Goal: Transaction & Acquisition: Book appointment/travel/reservation

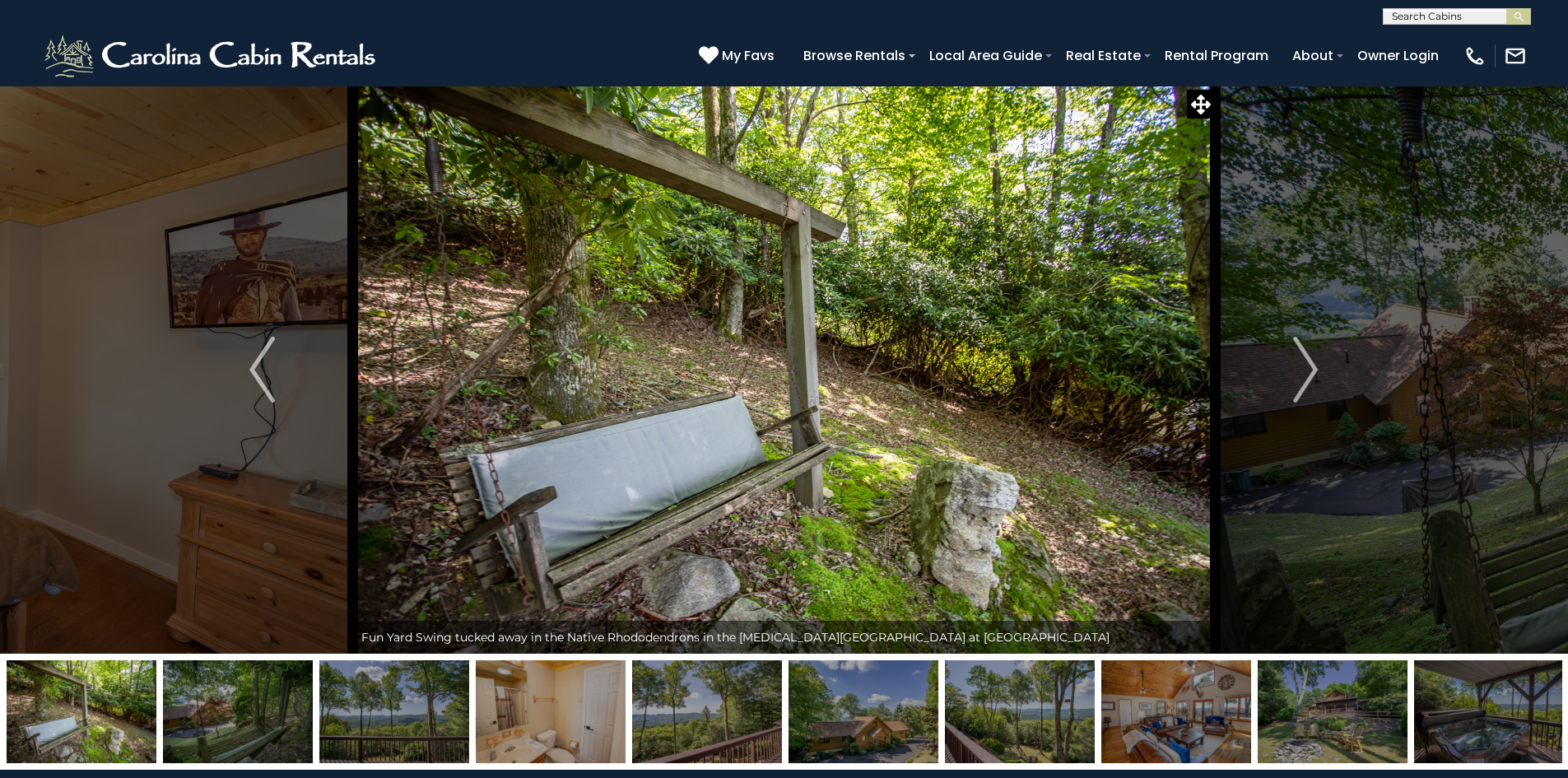
select select "*"
click at [1316, 379] on img "Next" at bounding box center [1305, 369] width 25 height 66
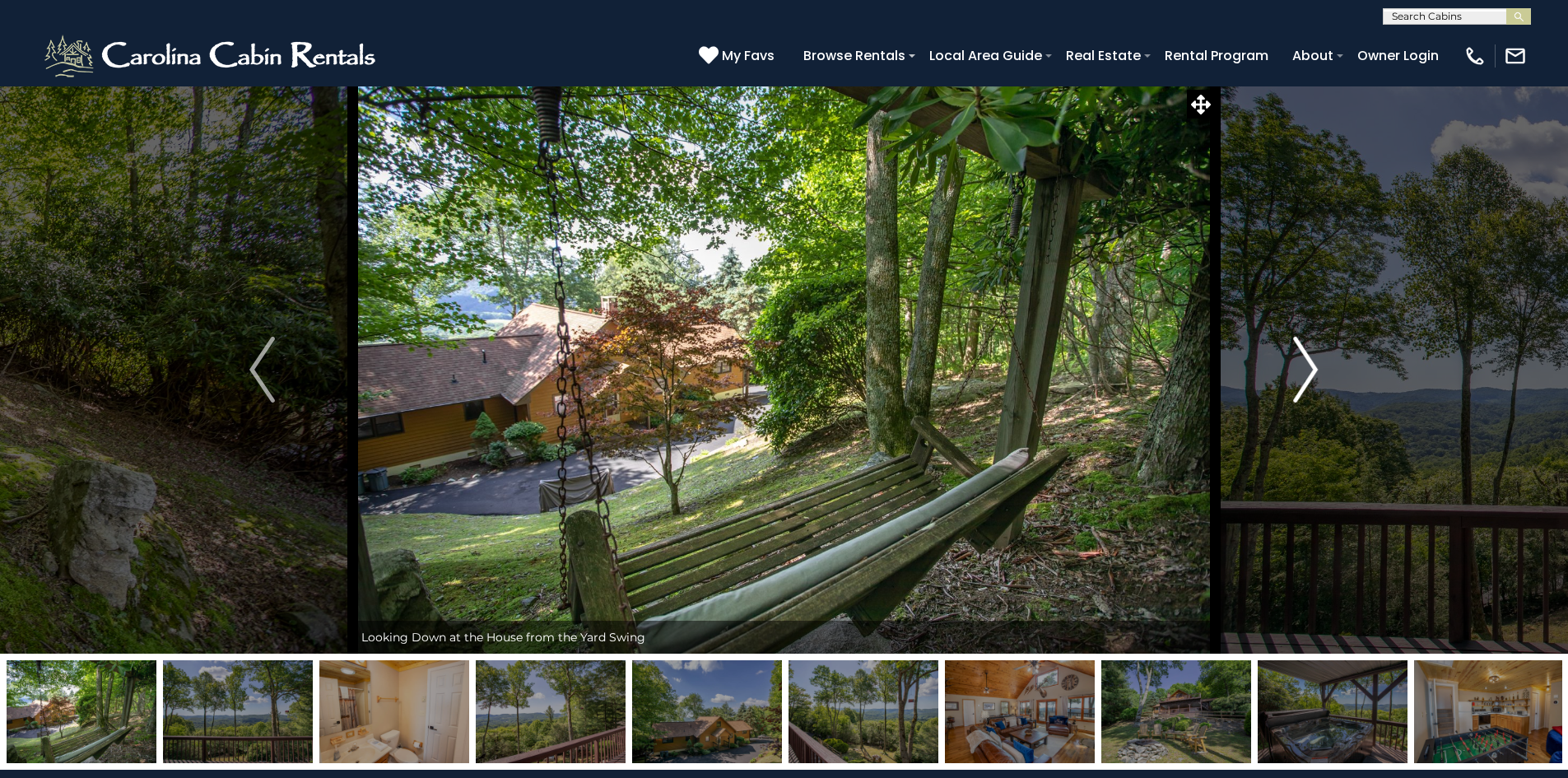
click at [1316, 379] on img "Next" at bounding box center [1305, 369] width 25 height 66
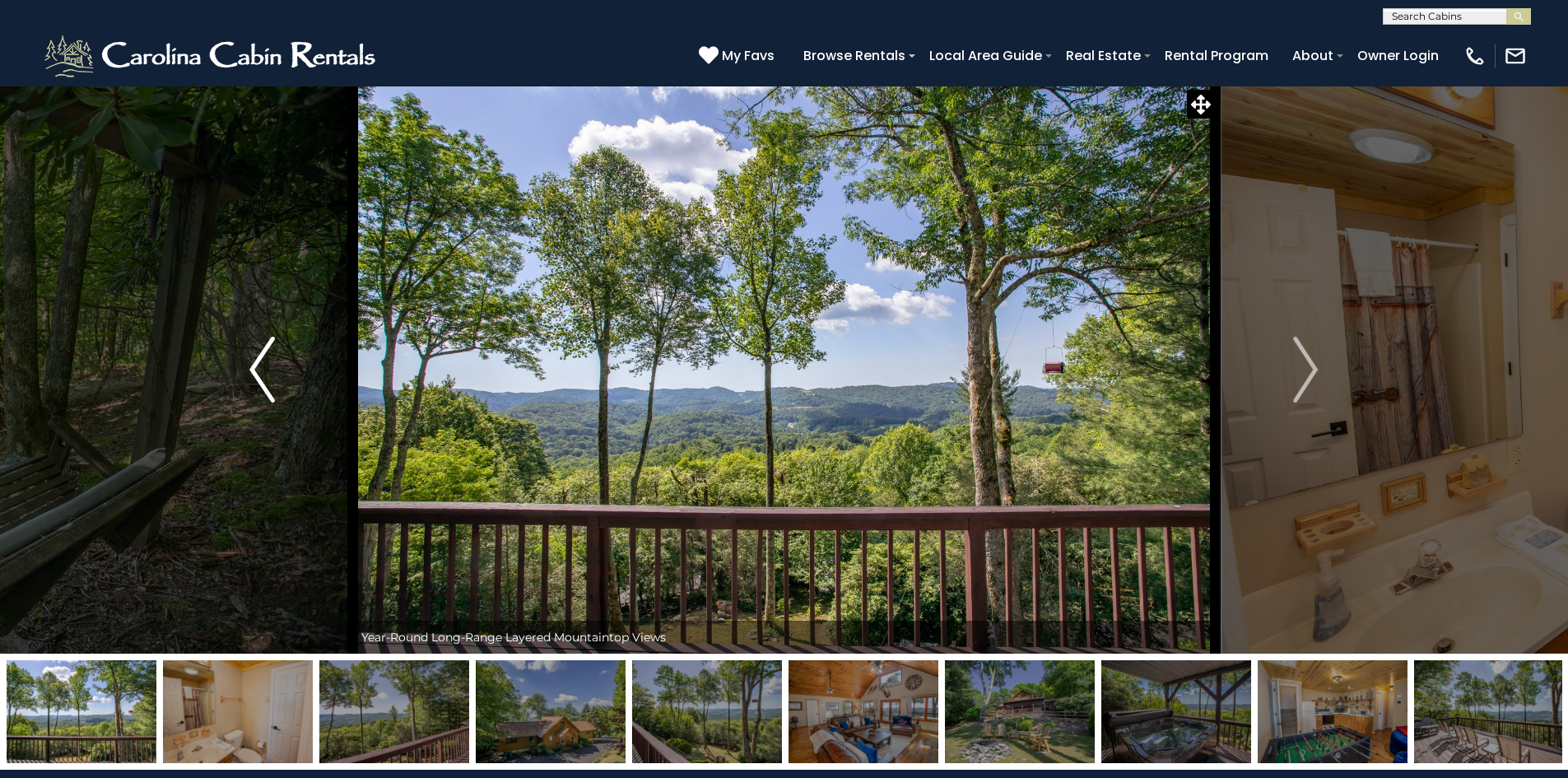
click at [251, 384] on img "Previous" at bounding box center [262, 369] width 25 height 66
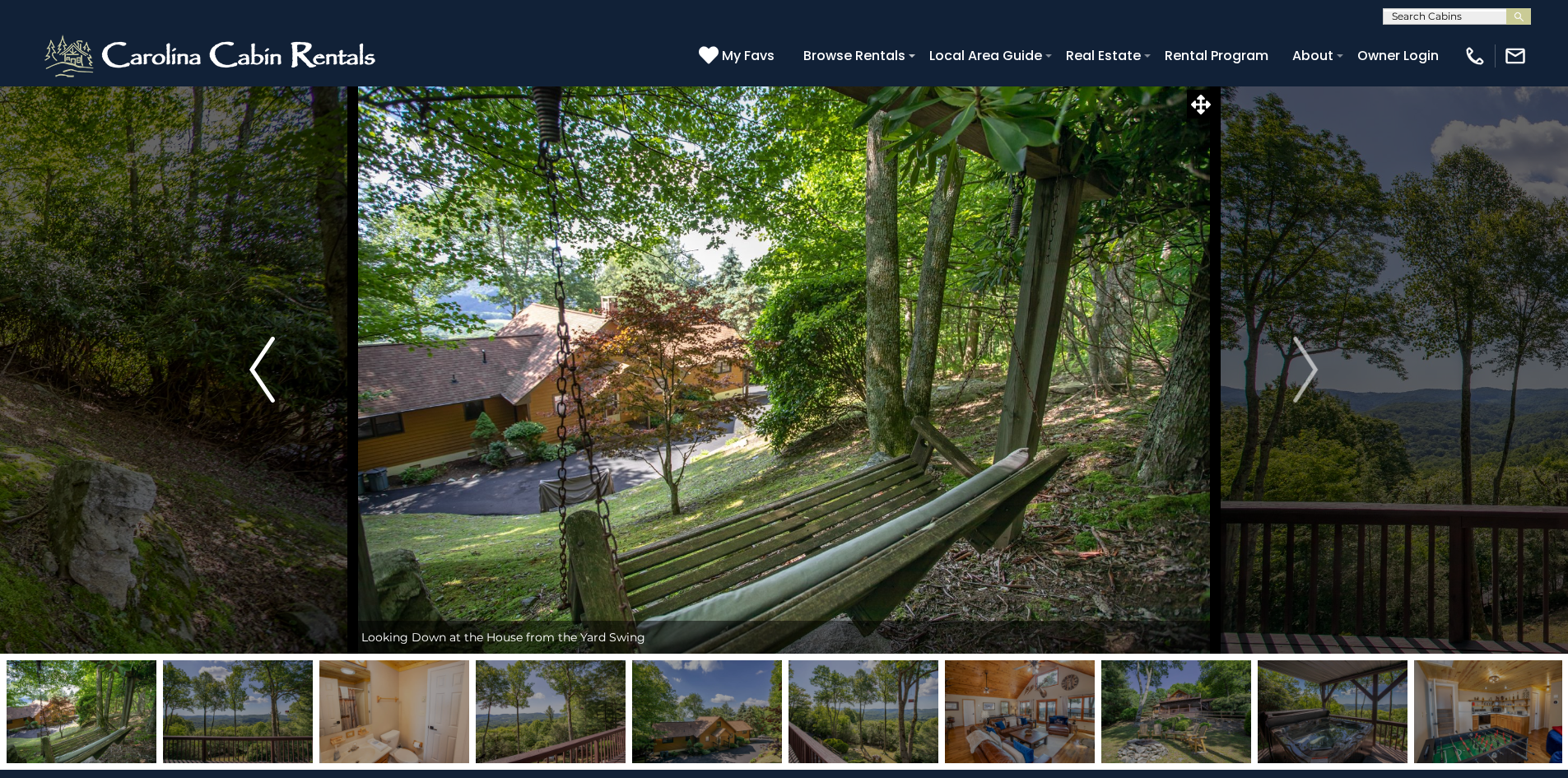
click at [253, 384] on img "Previous" at bounding box center [262, 369] width 25 height 66
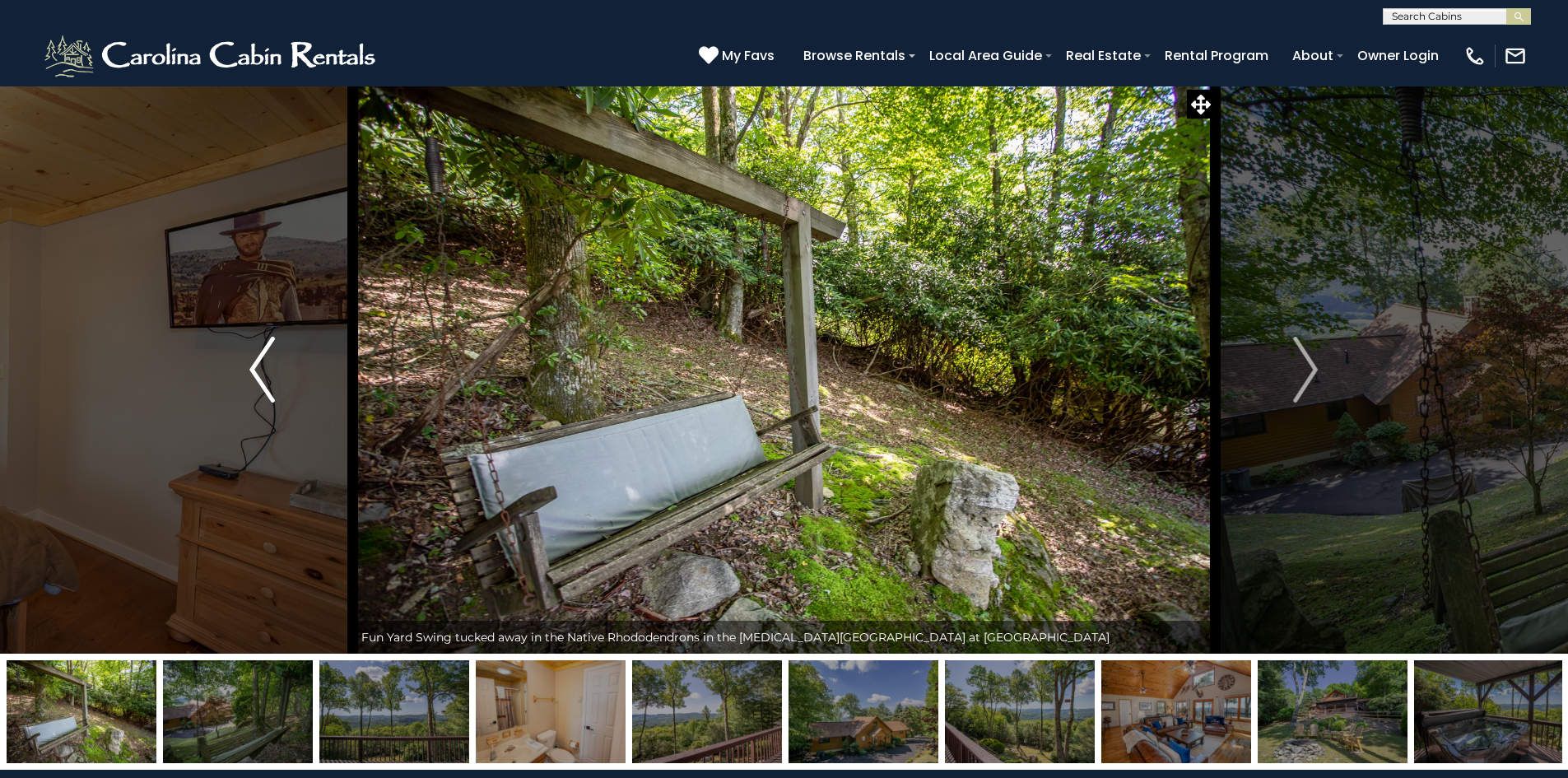
click at [253, 384] on img "Previous" at bounding box center [262, 369] width 25 height 66
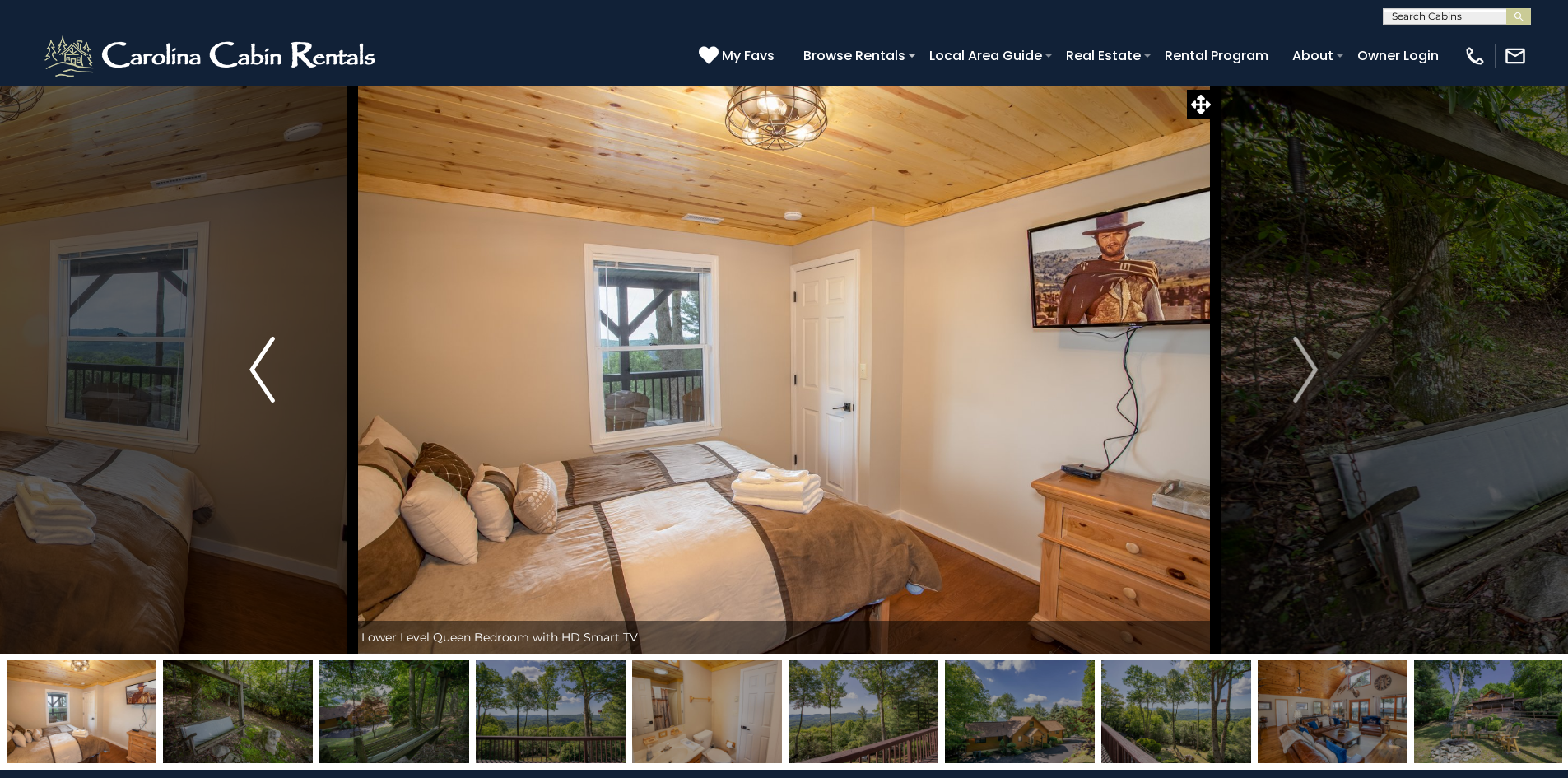
click at [253, 384] on img "Previous" at bounding box center [262, 369] width 25 height 66
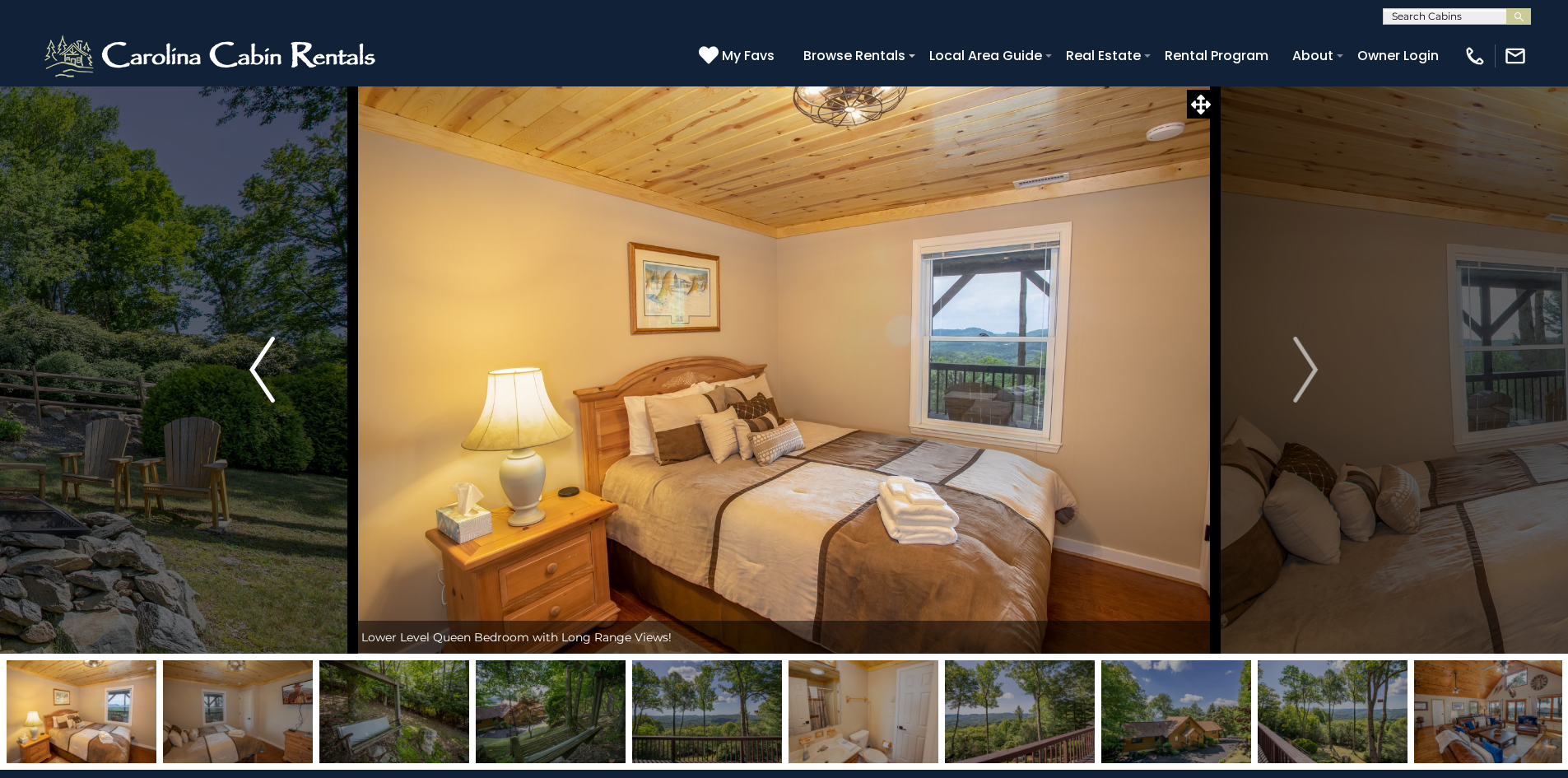
click at [253, 384] on img "Previous" at bounding box center [262, 369] width 25 height 66
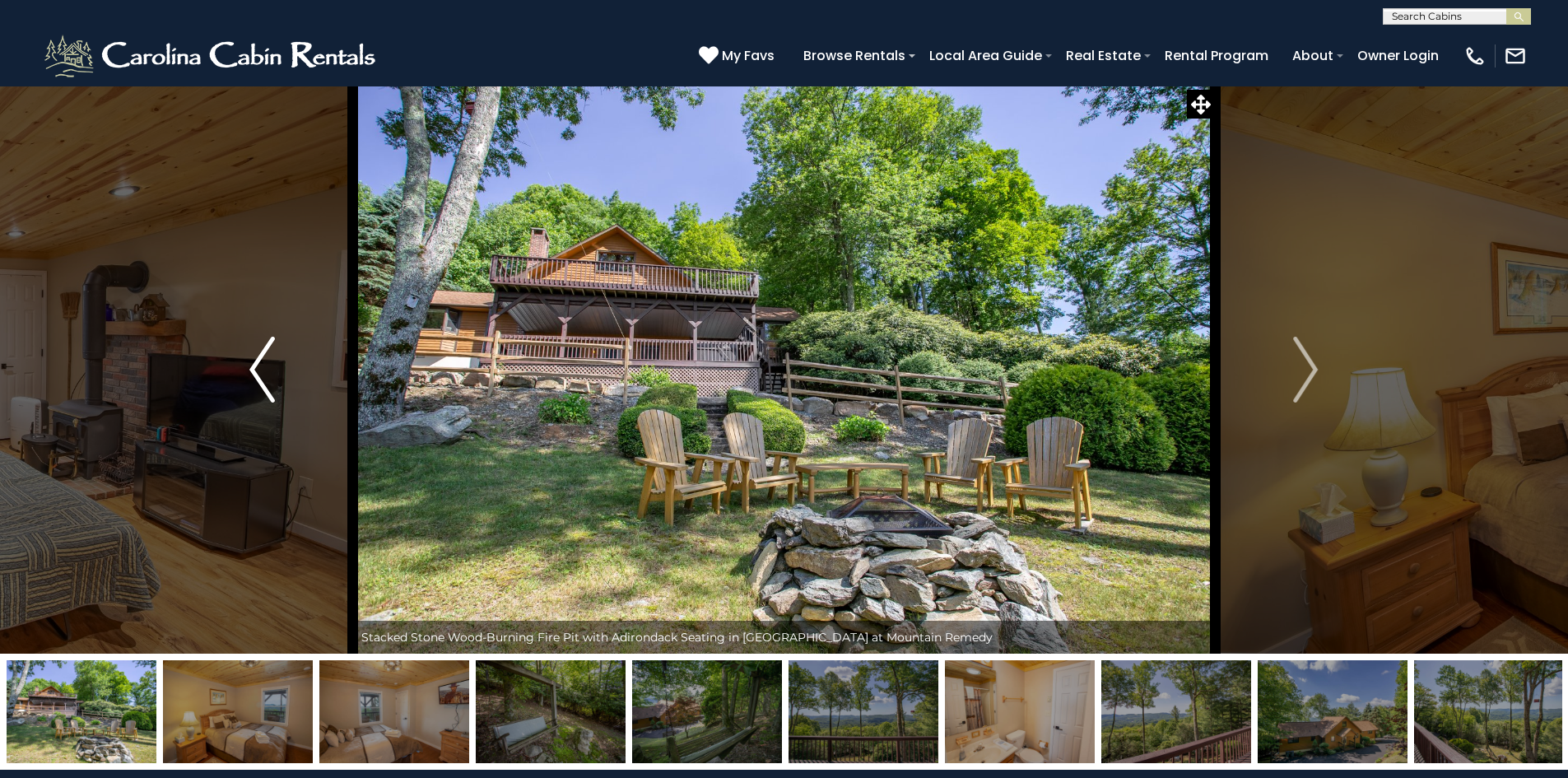
click at [253, 384] on img "Previous" at bounding box center [262, 369] width 25 height 66
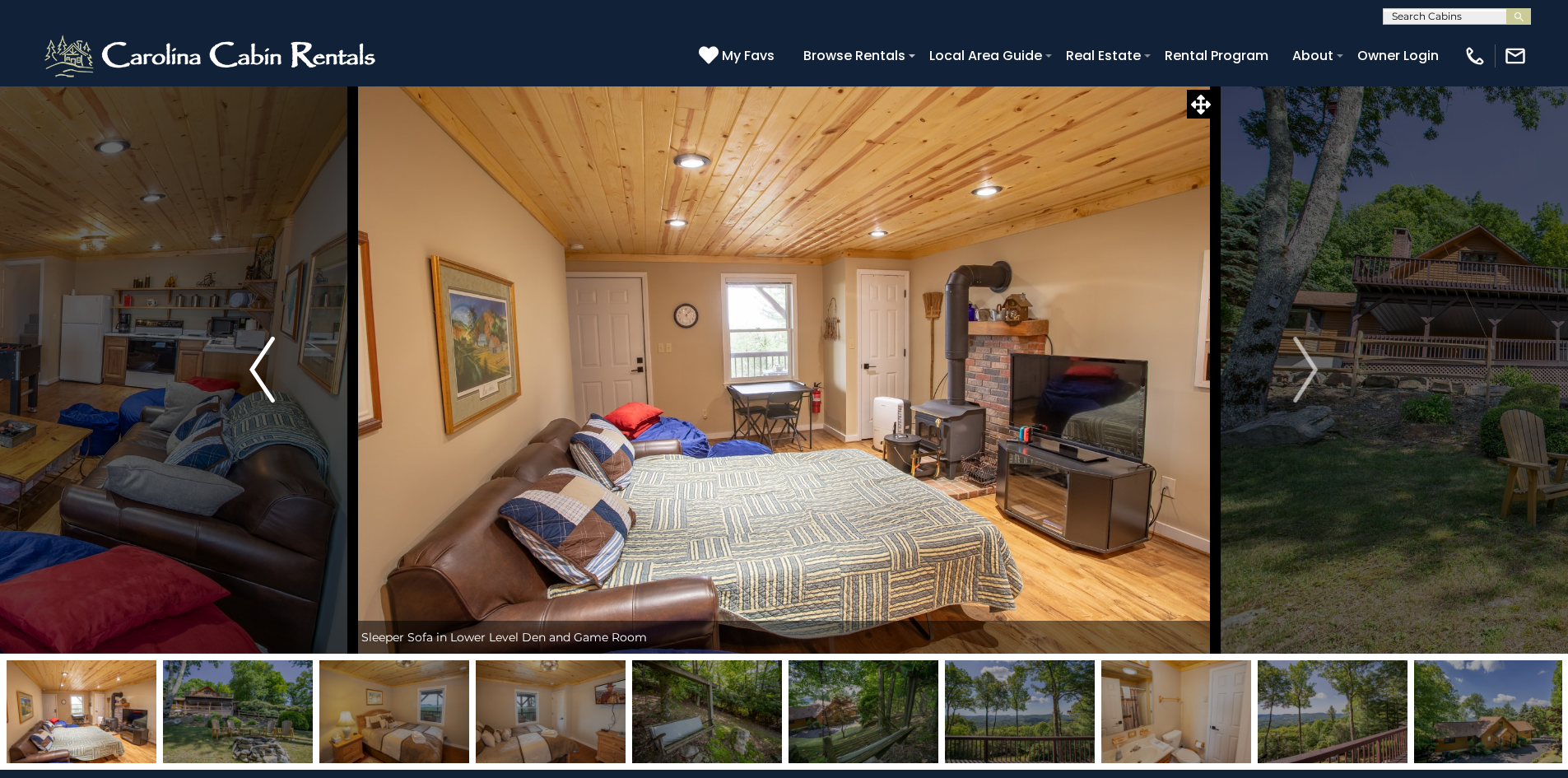
click at [253, 384] on img "Previous" at bounding box center [262, 369] width 25 height 66
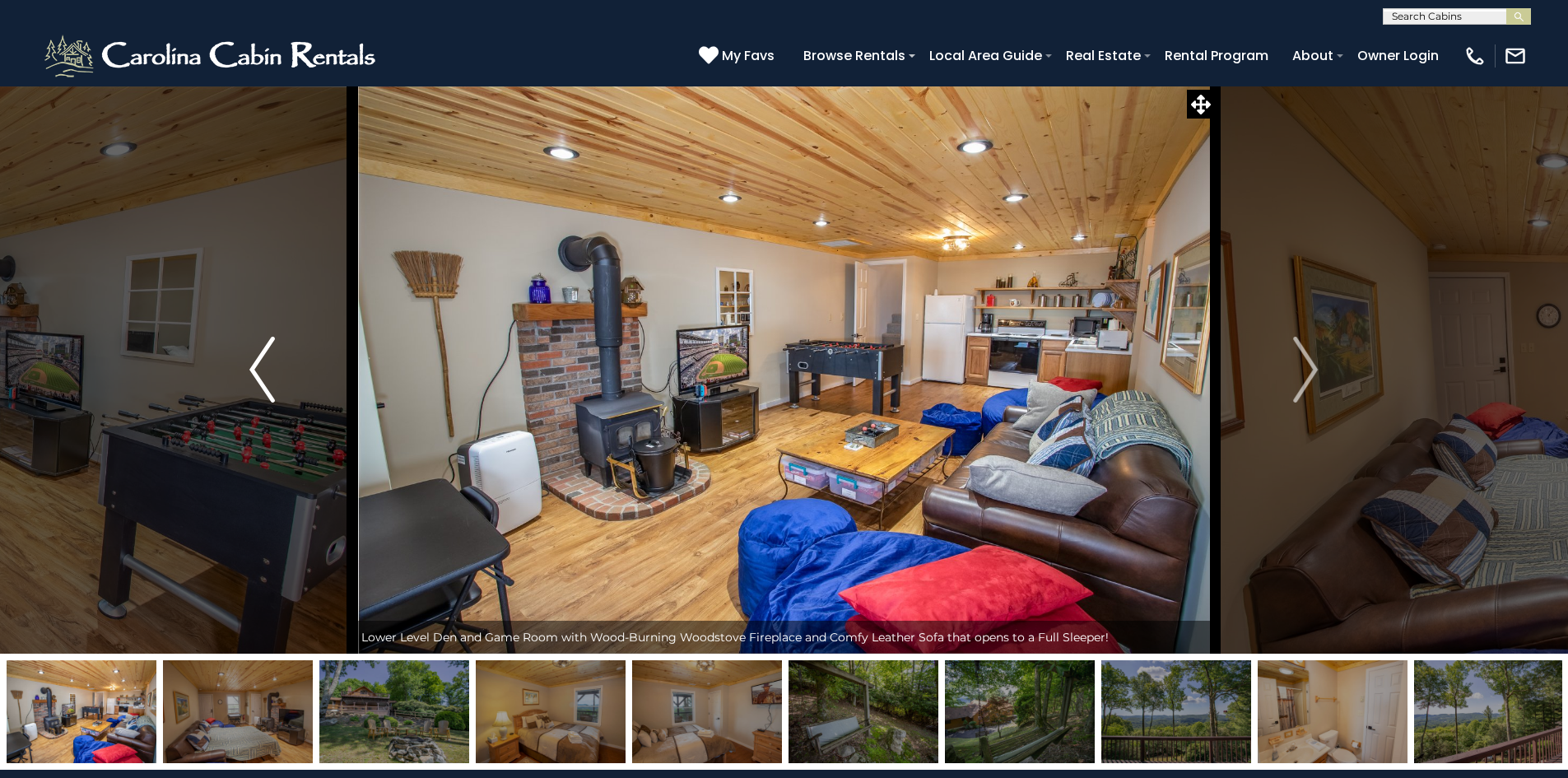
click at [253, 384] on img "Previous" at bounding box center [262, 369] width 25 height 66
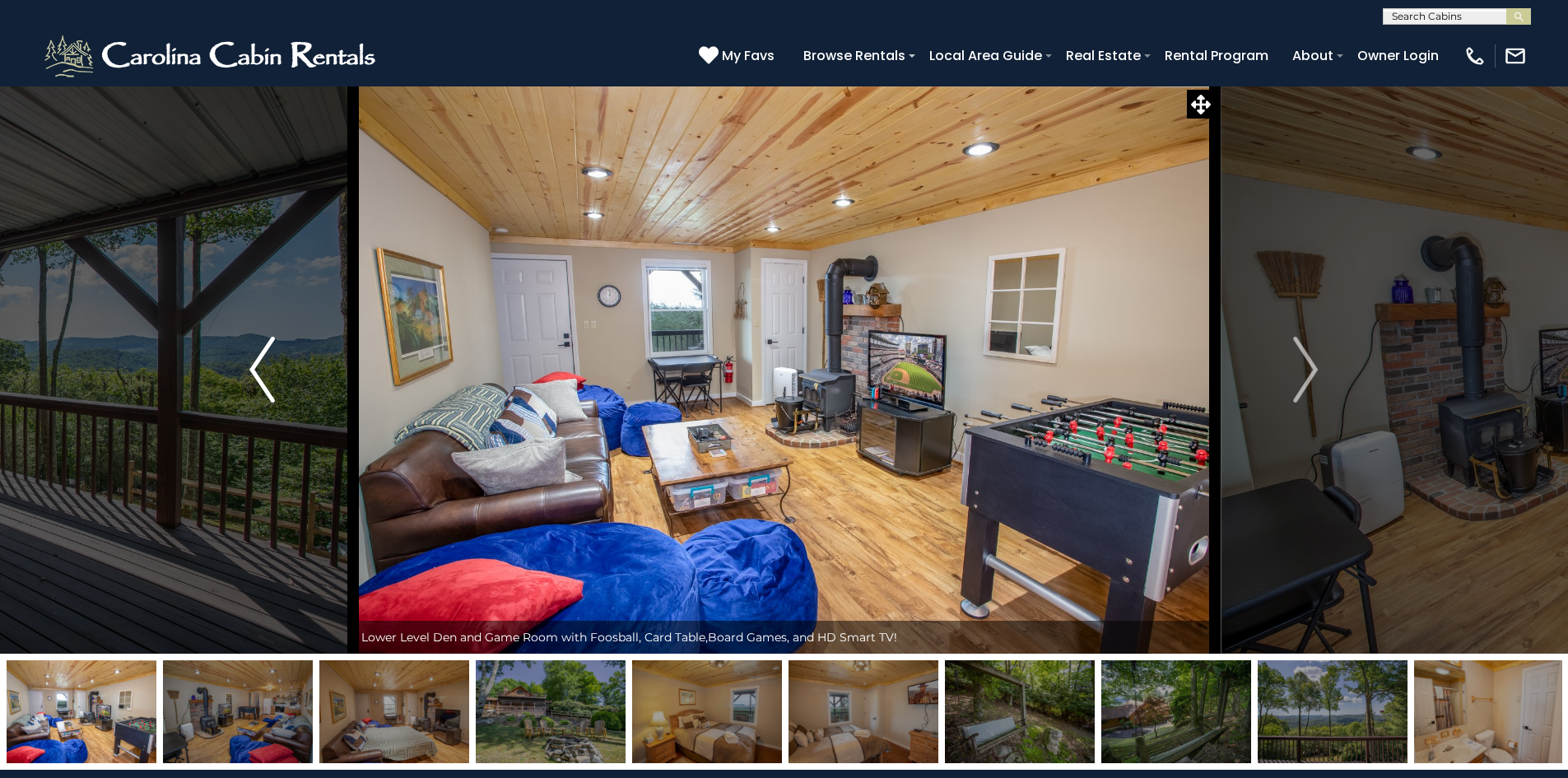
click at [253, 384] on img "Previous" at bounding box center [262, 369] width 25 height 66
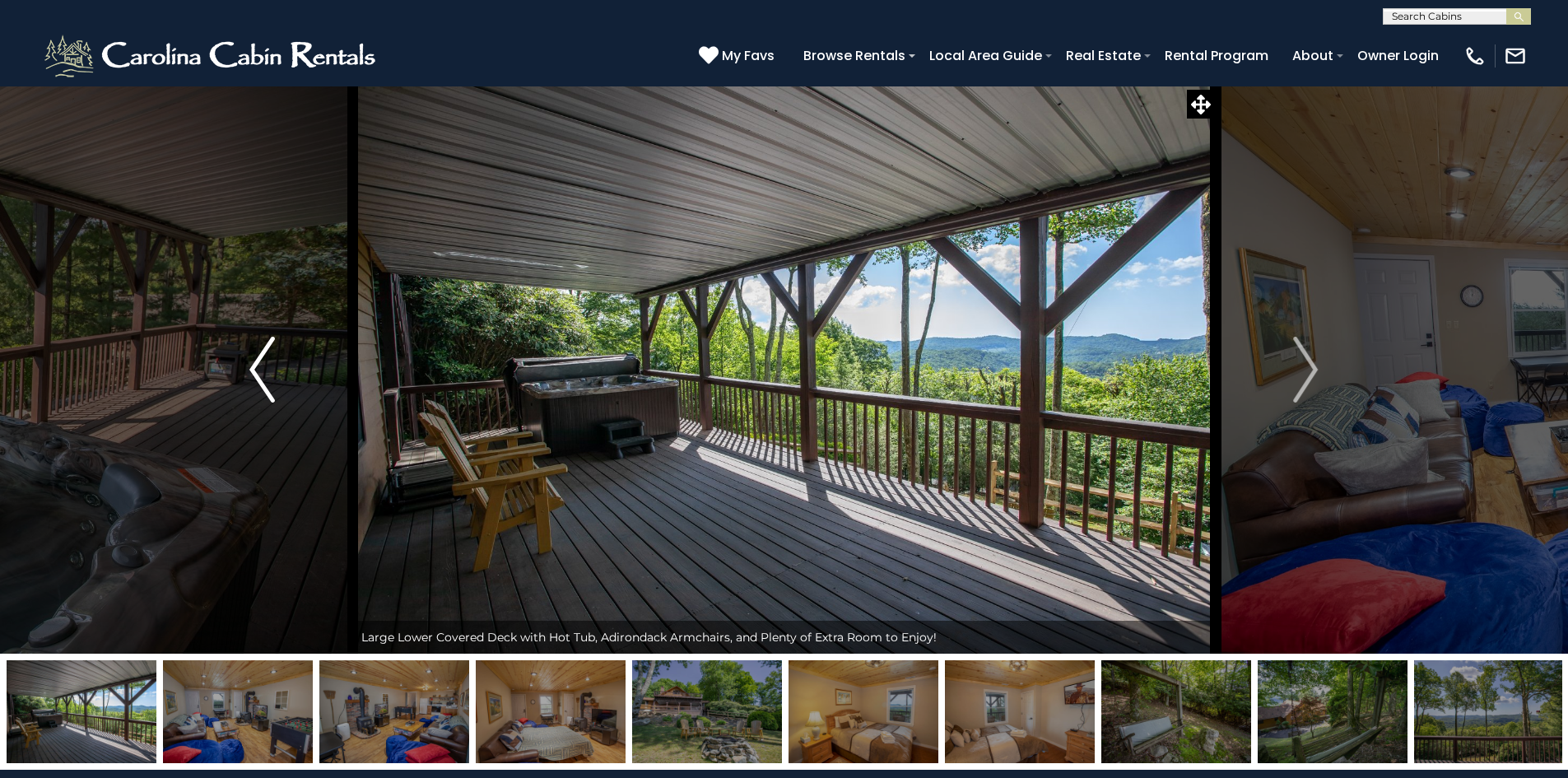
click at [253, 384] on img "Previous" at bounding box center [262, 369] width 25 height 66
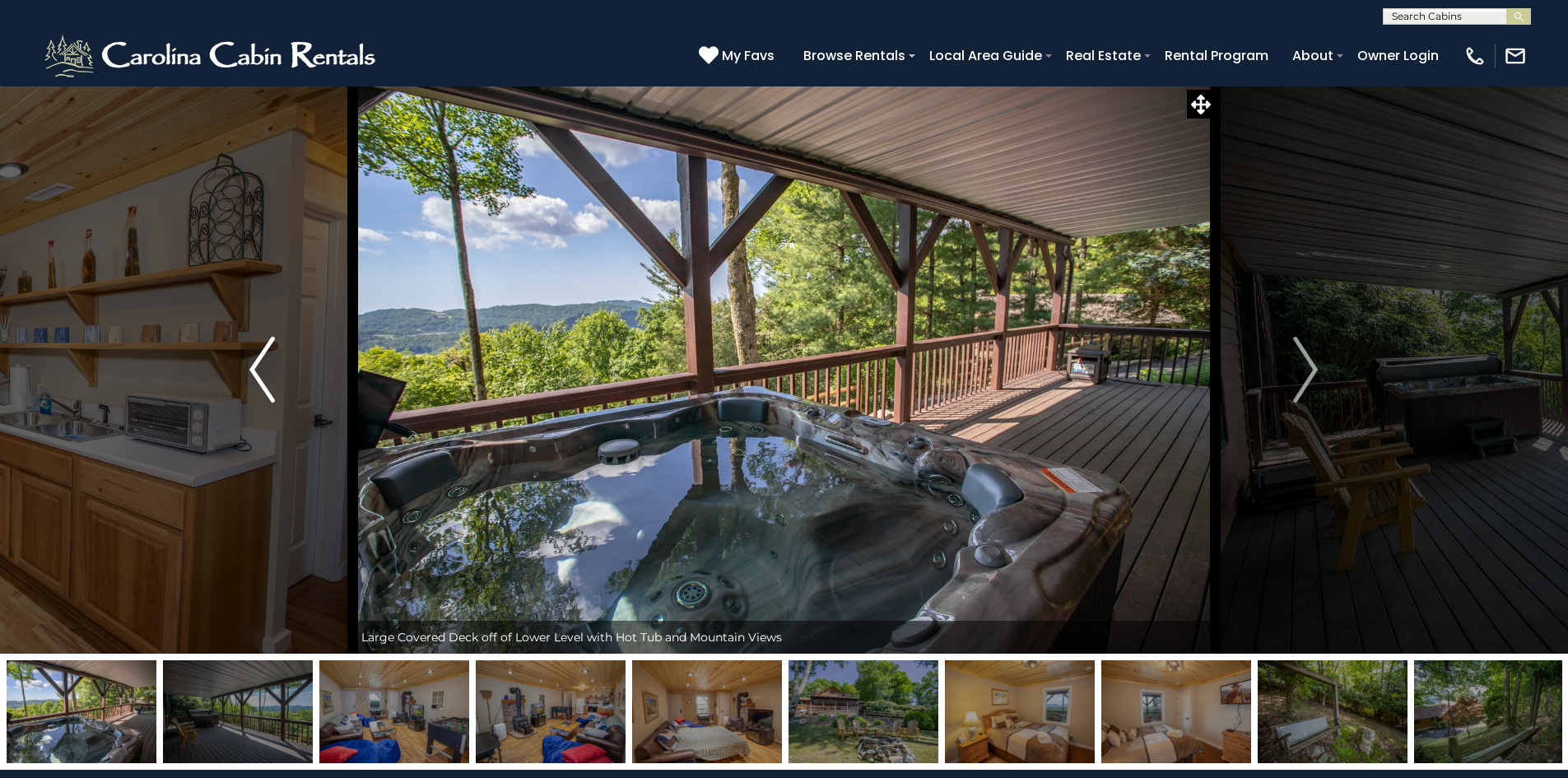
click at [253, 384] on img "Previous" at bounding box center [262, 369] width 25 height 66
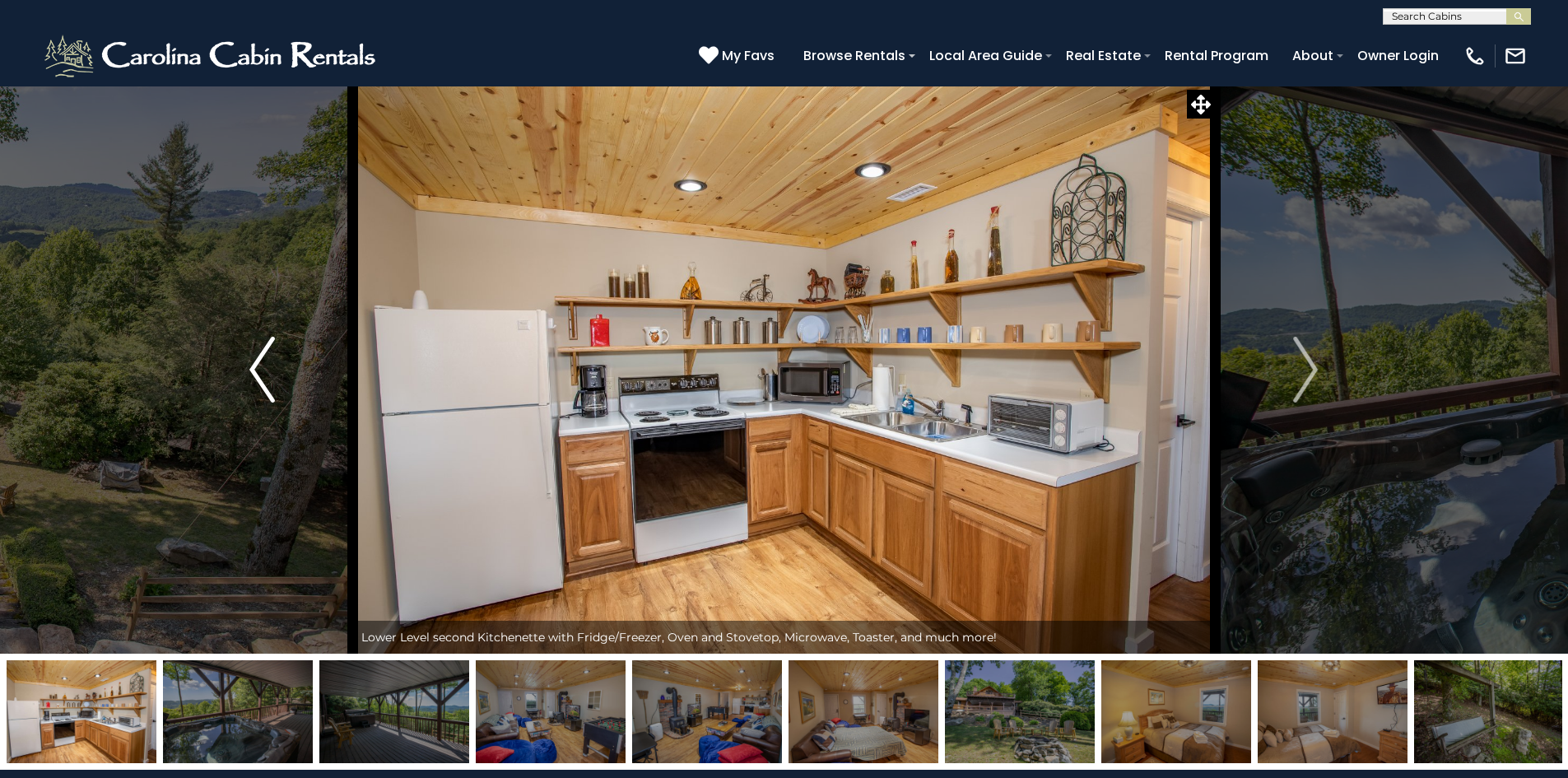
click at [253, 384] on img "Previous" at bounding box center [262, 369] width 25 height 66
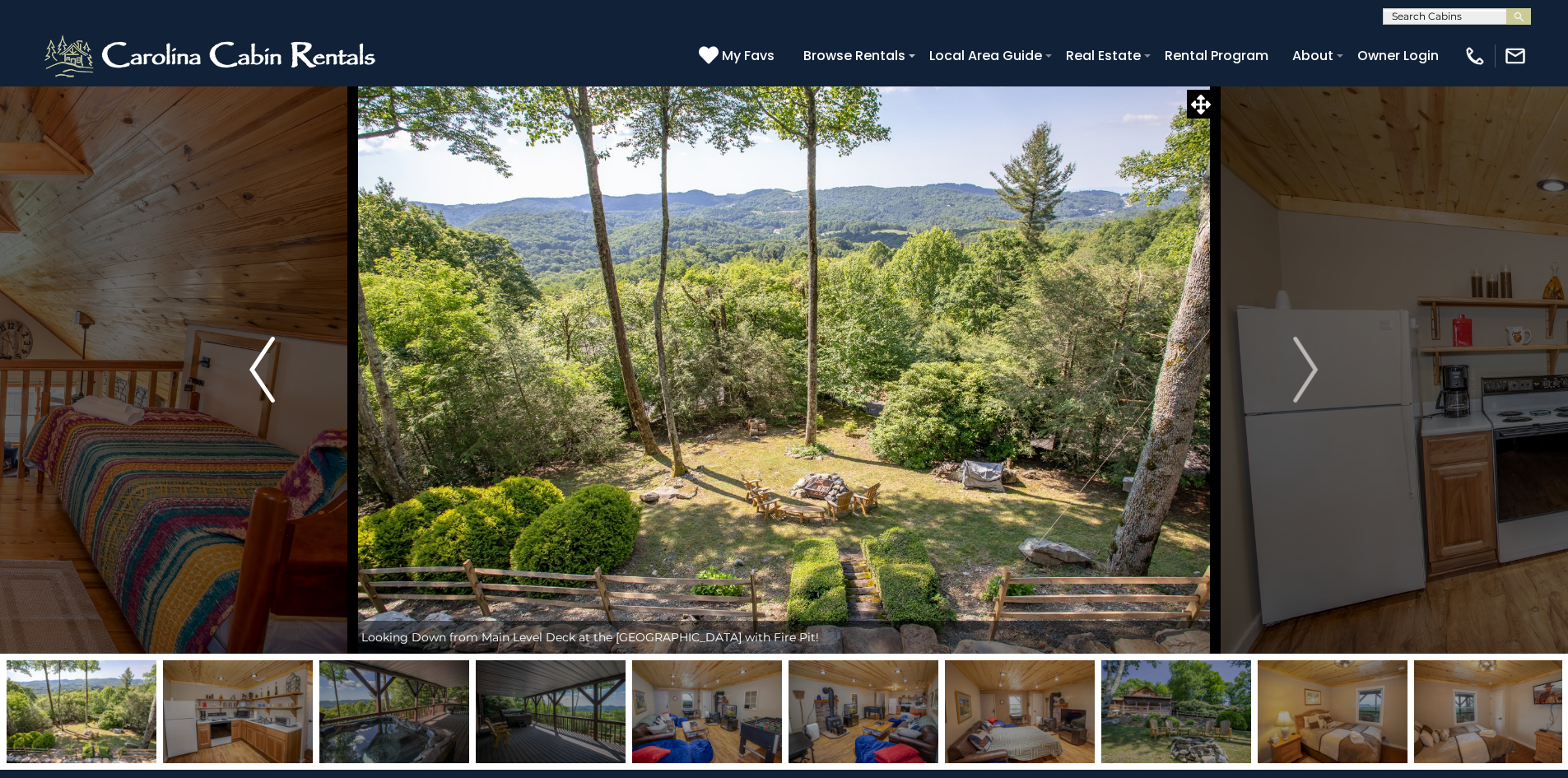
click at [253, 384] on img "Previous" at bounding box center [262, 369] width 25 height 66
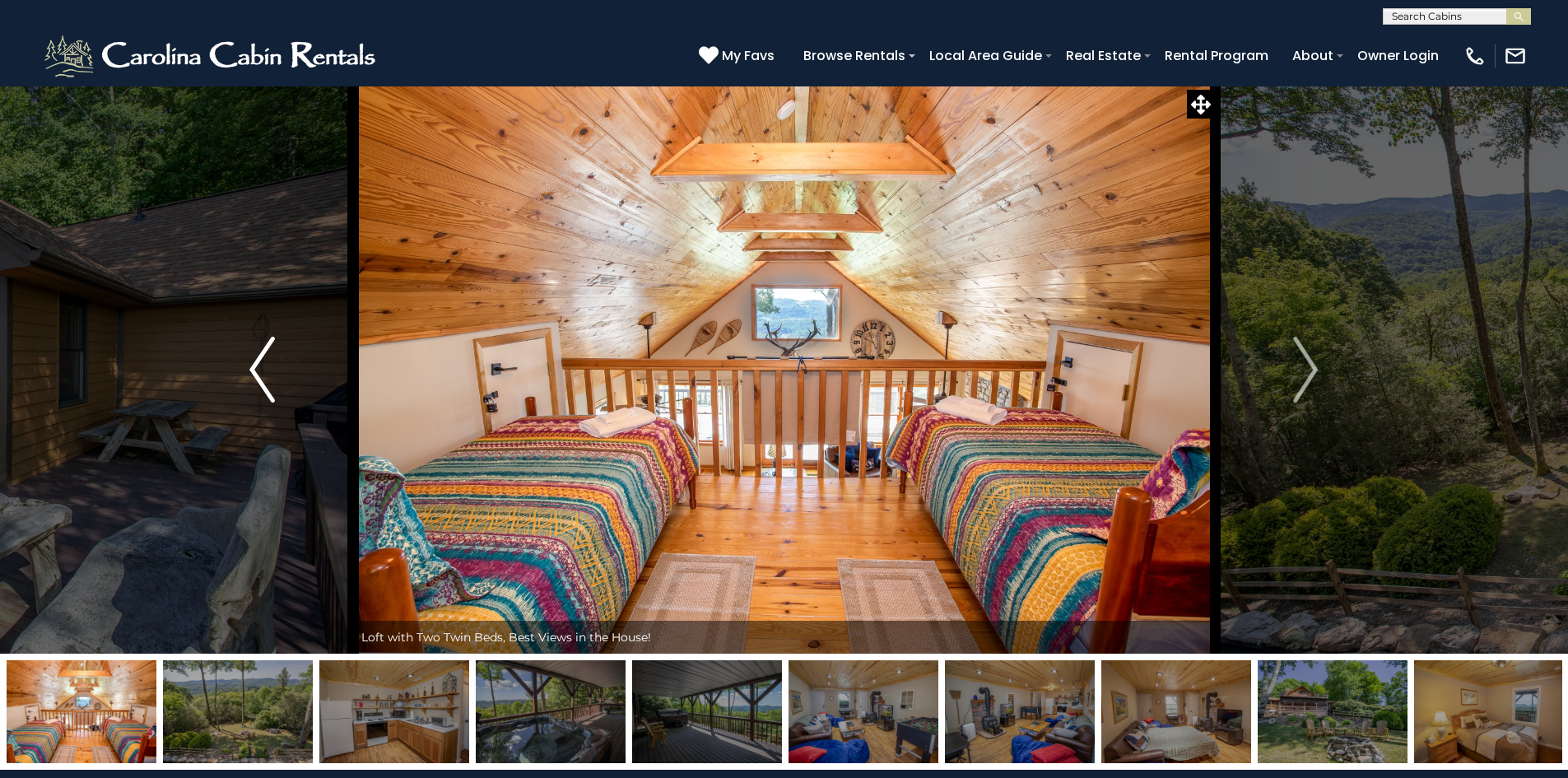
click at [253, 384] on img "Previous" at bounding box center [262, 369] width 25 height 66
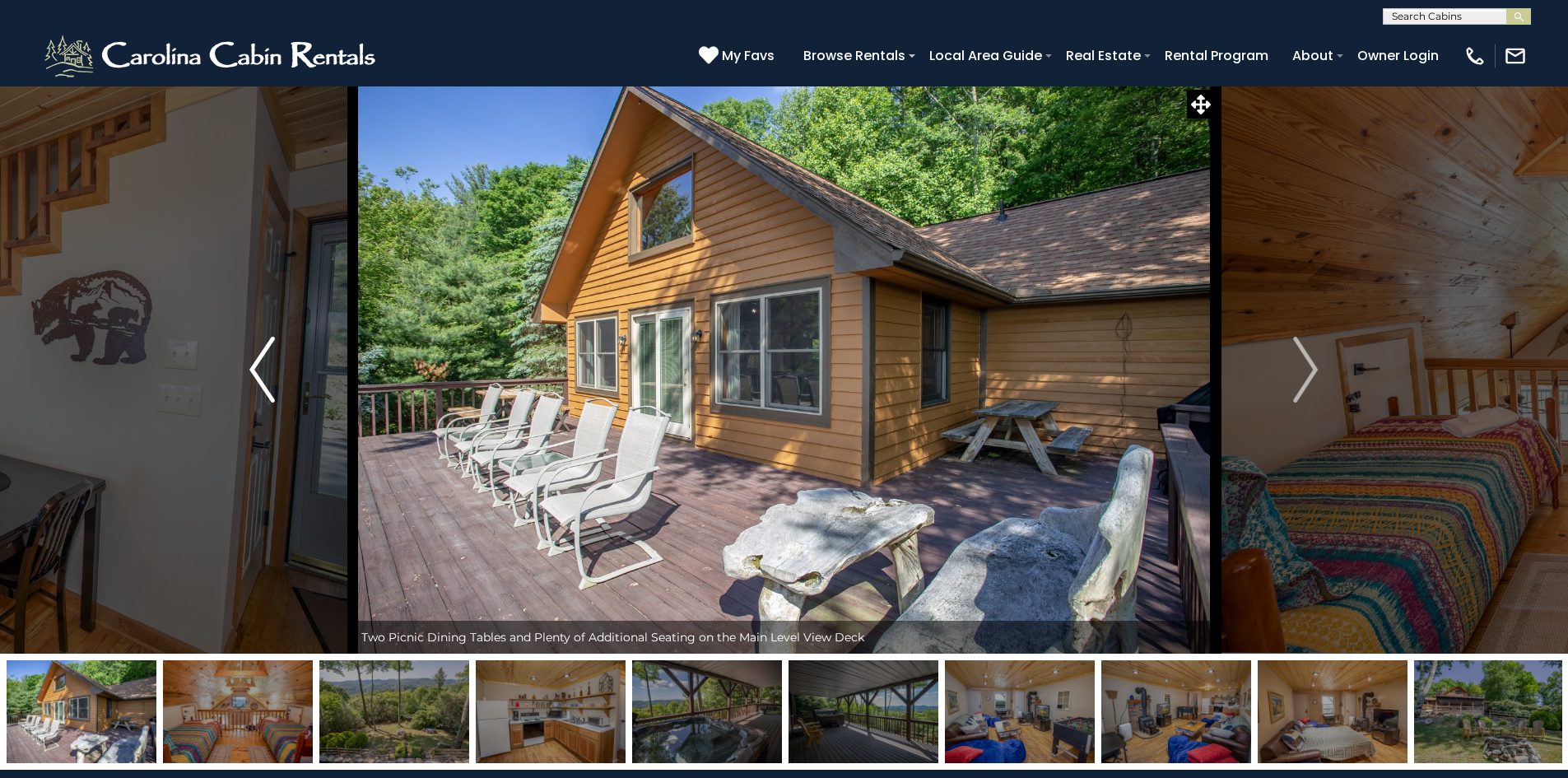
click at [253, 384] on img "Previous" at bounding box center [262, 369] width 25 height 66
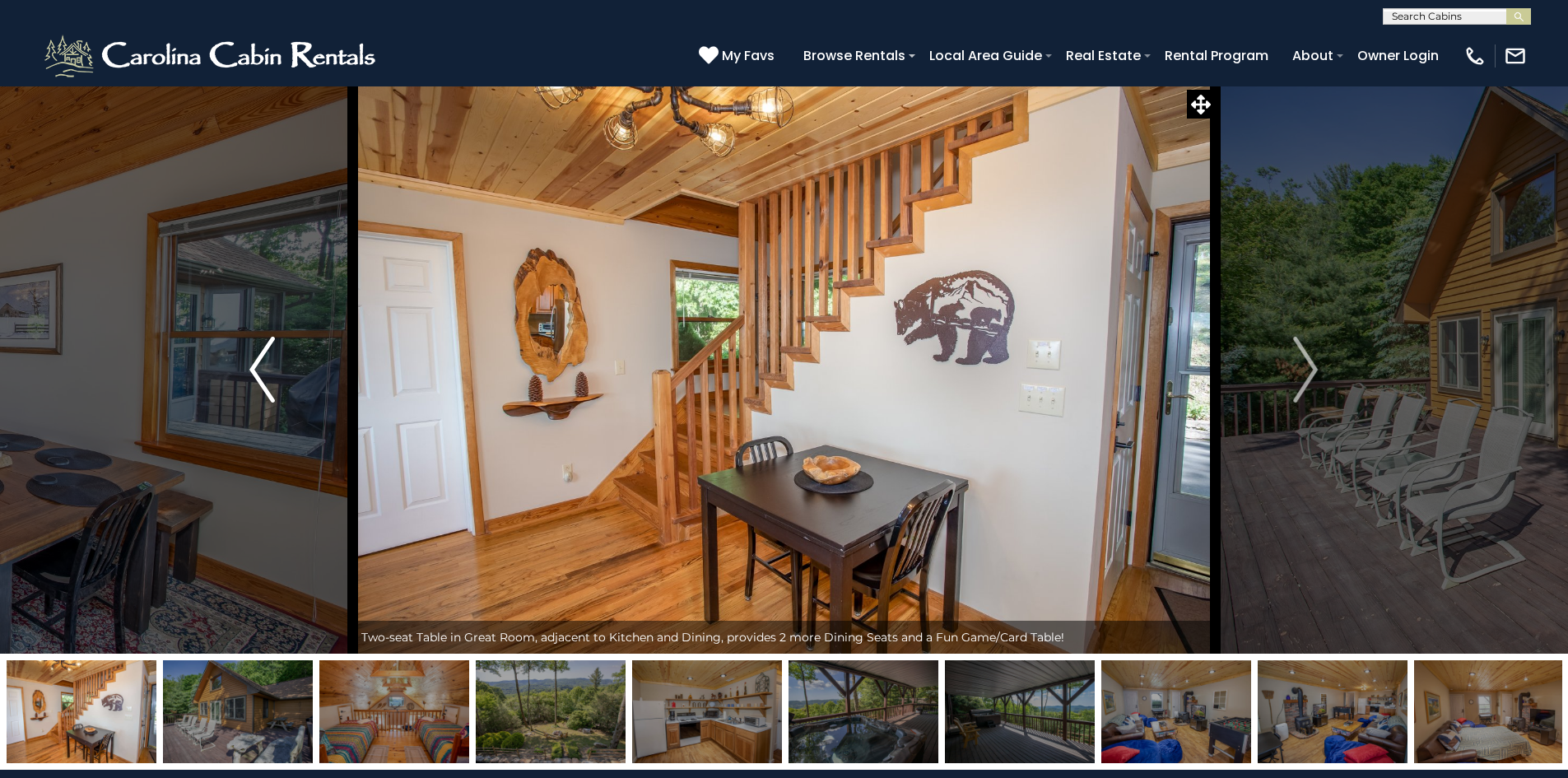
click at [253, 384] on img "Previous" at bounding box center [262, 369] width 25 height 66
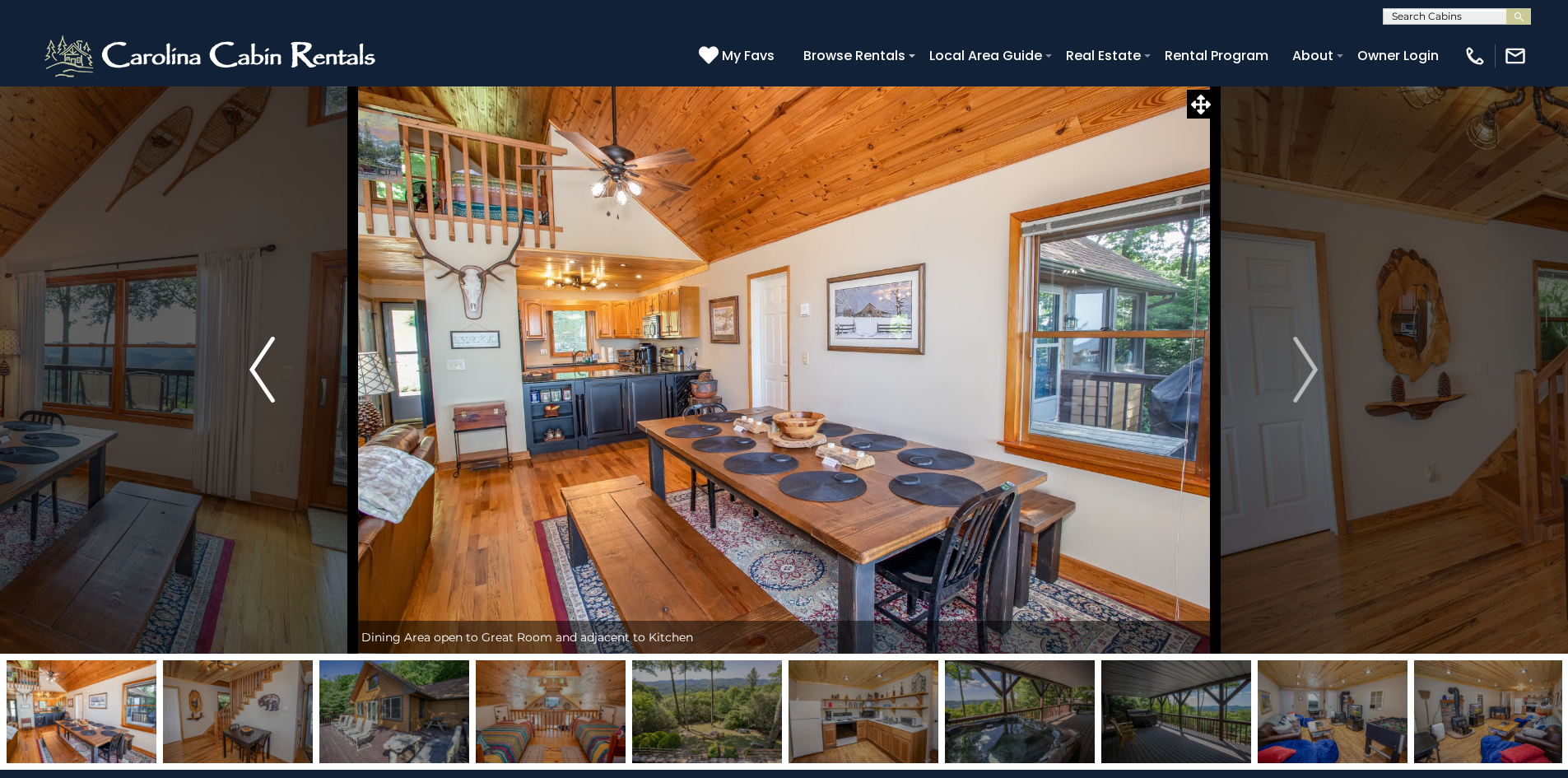
click at [253, 384] on img "Previous" at bounding box center [262, 369] width 25 height 66
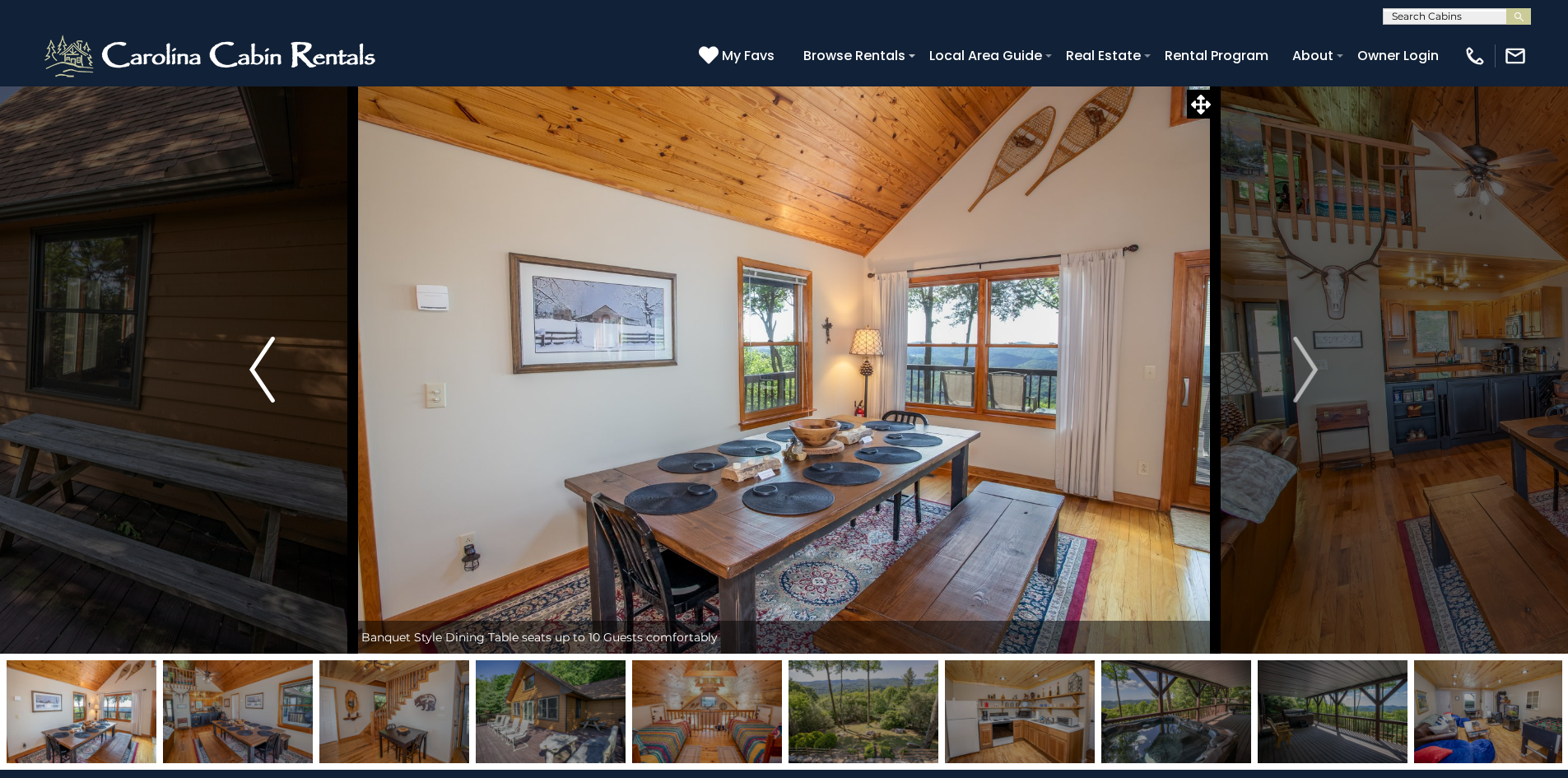
click at [253, 384] on img "Previous" at bounding box center [262, 369] width 25 height 66
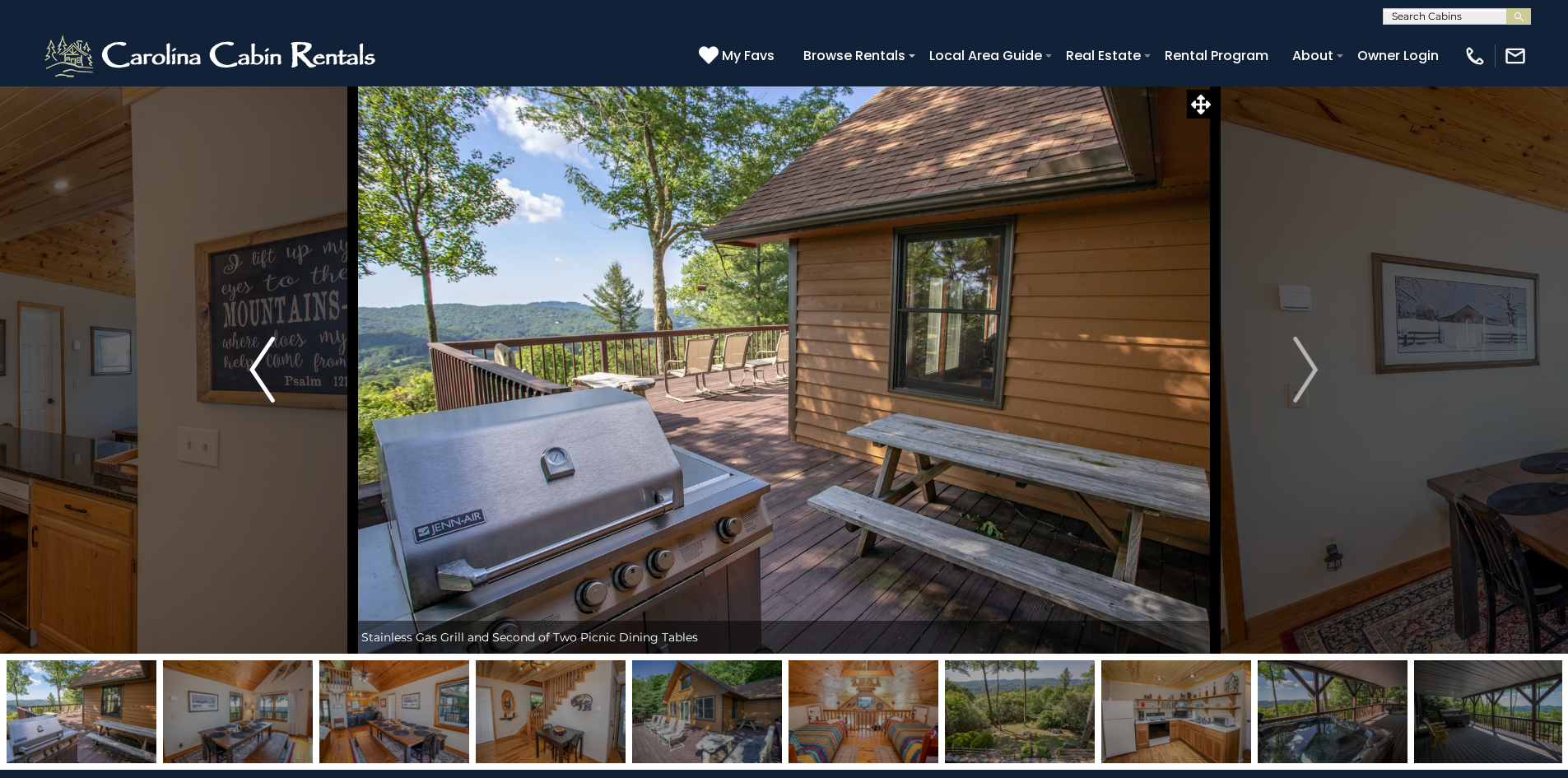
click at [253, 384] on img "Previous" at bounding box center [262, 369] width 25 height 66
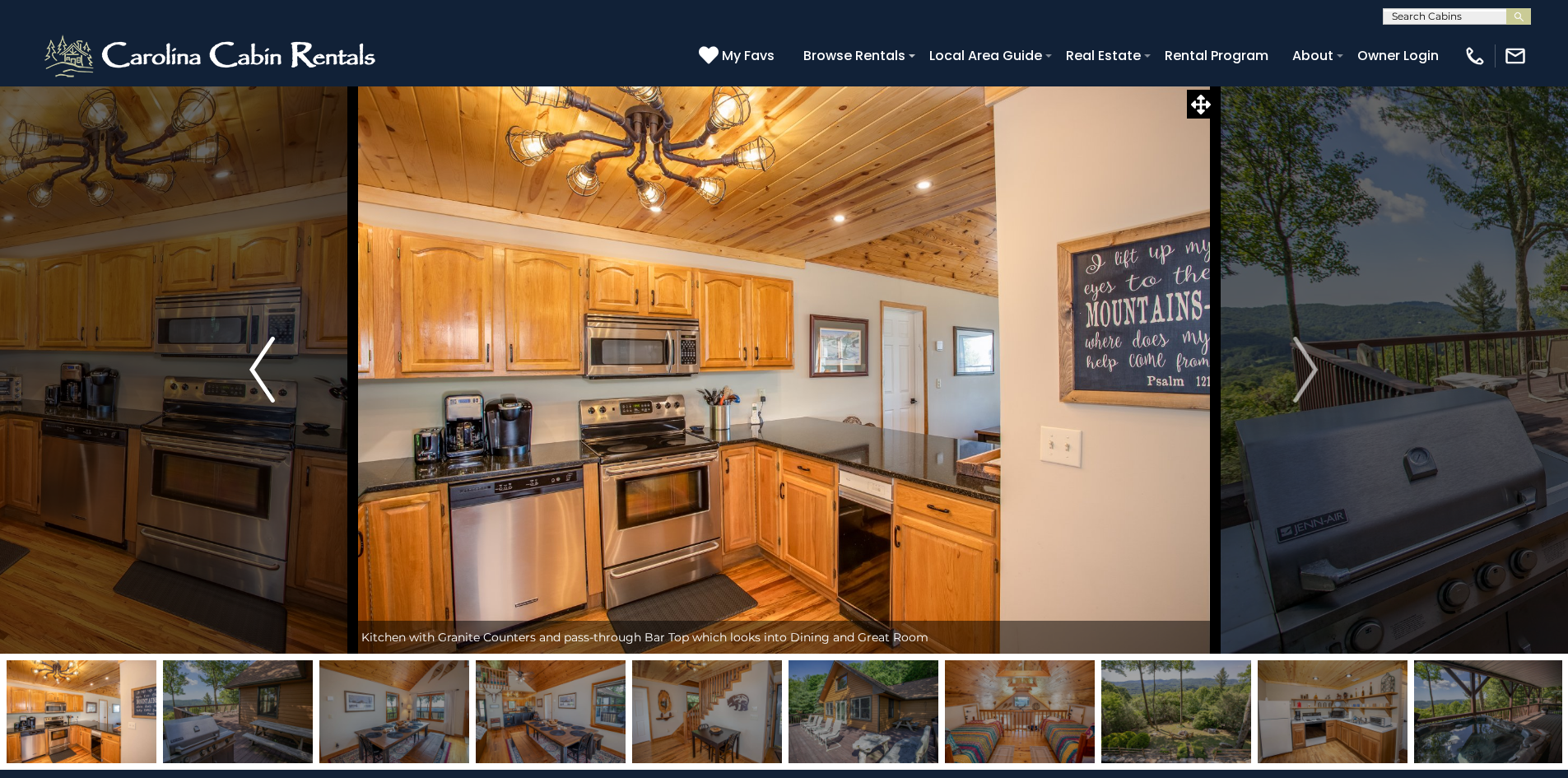
click at [253, 384] on img "Previous" at bounding box center [262, 369] width 25 height 66
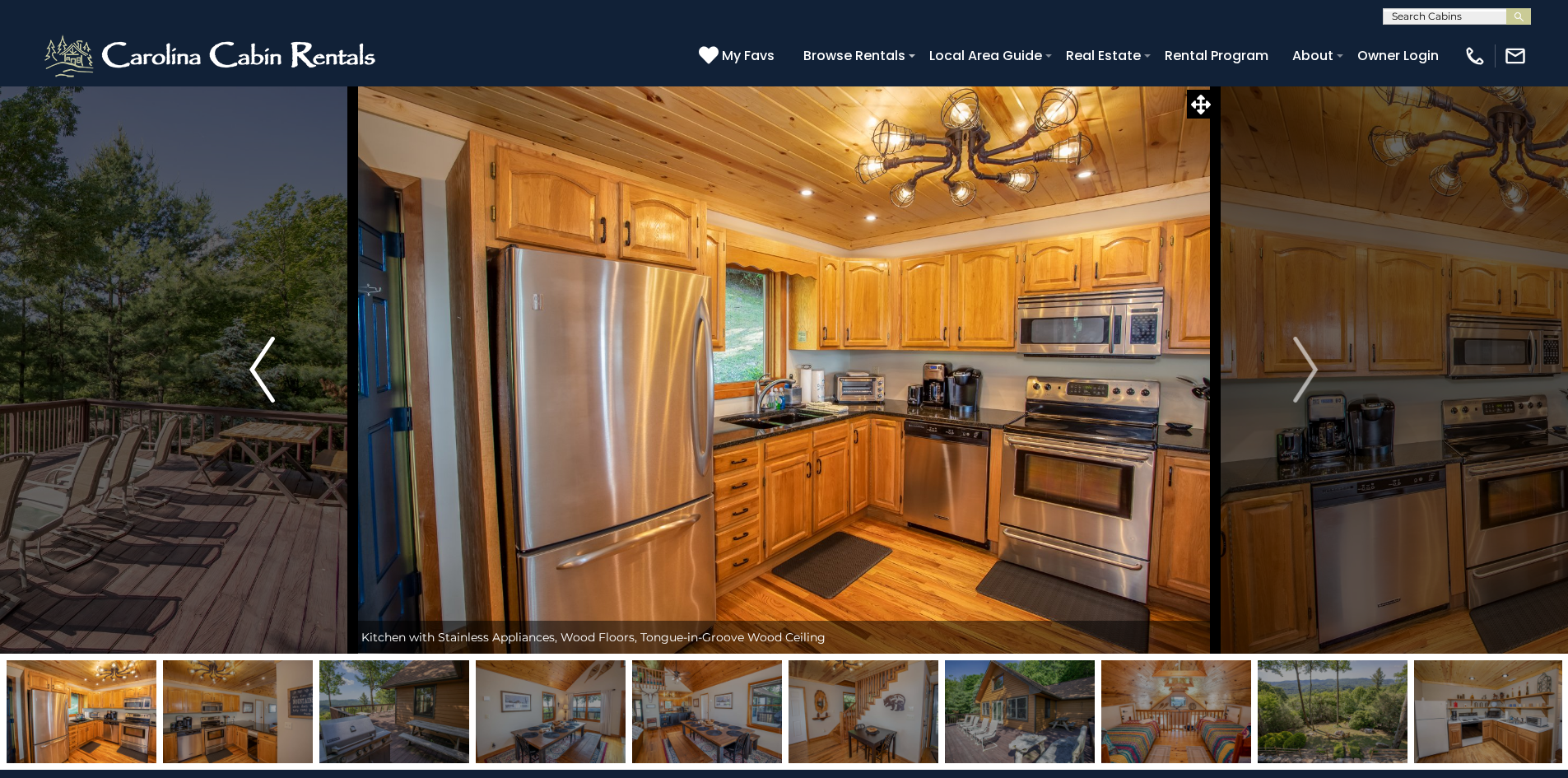
click at [253, 384] on img "Previous" at bounding box center [262, 369] width 25 height 66
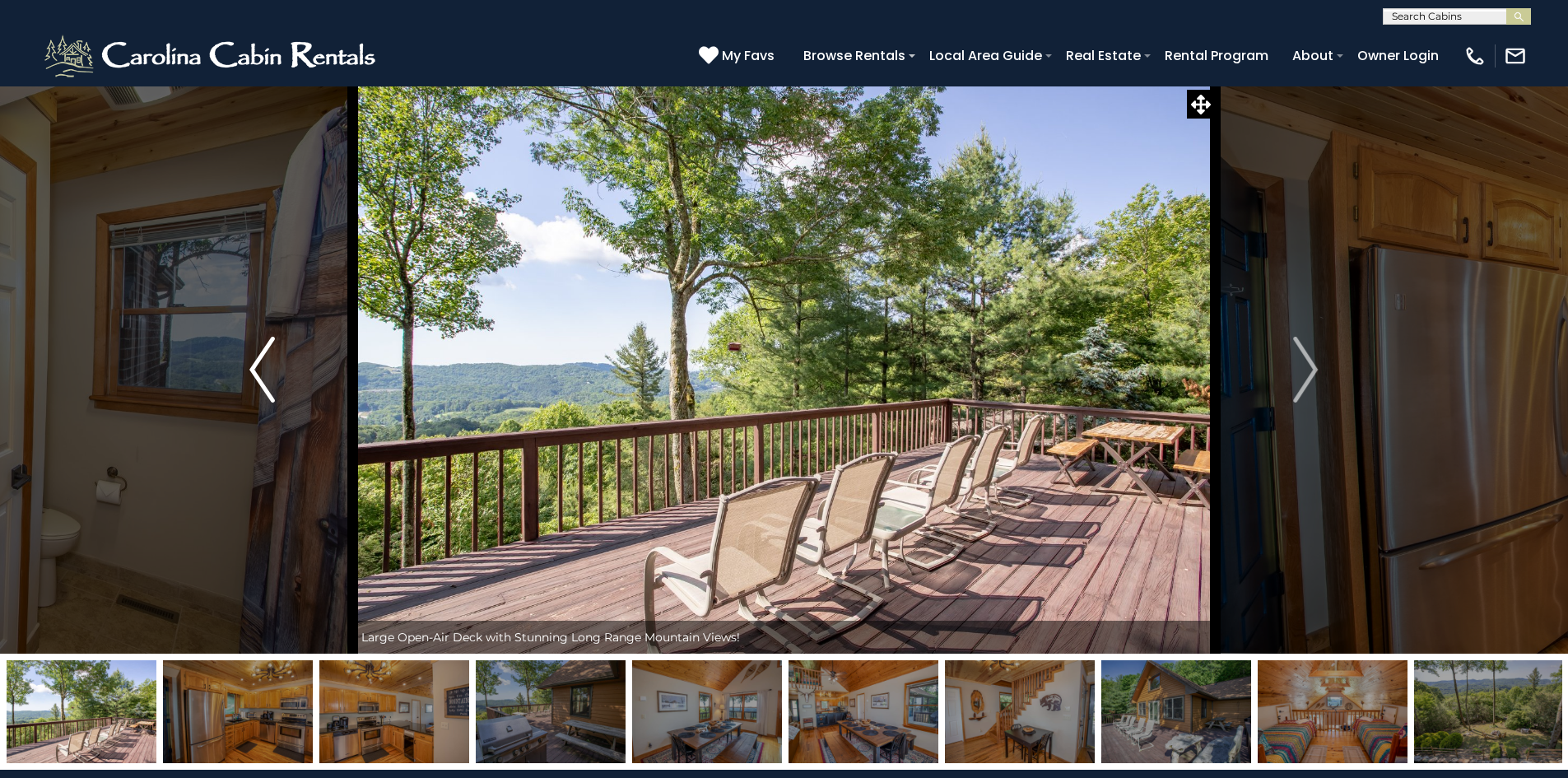
click at [253, 384] on img "Previous" at bounding box center [262, 369] width 25 height 66
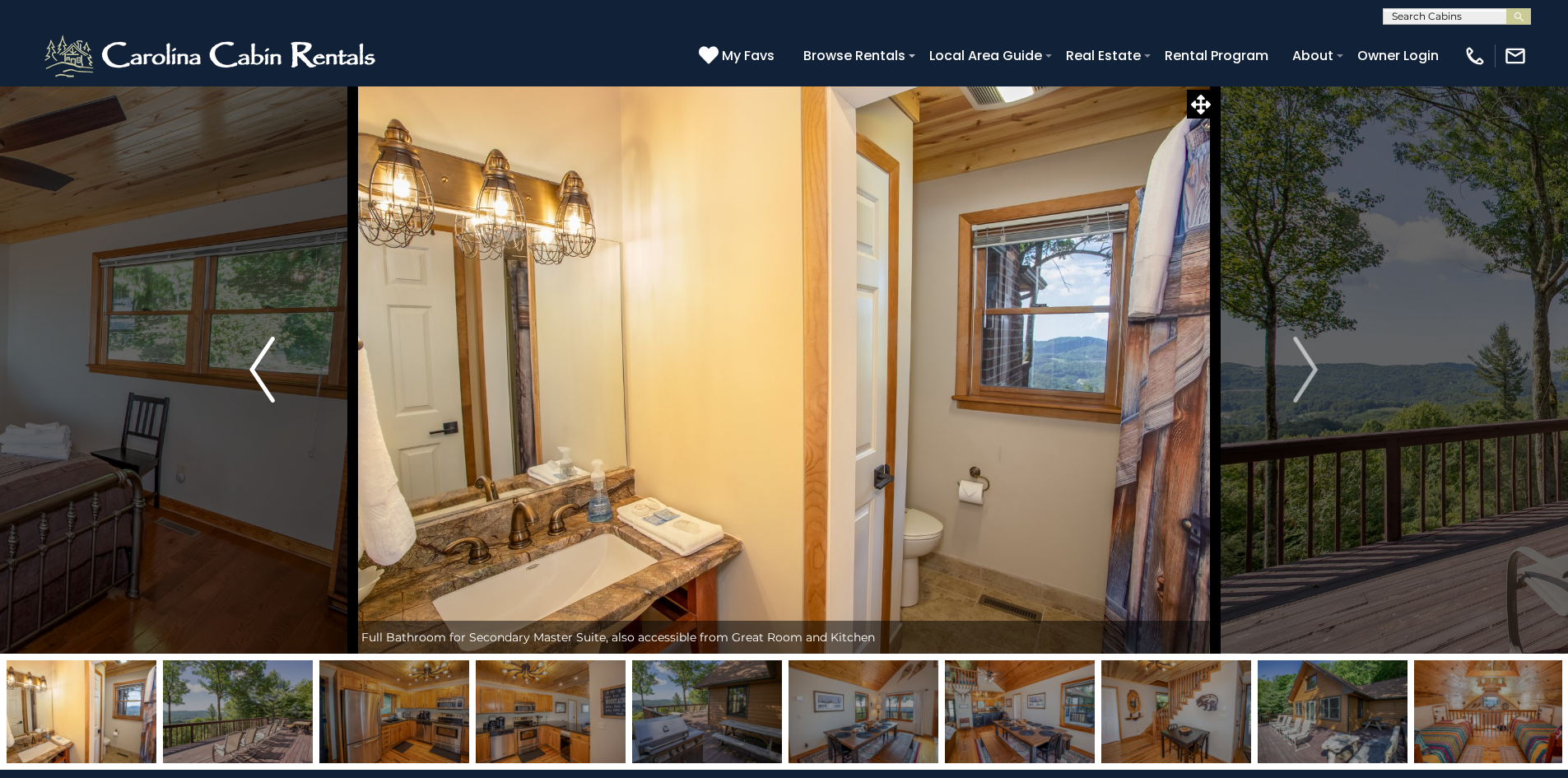
click at [253, 384] on img "Previous" at bounding box center [262, 369] width 25 height 66
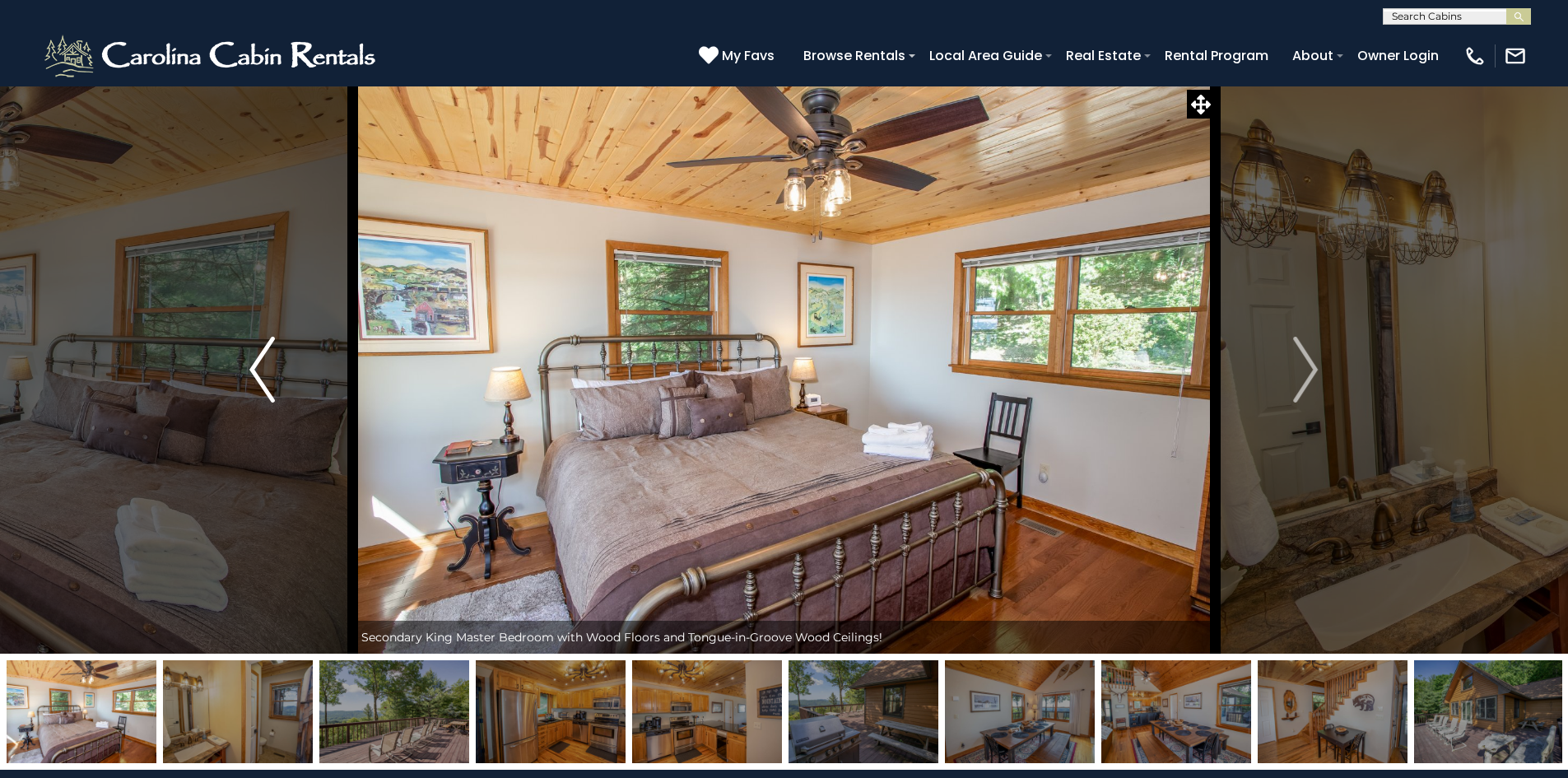
click at [253, 384] on img "Previous" at bounding box center [262, 369] width 25 height 66
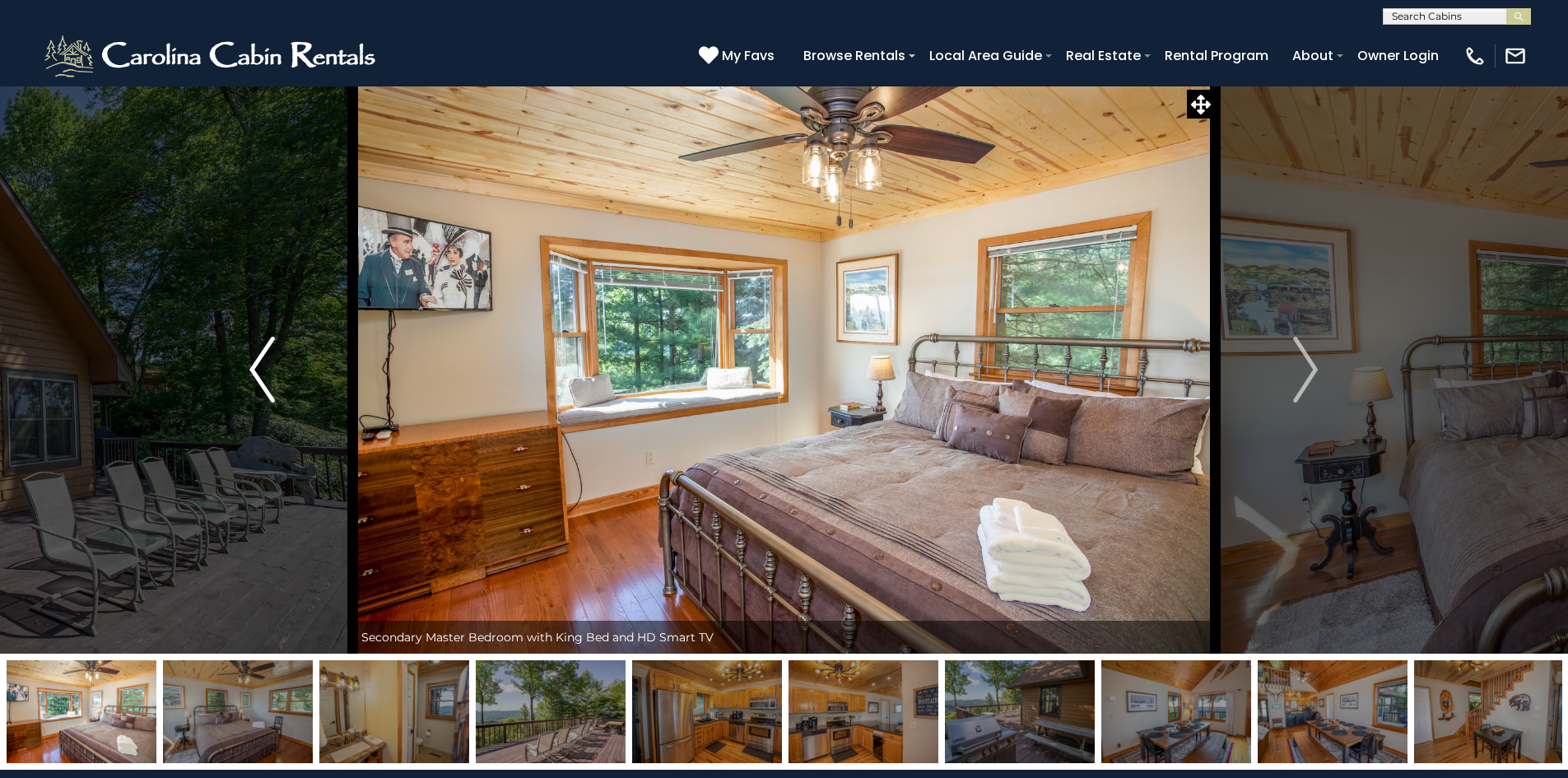
click at [253, 384] on img "Previous" at bounding box center [262, 369] width 25 height 66
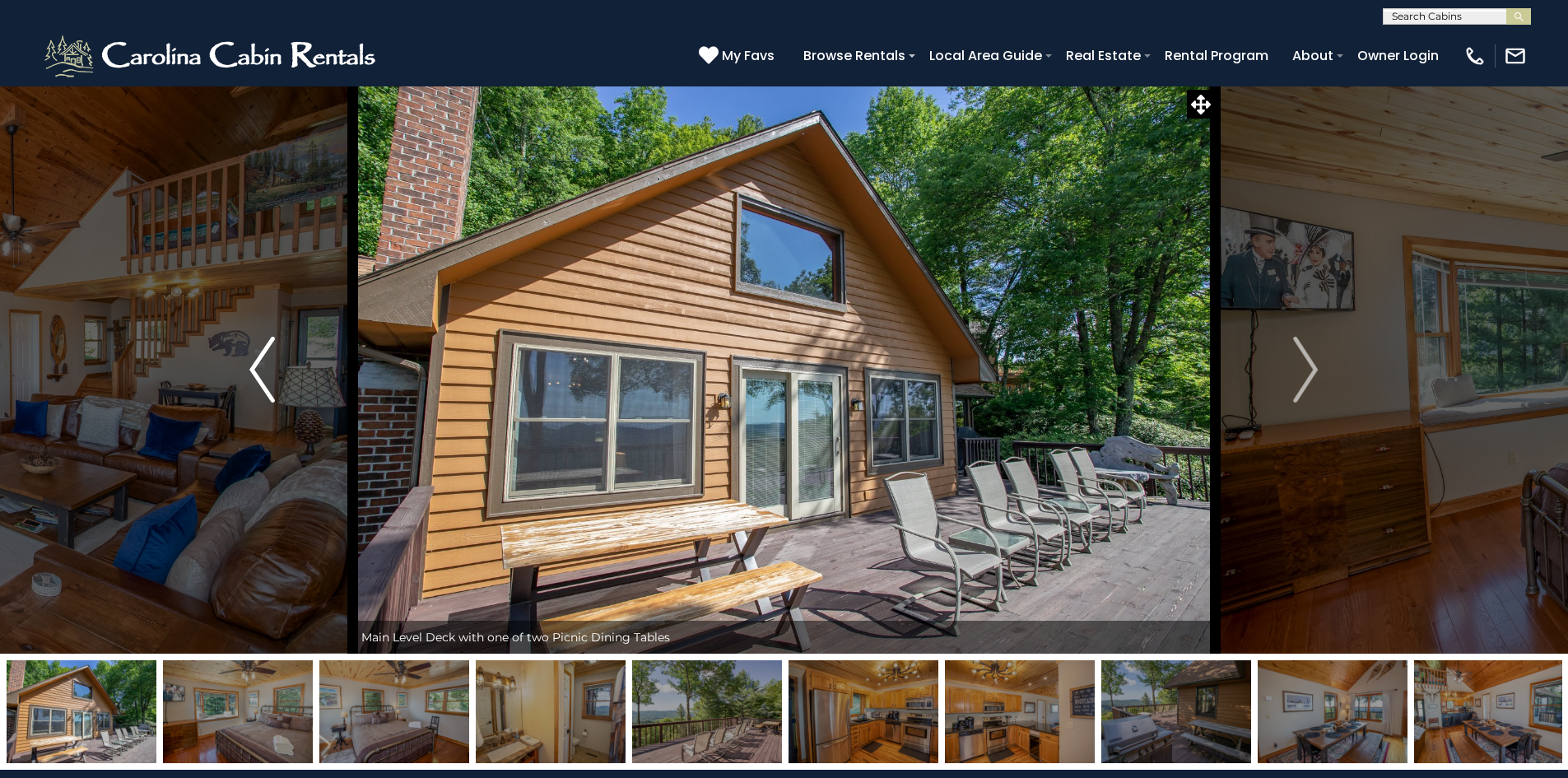
click at [253, 384] on img "Previous" at bounding box center [262, 369] width 25 height 66
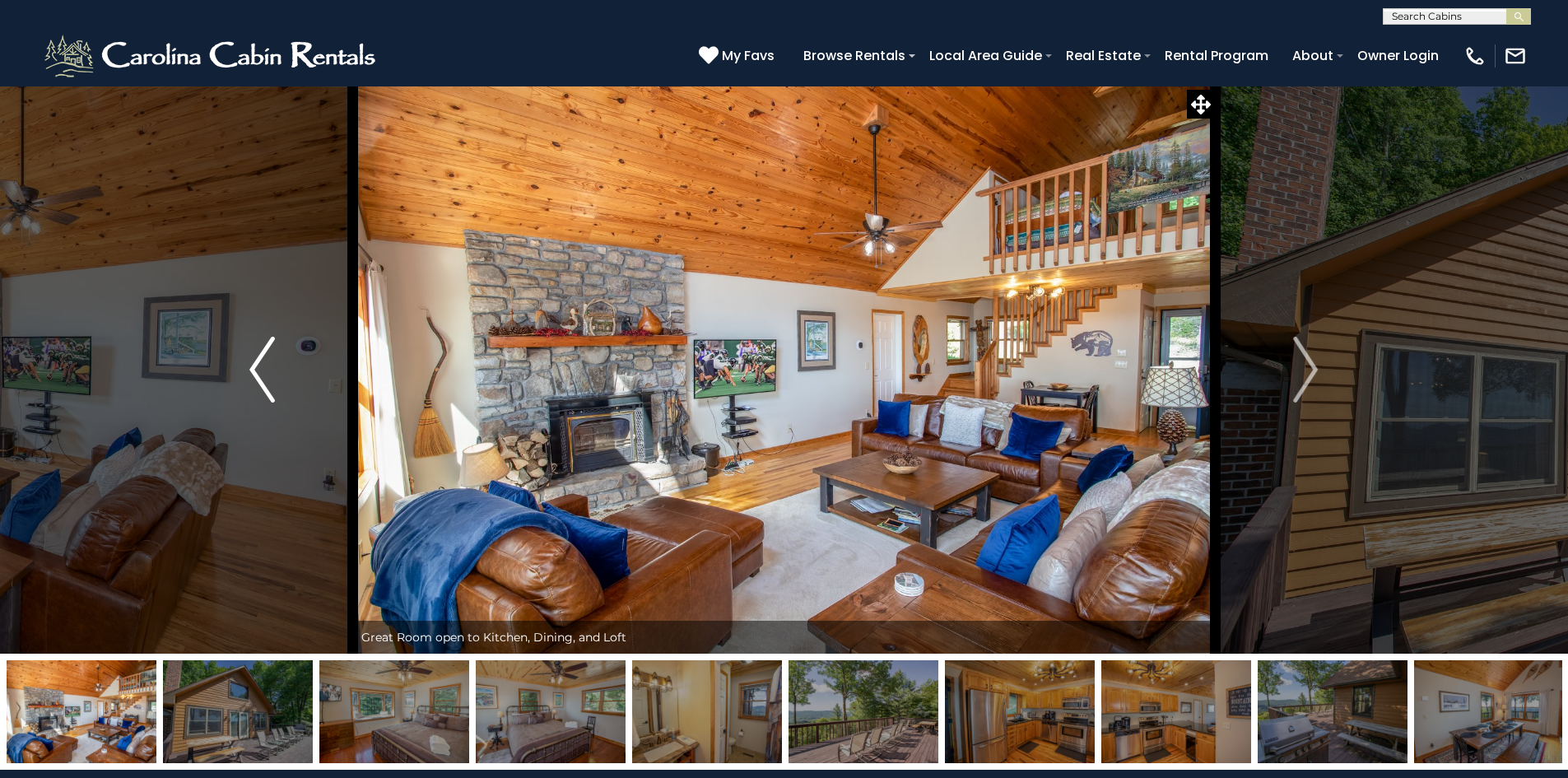
click at [253, 384] on img "Previous" at bounding box center [262, 369] width 25 height 66
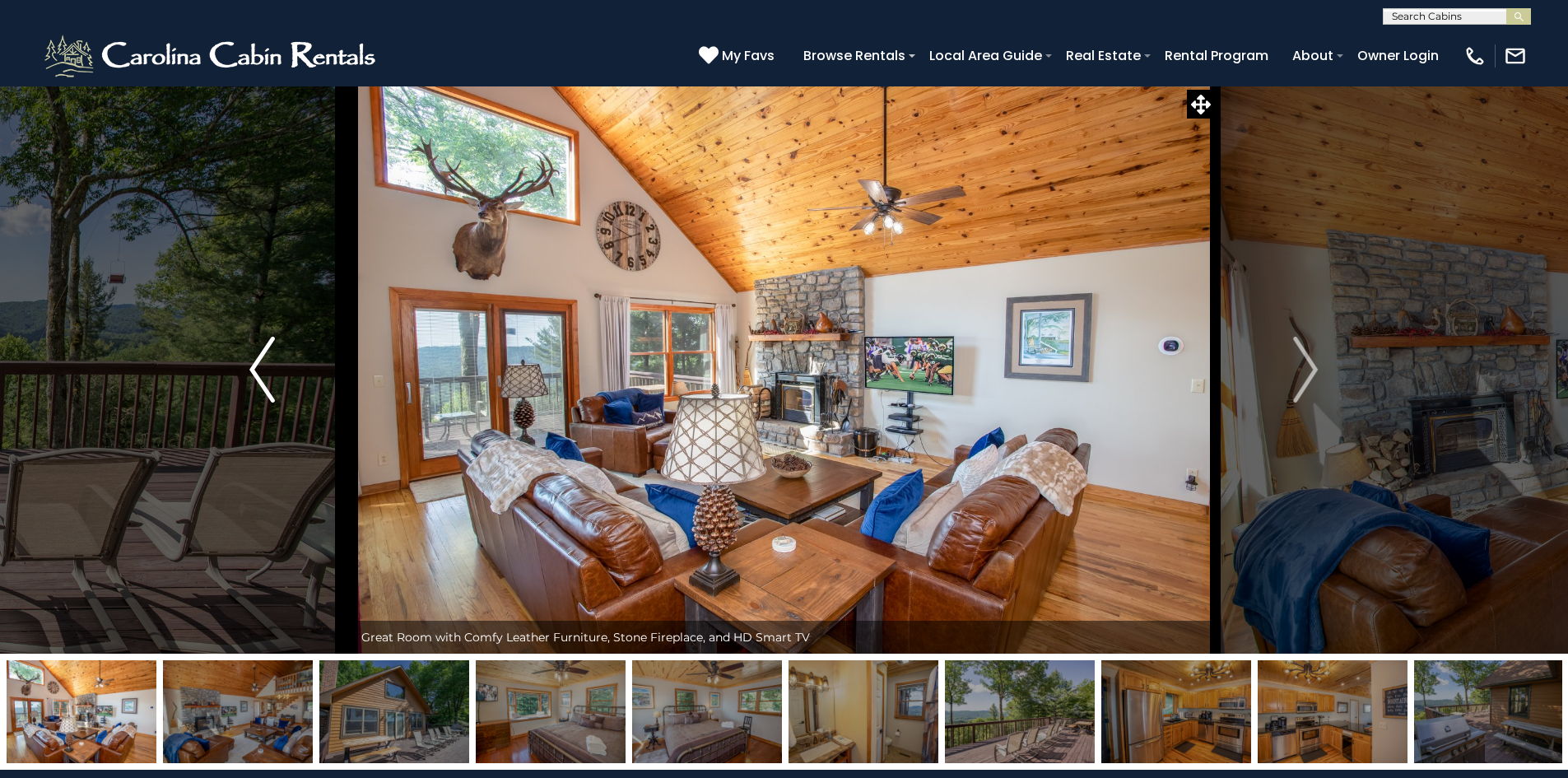
click at [253, 384] on img "Previous" at bounding box center [262, 369] width 25 height 66
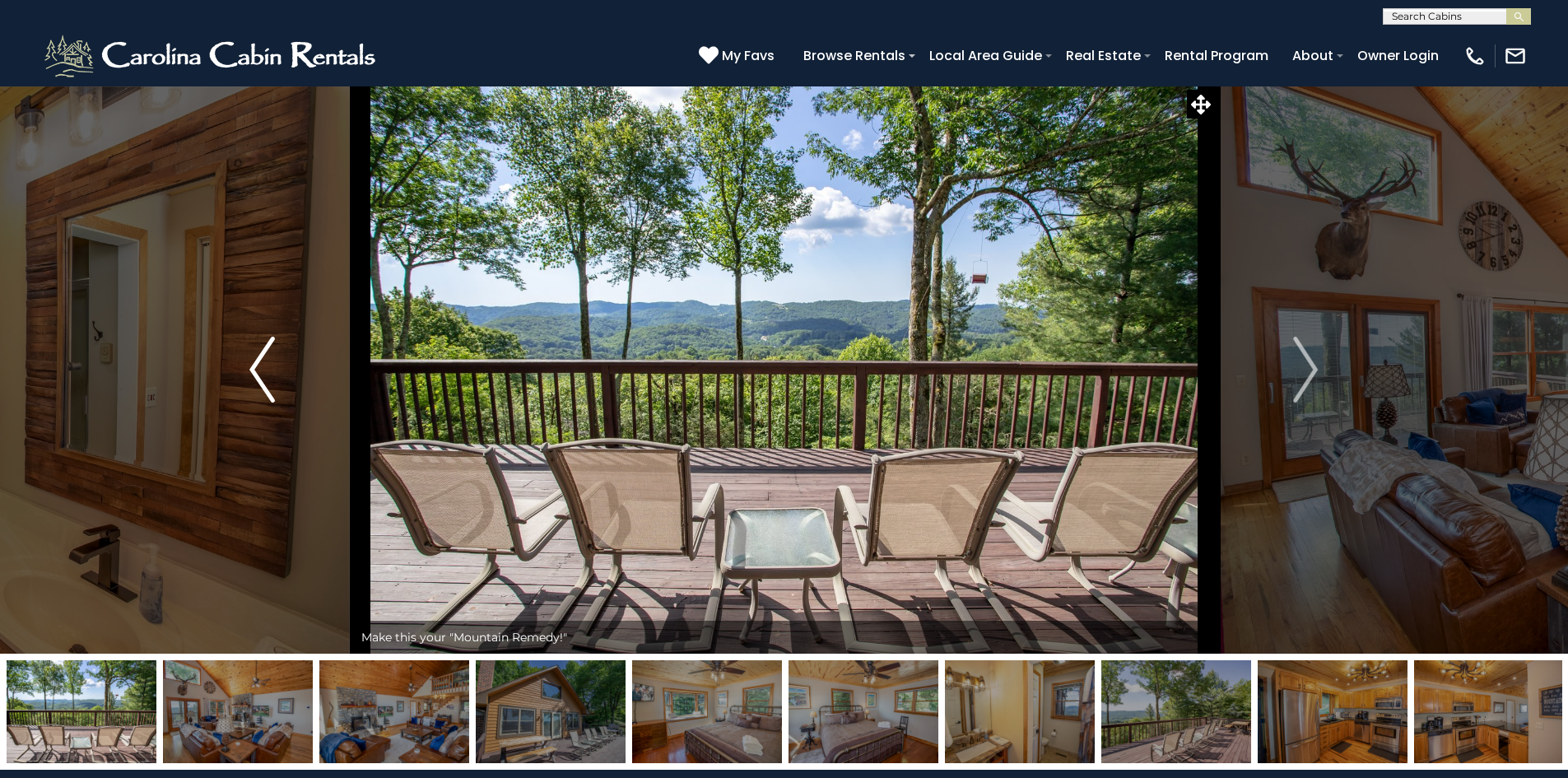
click at [253, 384] on img "Previous" at bounding box center [262, 369] width 25 height 66
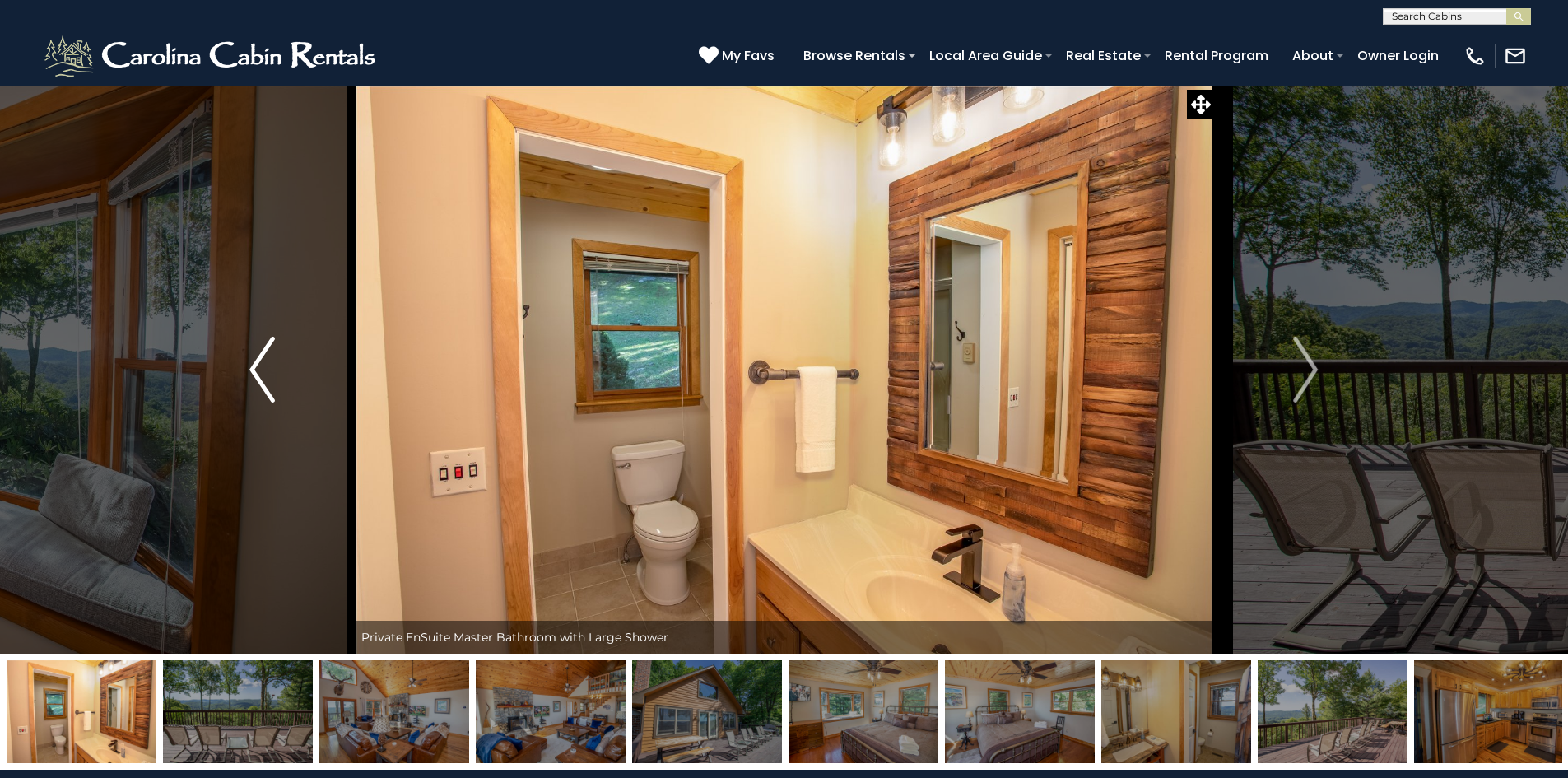
click at [253, 384] on img "Previous" at bounding box center [262, 369] width 25 height 66
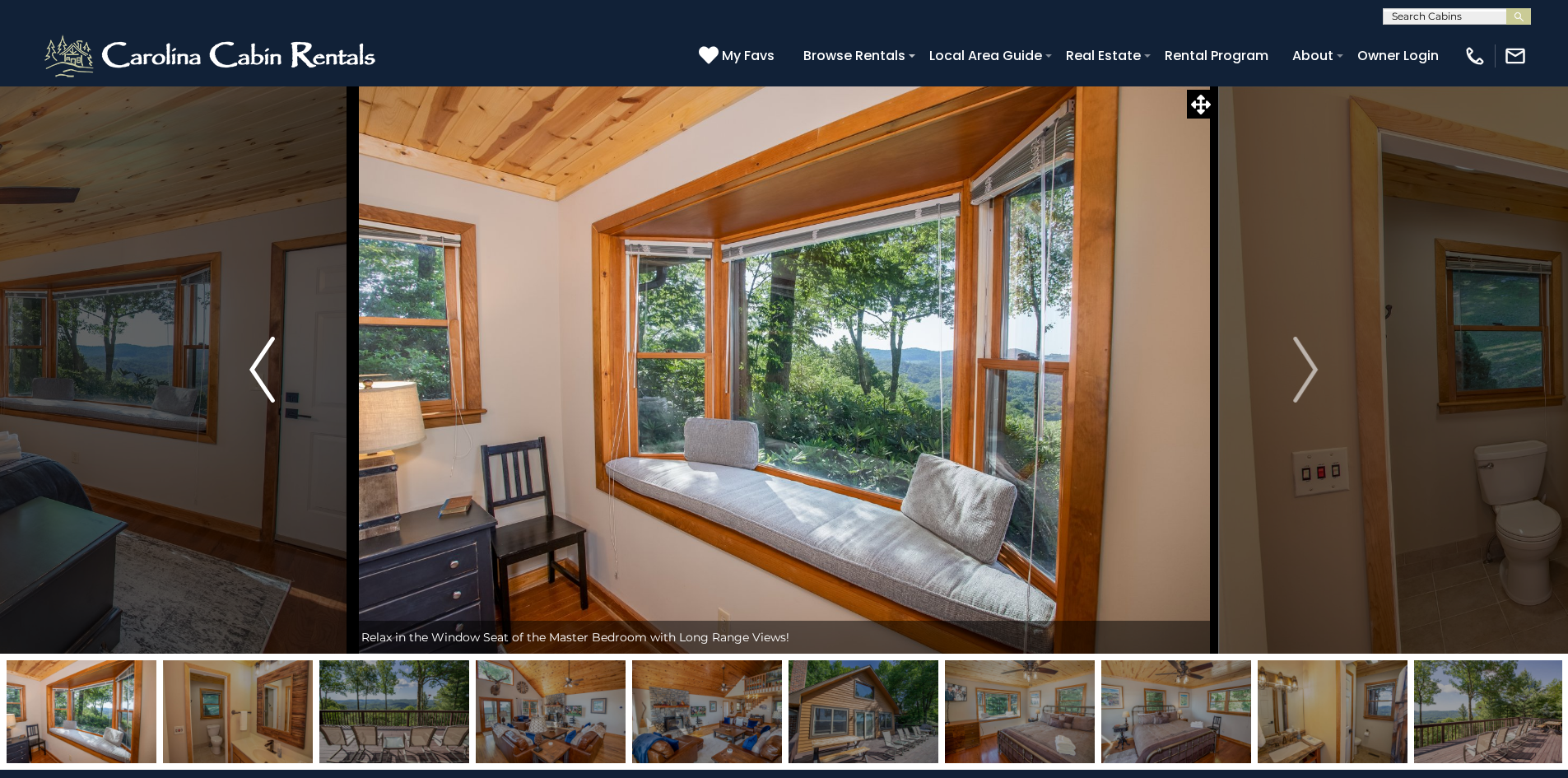
click at [253, 384] on img "Previous" at bounding box center [262, 369] width 25 height 66
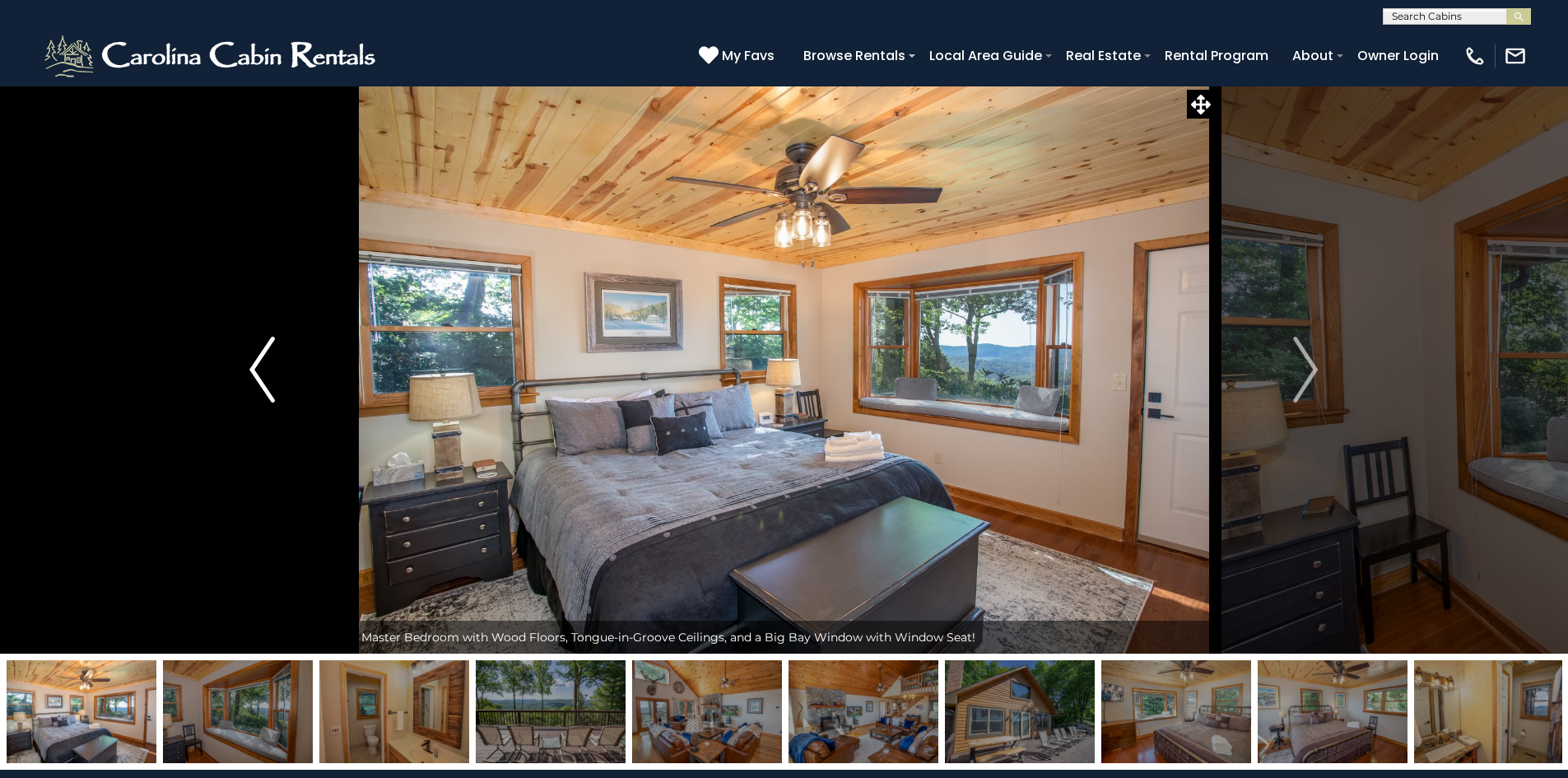
click at [253, 384] on img "Previous" at bounding box center [262, 369] width 25 height 66
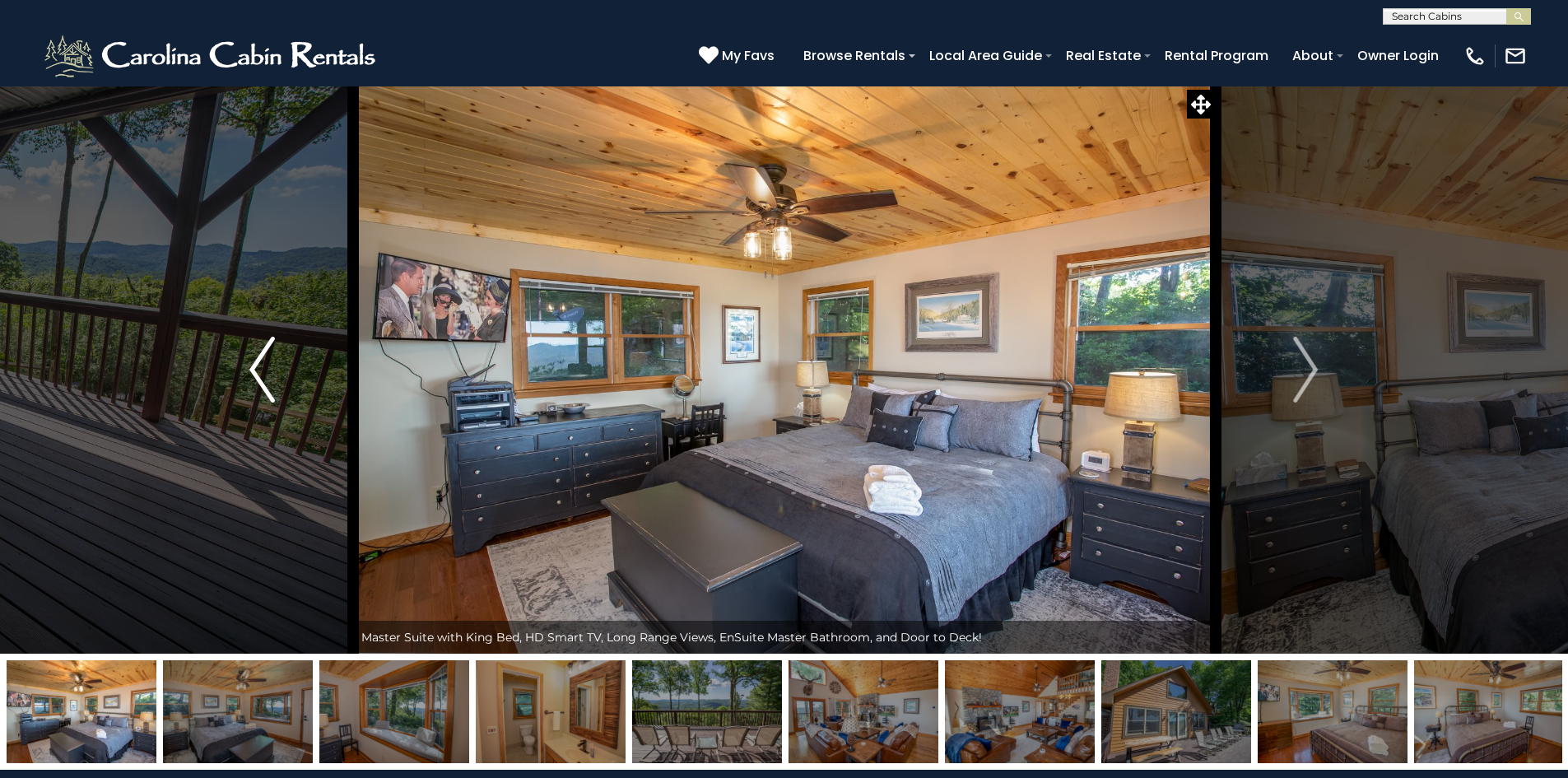
click at [253, 384] on img "Previous" at bounding box center [262, 369] width 25 height 66
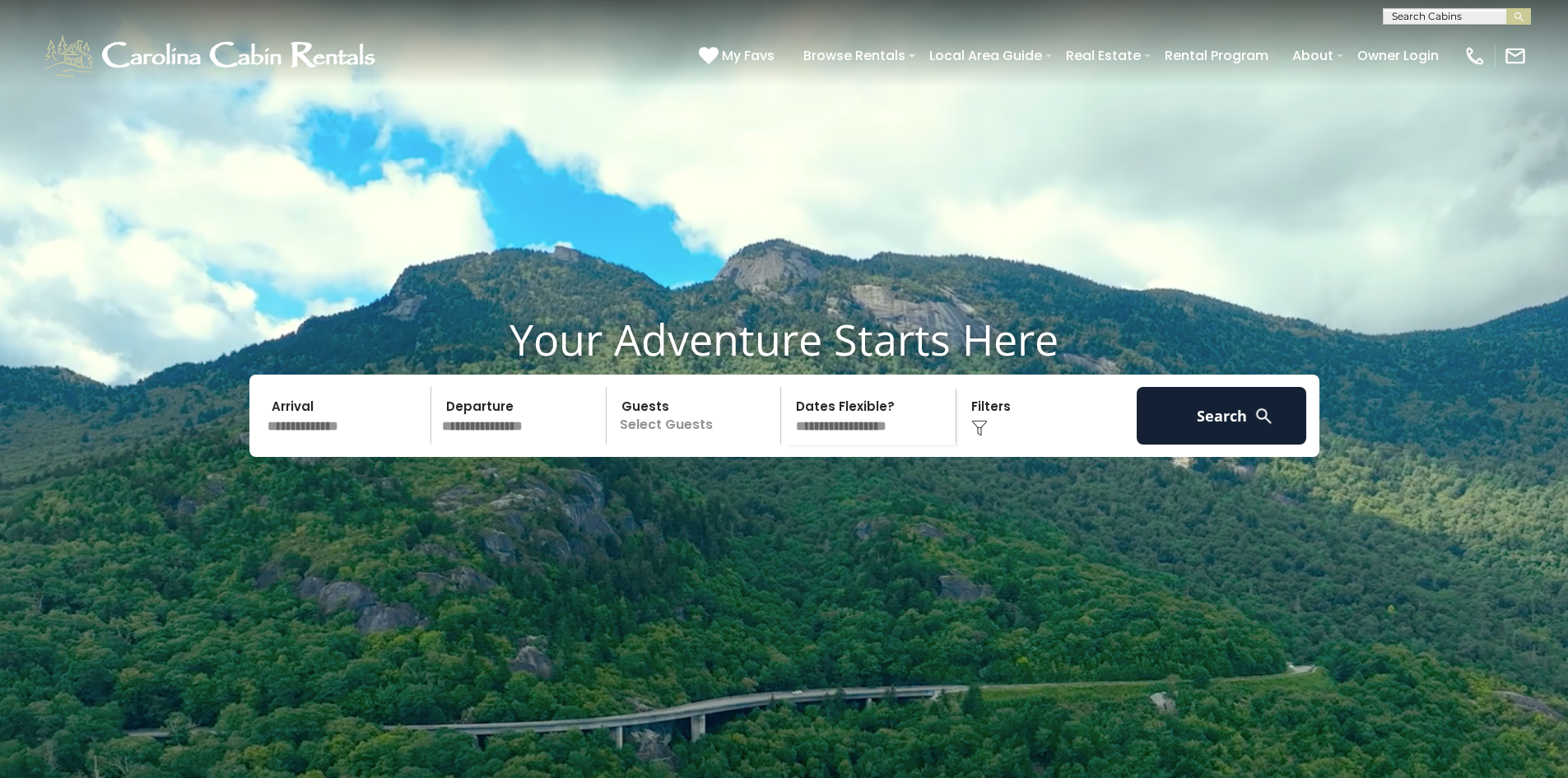
click at [345, 457] on div "Arrival Departure Guests Select Guests Guests - 0 + + **" at bounding box center [784, 415] width 1069 height 83
click at [323, 445] on input "text" at bounding box center [347, 415] width 170 height 58
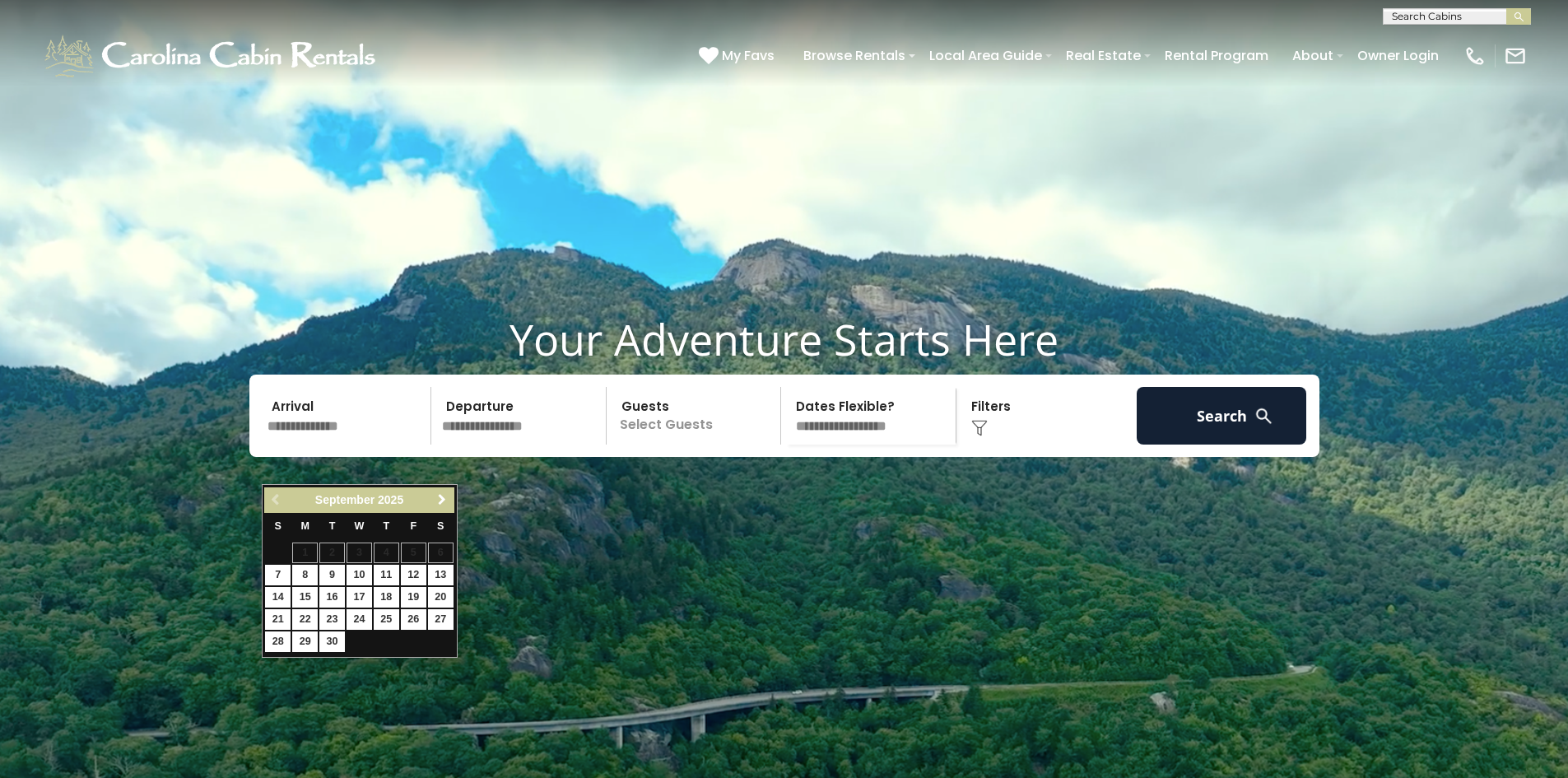
click at [438, 499] on span "Next" at bounding box center [442, 500] width 13 height 13
click at [381, 556] on link "2" at bounding box center [386, 553] width 26 height 21
type input "*******"
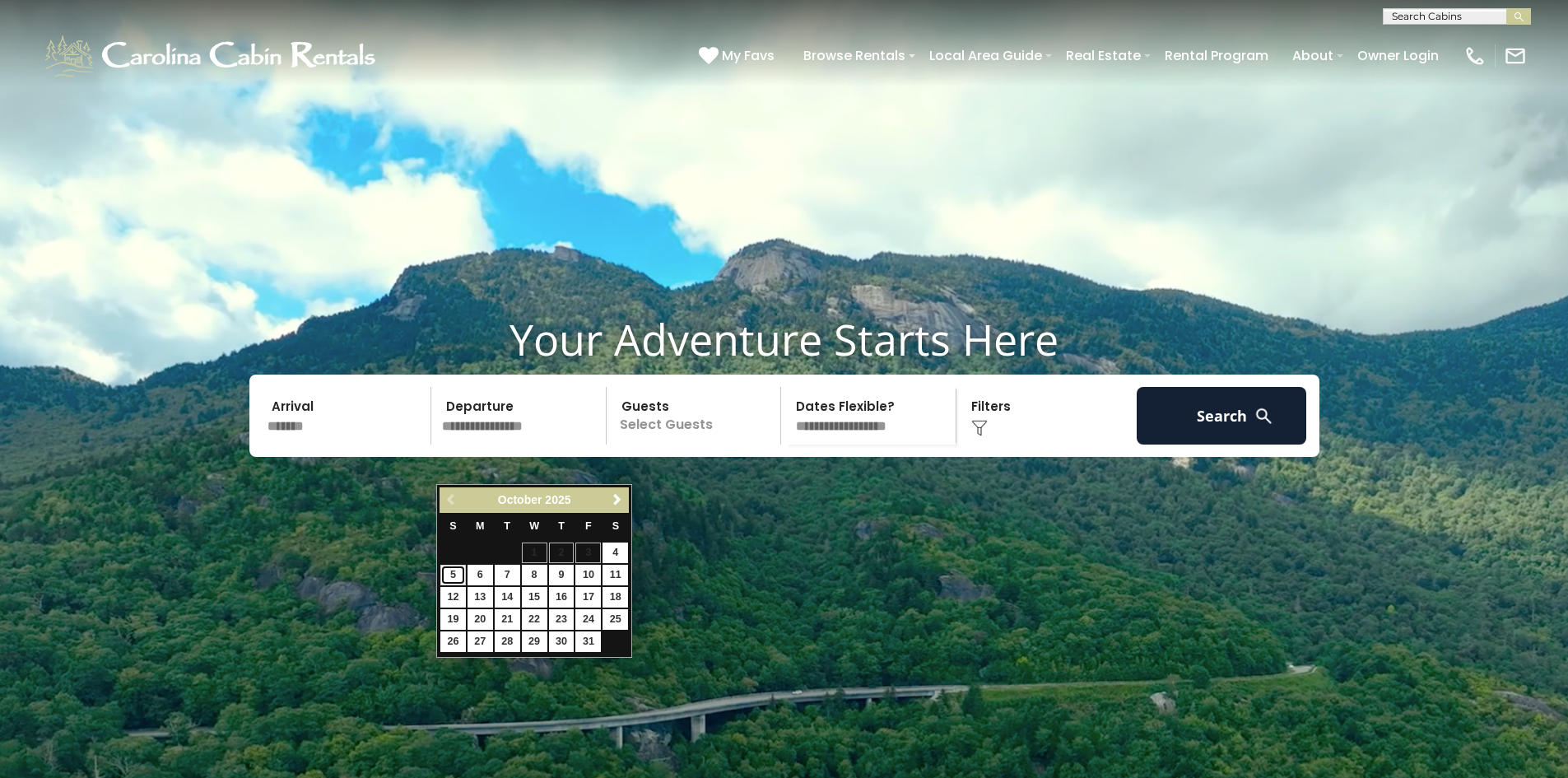
click at [451, 575] on link "5" at bounding box center [453, 575] width 26 height 21
type input "*******"
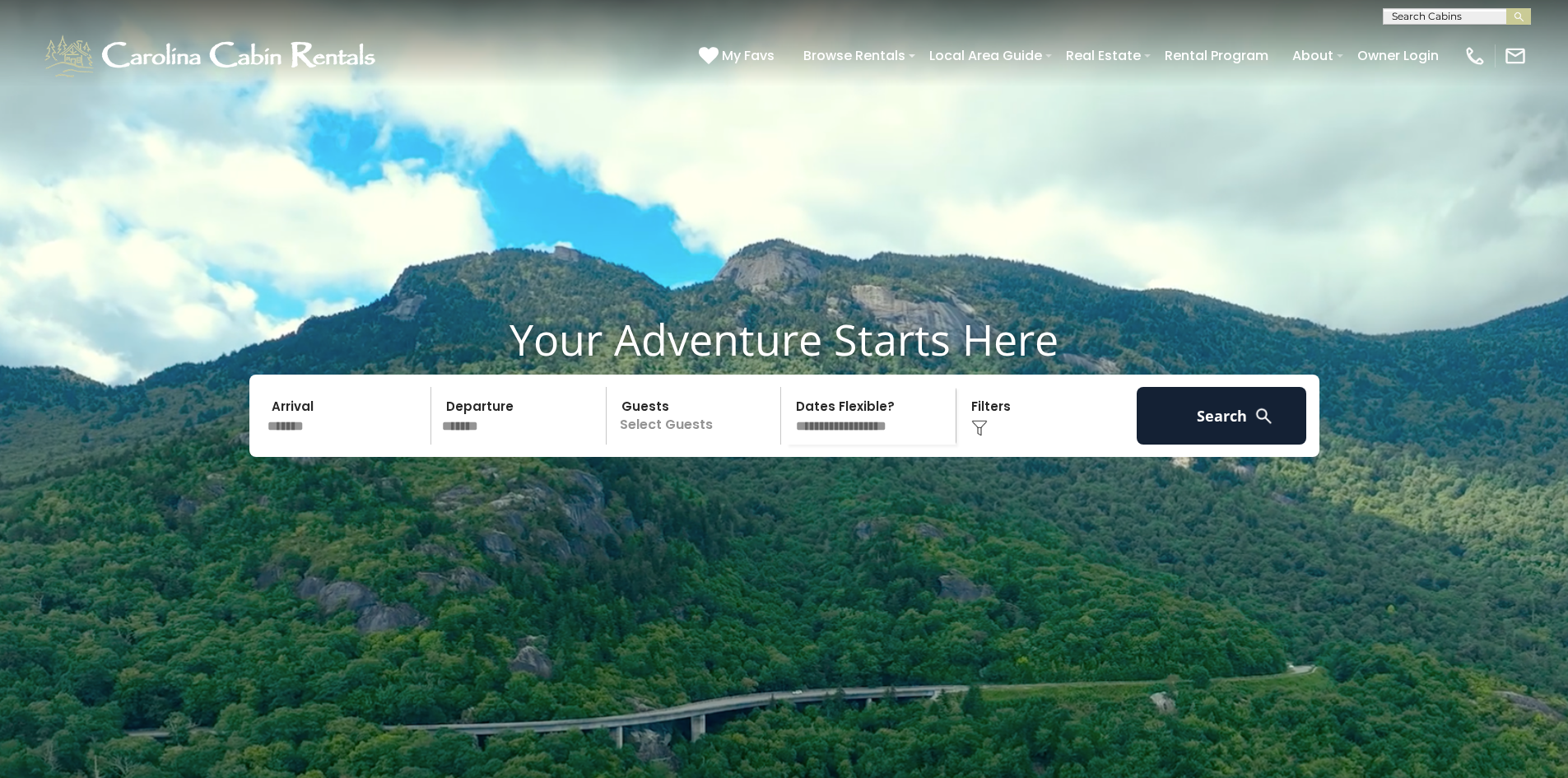
click at [662, 445] on p "Select Guests" at bounding box center [696, 415] width 170 height 58
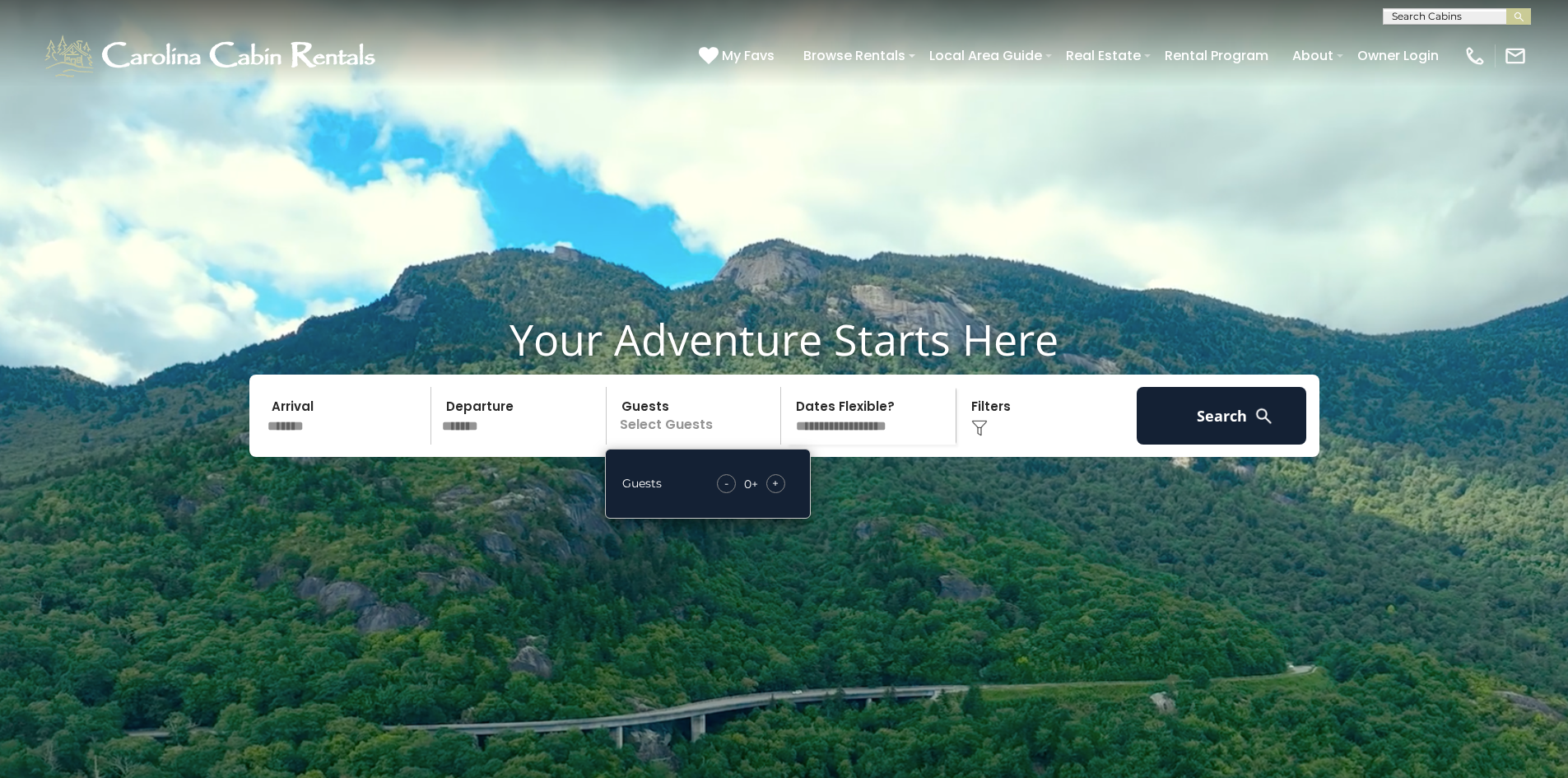
click at [775, 491] on span "+" at bounding box center [775, 483] width 7 height 16
click at [735, 493] on div "- 3 + +" at bounding box center [751, 484] width 84 height 19
click at [726, 491] on span "-" at bounding box center [727, 483] width 4 height 16
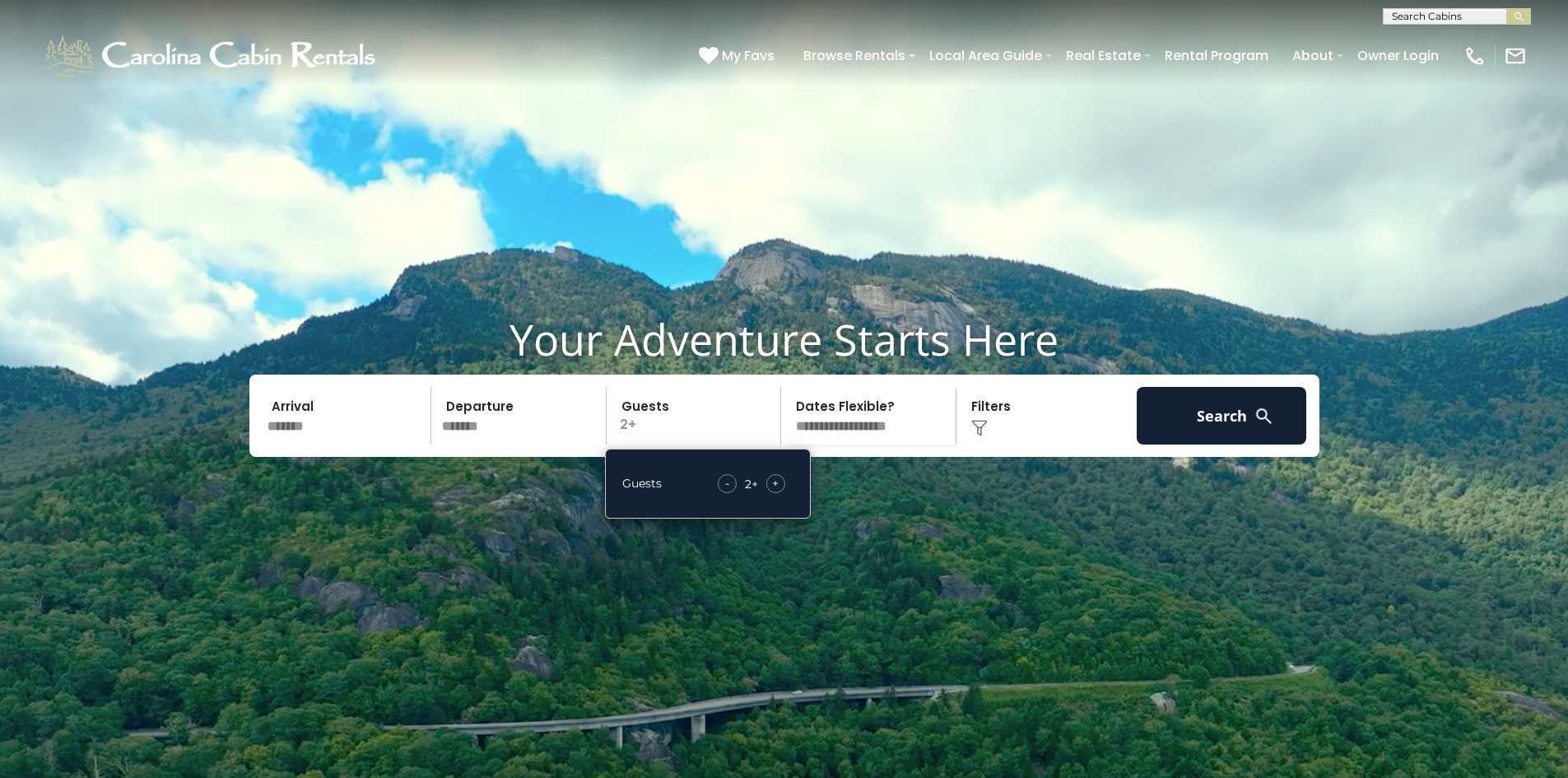
click at [984, 445] on div "Click to Choose" at bounding box center [1046, 415] width 170 height 58
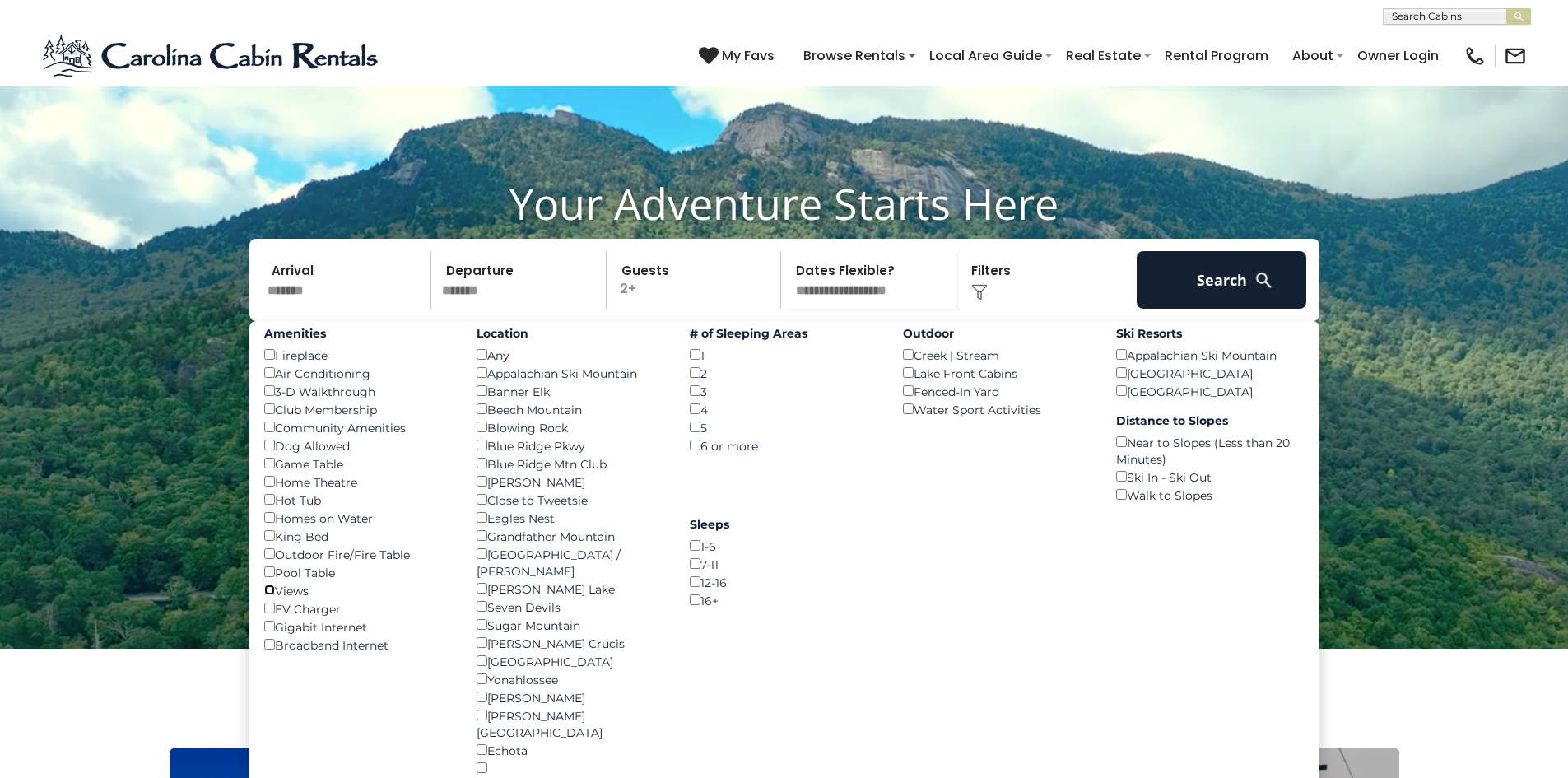
scroll to position [132, 0]
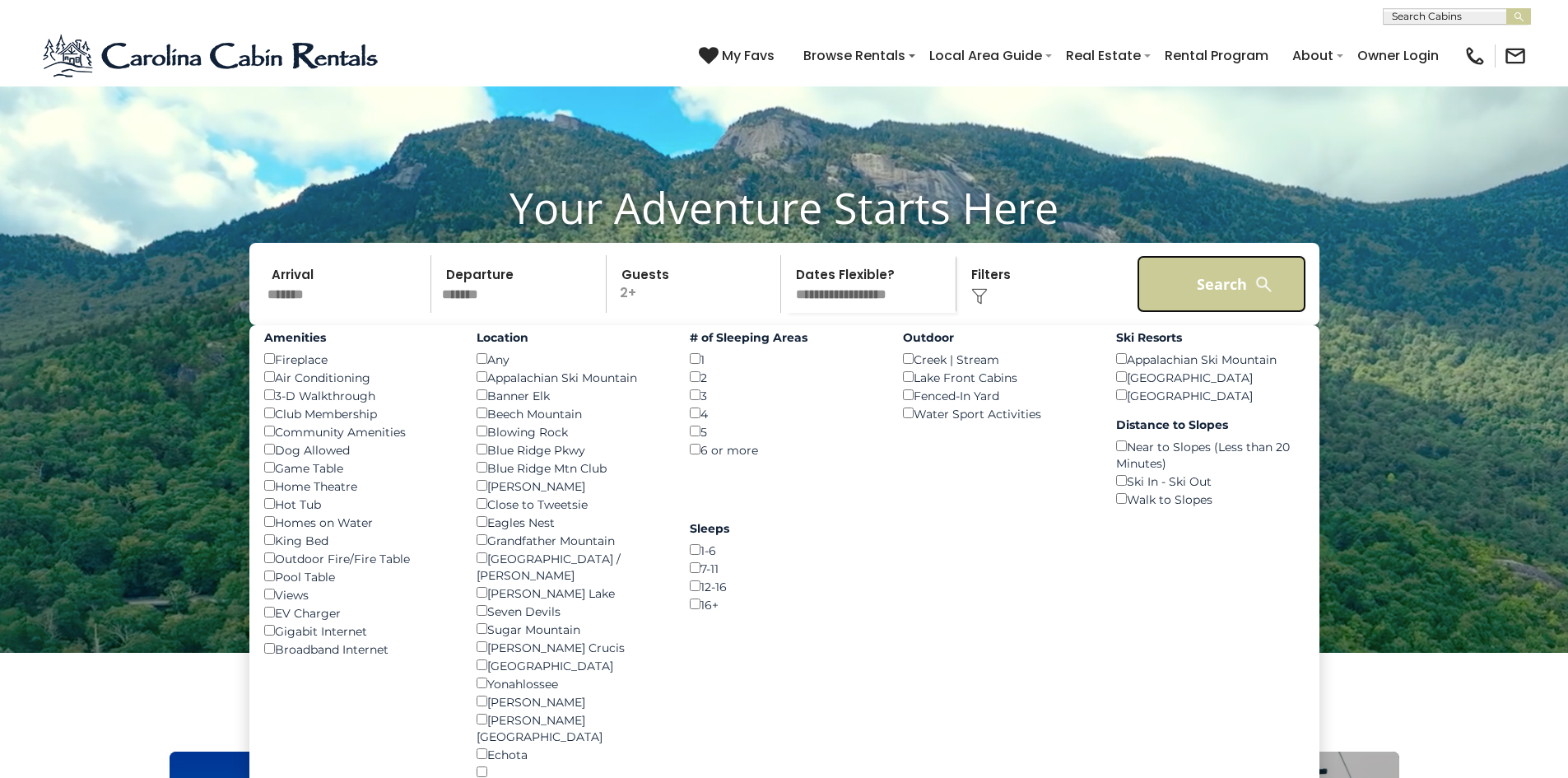
click at [1211, 313] on button "Search" at bounding box center [1221, 284] width 170 height 58
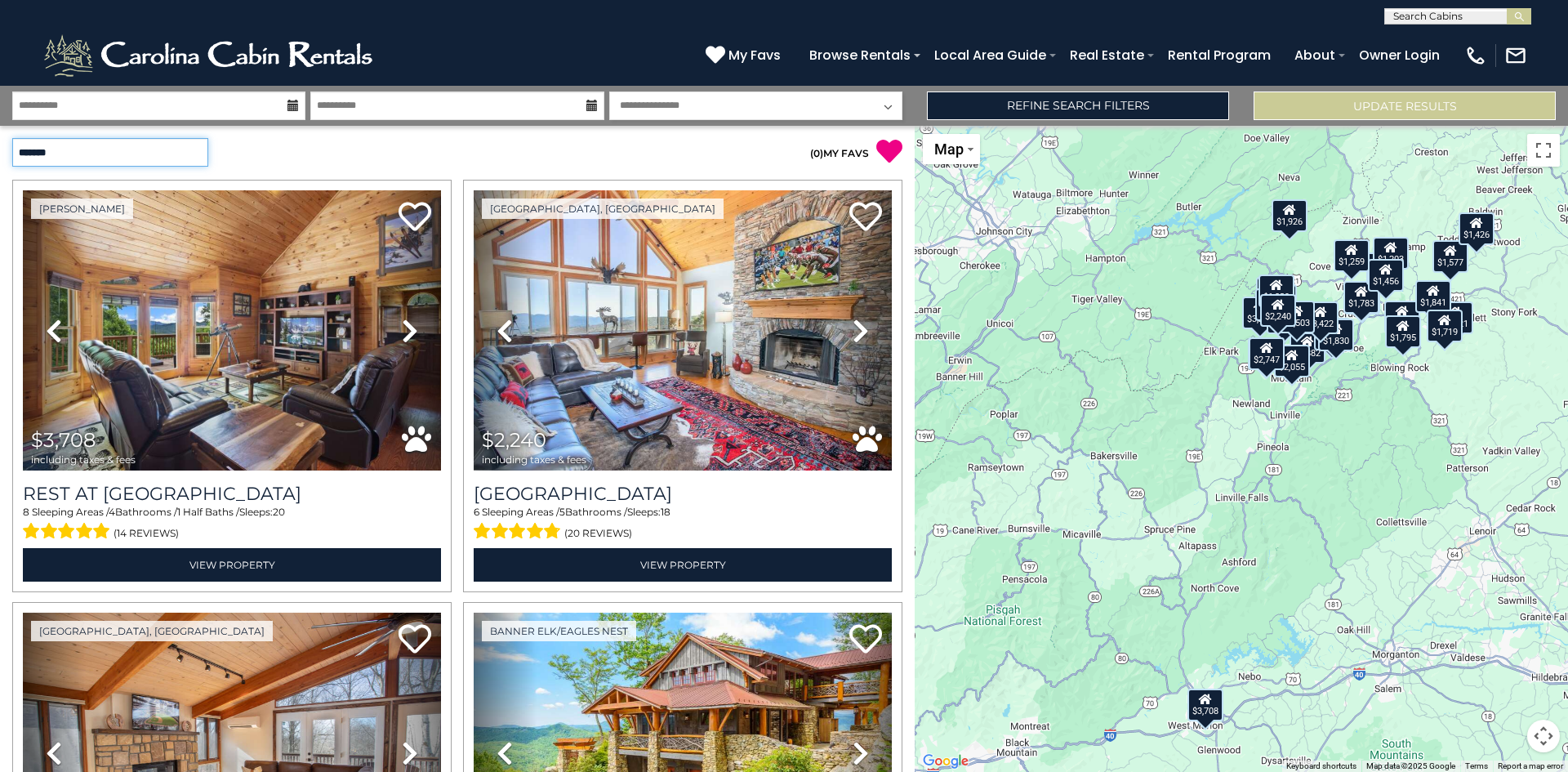
click at [180, 150] on select "**********" at bounding box center [110, 152] width 196 height 28
select select "*********"
click at [12, 138] on select "**********" at bounding box center [110, 152] width 196 height 28
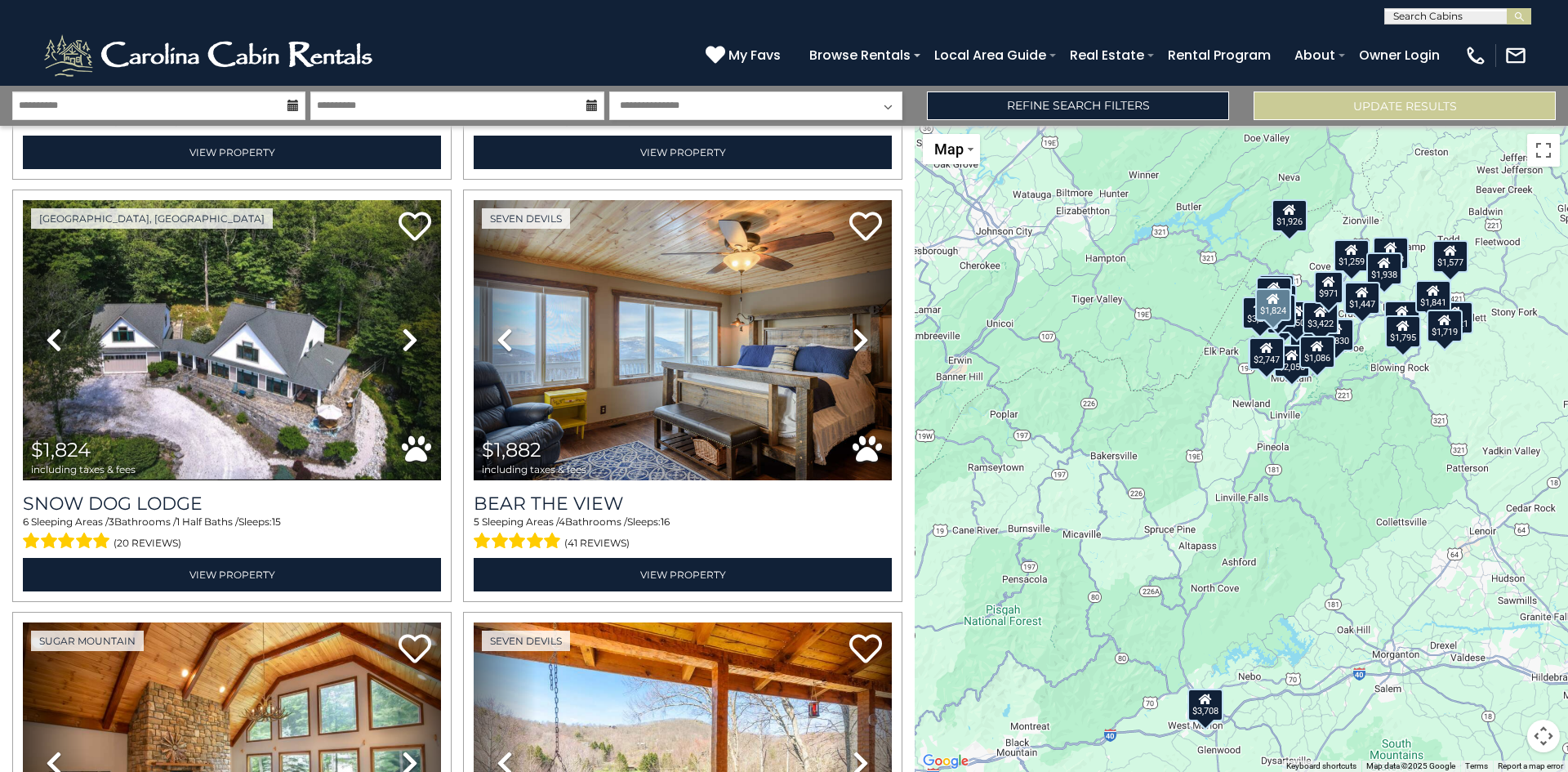
scroll to position [1258, 0]
click at [1544, 739] on button "Map camera controls" at bounding box center [1543, 735] width 33 height 33
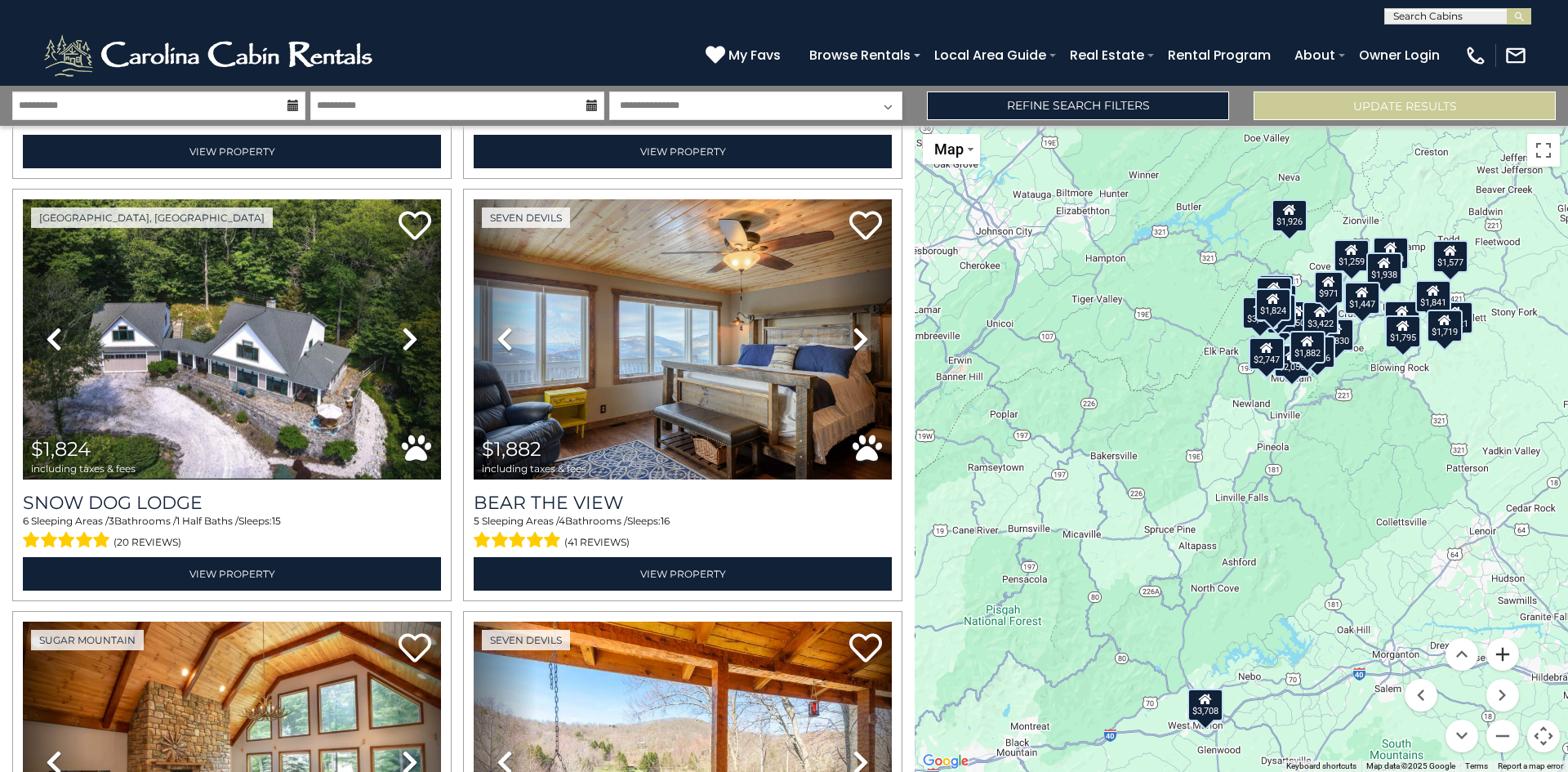
click at [1507, 658] on button "Zoom in" at bounding box center [1502, 654] width 33 height 33
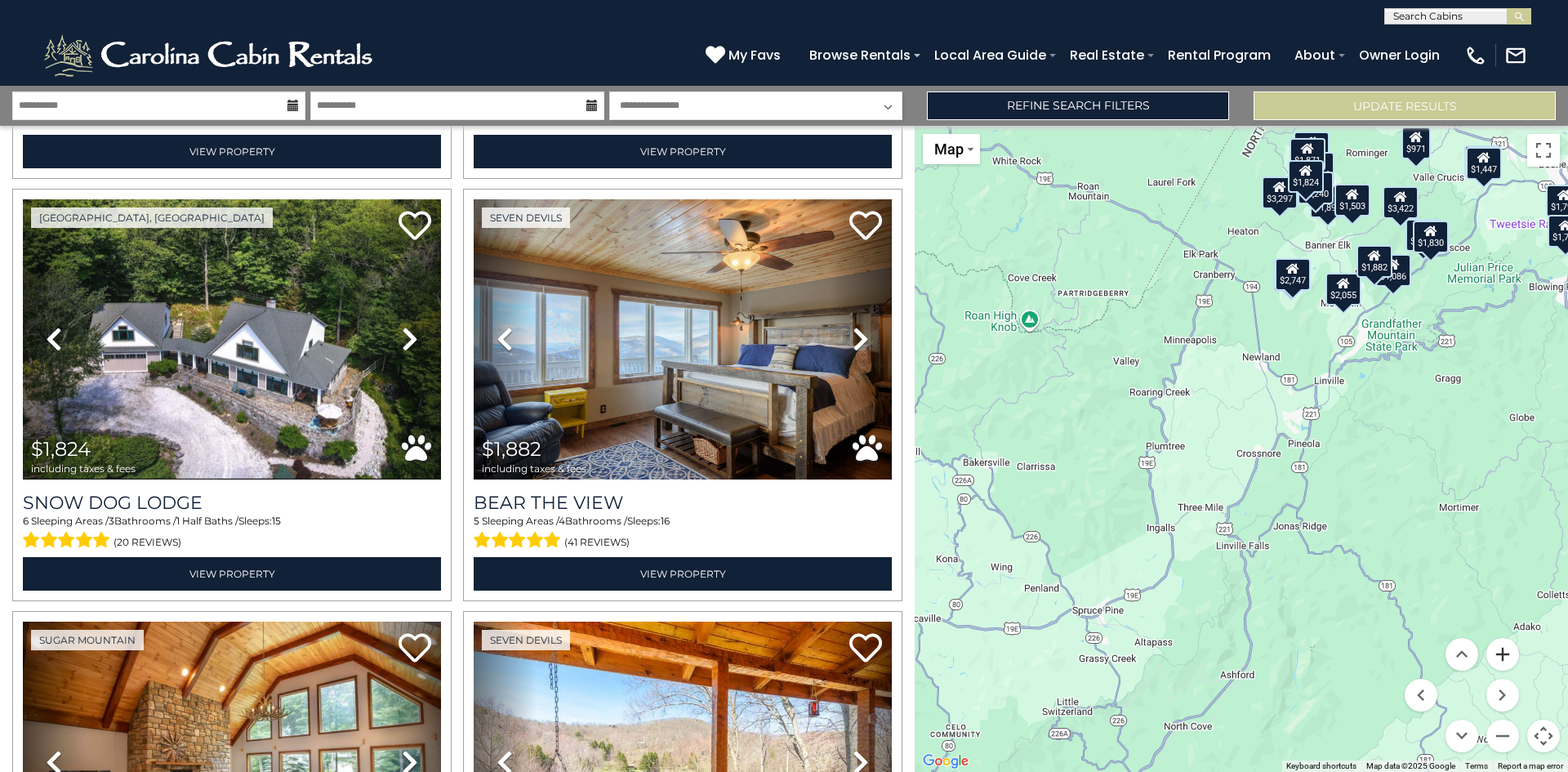
click at [1507, 658] on button "Zoom in" at bounding box center [1502, 654] width 33 height 33
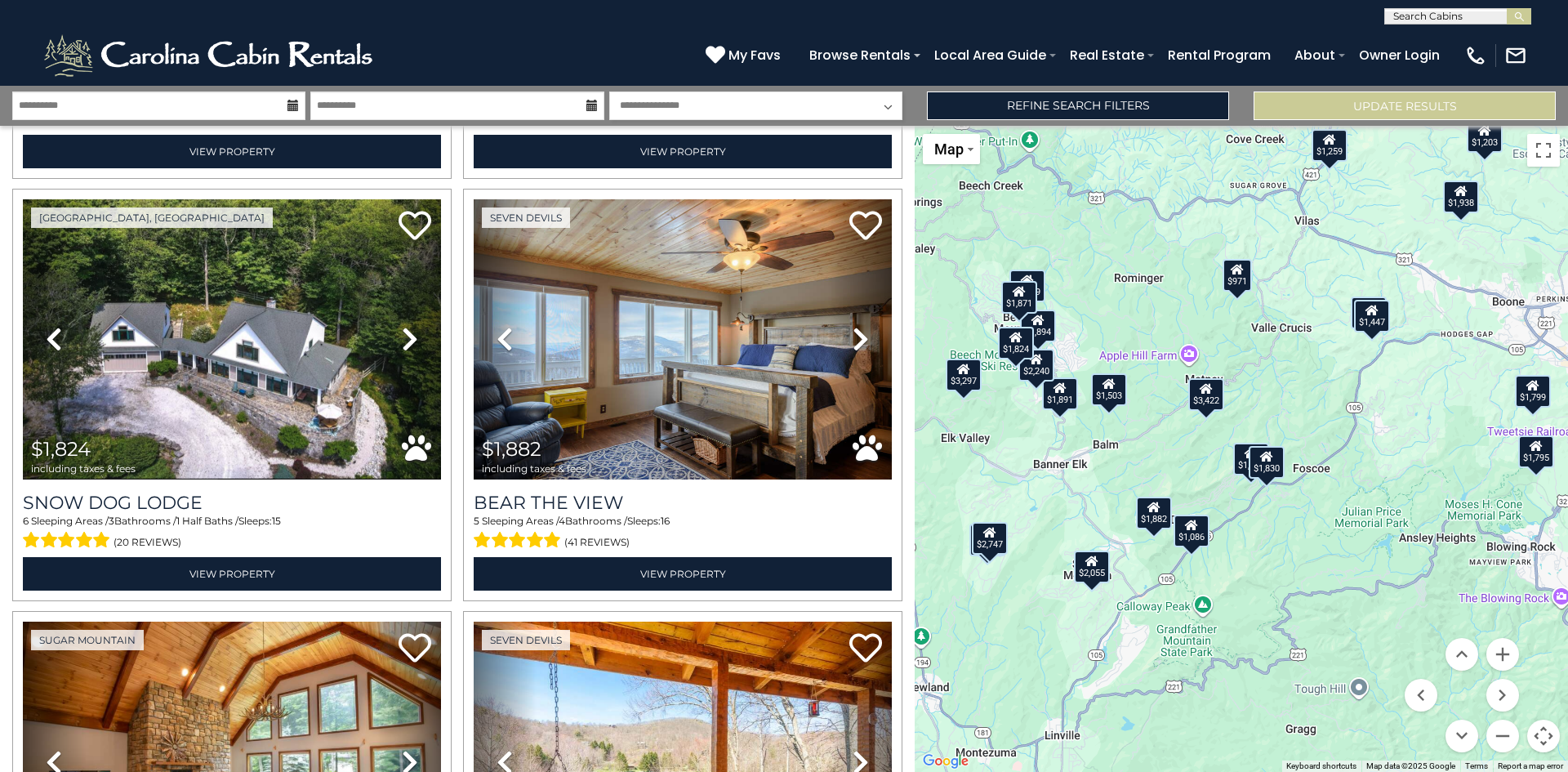
drag, startPoint x: 1483, startPoint y: 384, endPoint x: 1127, endPoint y: 811, distance: 555.9
click at [1127, 771] on html "**********" at bounding box center [784, 386] width 1568 height 772
click at [1511, 740] on button "Zoom out" at bounding box center [1502, 735] width 33 height 33
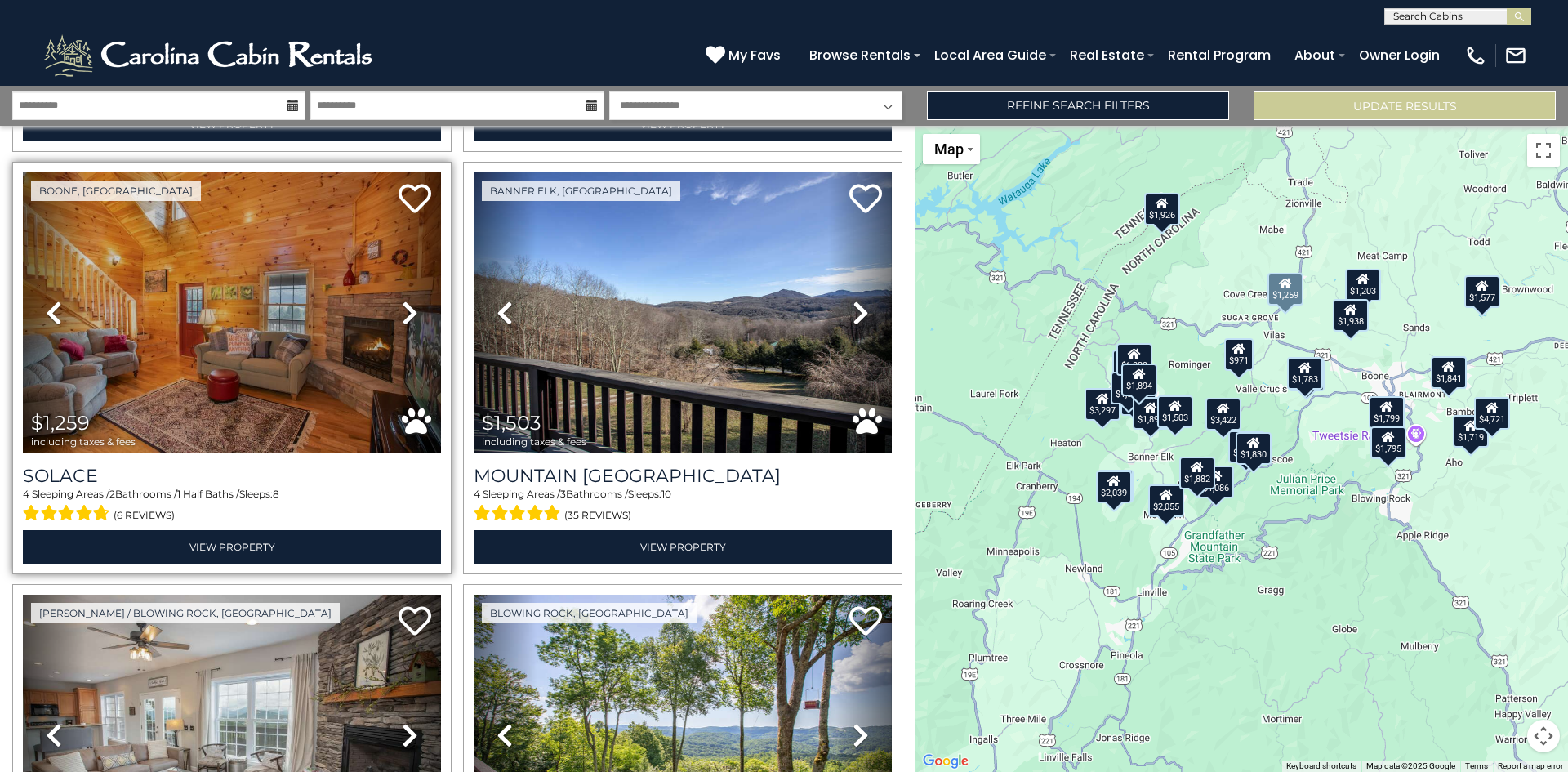
scroll to position [4249, 0]
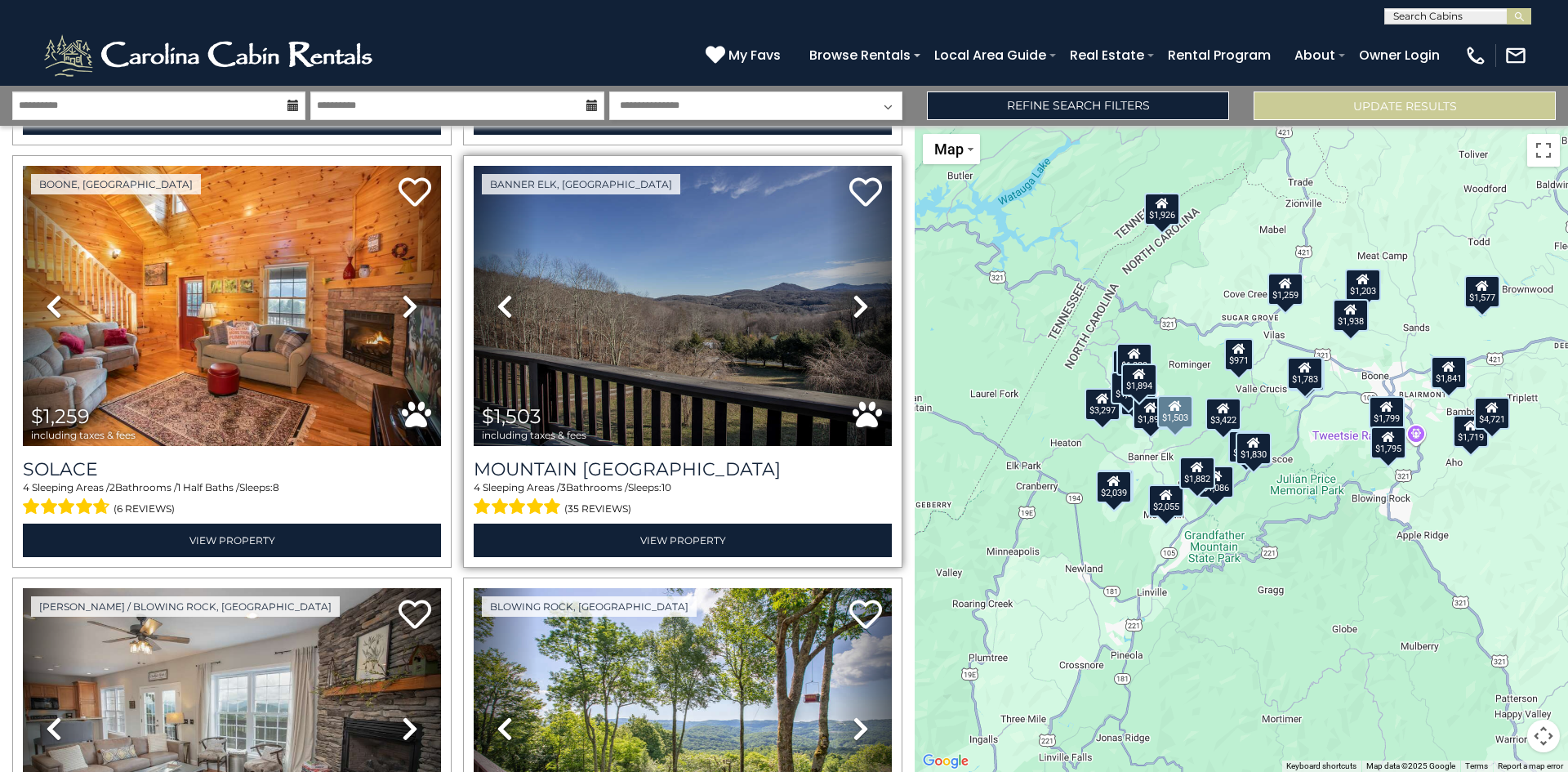
click at [853, 293] on icon at bounding box center [860, 306] width 16 height 26
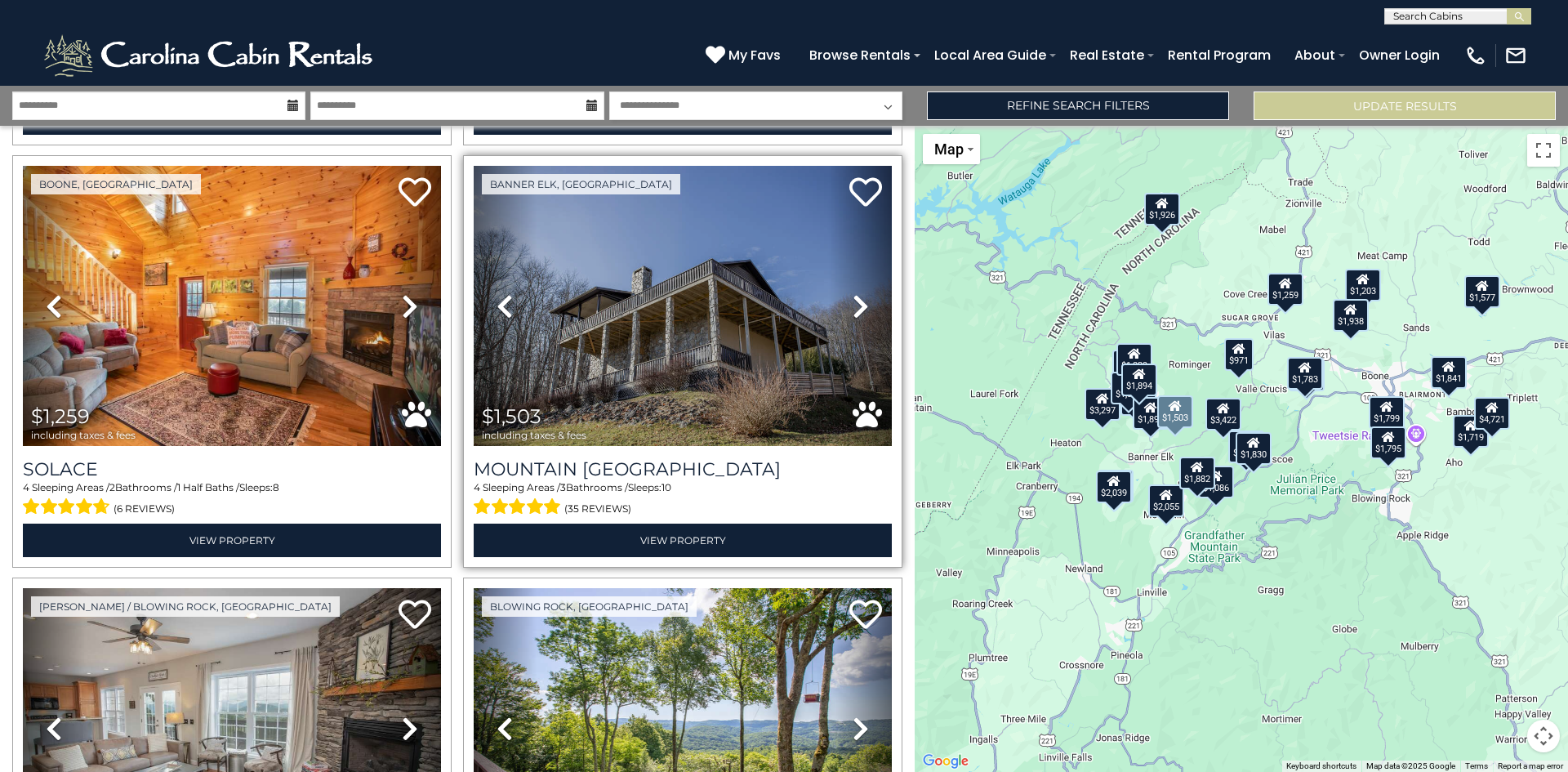
click at [853, 293] on icon at bounding box center [860, 306] width 16 height 26
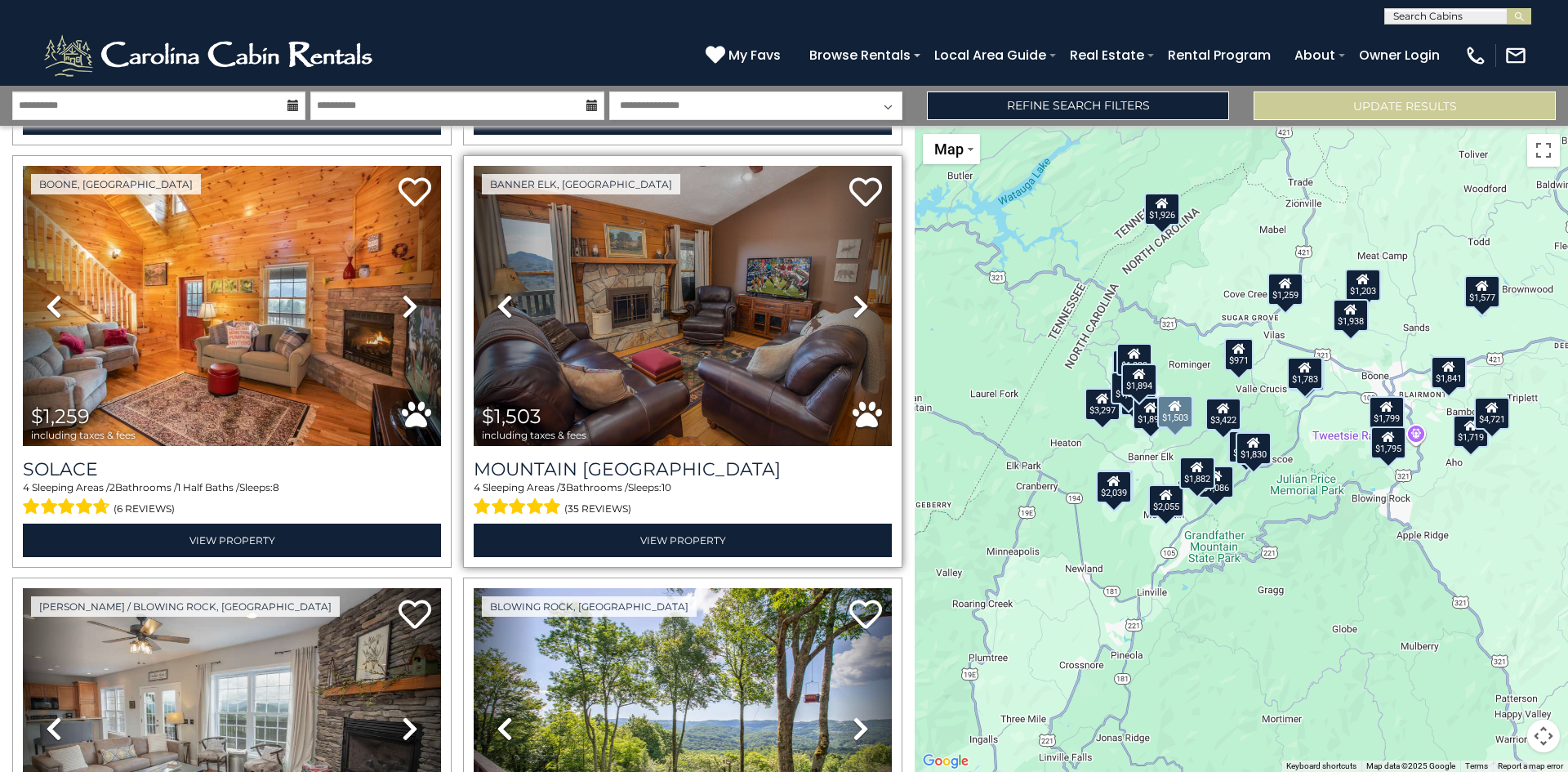
click at [853, 293] on icon at bounding box center [860, 306] width 16 height 26
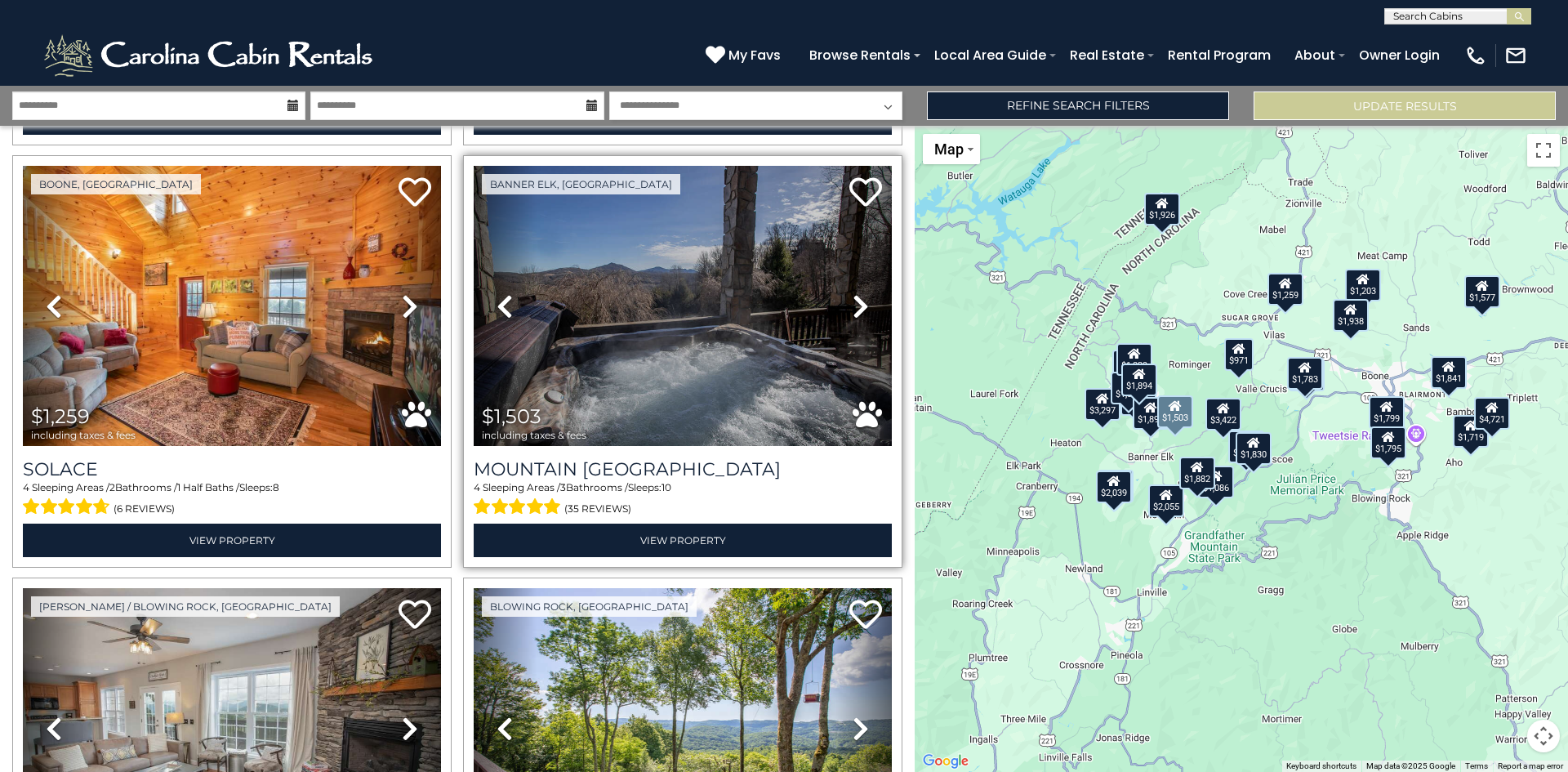
click at [853, 293] on icon at bounding box center [860, 306] width 16 height 26
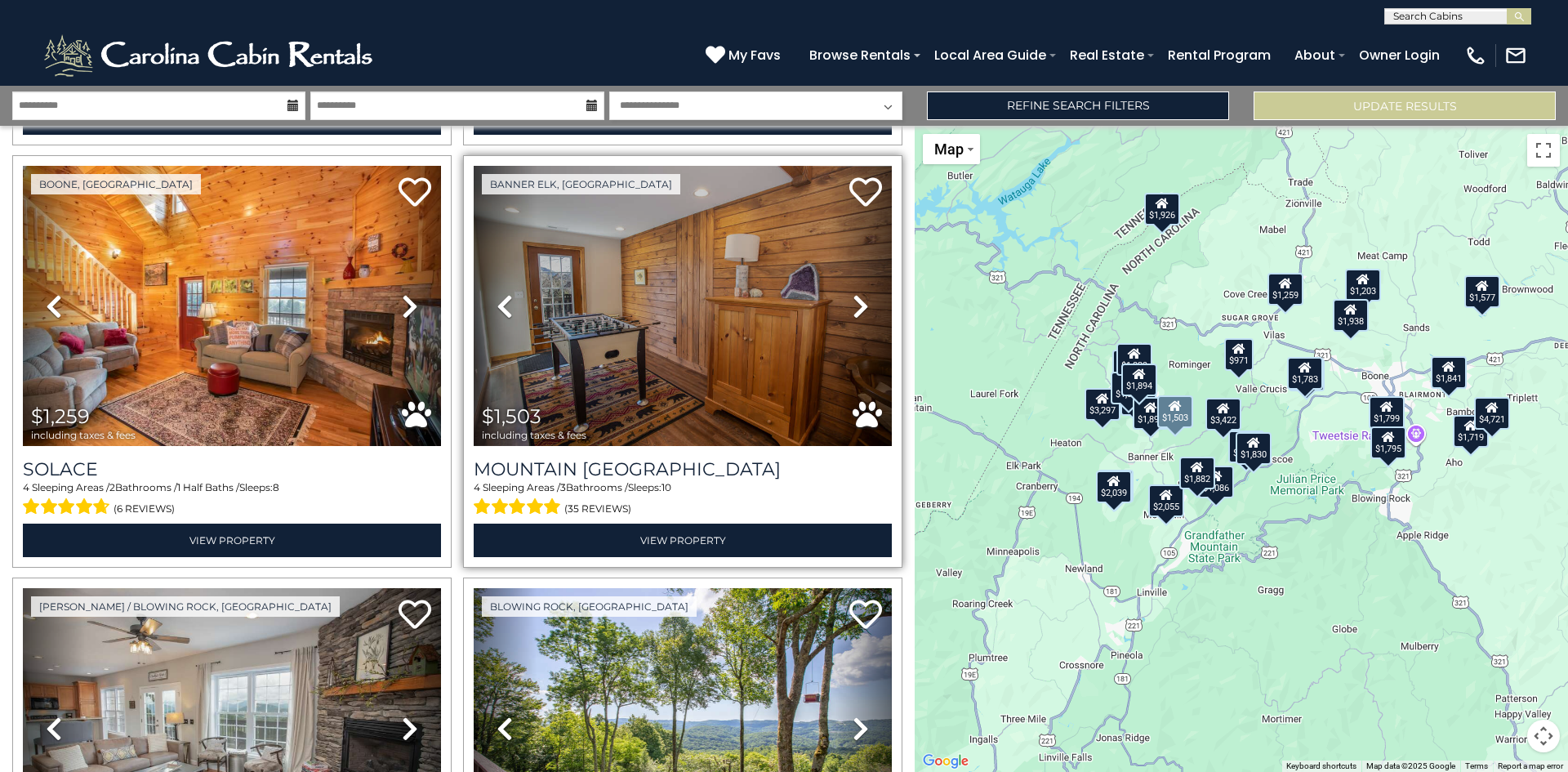
click at [853, 293] on icon at bounding box center [860, 306] width 16 height 26
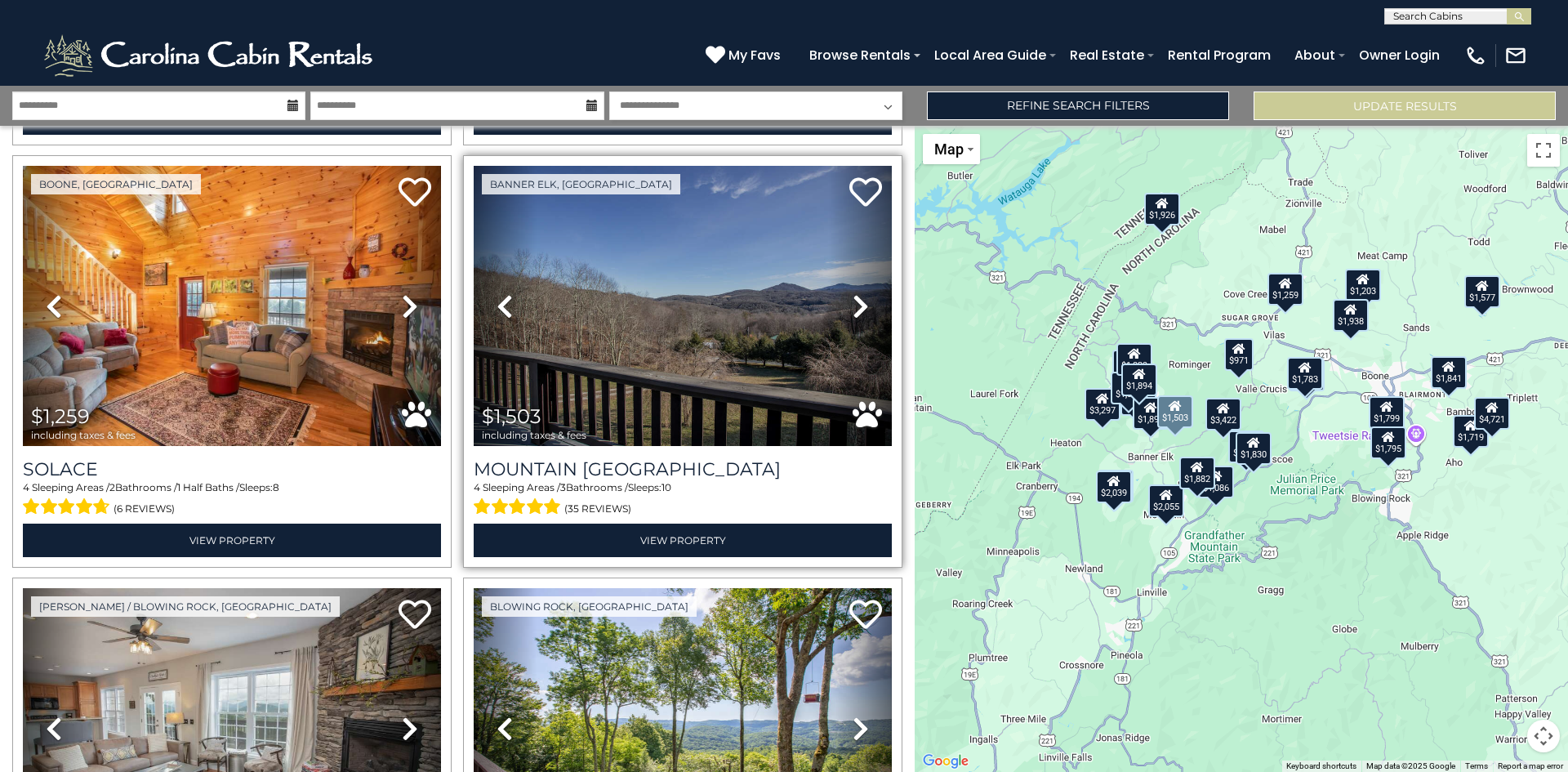
click at [853, 293] on icon at bounding box center [860, 306] width 16 height 26
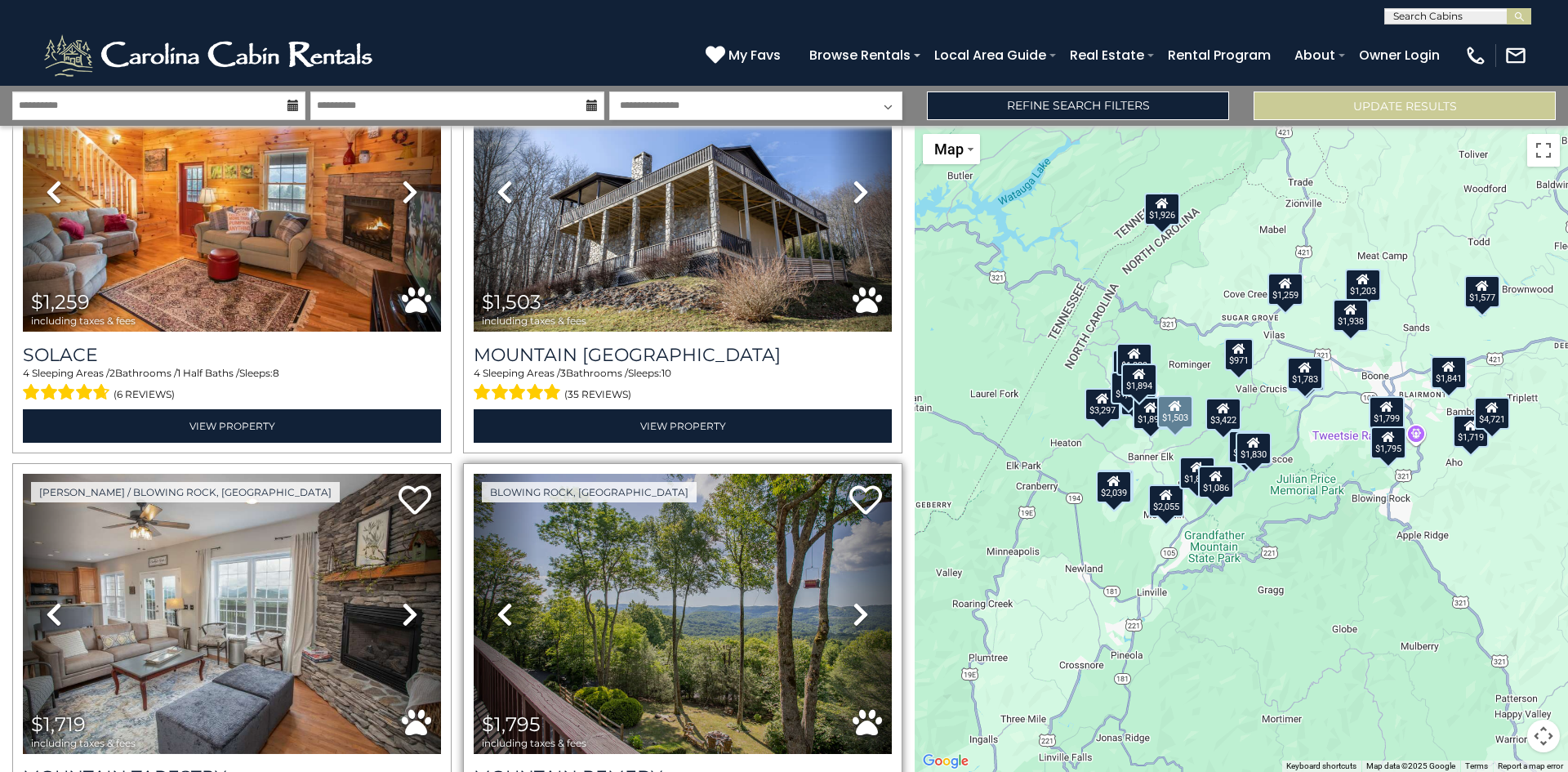
scroll to position [4363, 0]
click at [744, 542] on img at bounding box center [683, 614] width 418 height 280
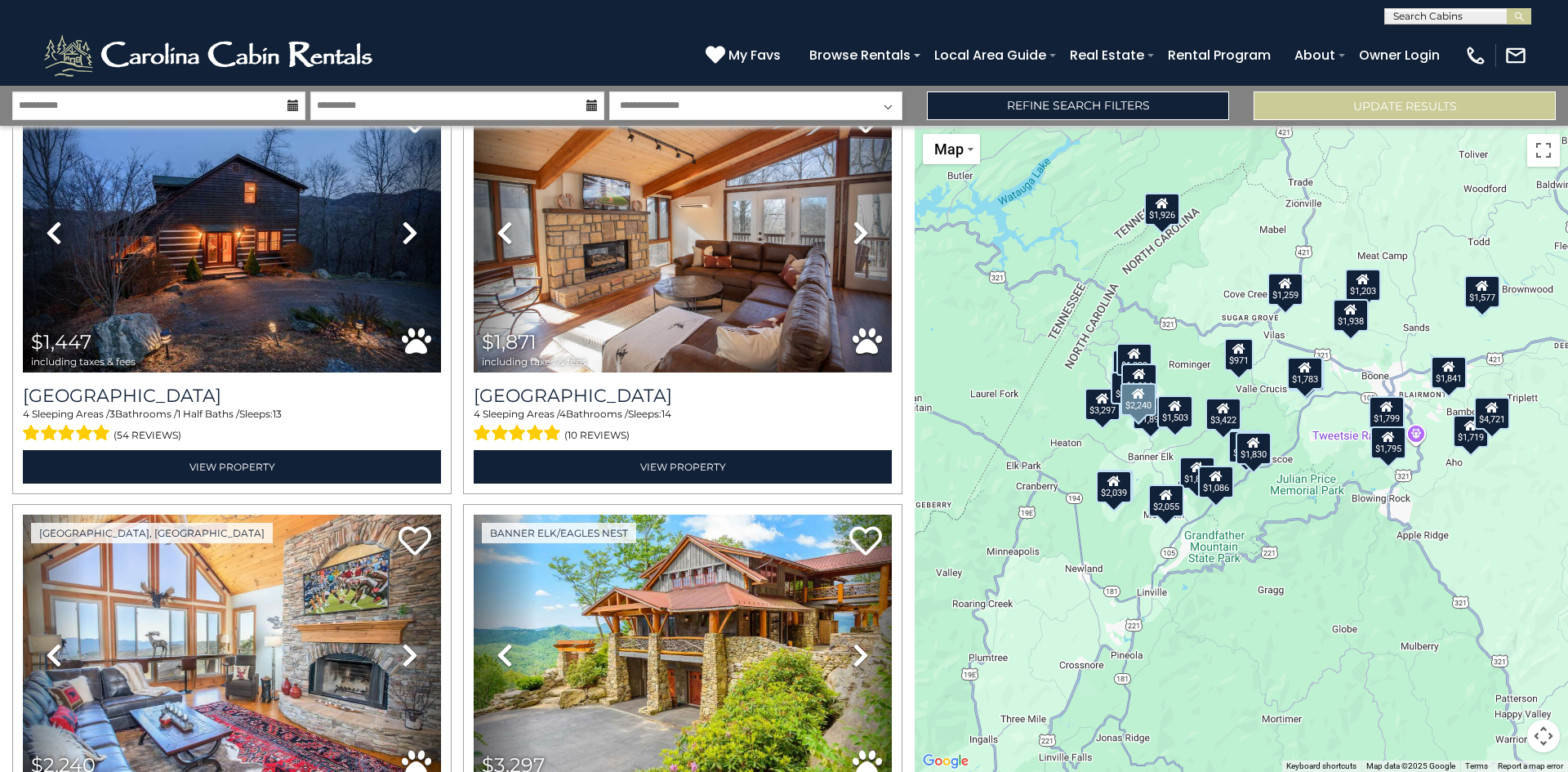
scroll to position [0, 0]
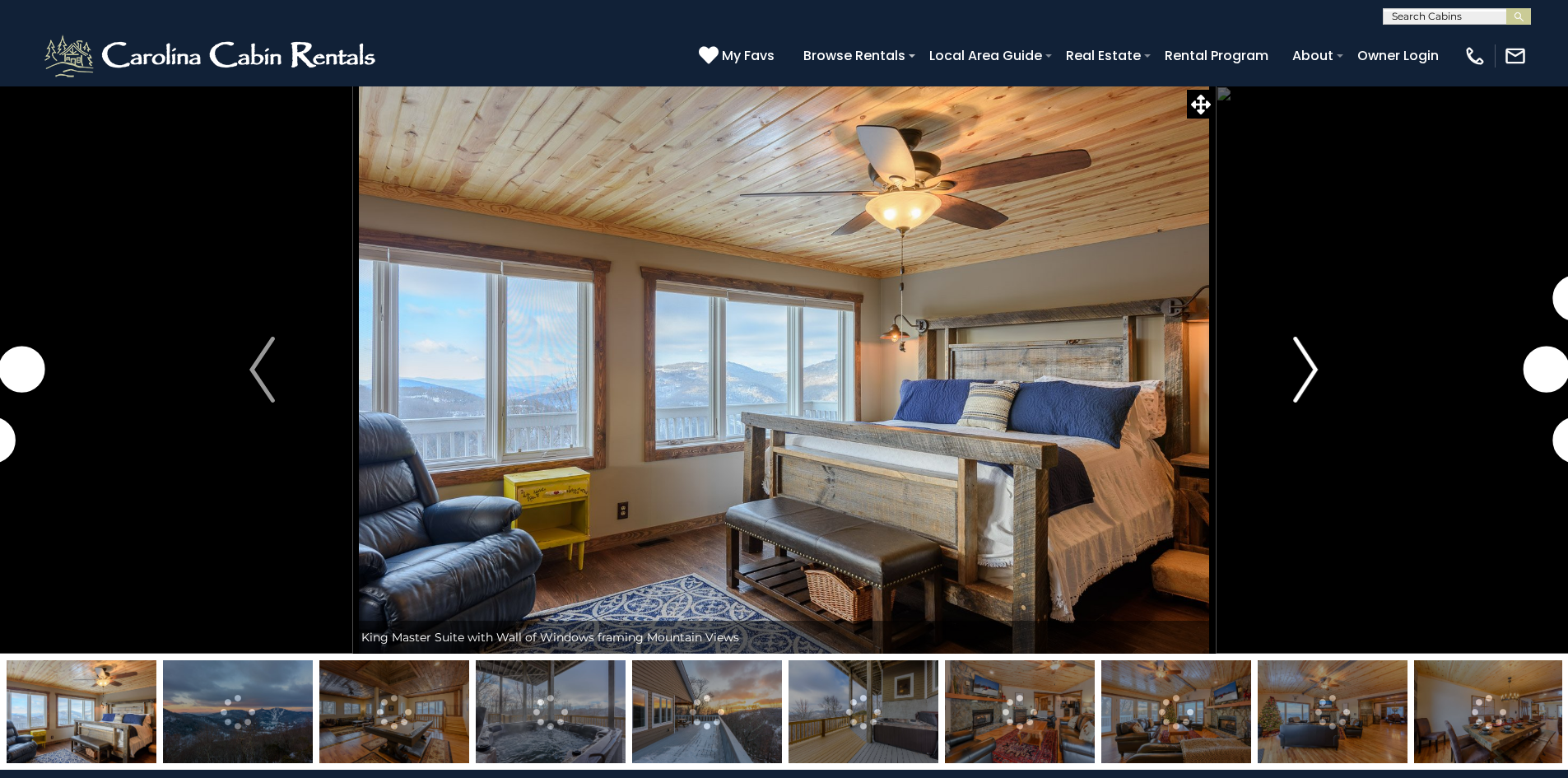
click at [1304, 365] on img "Next" at bounding box center [1305, 369] width 25 height 66
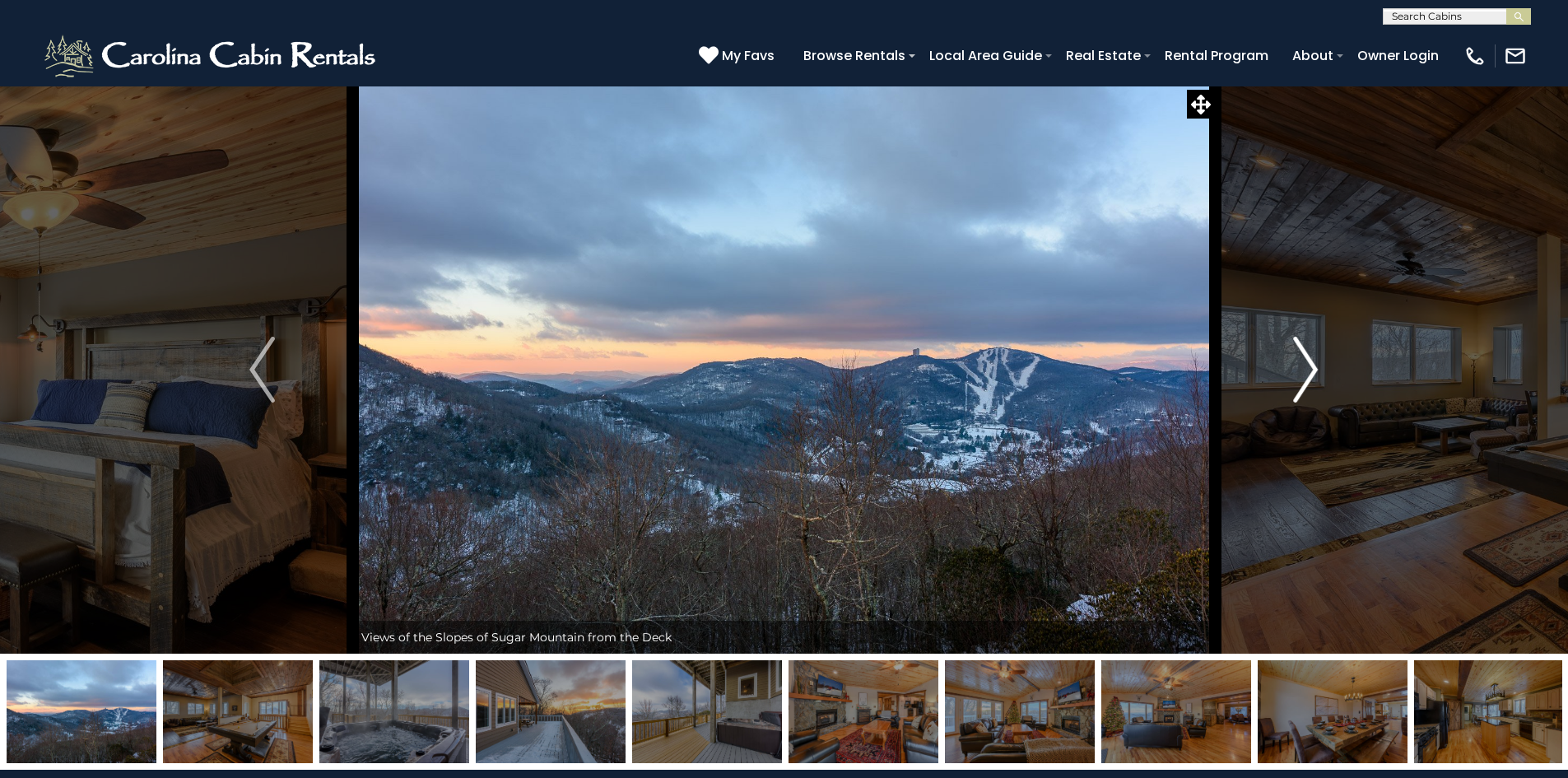
click at [1304, 365] on img "Next" at bounding box center [1305, 369] width 25 height 66
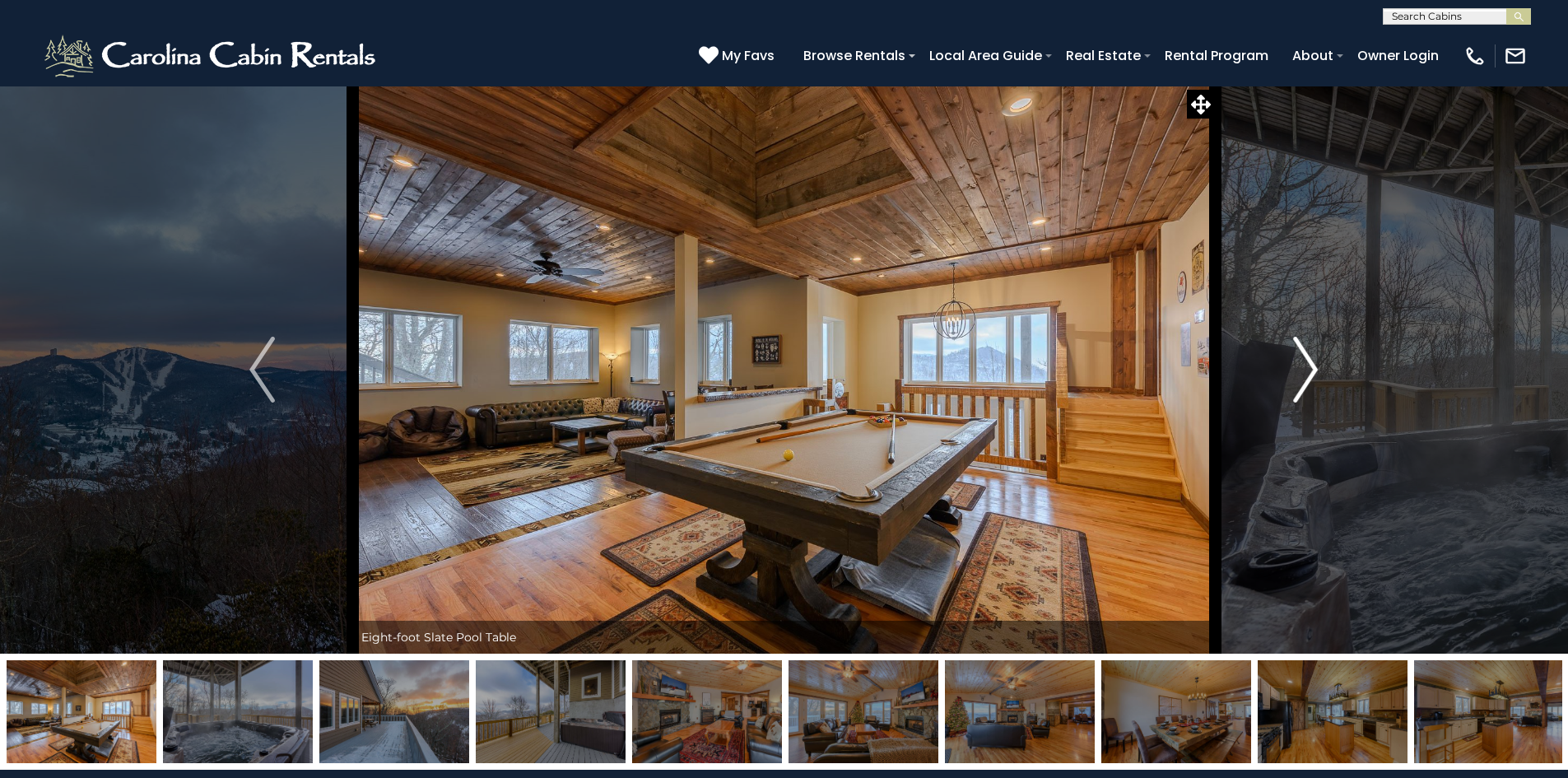
click at [1304, 365] on img "Next" at bounding box center [1305, 369] width 25 height 66
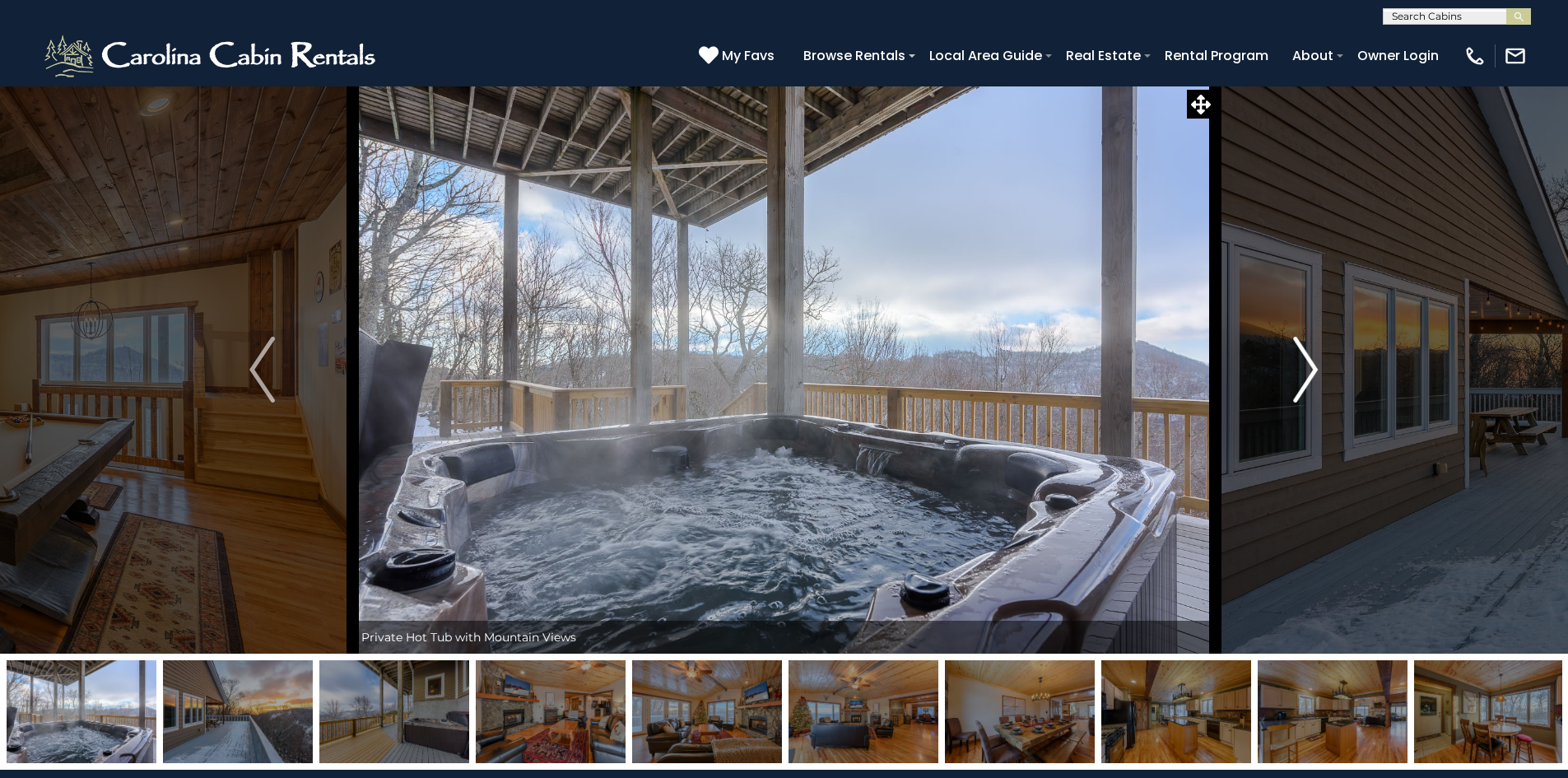
click at [1304, 365] on img "Next" at bounding box center [1305, 369] width 25 height 66
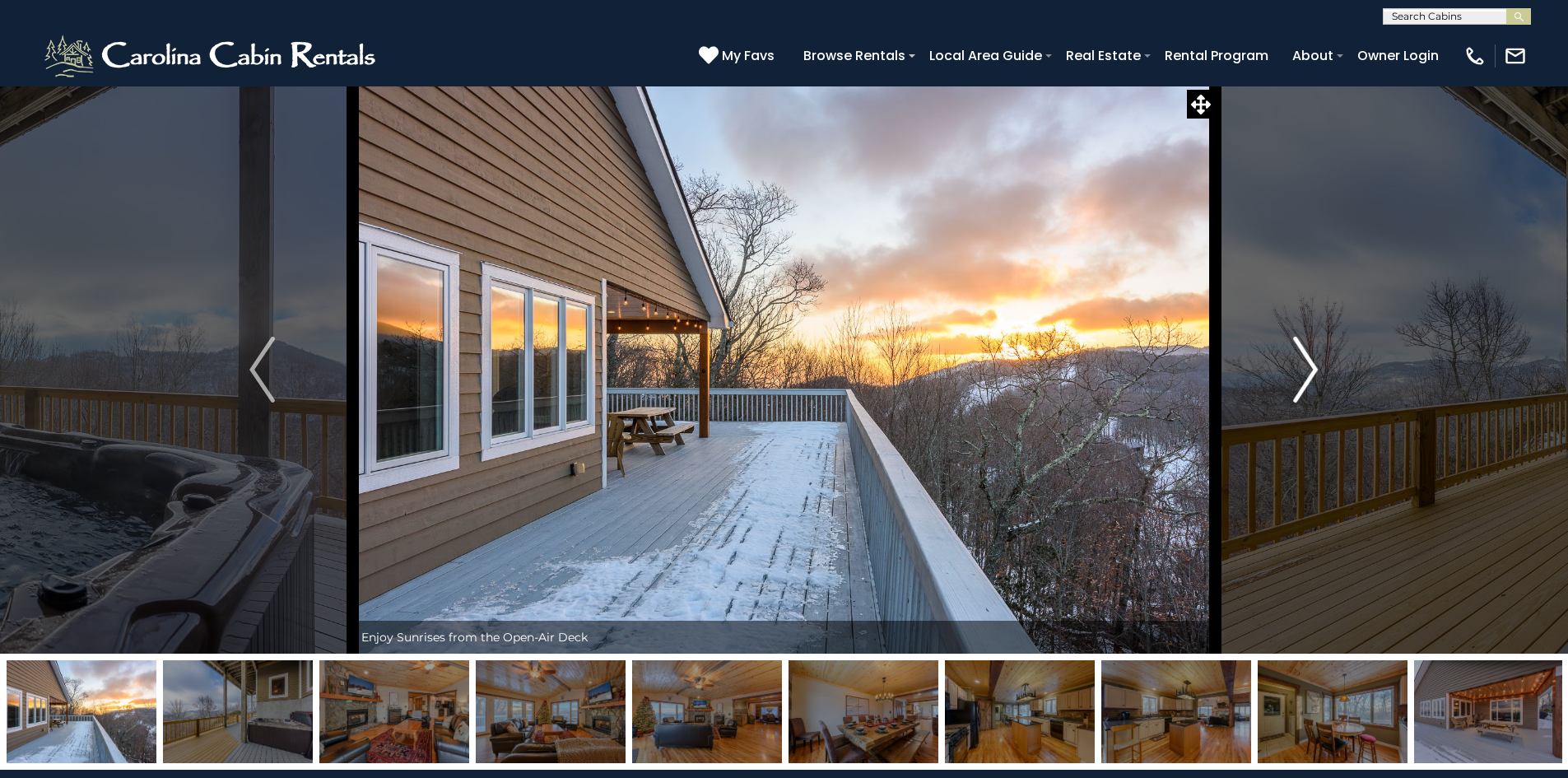
click at [1304, 365] on img "Next" at bounding box center [1305, 369] width 25 height 66
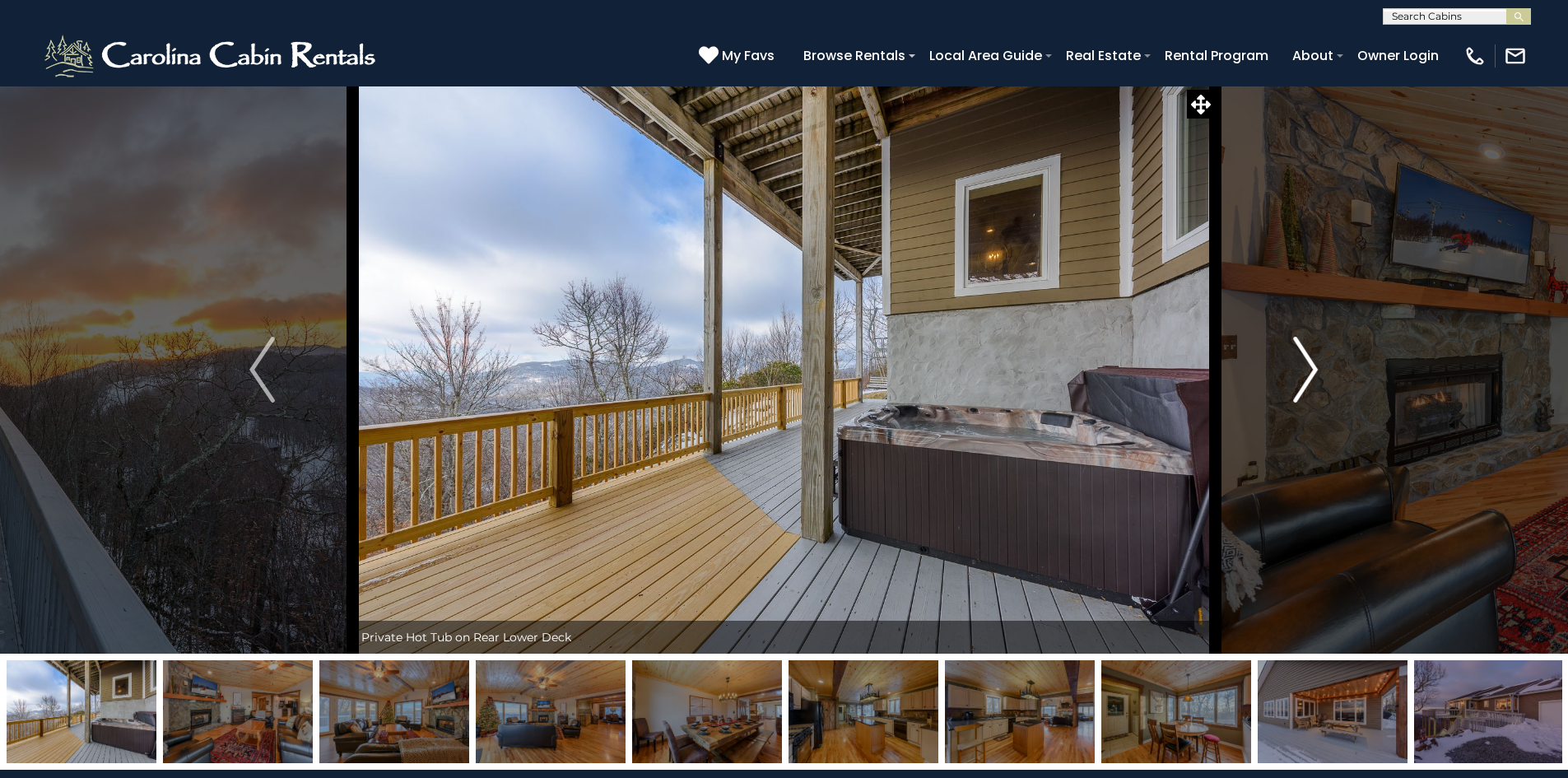
click at [1304, 365] on img "Next" at bounding box center [1305, 369] width 25 height 66
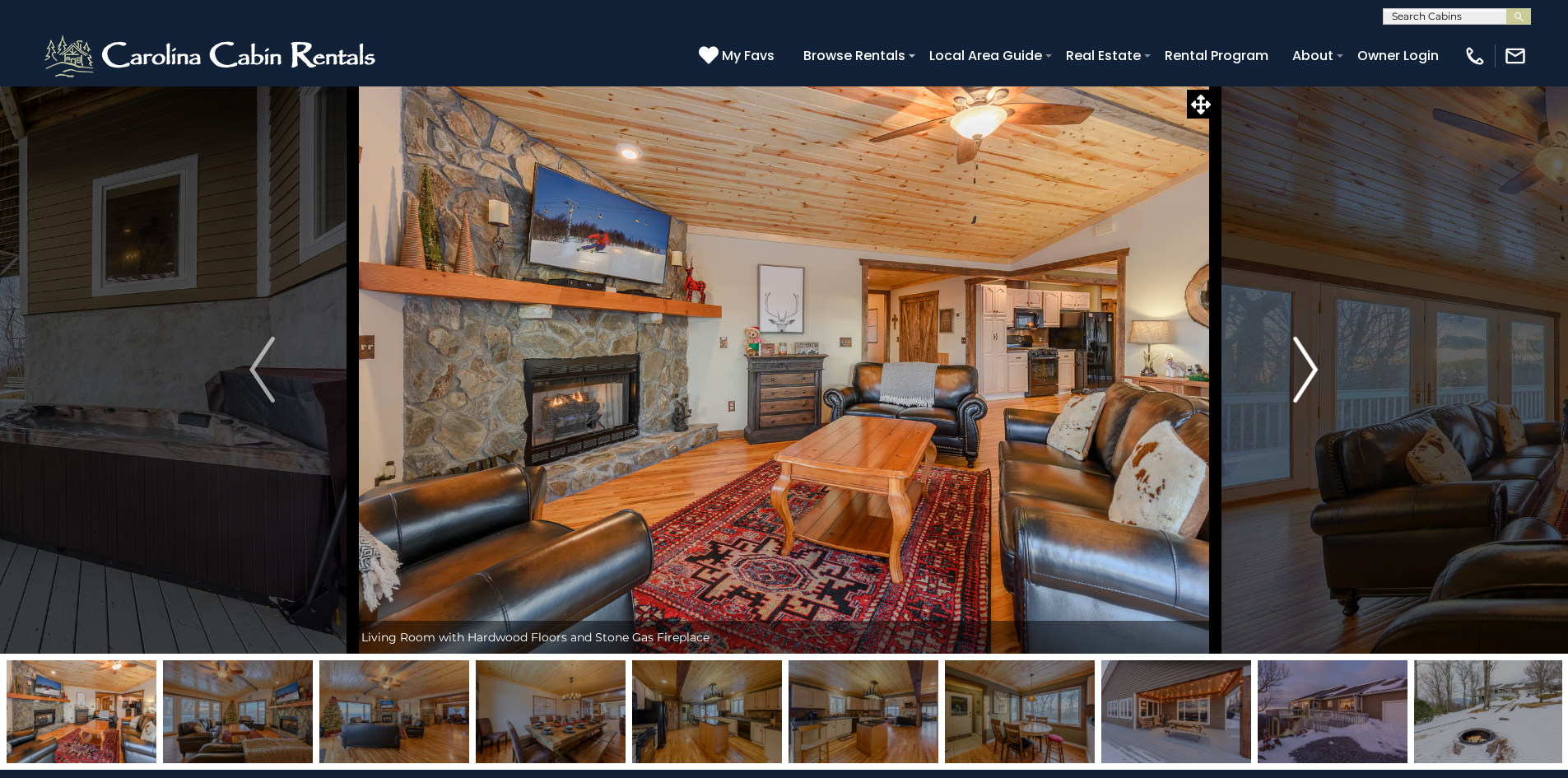
click at [1304, 365] on img "Next" at bounding box center [1305, 369] width 25 height 66
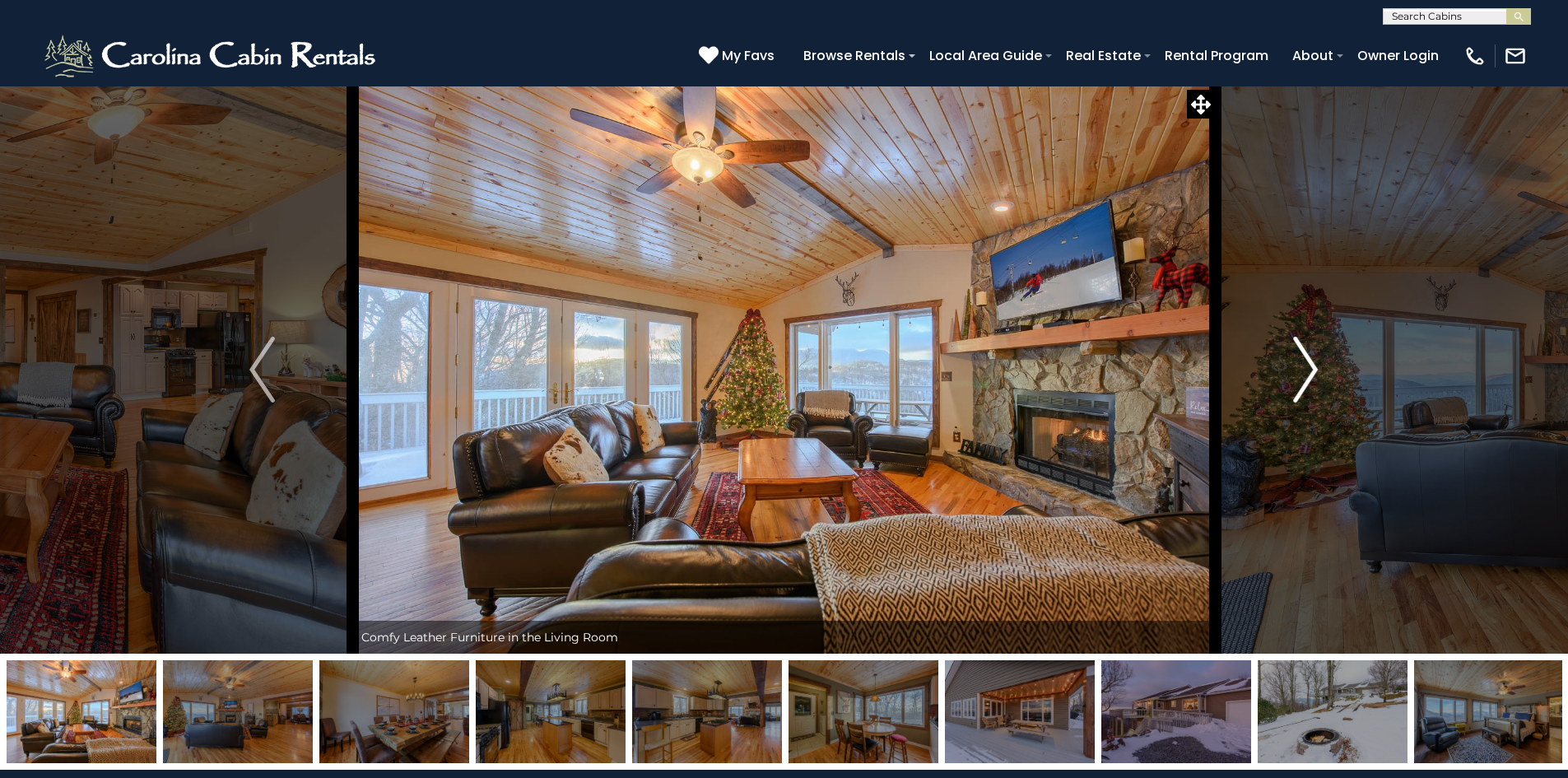
click at [1304, 365] on img "Next" at bounding box center [1305, 369] width 25 height 66
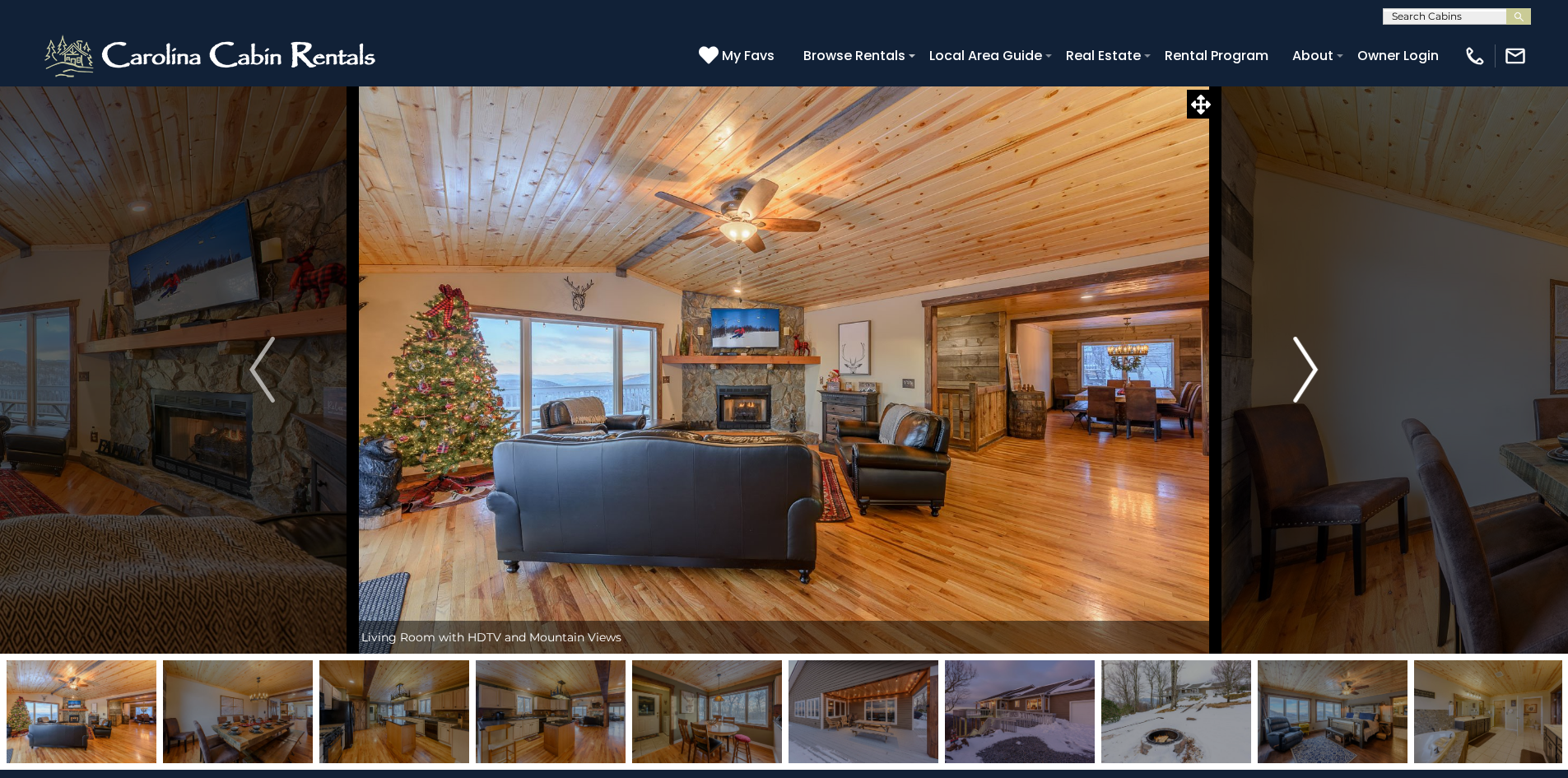
click at [1304, 365] on img "Next" at bounding box center [1305, 369] width 25 height 66
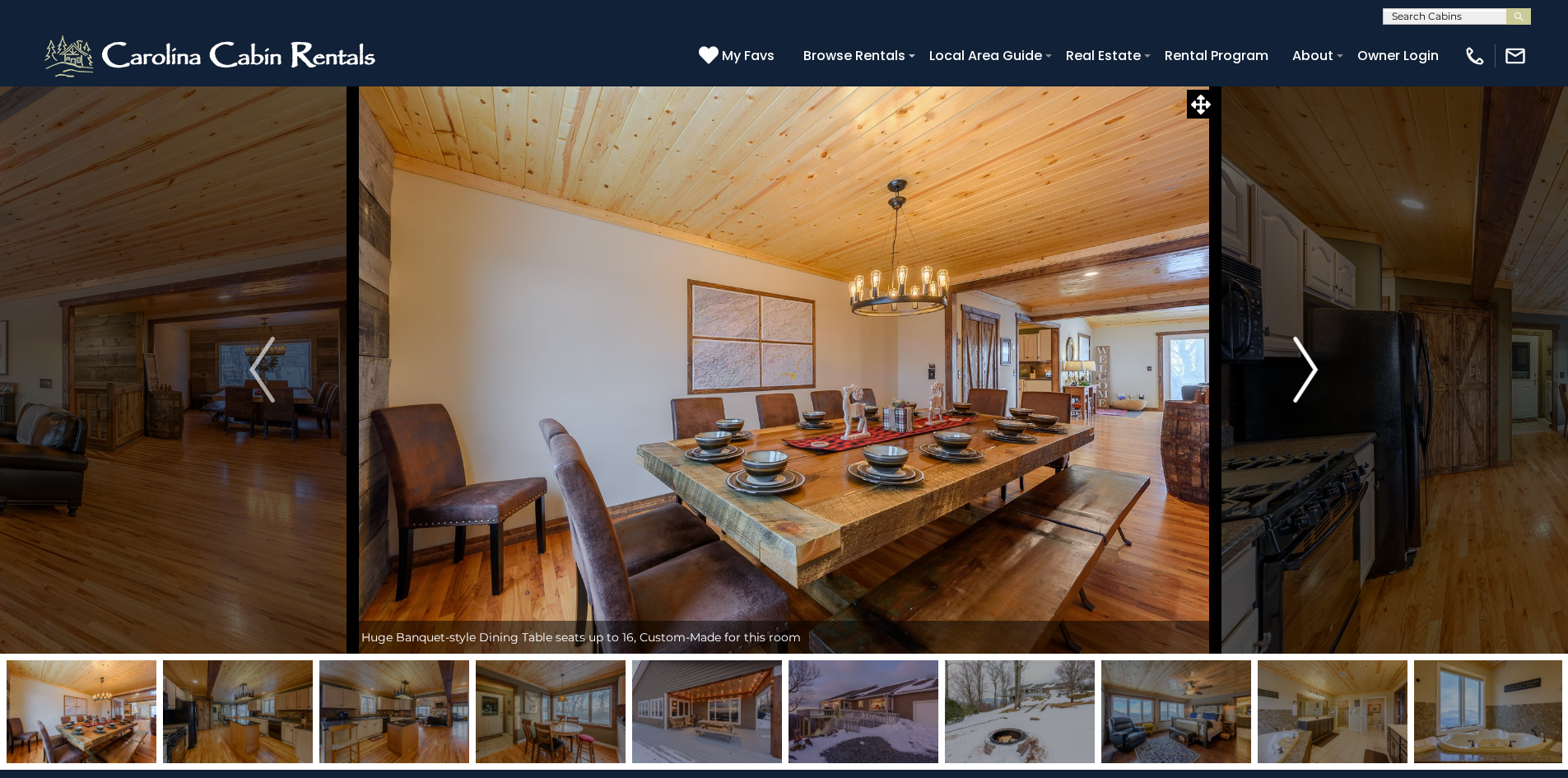
click at [1304, 365] on img "Next" at bounding box center [1305, 369] width 25 height 66
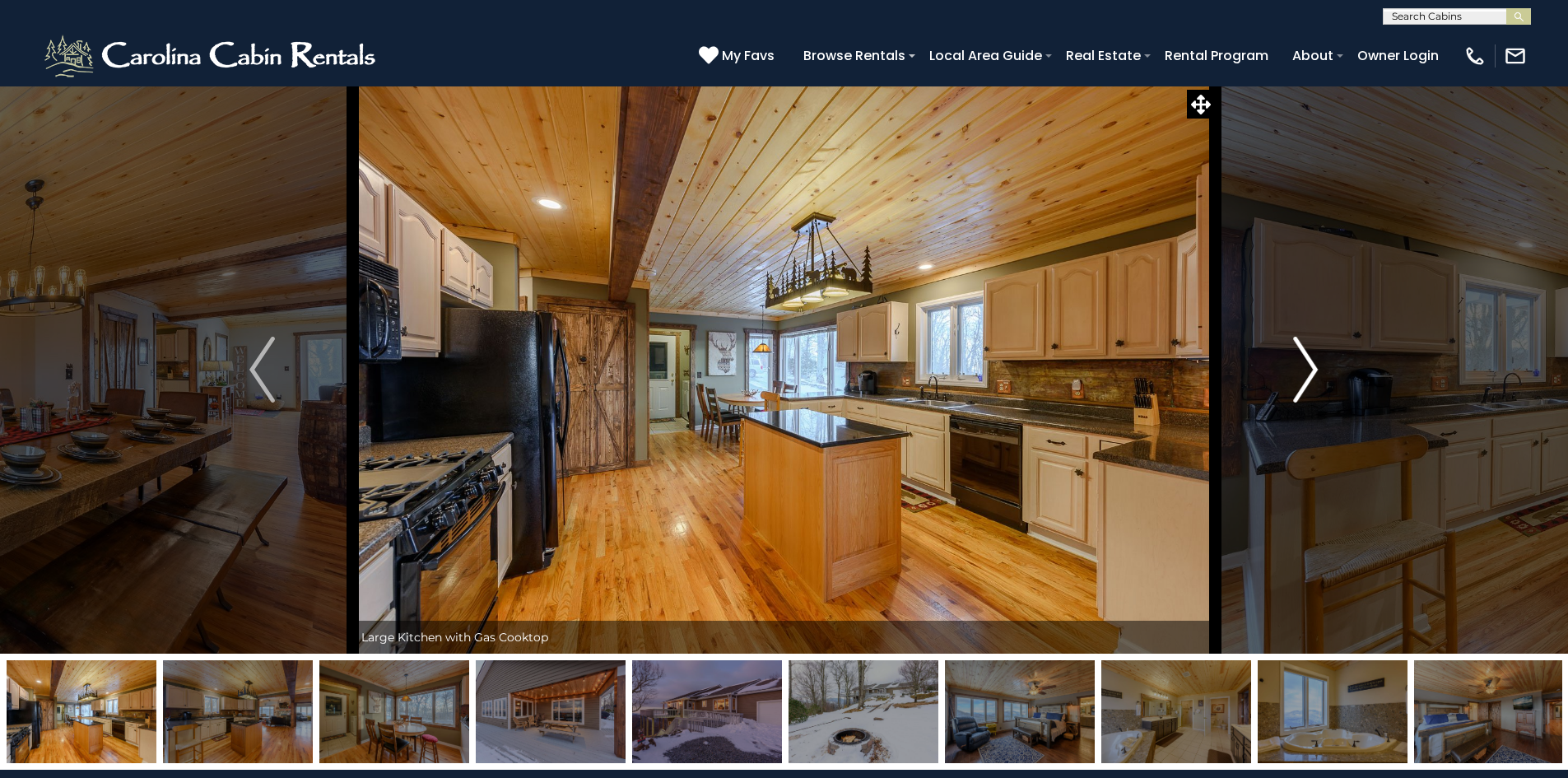
click at [1304, 365] on img "Next" at bounding box center [1305, 369] width 25 height 66
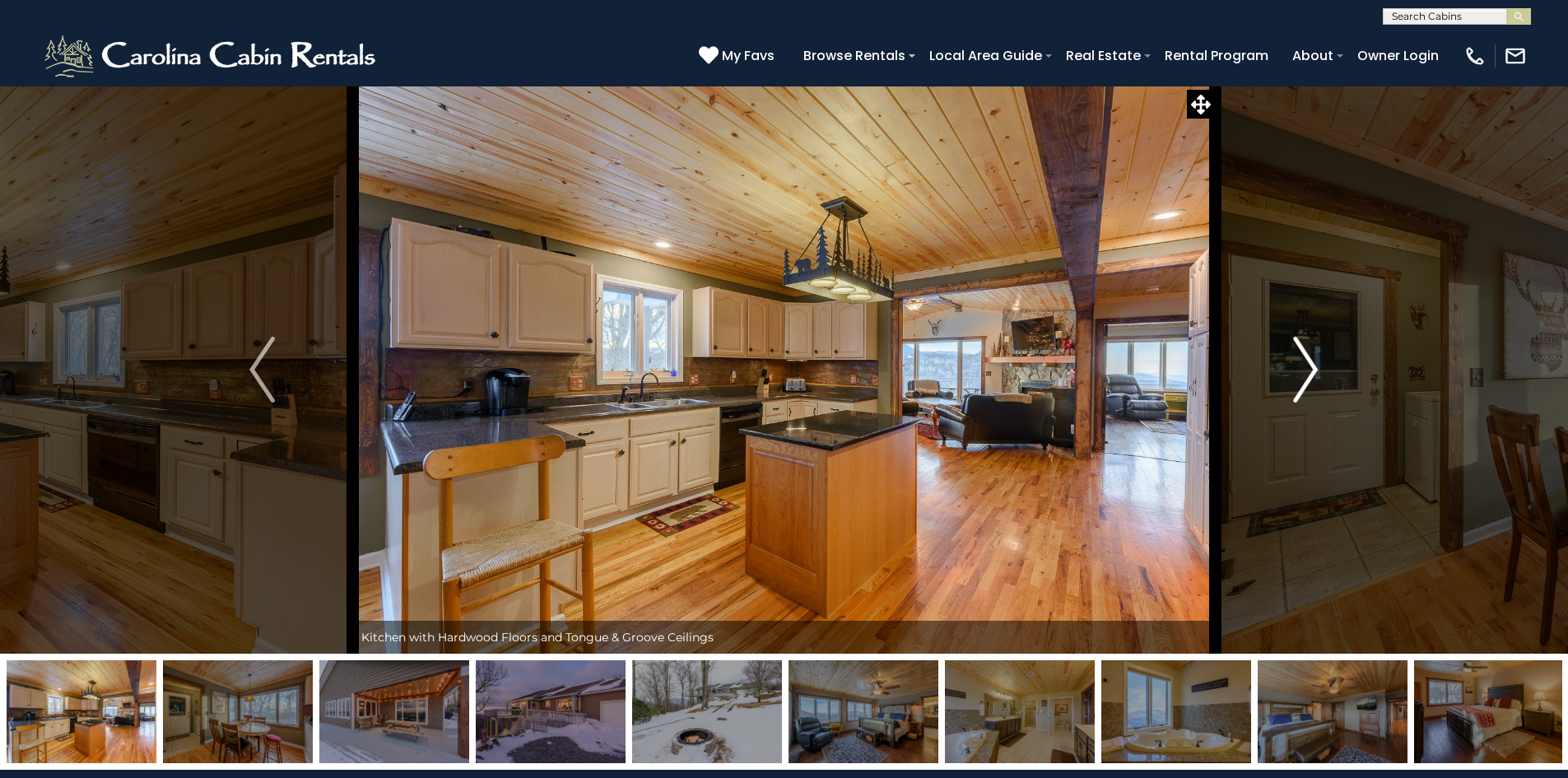
click at [1304, 365] on img "Next" at bounding box center [1305, 369] width 25 height 66
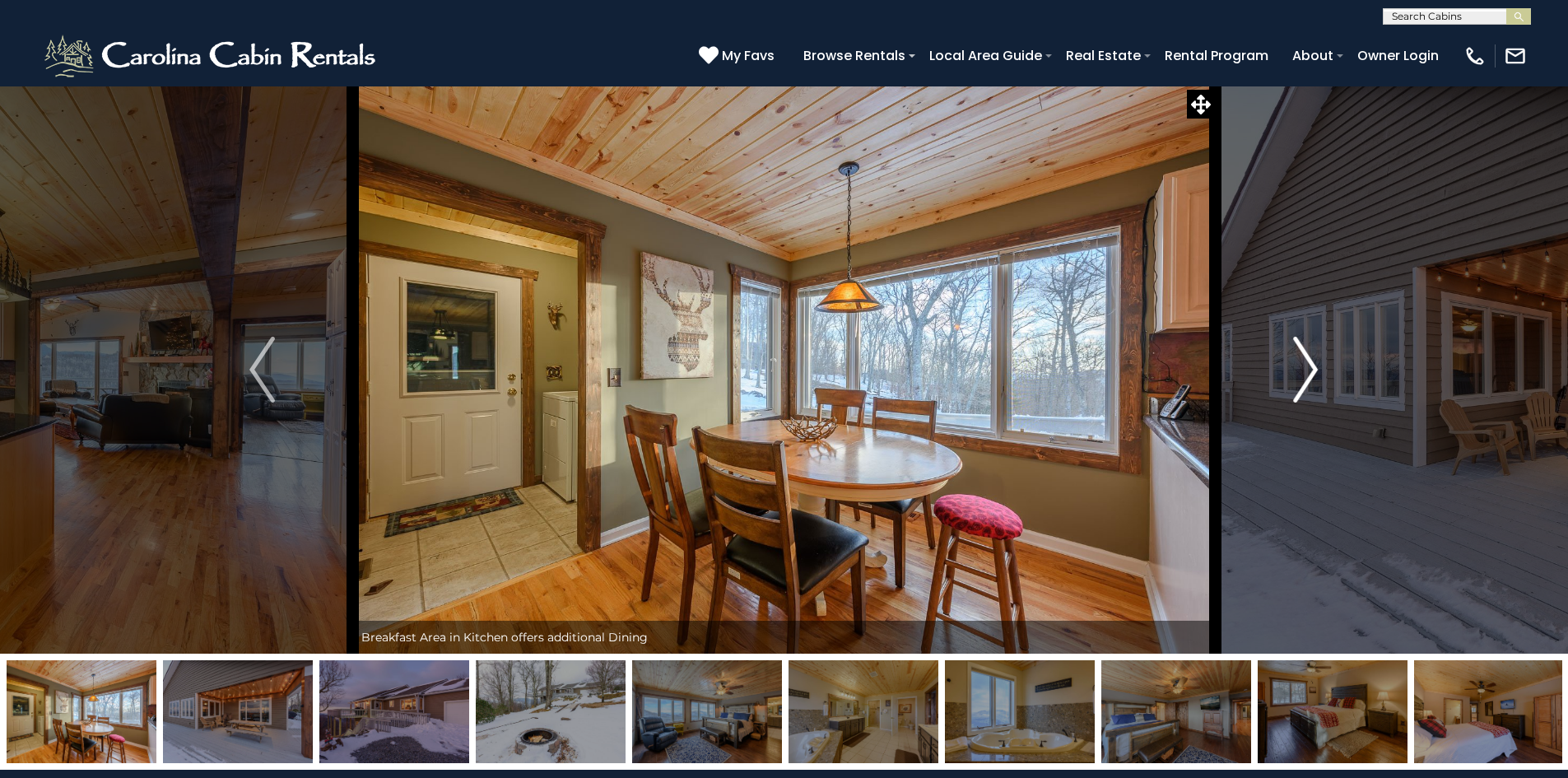
click at [1304, 365] on img "Next" at bounding box center [1305, 369] width 25 height 66
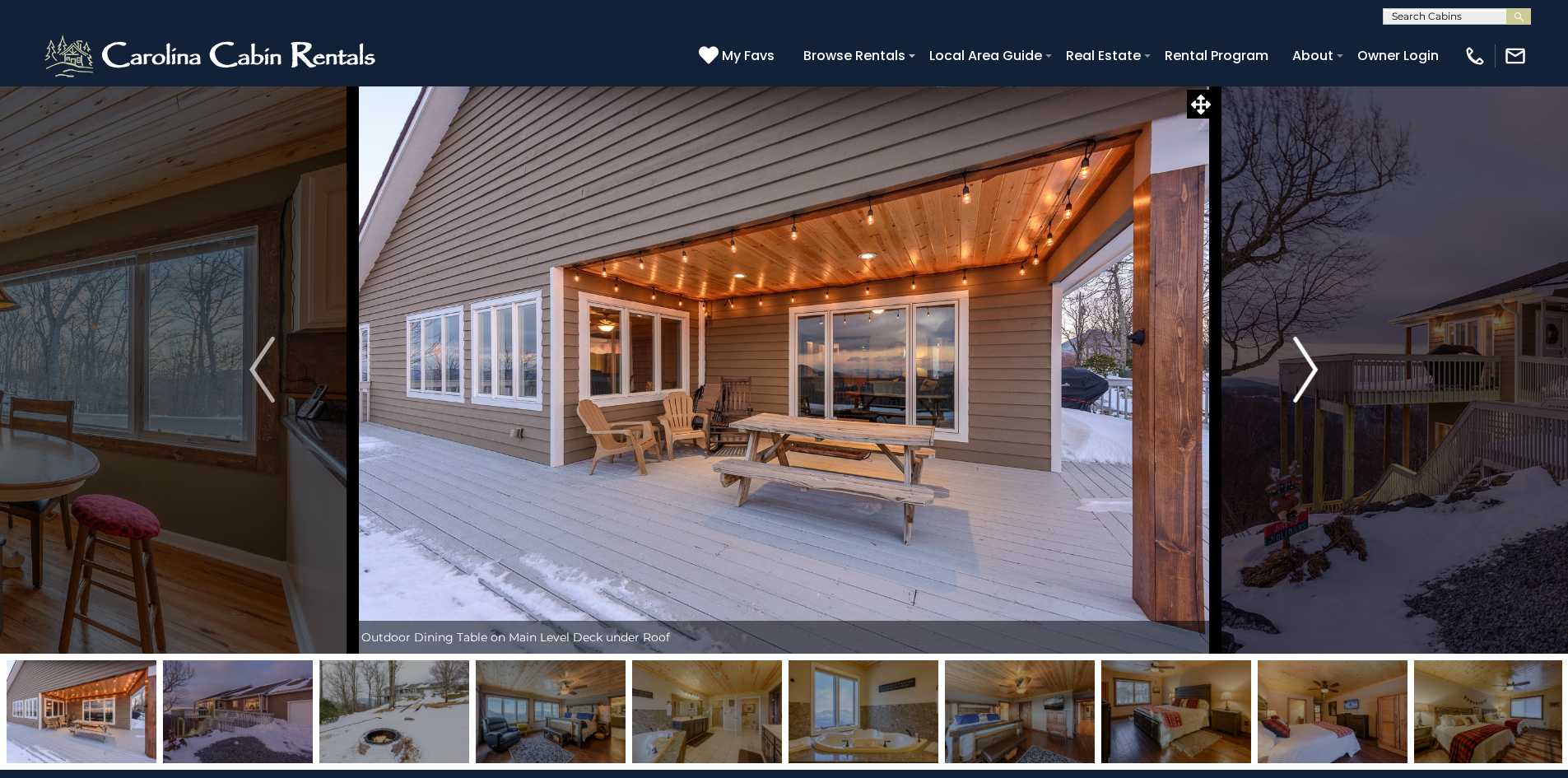
click at [1304, 365] on img "Next" at bounding box center [1305, 369] width 25 height 66
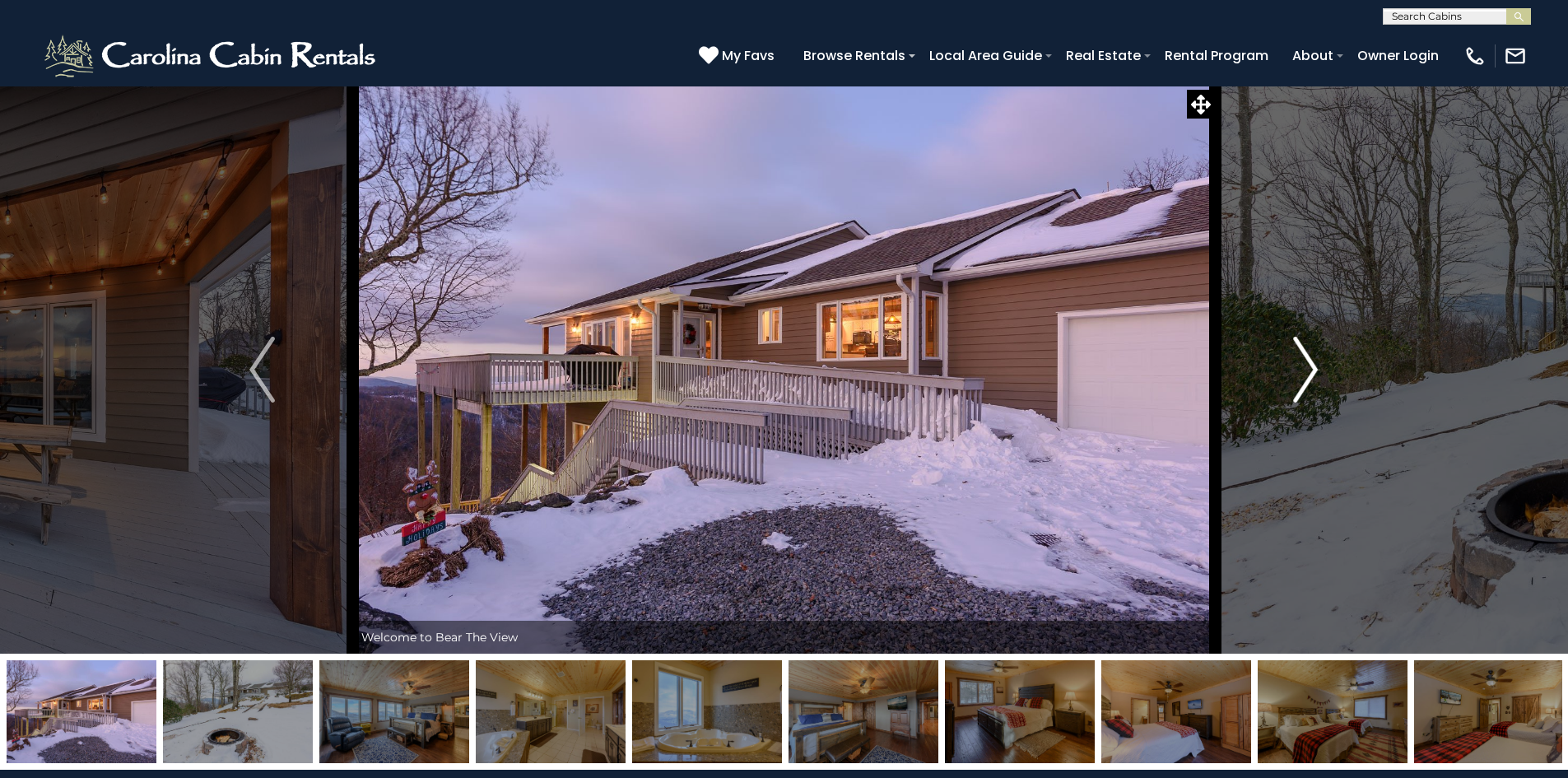
click at [1304, 365] on img "Next" at bounding box center [1305, 369] width 25 height 66
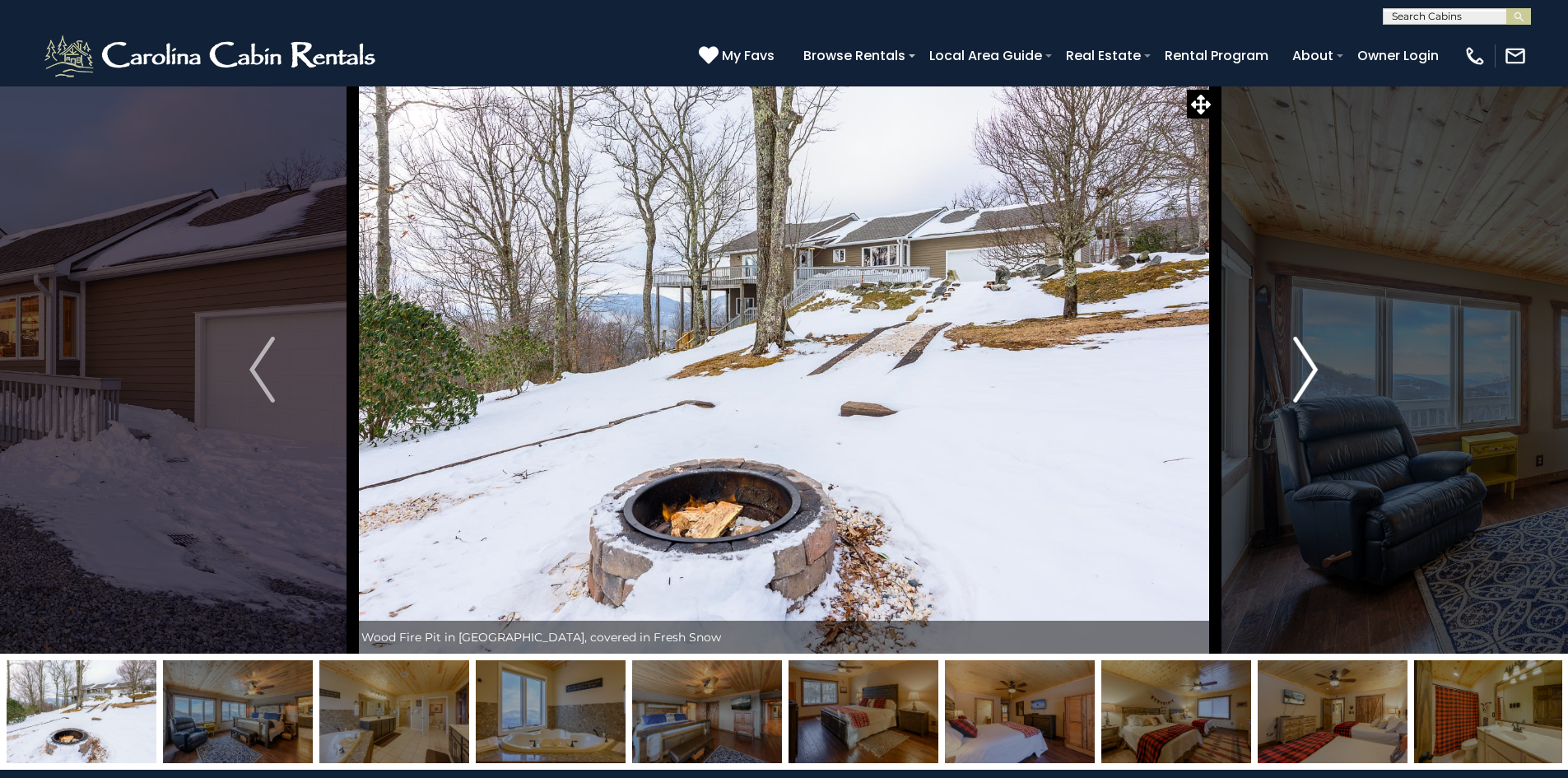
click at [1304, 365] on img "Next" at bounding box center [1305, 369] width 25 height 66
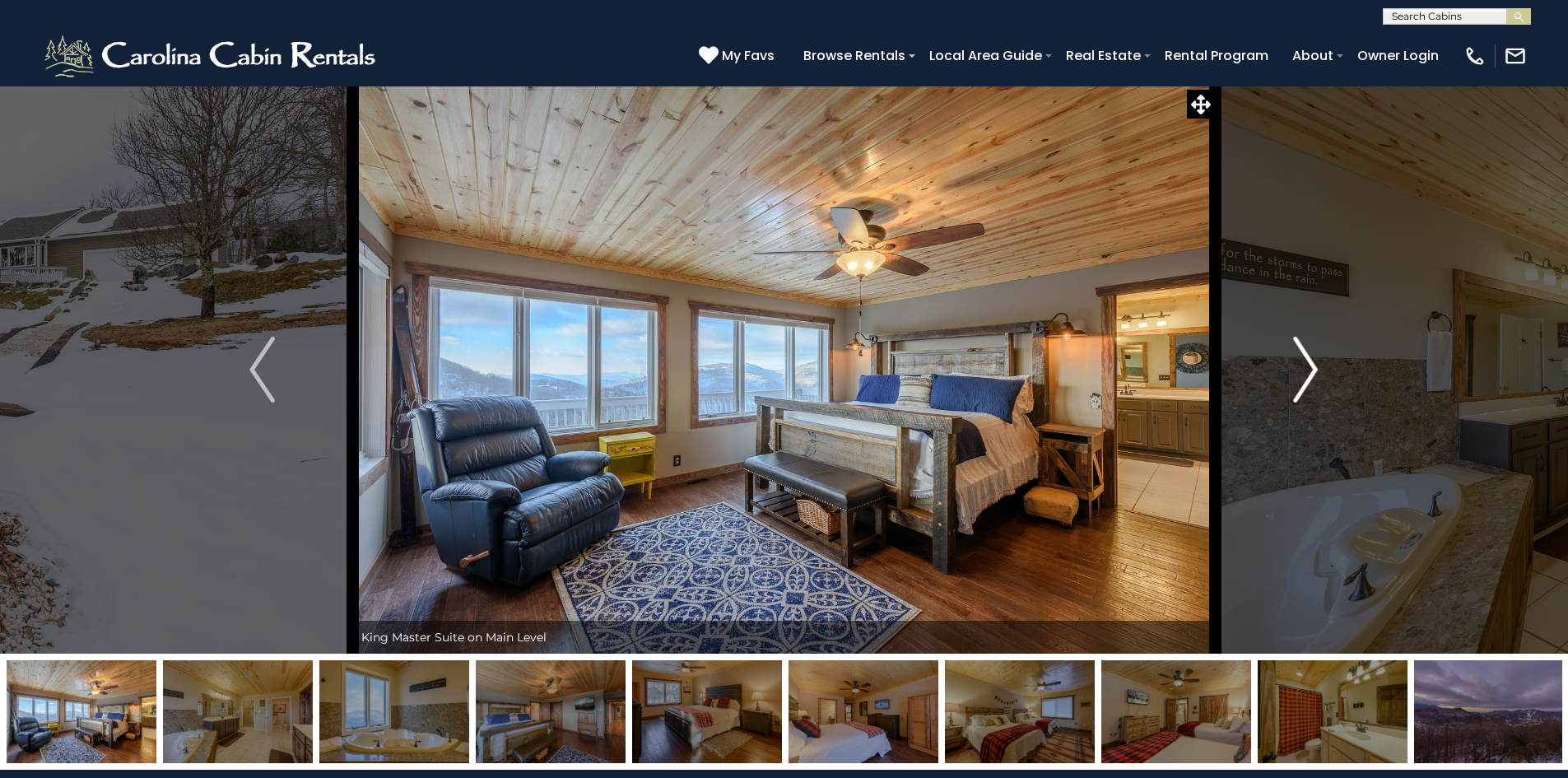
click at [1304, 365] on img "Next" at bounding box center [1305, 369] width 25 height 66
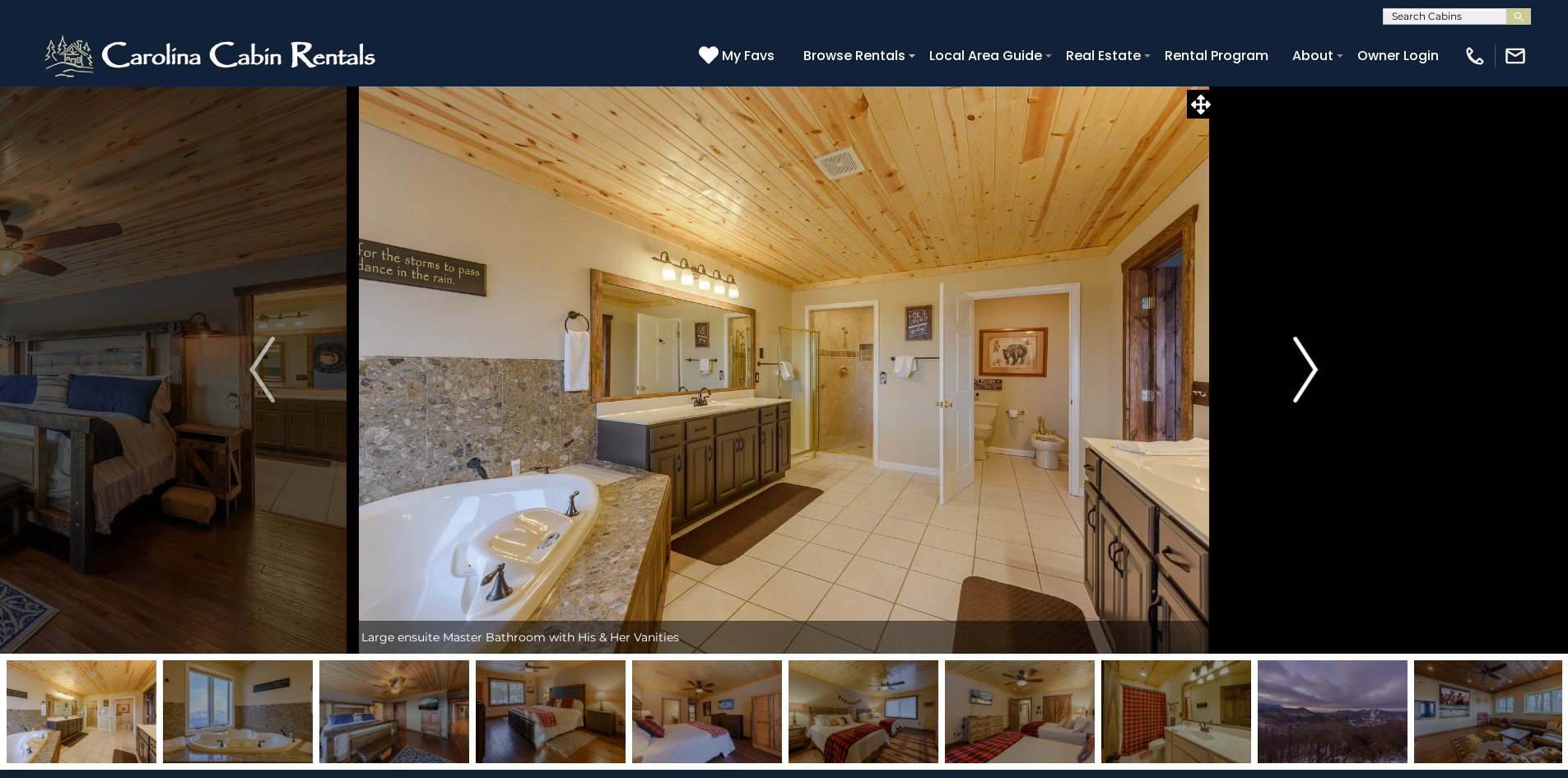
click at [1304, 365] on img "Next" at bounding box center [1305, 369] width 25 height 66
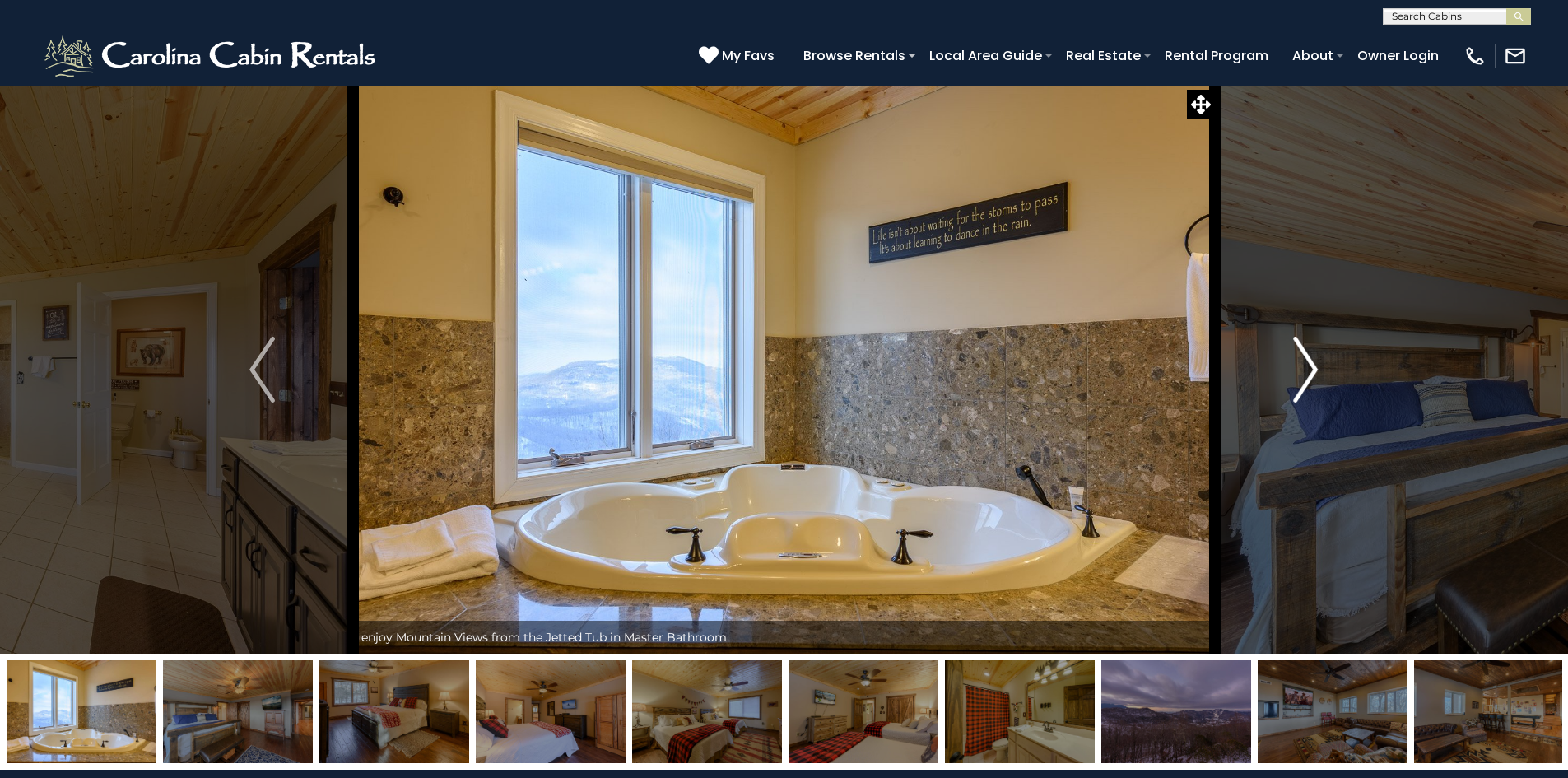
click at [1304, 365] on img "Next" at bounding box center [1305, 369] width 25 height 66
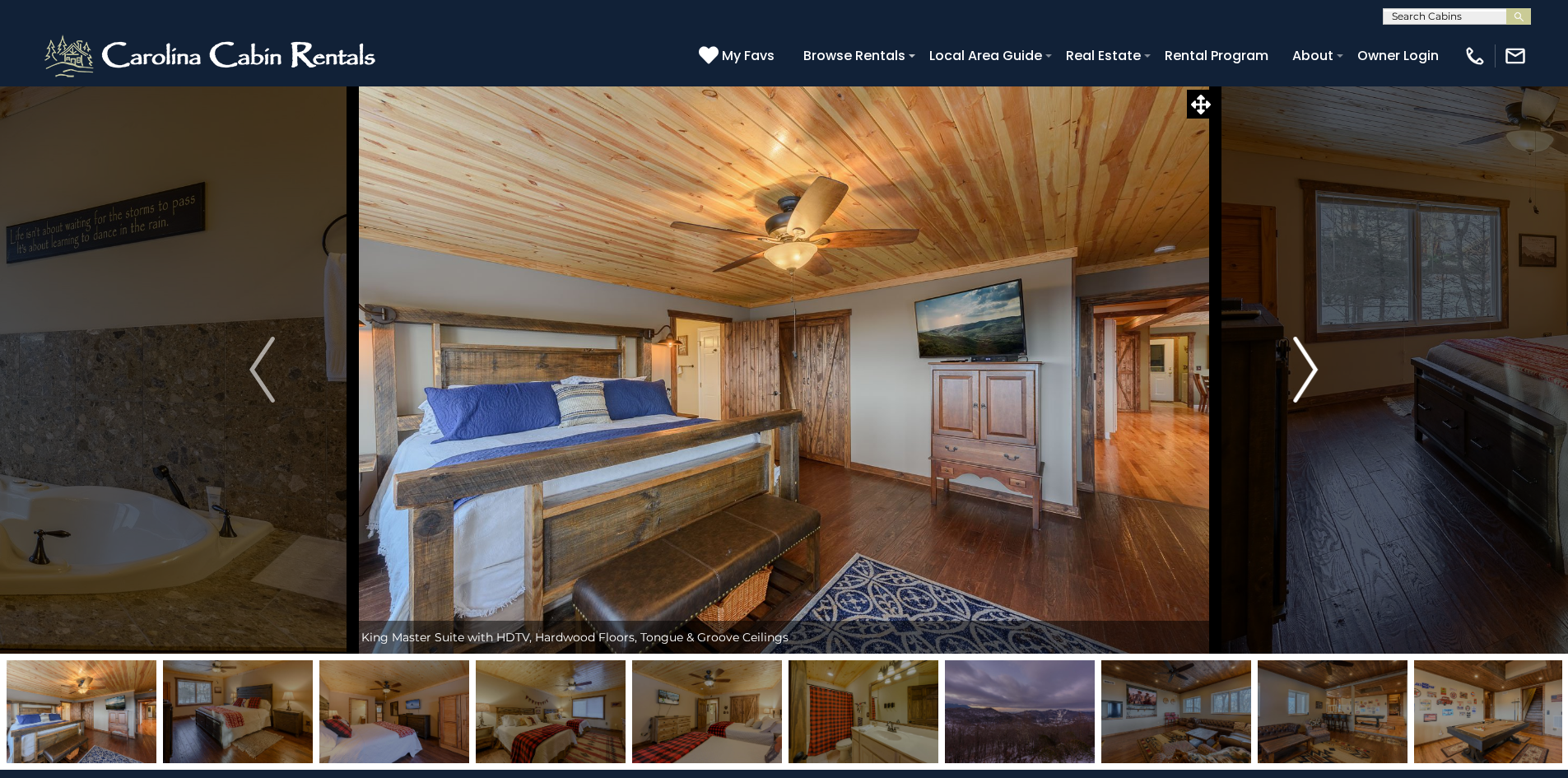
click at [1304, 365] on img "Next" at bounding box center [1305, 369] width 25 height 66
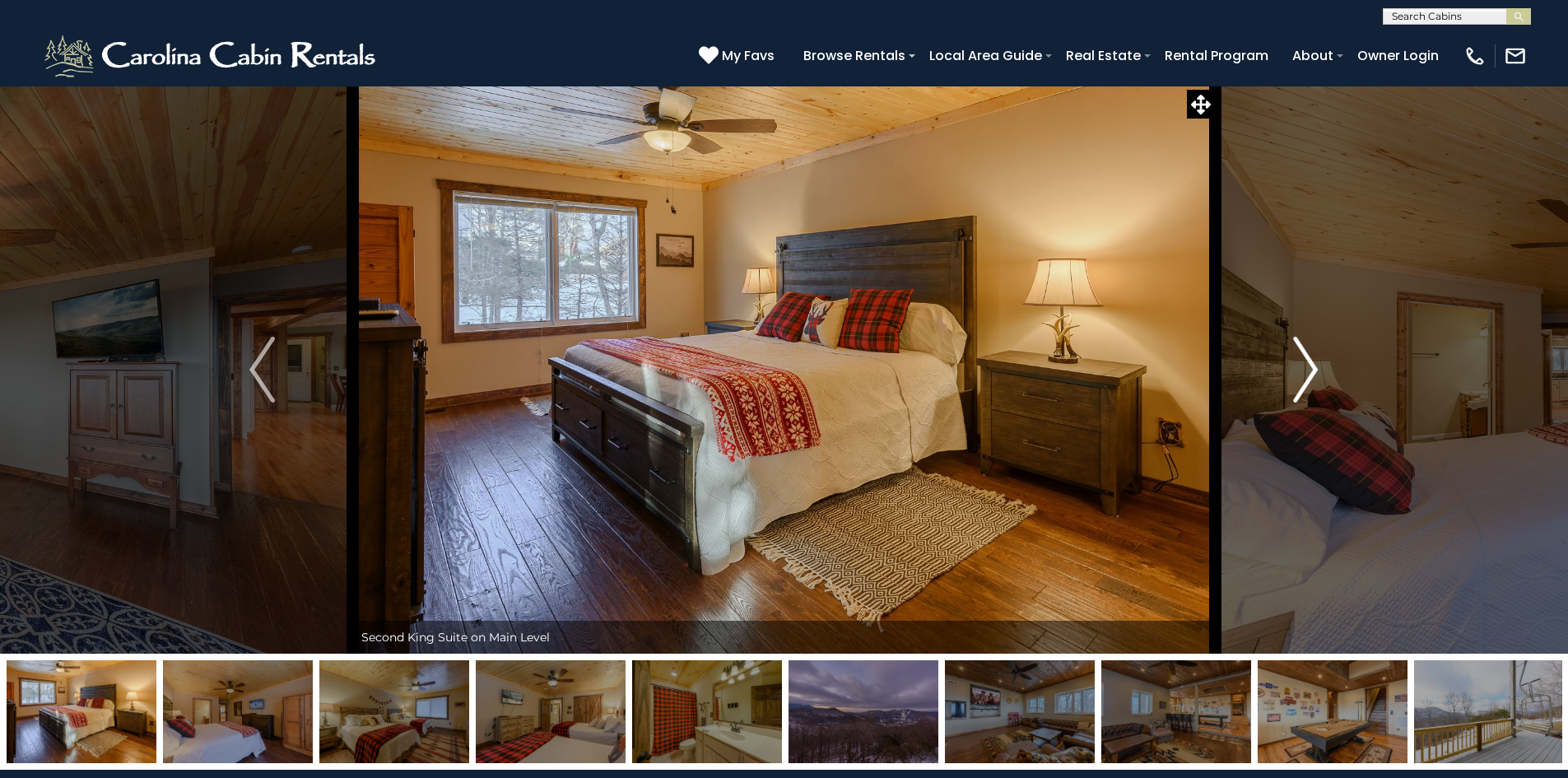
click at [1304, 365] on img "Next" at bounding box center [1305, 369] width 25 height 66
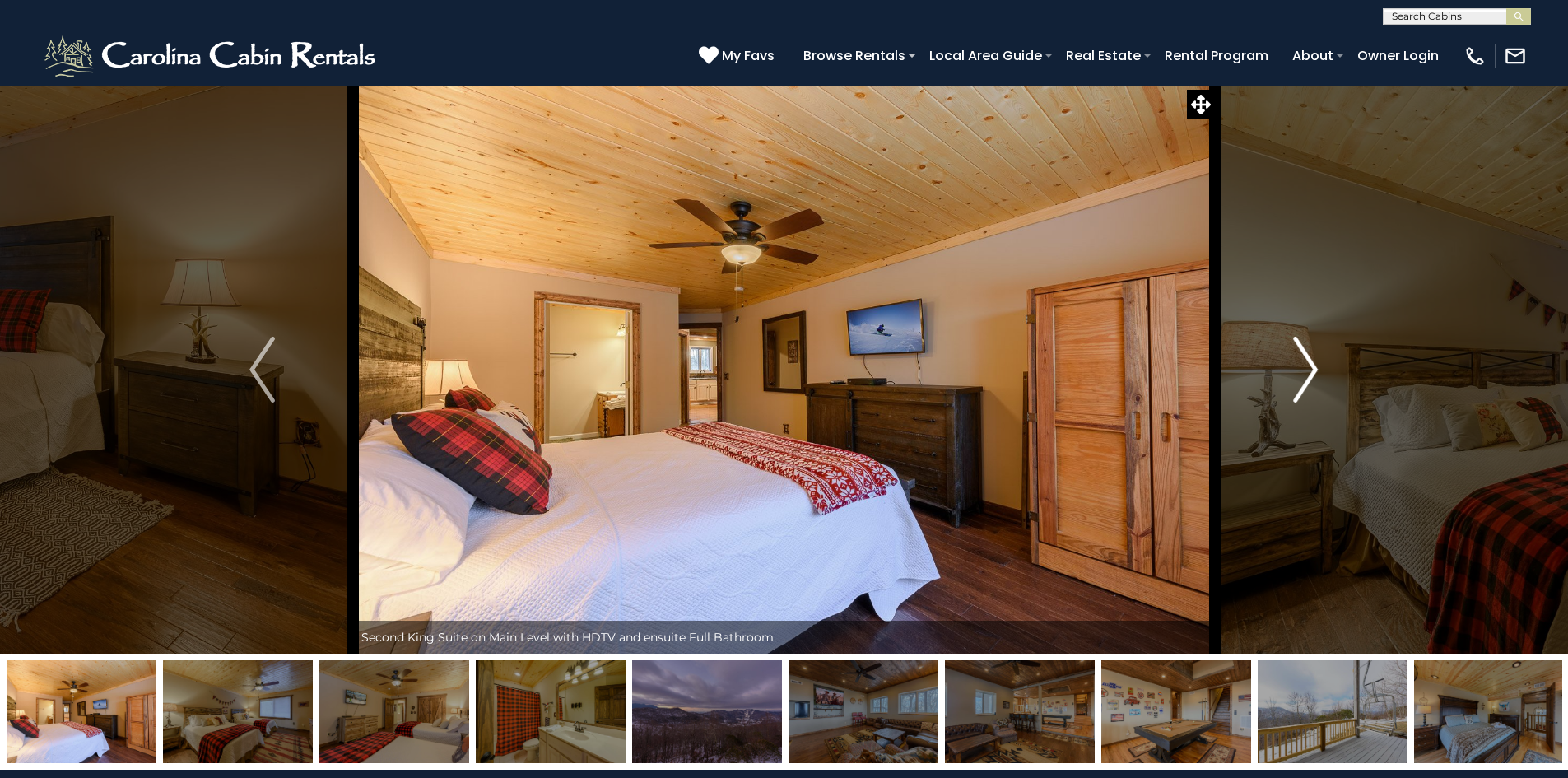
click at [1304, 365] on img "Next" at bounding box center [1305, 369] width 25 height 66
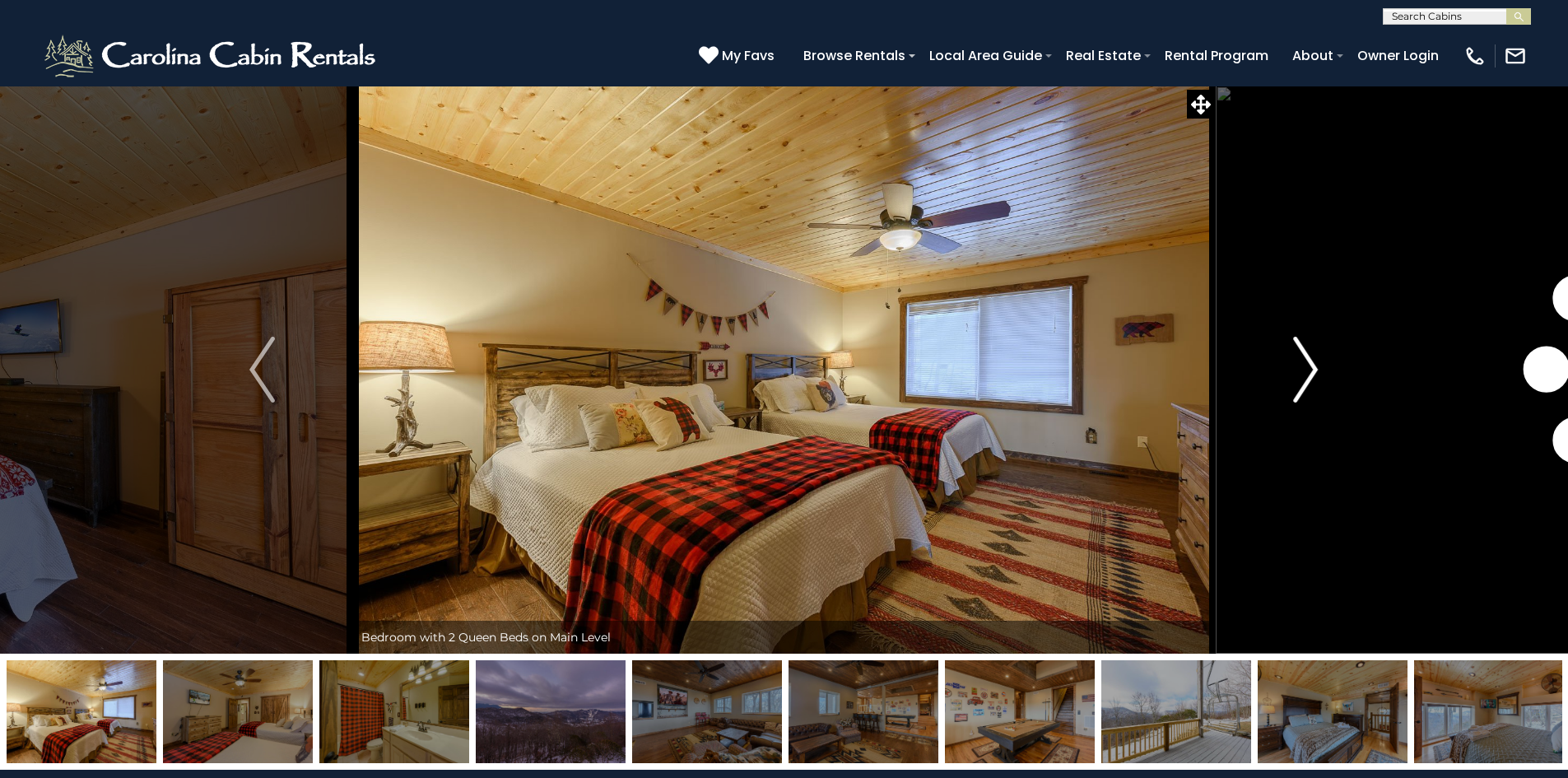
click at [1304, 365] on img "Next" at bounding box center [1305, 369] width 25 height 66
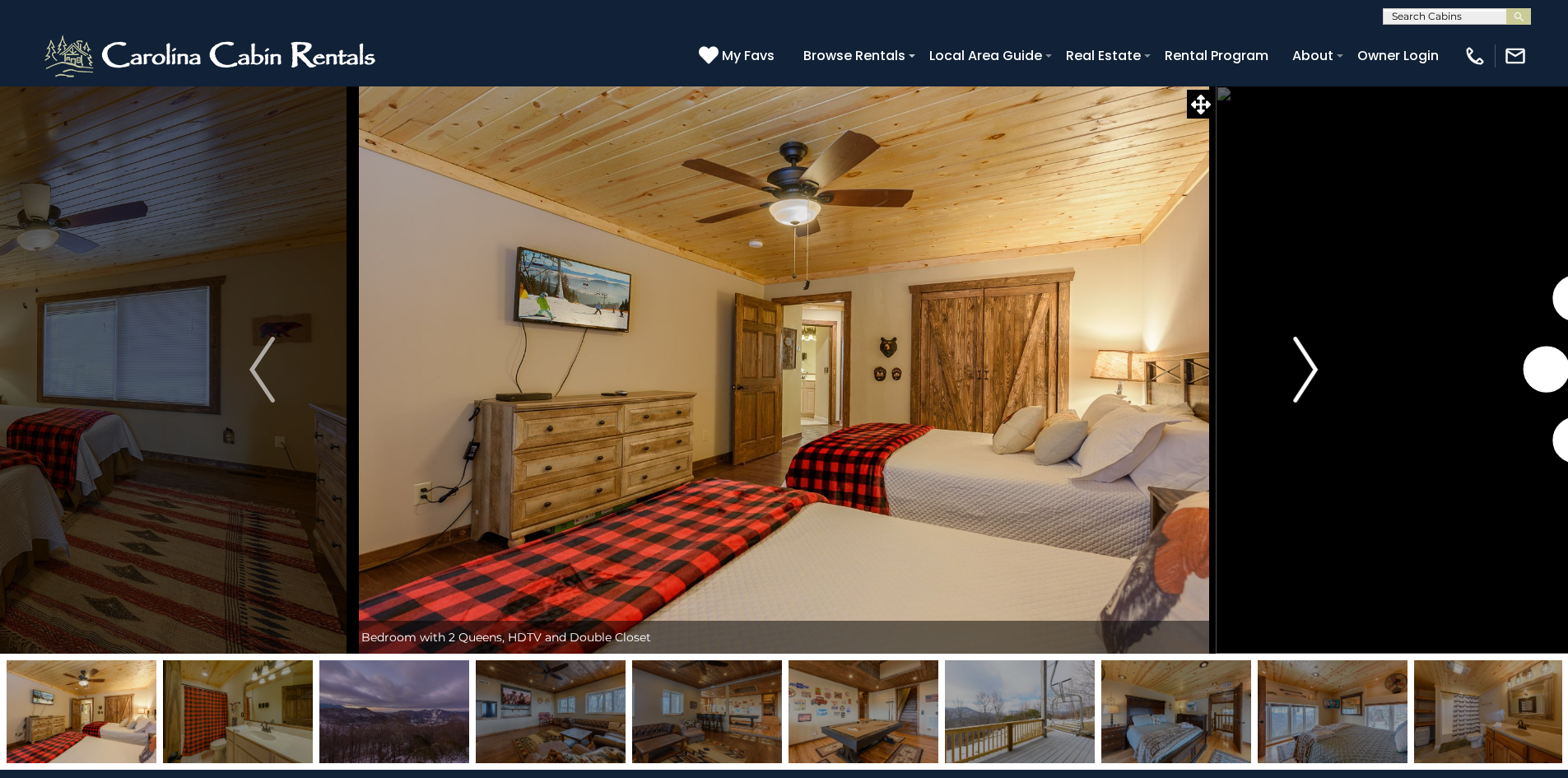
click at [1304, 365] on img "Next" at bounding box center [1305, 369] width 25 height 66
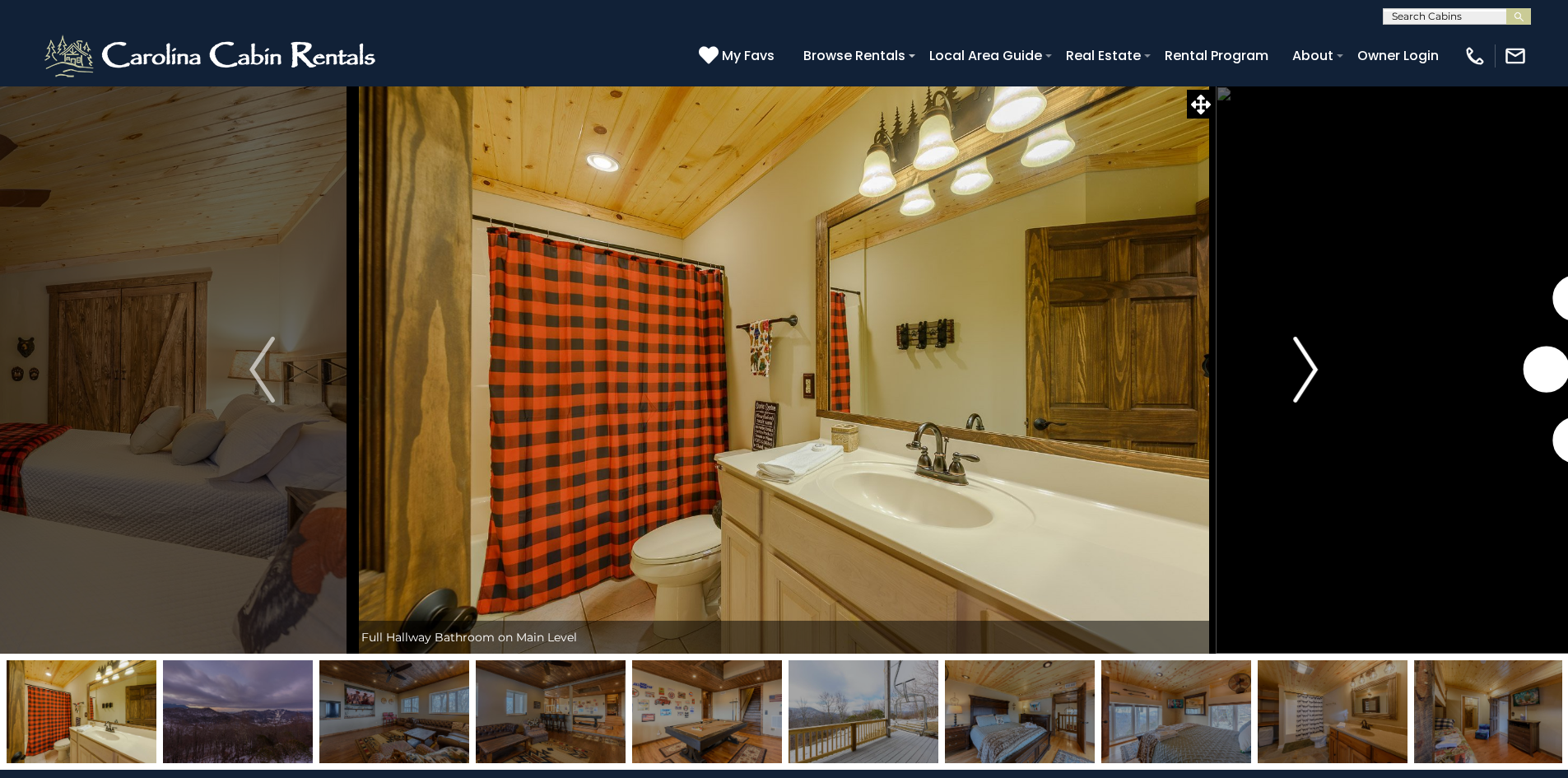
click at [1304, 365] on img "Next" at bounding box center [1305, 369] width 25 height 66
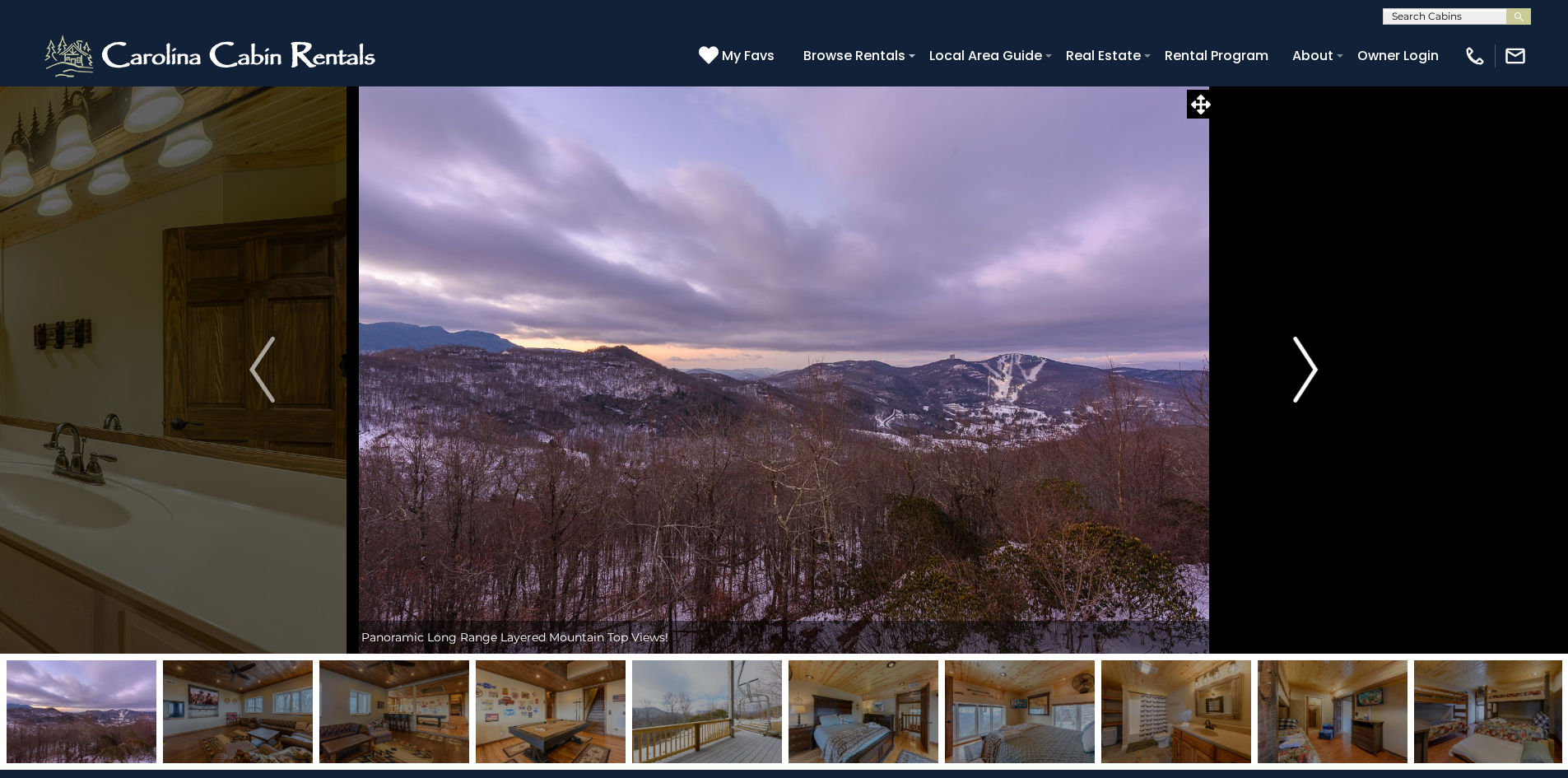
click at [1304, 365] on img "Next" at bounding box center [1305, 369] width 25 height 66
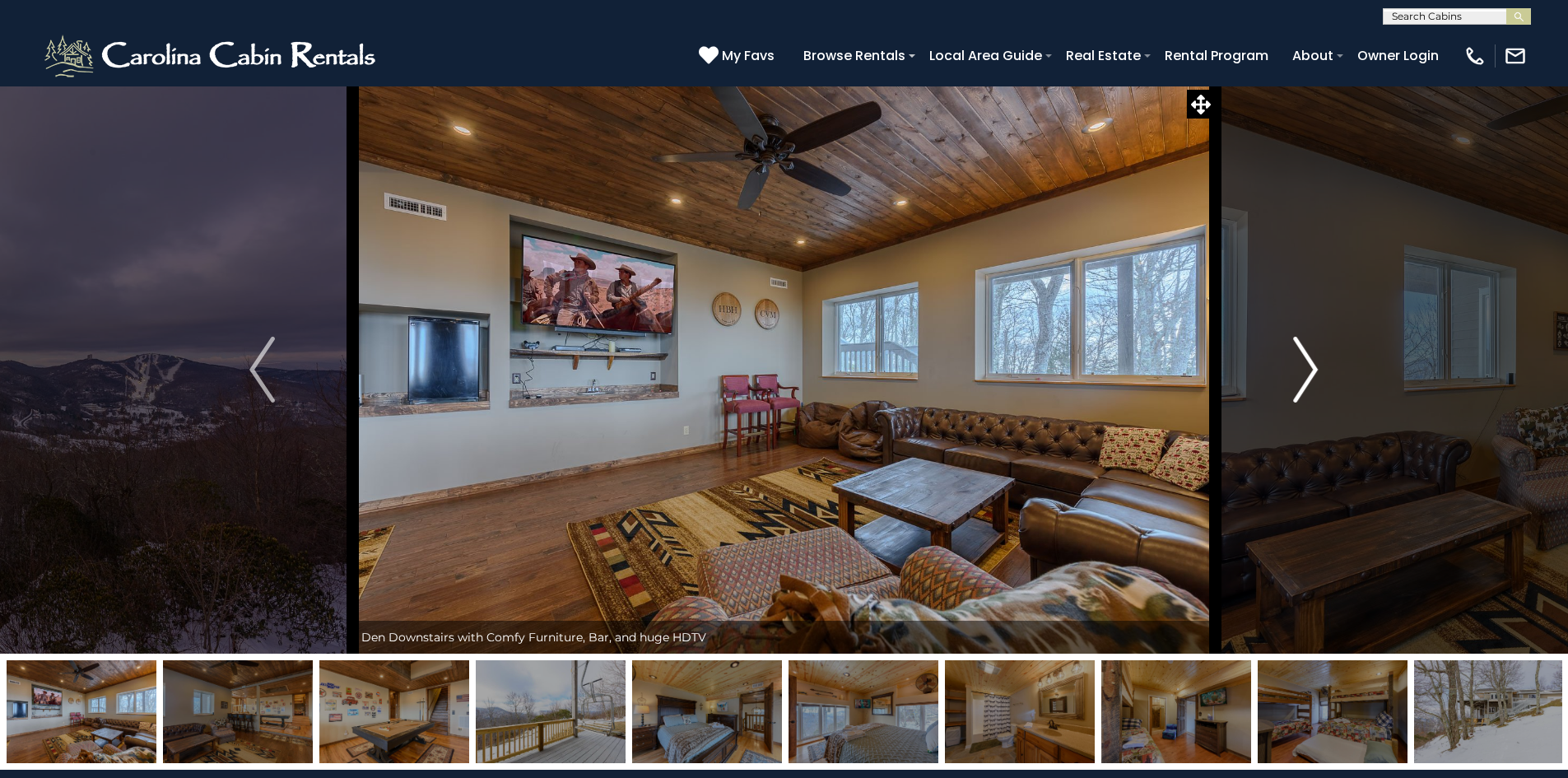
click at [1304, 365] on img "Next" at bounding box center [1305, 369] width 25 height 66
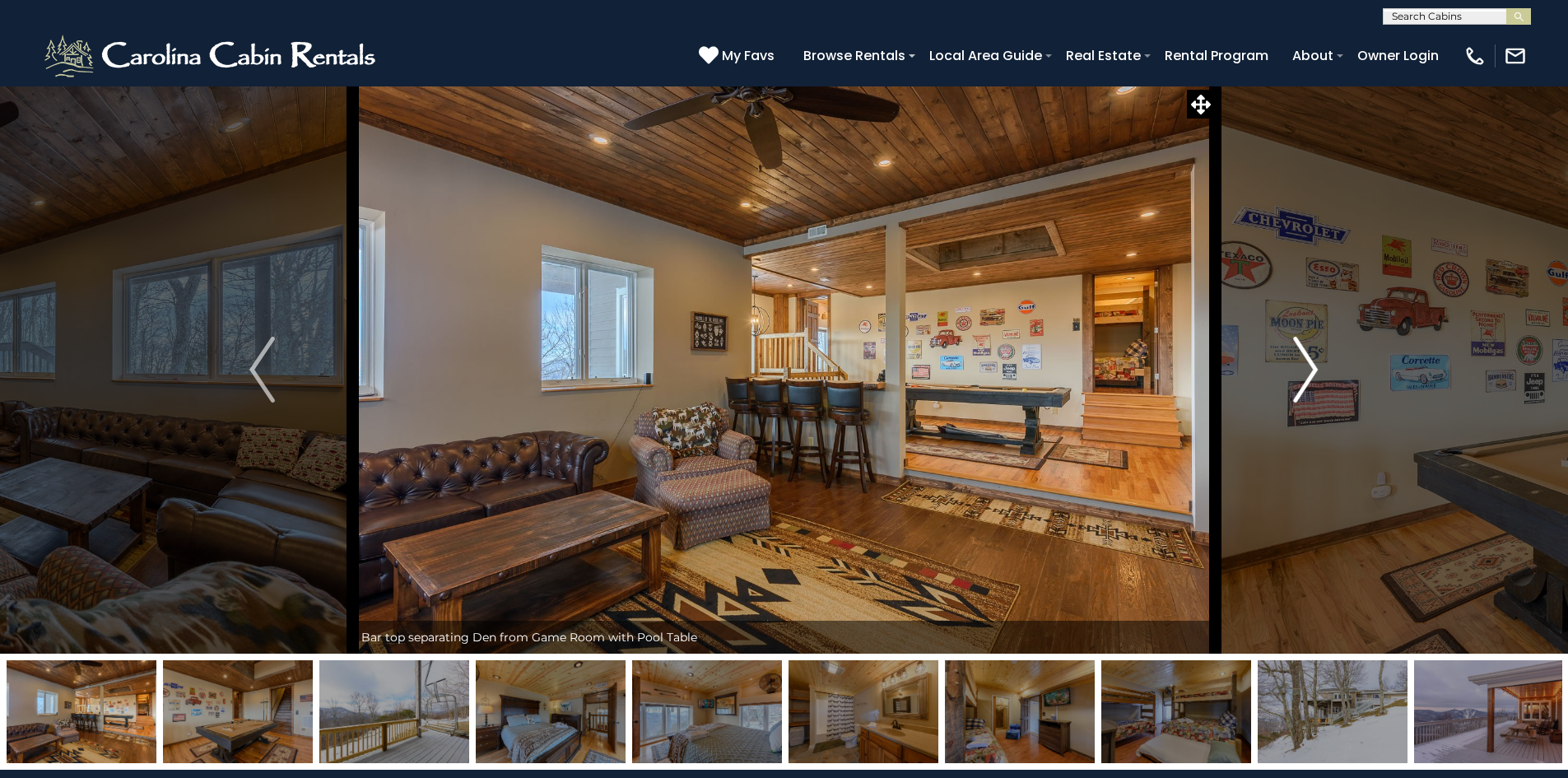
click at [1304, 365] on img "Next" at bounding box center [1305, 369] width 25 height 66
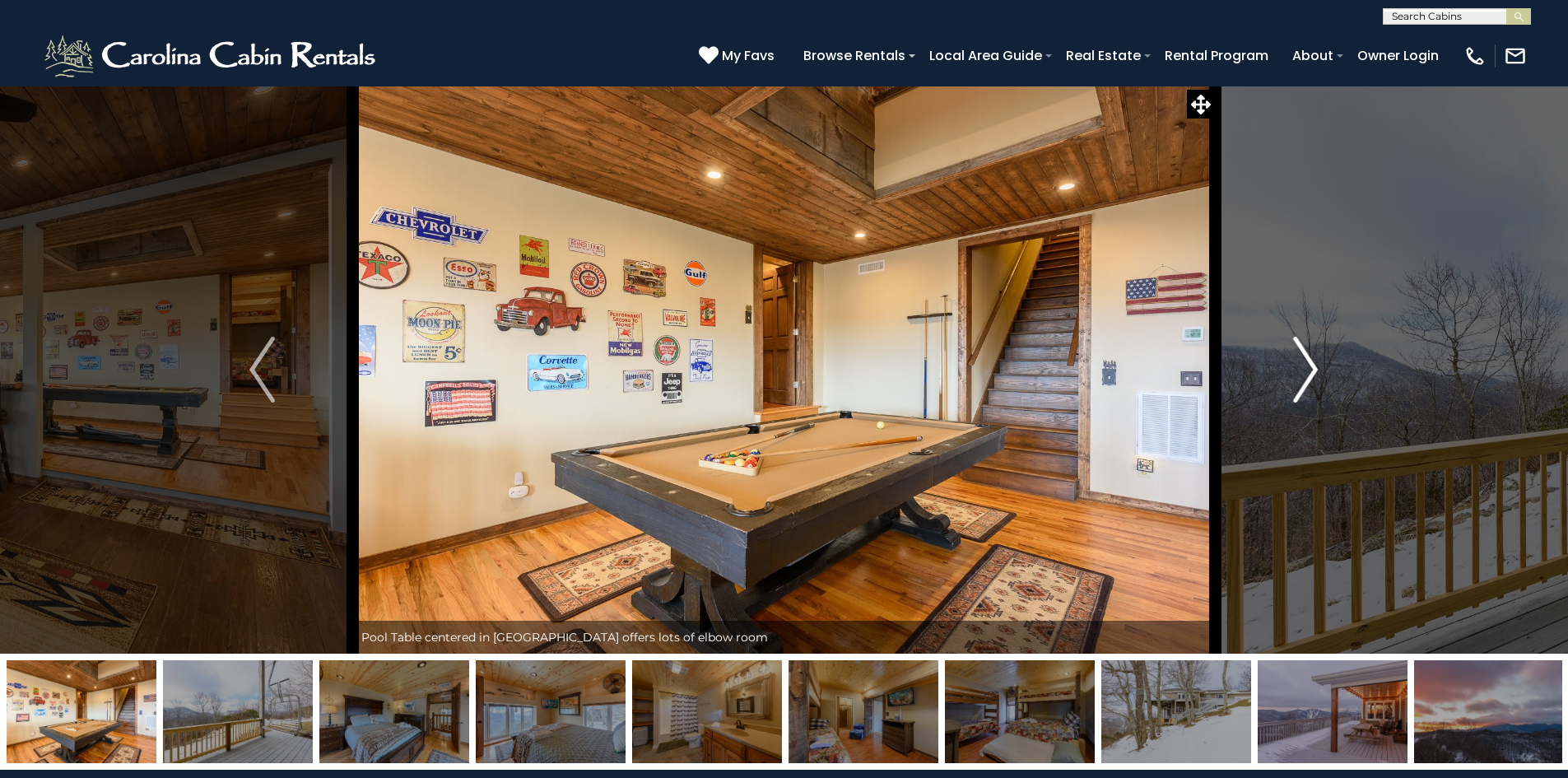
click at [1304, 365] on img "Next" at bounding box center [1305, 369] width 25 height 66
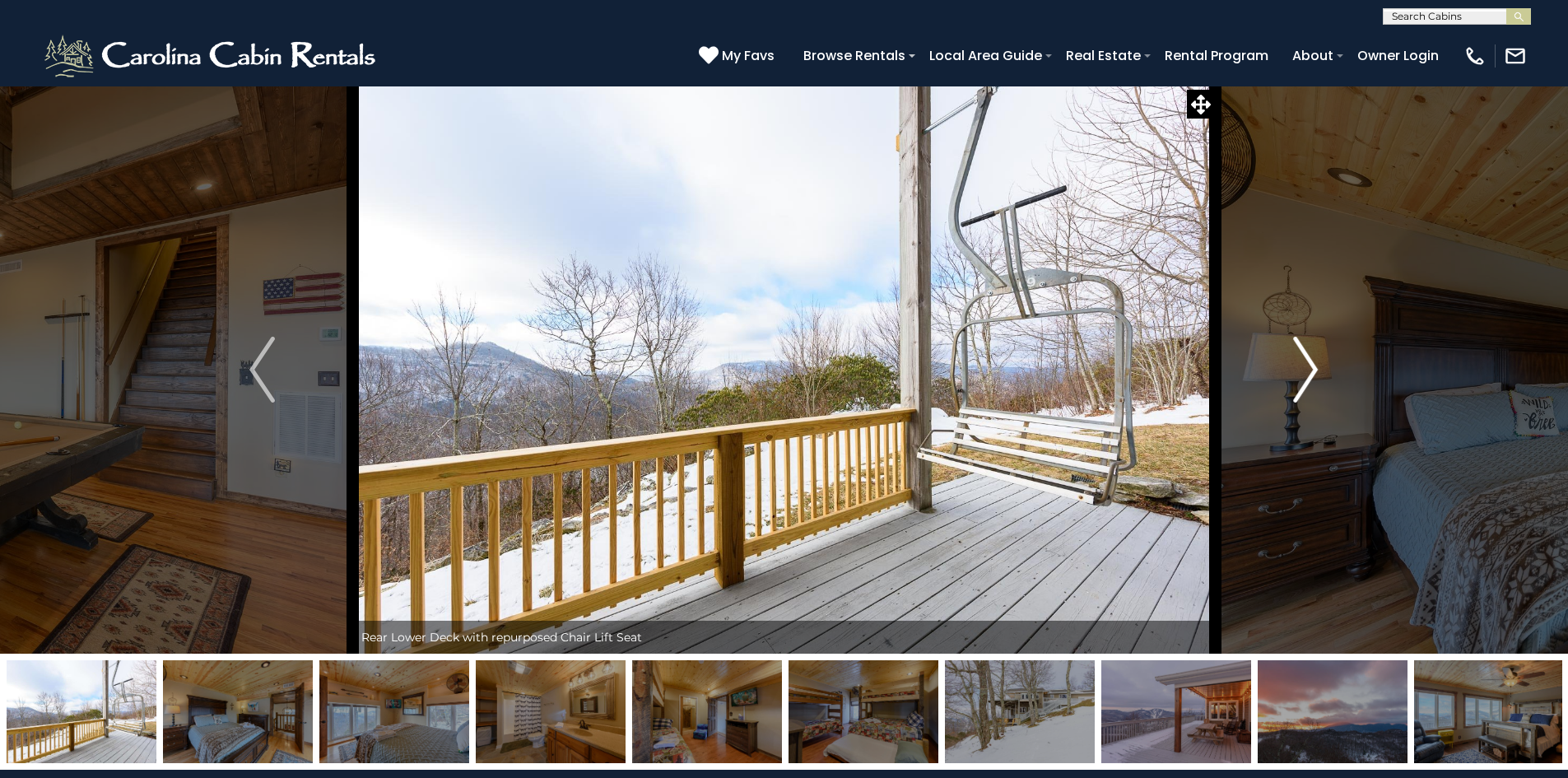
click at [1304, 365] on img "Next" at bounding box center [1305, 369] width 25 height 66
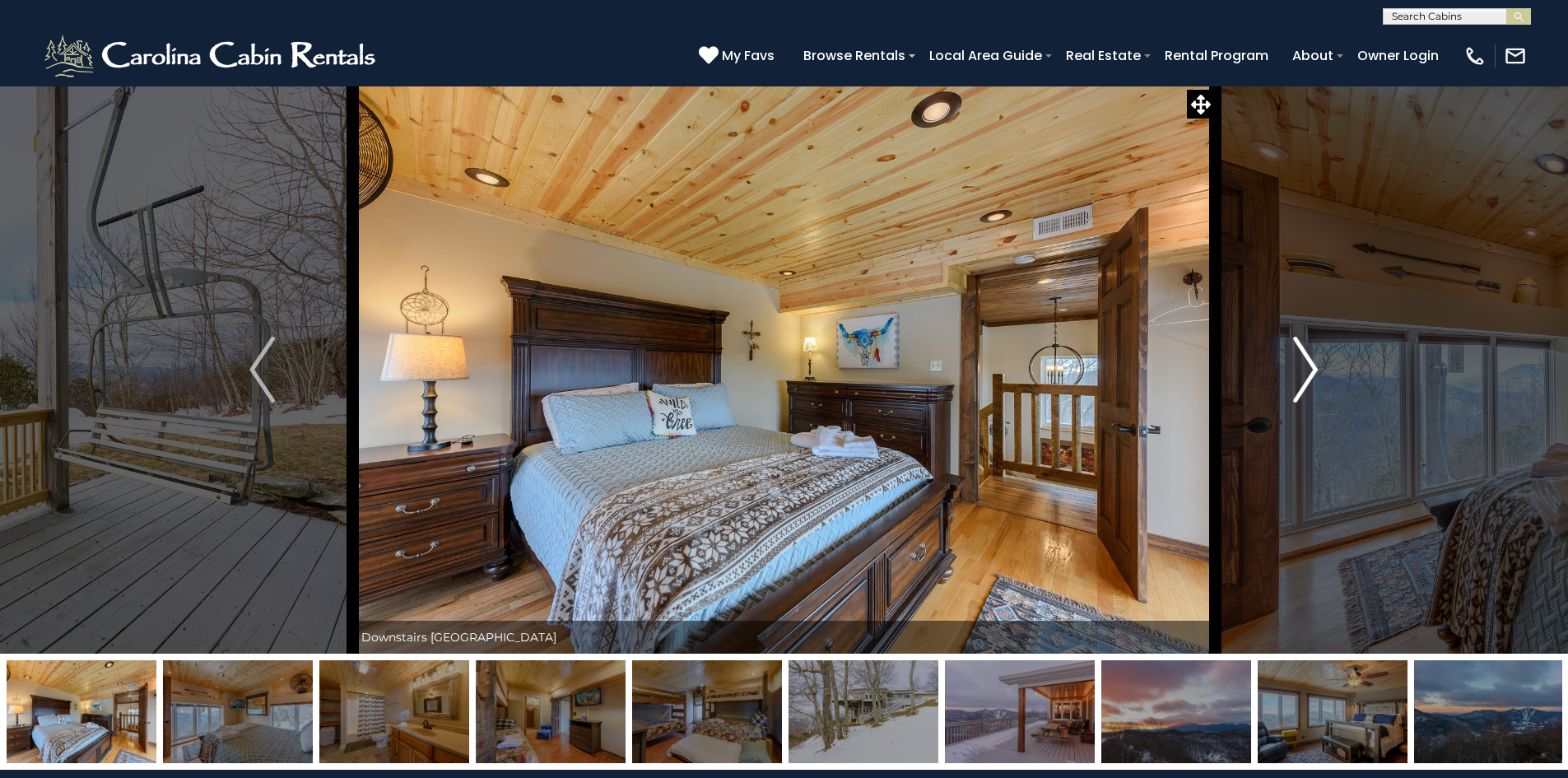
click at [1304, 365] on img "Next" at bounding box center [1305, 369] width 25 height 66
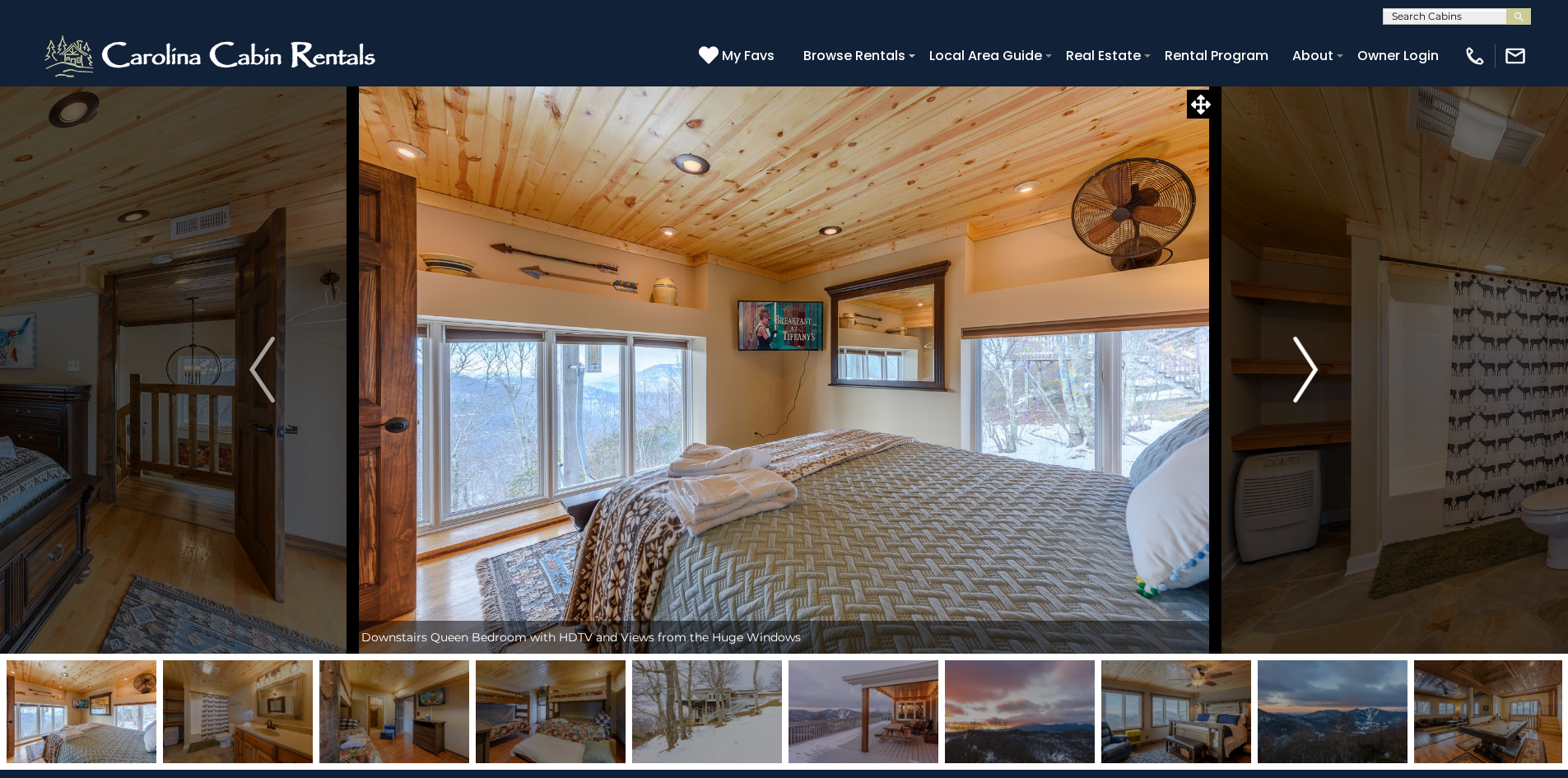
click at [1304, 365] on img "Next" at bounding box center [1305, 369] width 25 height 66
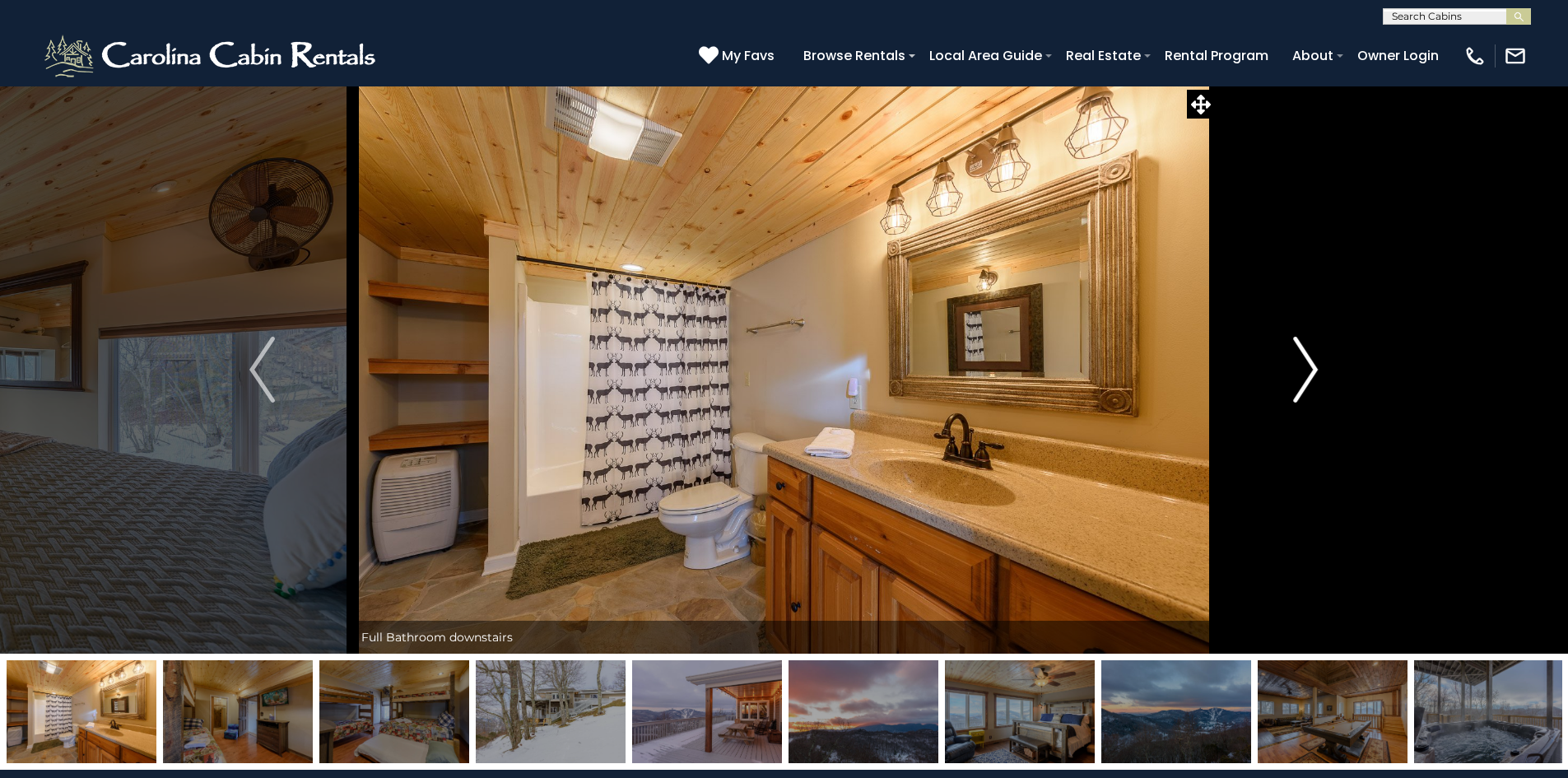
click at [1304, 365] on img "Next" at bounding box center [1305, 369] width 25 height 66
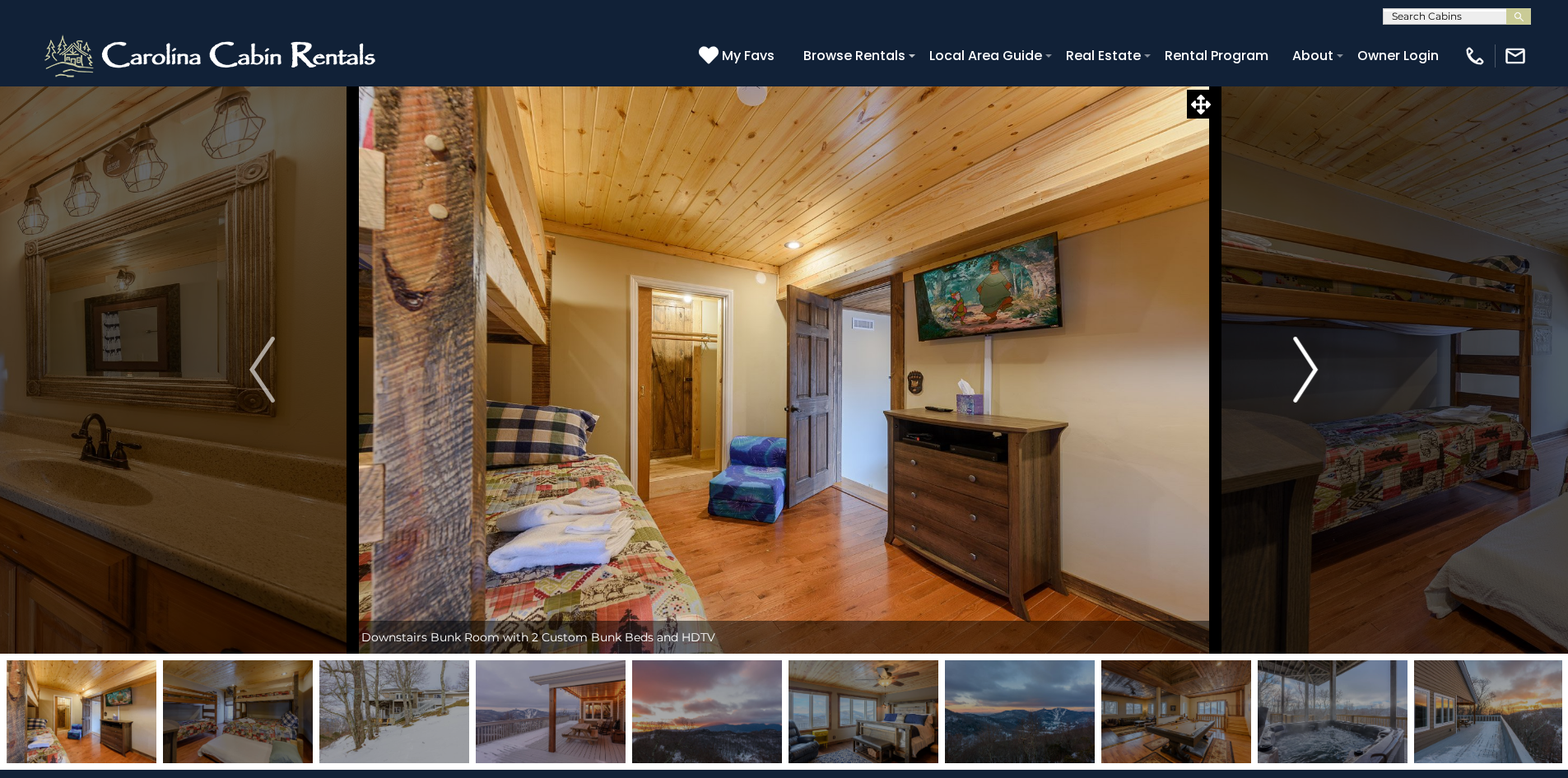
click at [1304, 365] on img "Next" at bounding box center [1305, 369] width 25 height 66
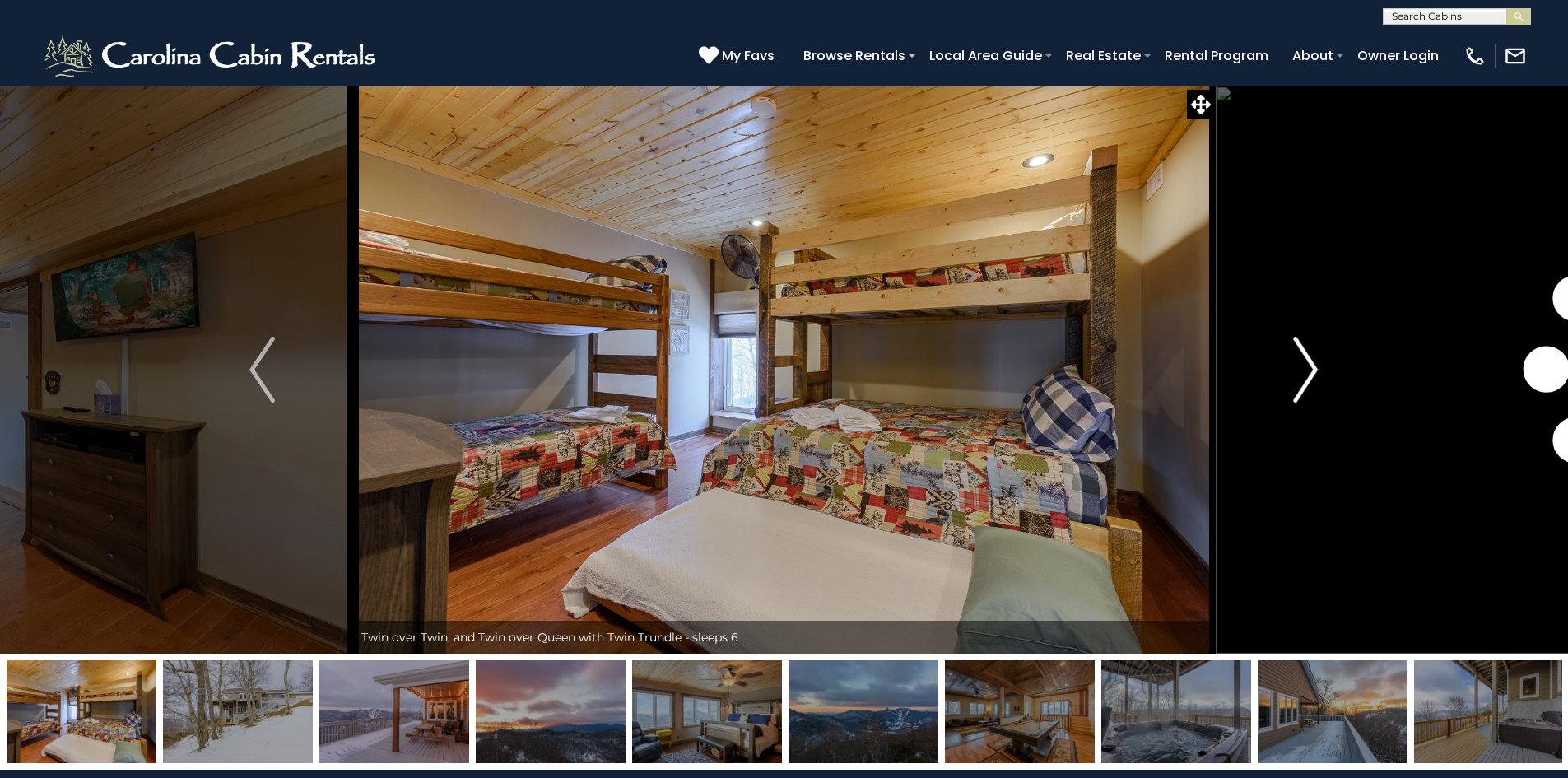
click at [1304, 365] on img "Next" at bounding box center [1305, 369] width 25 height 66
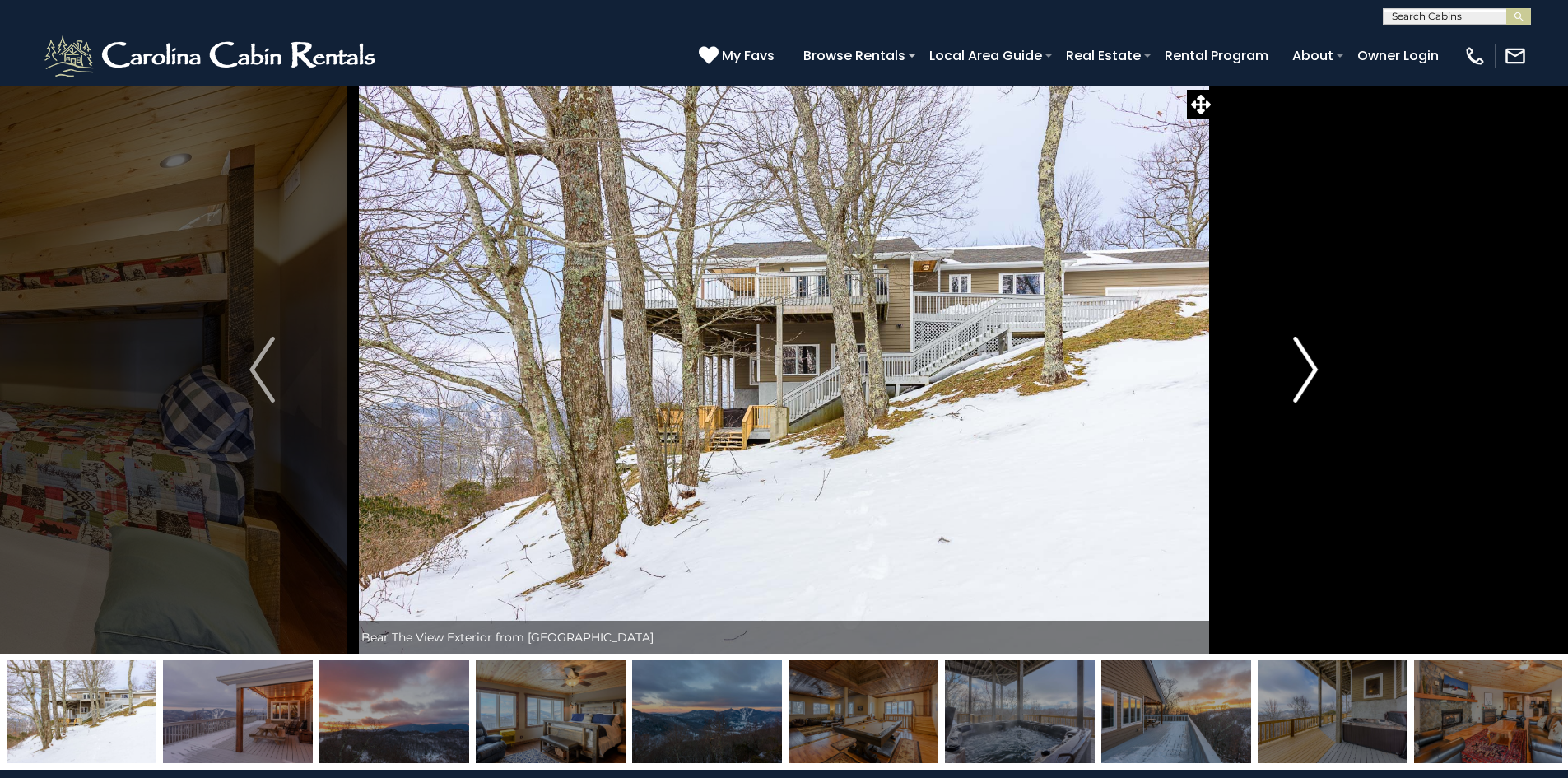
click at [1304, 365] on img "Next" at bounding box center [1305, 369] width 25 height 66
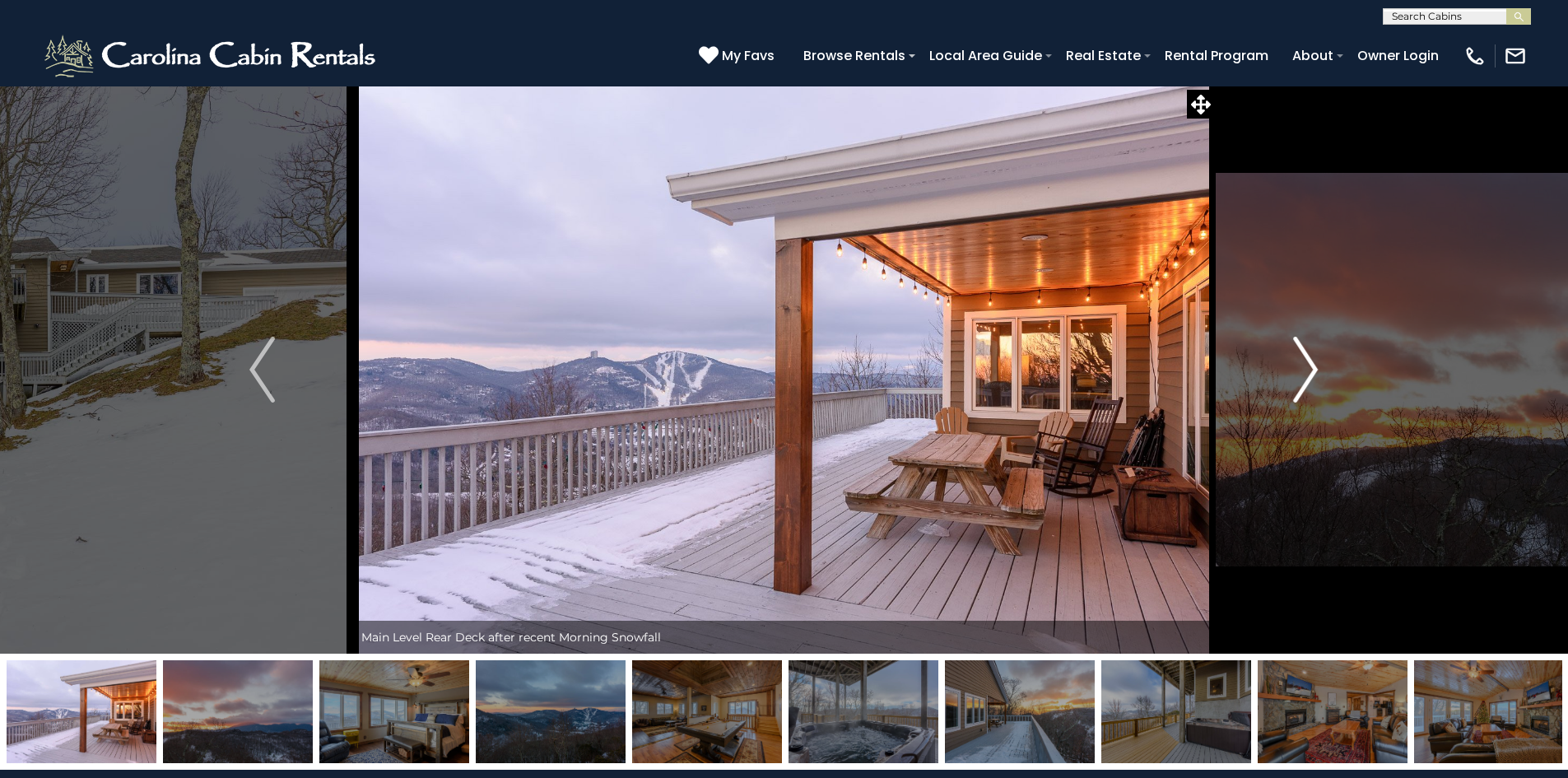
click at [1304, 365] on img "Next" at bounding box center [1305, 369] width 25 height 66
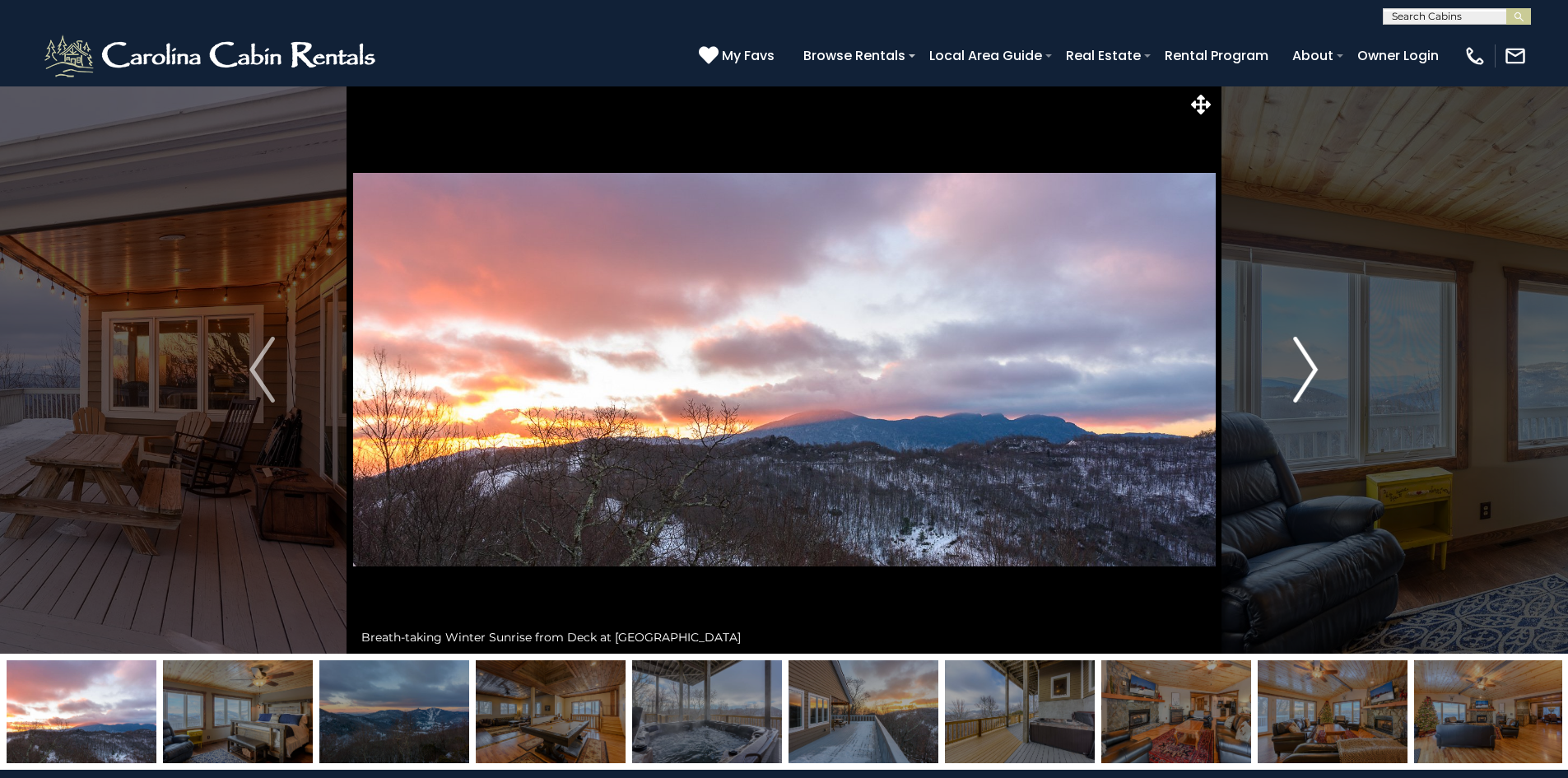
click at [1304, 365] on img "Next" at bounding box center [1305, 369] width 25 height 66
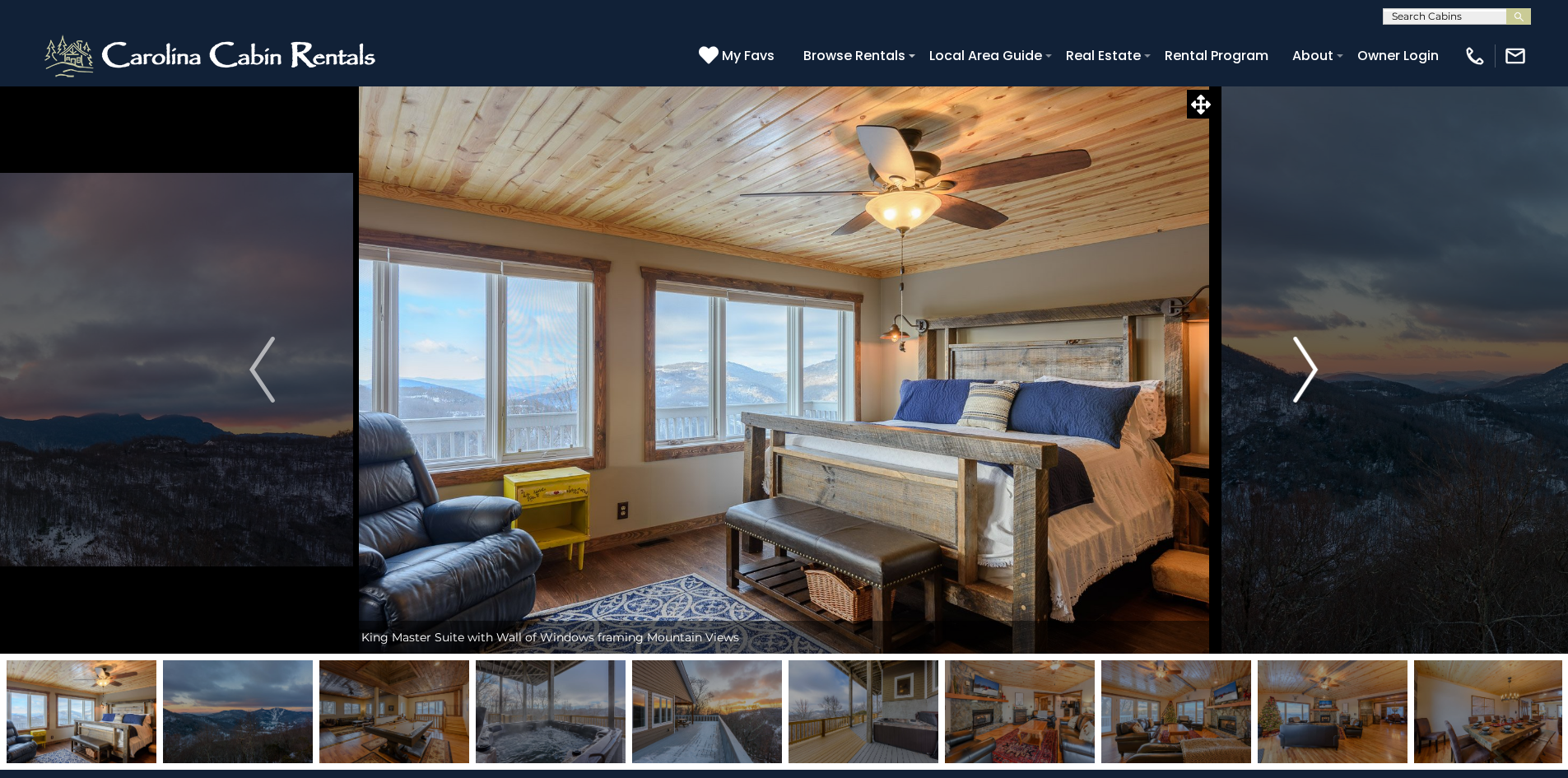
click at [1304, 365] on img "Next" at bounding box center [1305, 369] width 25 height 66
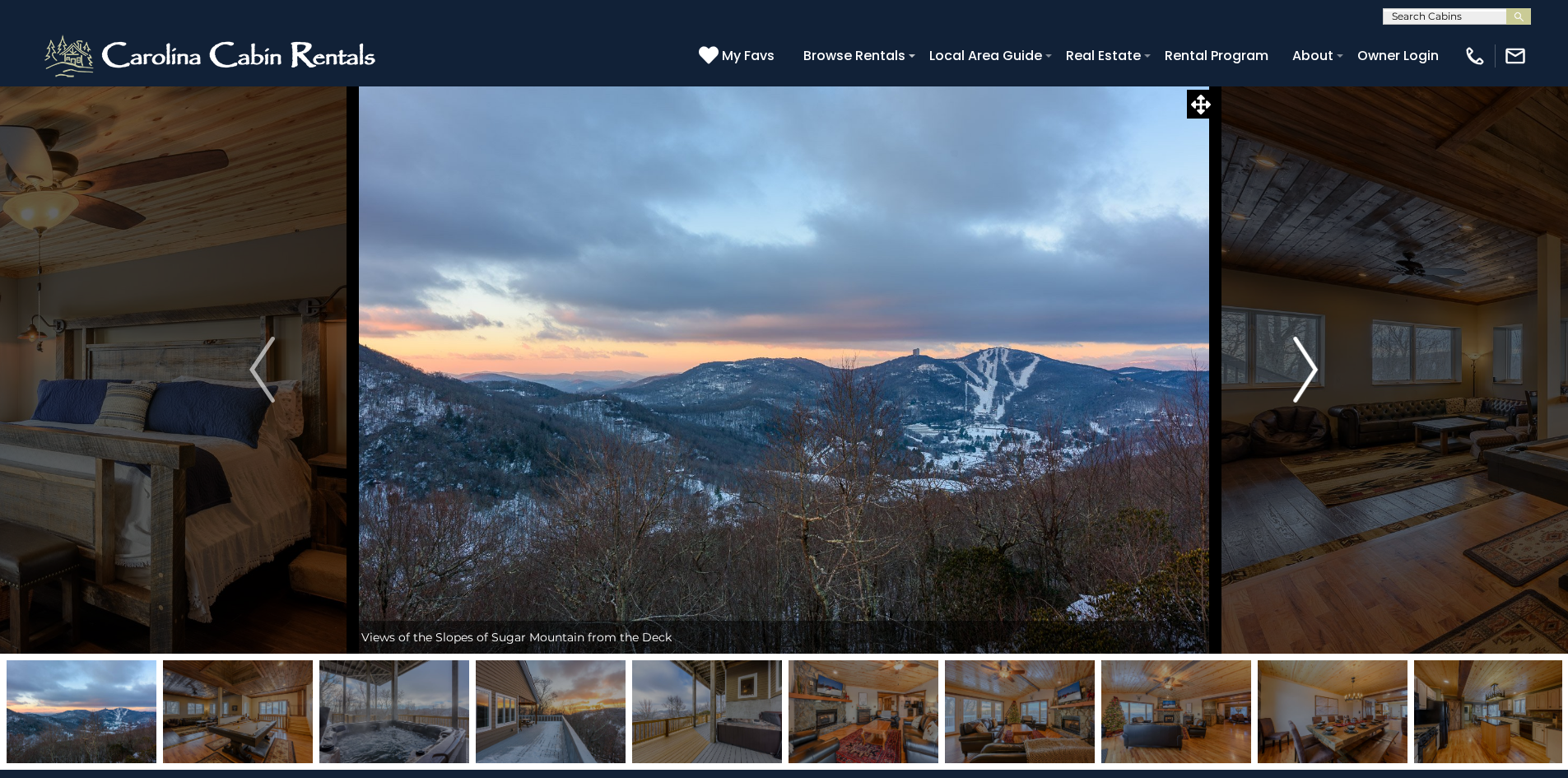
click at [1304, 365] on img "Next" at bounding box center [1305, 369] width 25 height 66
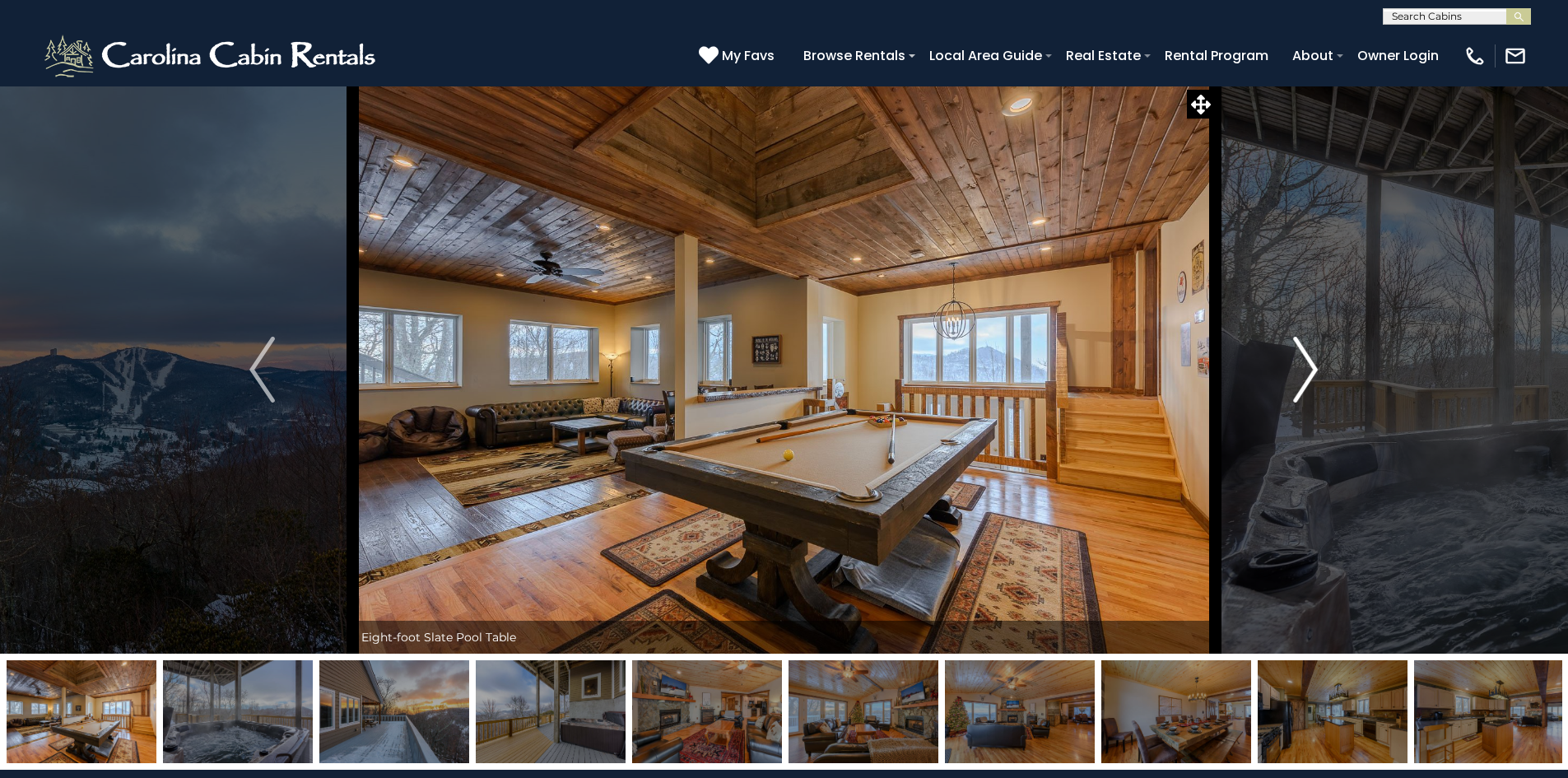
click at [1304, 365] on img "Next" at bounding box center [1305, 369] width 25 height 66
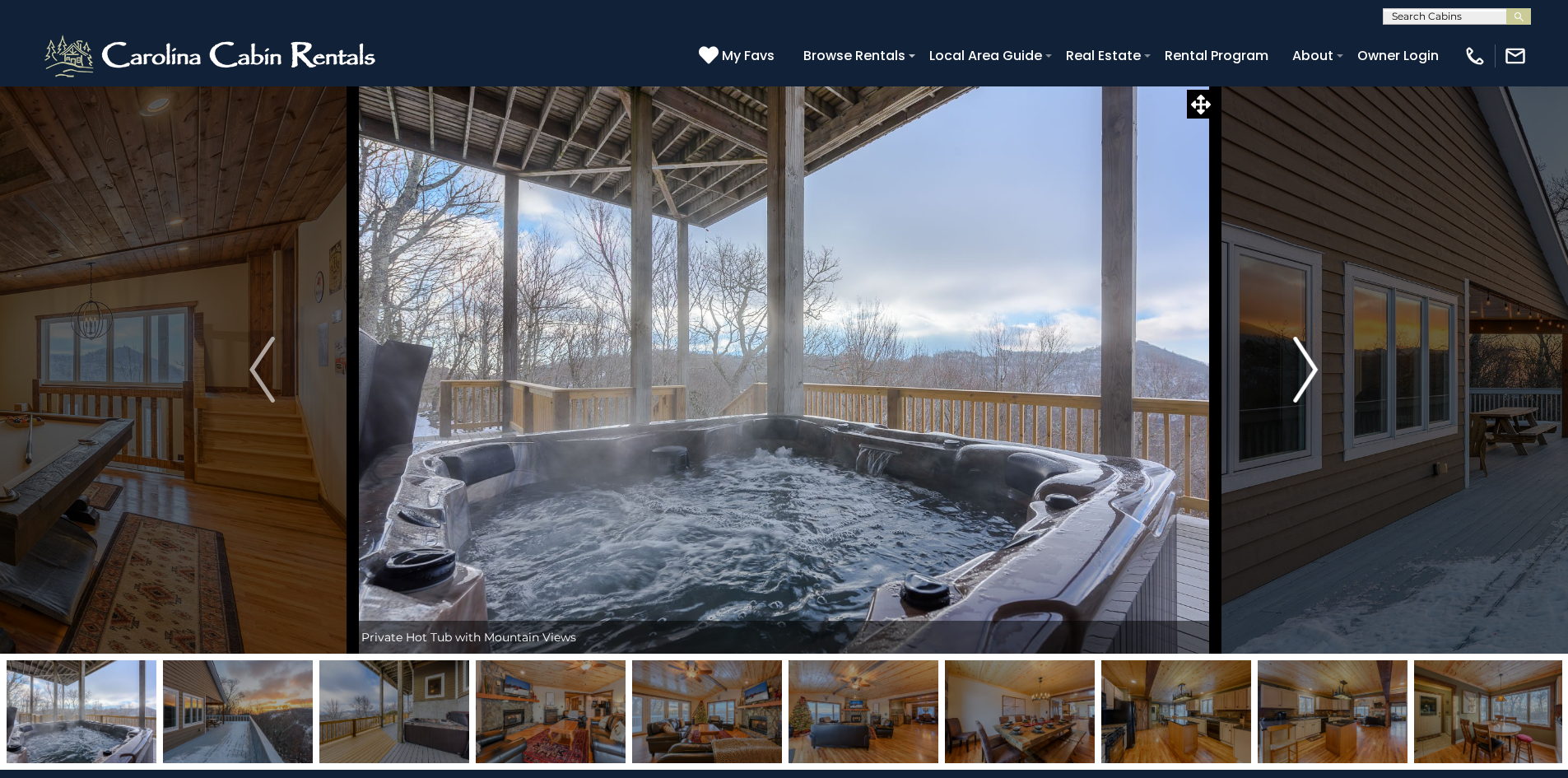
click at [1304, 365] on img "Next" at bounding box center [1305, 369] width 25 height 66
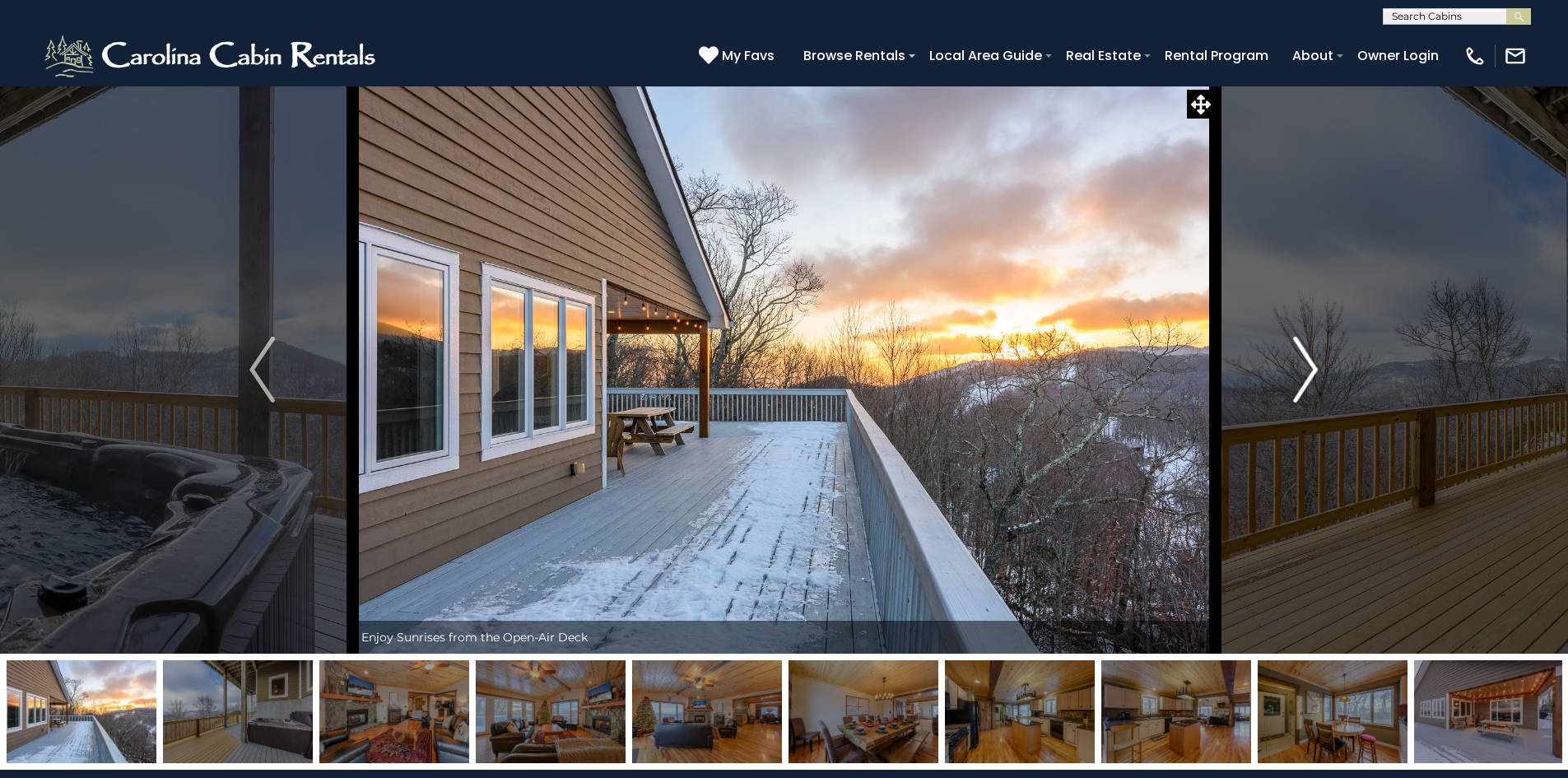
click at [1304, 365] on img "Next" at bounding box center [1305, 369] width 25 height 66
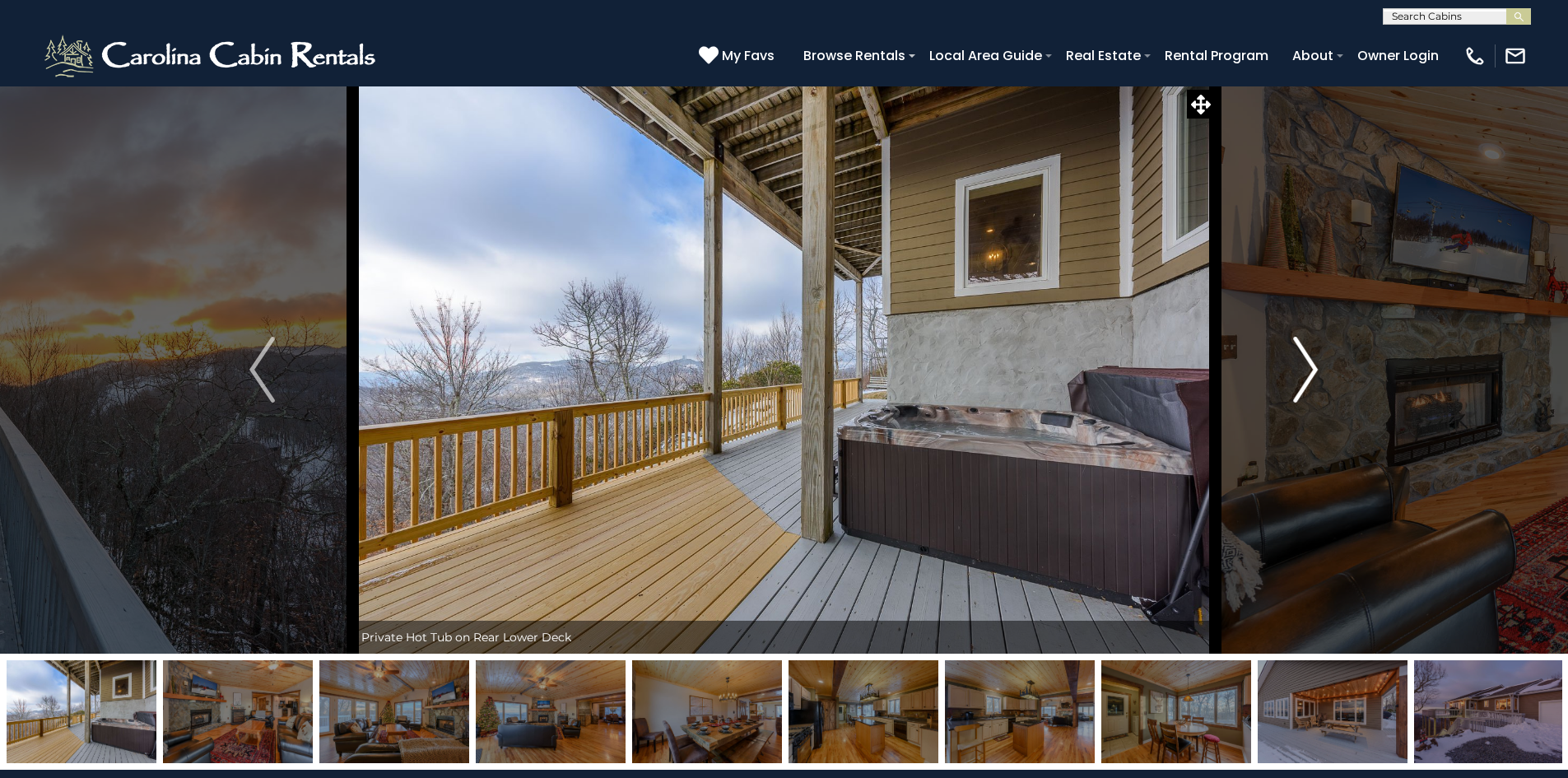
click at [1304, 365] on img "Next" at bounding box center [1305, 369] width 25 height 66
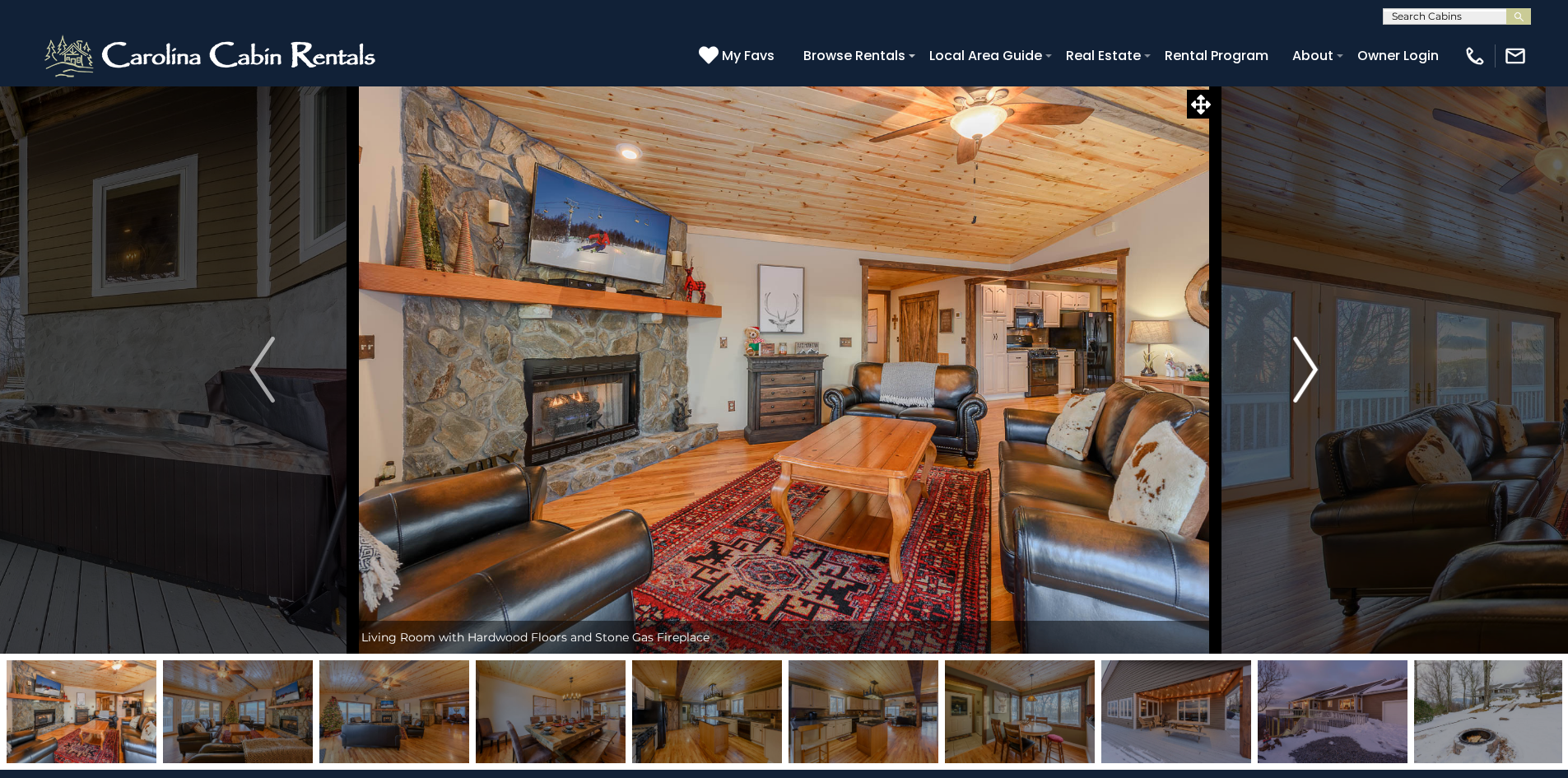
click at [1304, 365] on img "Next" at bounding box center [1305, 369] width 25 height 66
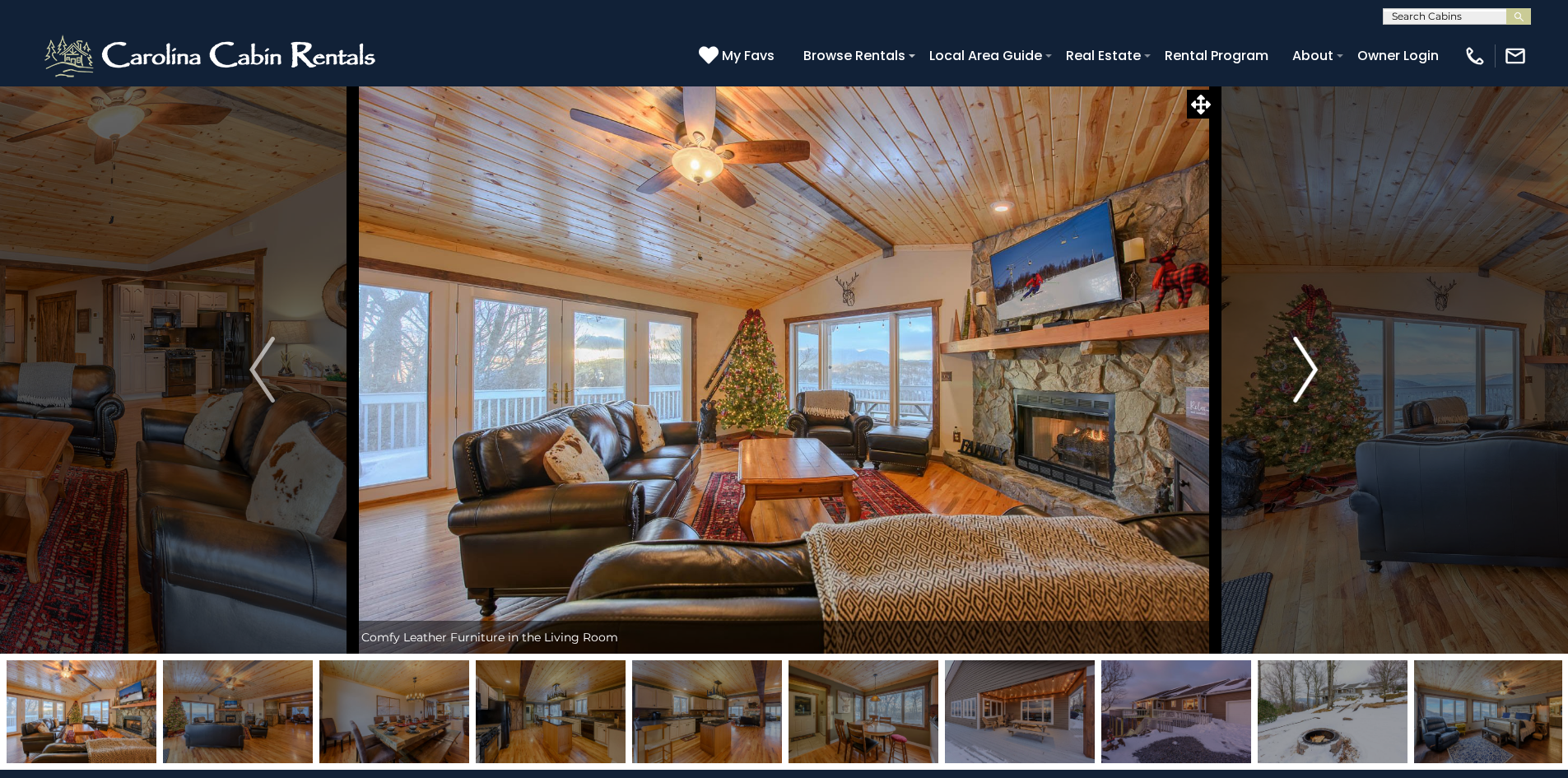
click at [1304, 365] on img "Next" at bounding box center [1305, 369] width 25 height 66
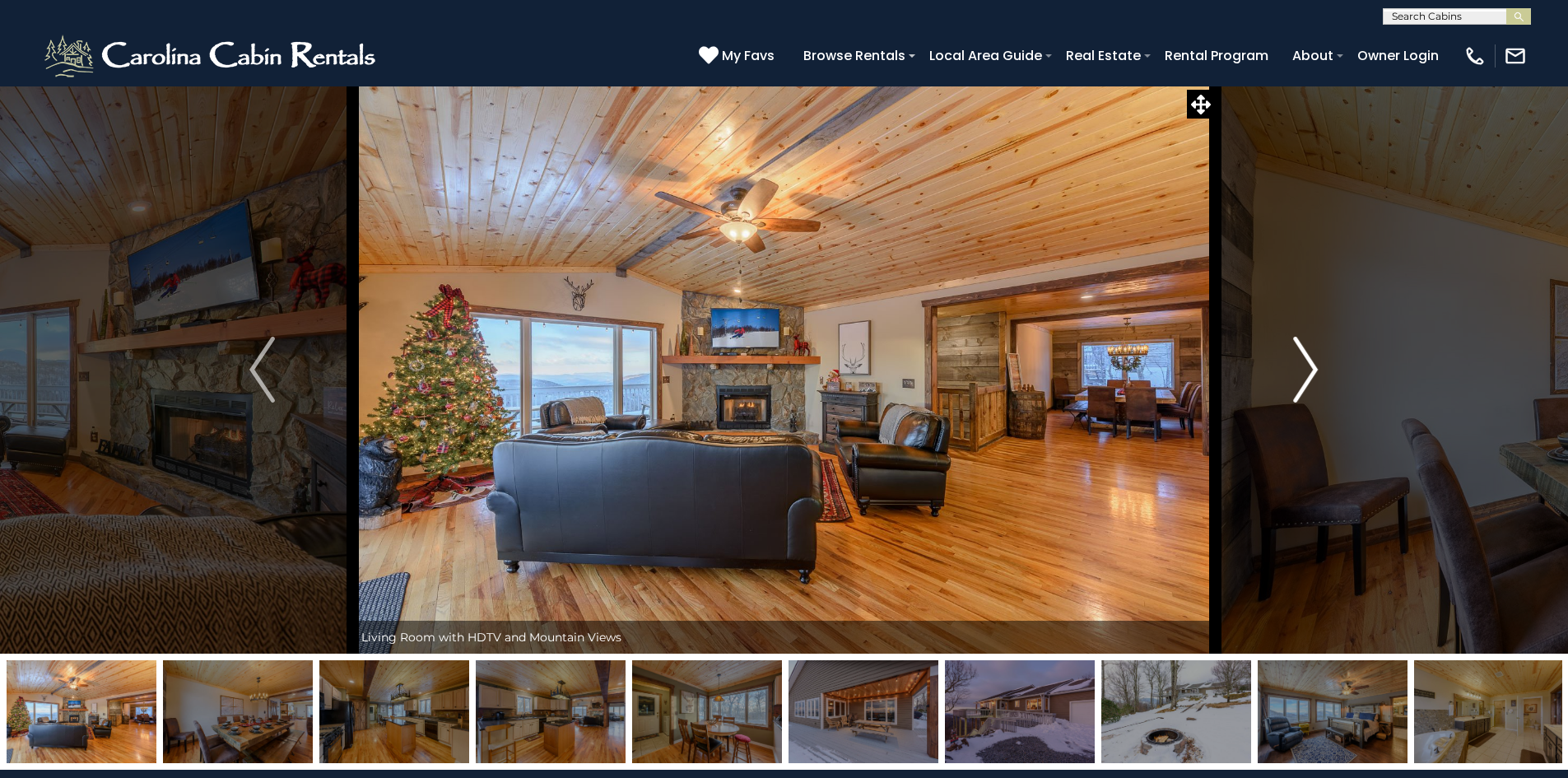
click at [1304, 365] on img "Next" at bounding box center [1305, 369] width 25 height 66
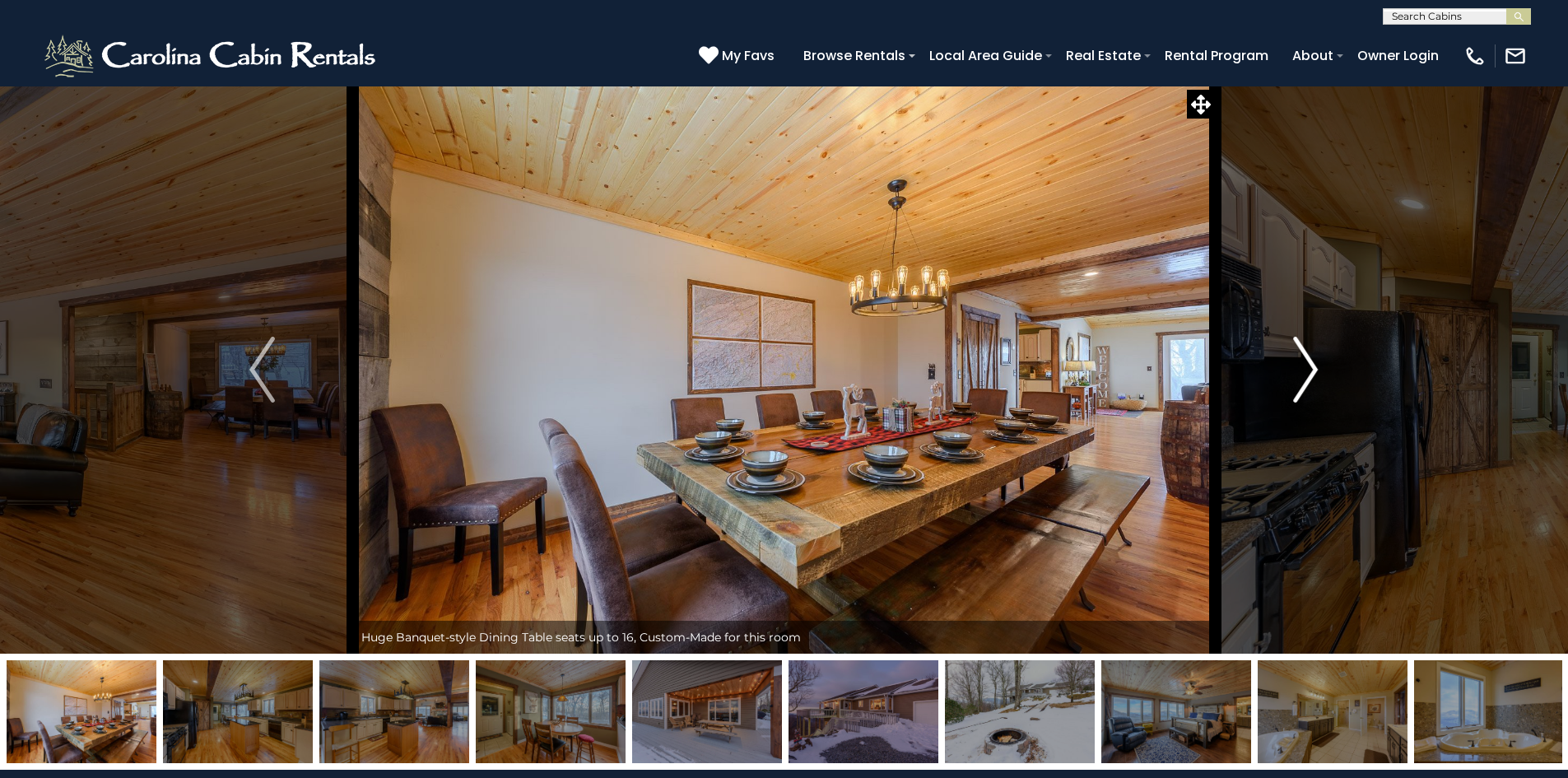
click at [1304, 365] on img "Next" at bounding box center [1305, 369] width 25 height 66
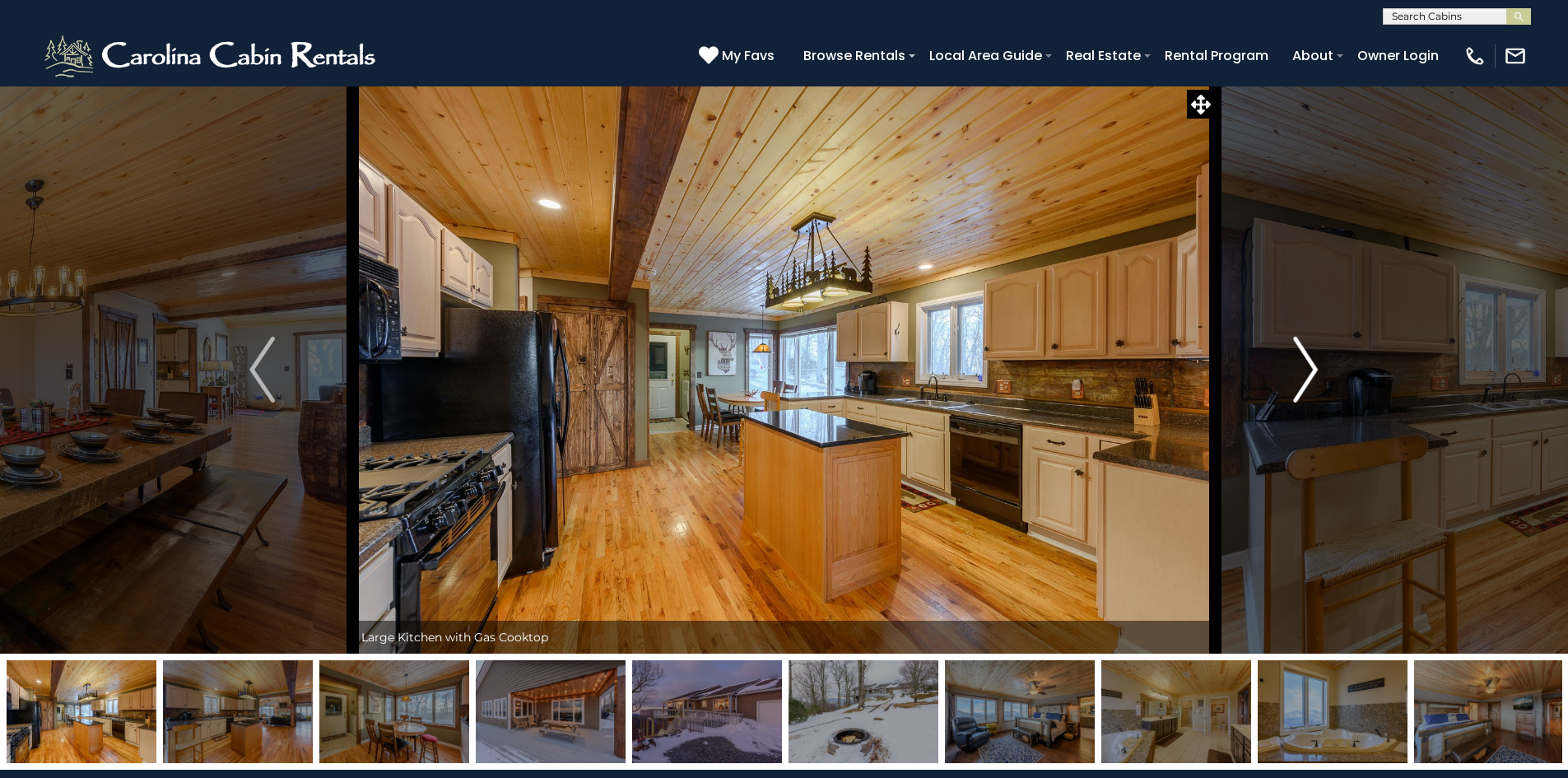
click at [1304, 365] on img "Next" at bounding box center [1305, 369] width 25 height 66
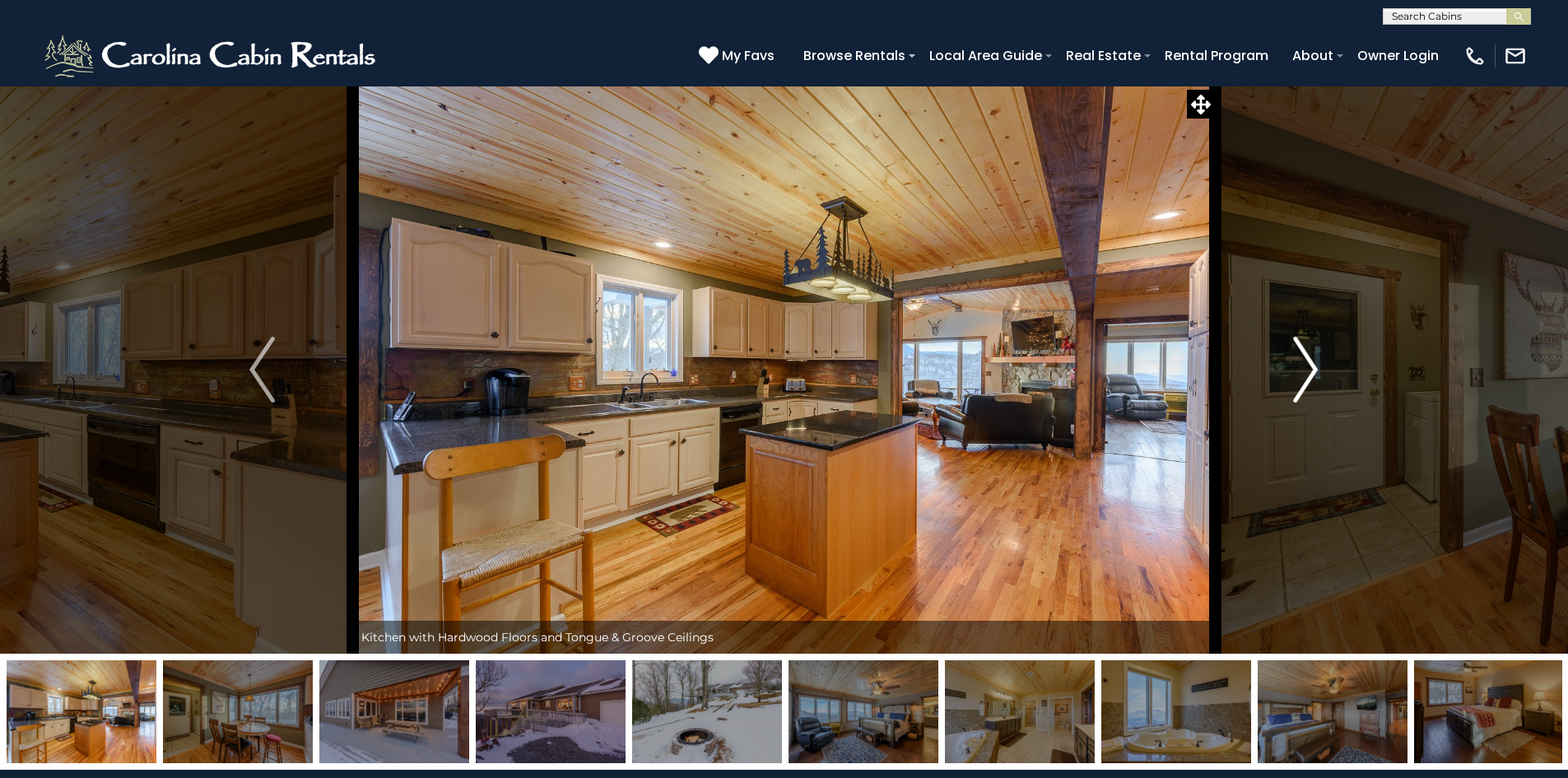
click at [1304, 365] on img "Next" at bounding box center [1305, 369] width 25 height 66
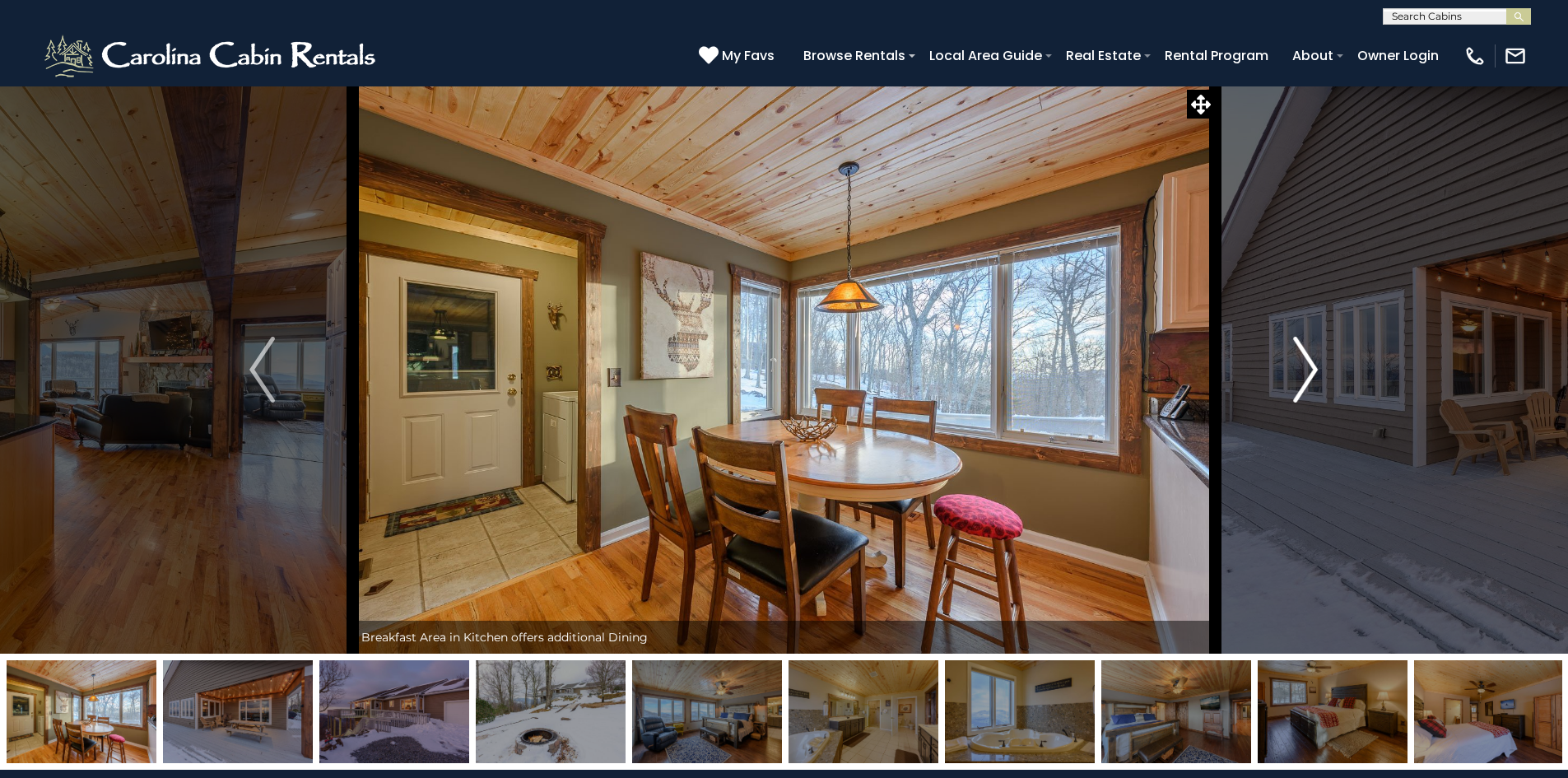
click at [1304, 365] on img "Next" at bounding box center [1305, 369] width 25 height 66
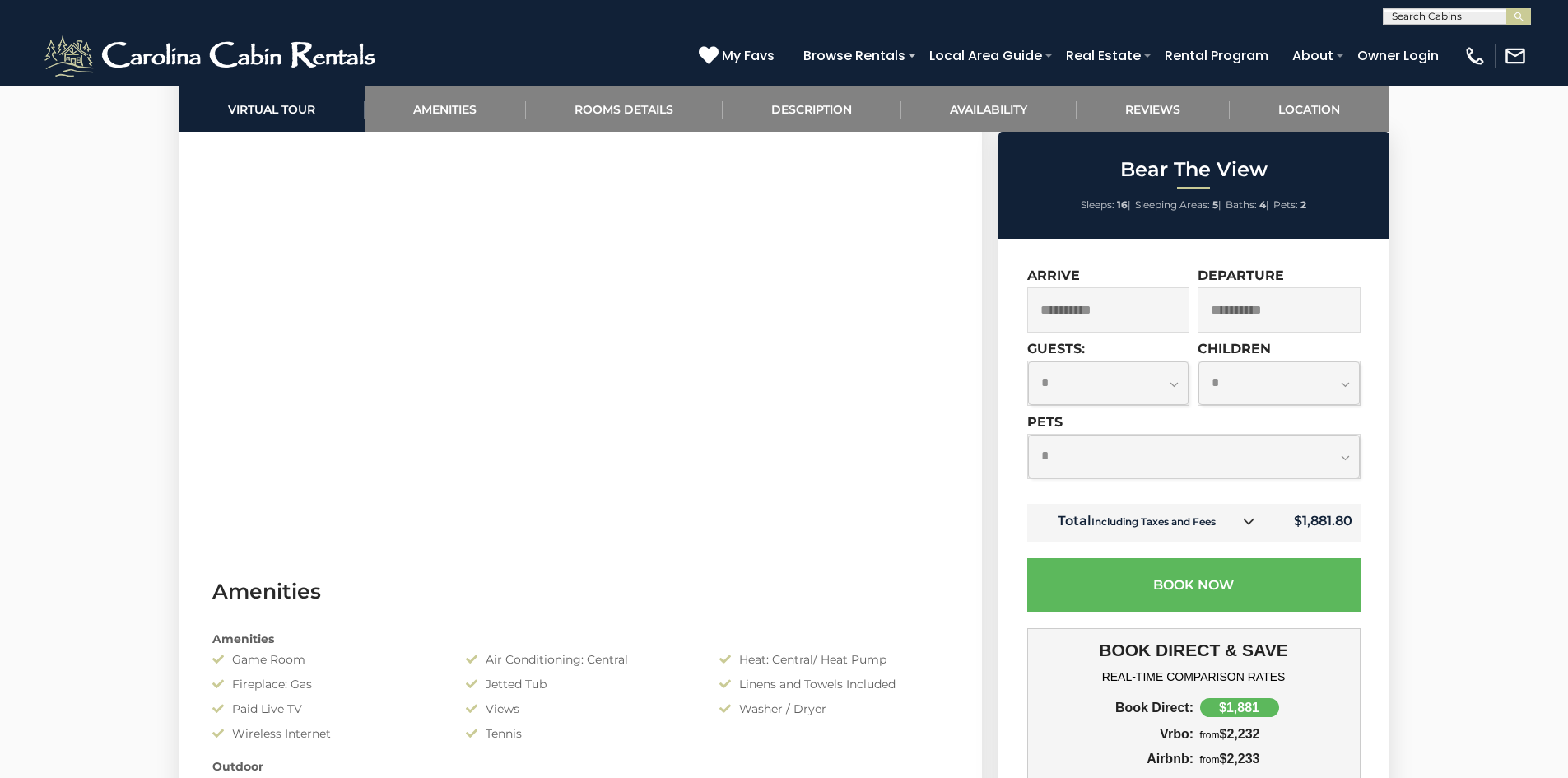
scroll to position [882, 0]
click at [1067, 453] on select "**********" at bounding box center [1193, 457] width 331 height 44
select select "*"
click at [1028, 435] on select "**********" at bounding box center [1193, 457] width 331 height 44
click at [1061, 305] on input "**********" at bounding box center [1108, 310] width 163 height 46
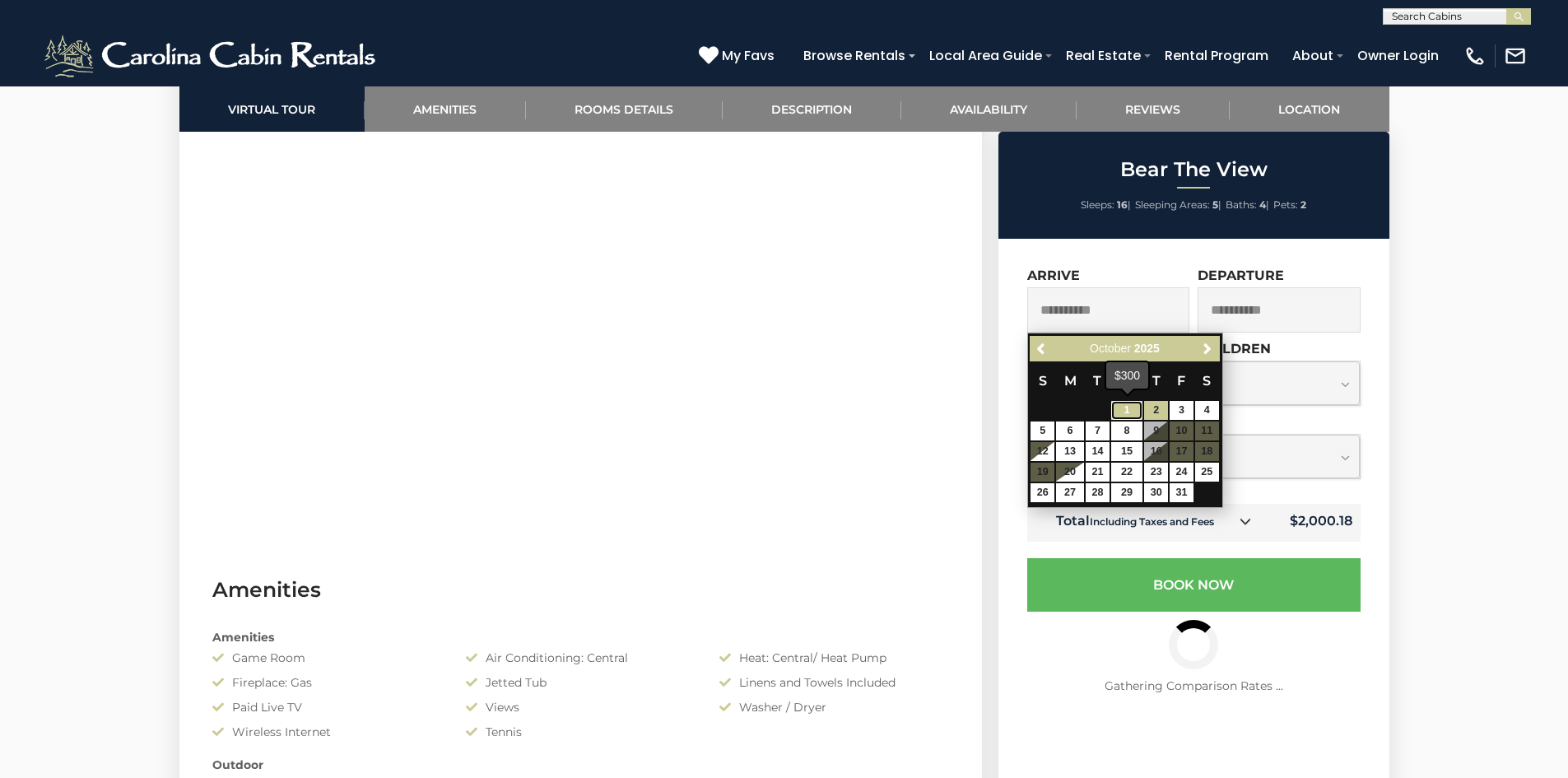
click at [1130, 401] on link "1" at bounding box center [1126, 410] width 31 height 19
type input "**********"
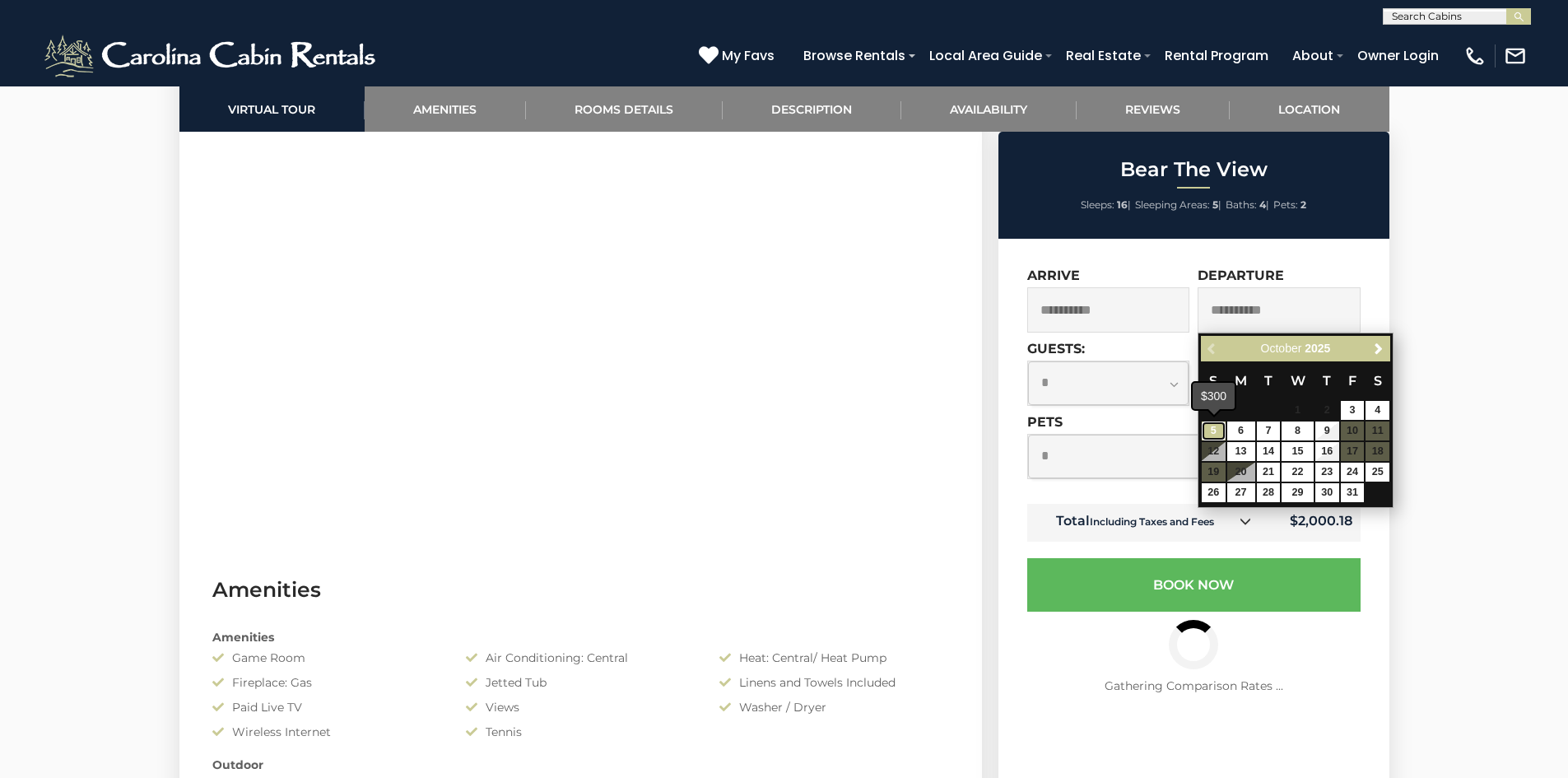
click at [1213, 430] on link "5" at bounding box center [1213, 431] width 24 height 19
type input "**********"
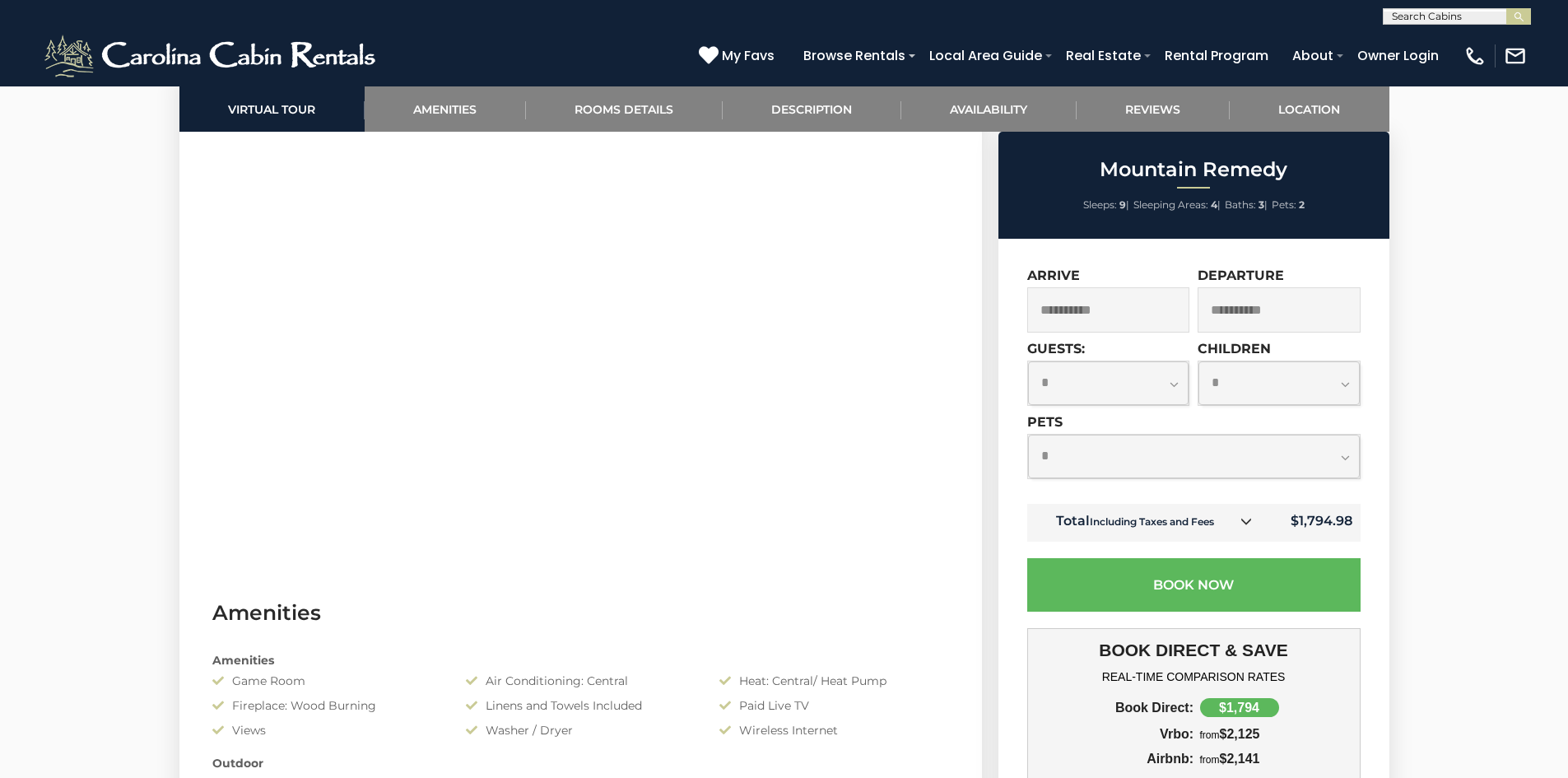
scroll to position [861, 0]
click at [1089, 444] on select "**********" at bounding box center [1193, 457] width 331 height 44
click at [1028, 435] on select "**********" at bounding box center [1193, 457] width 331 height 44
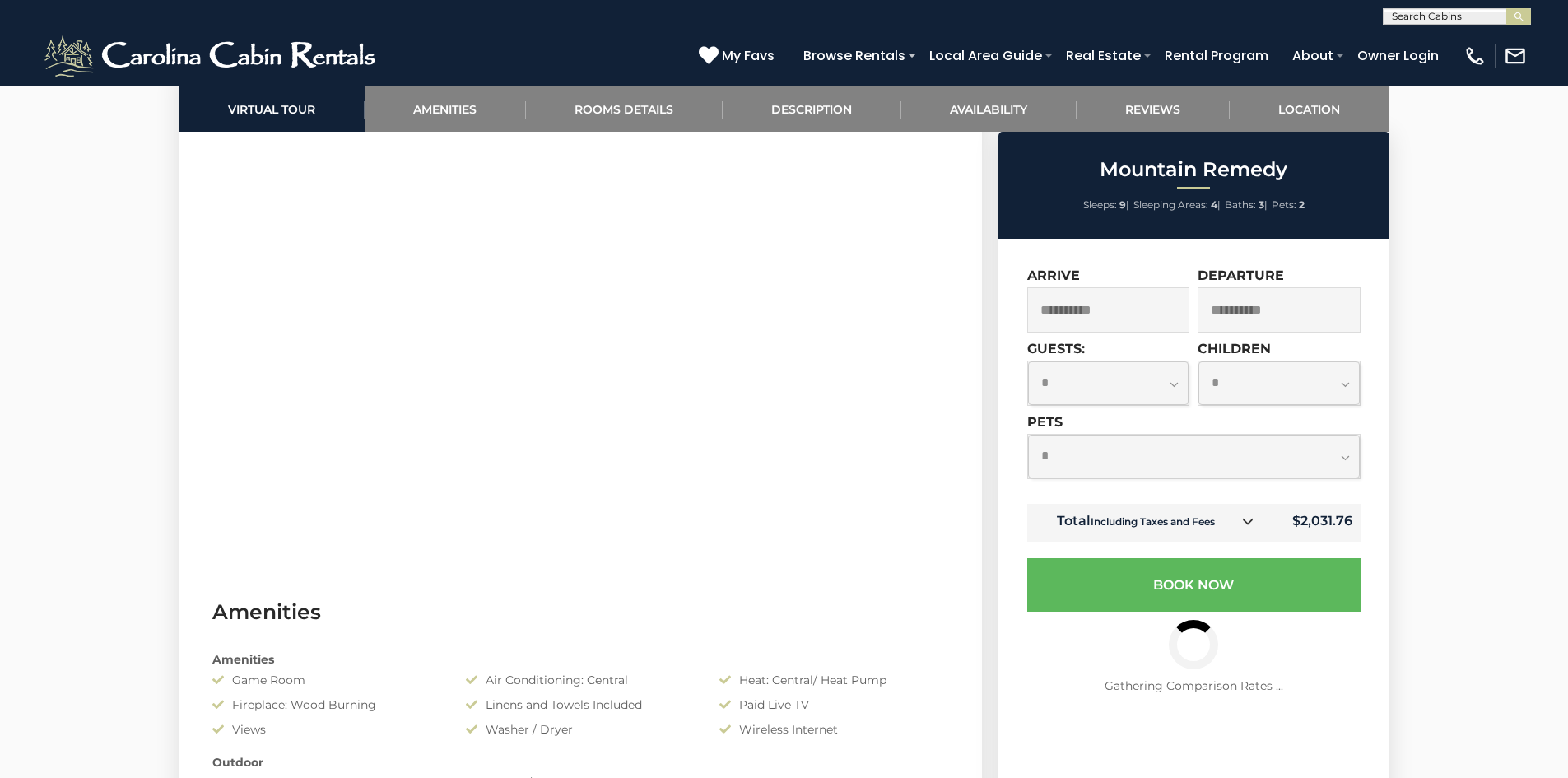
click at [1113, 457] on select "**********" at bounding box center [1193, 457] width 331 height 44
select select "*"
click at [1028, 435] on select "**********" at bounding box center [1193, 457] width 331 height 44
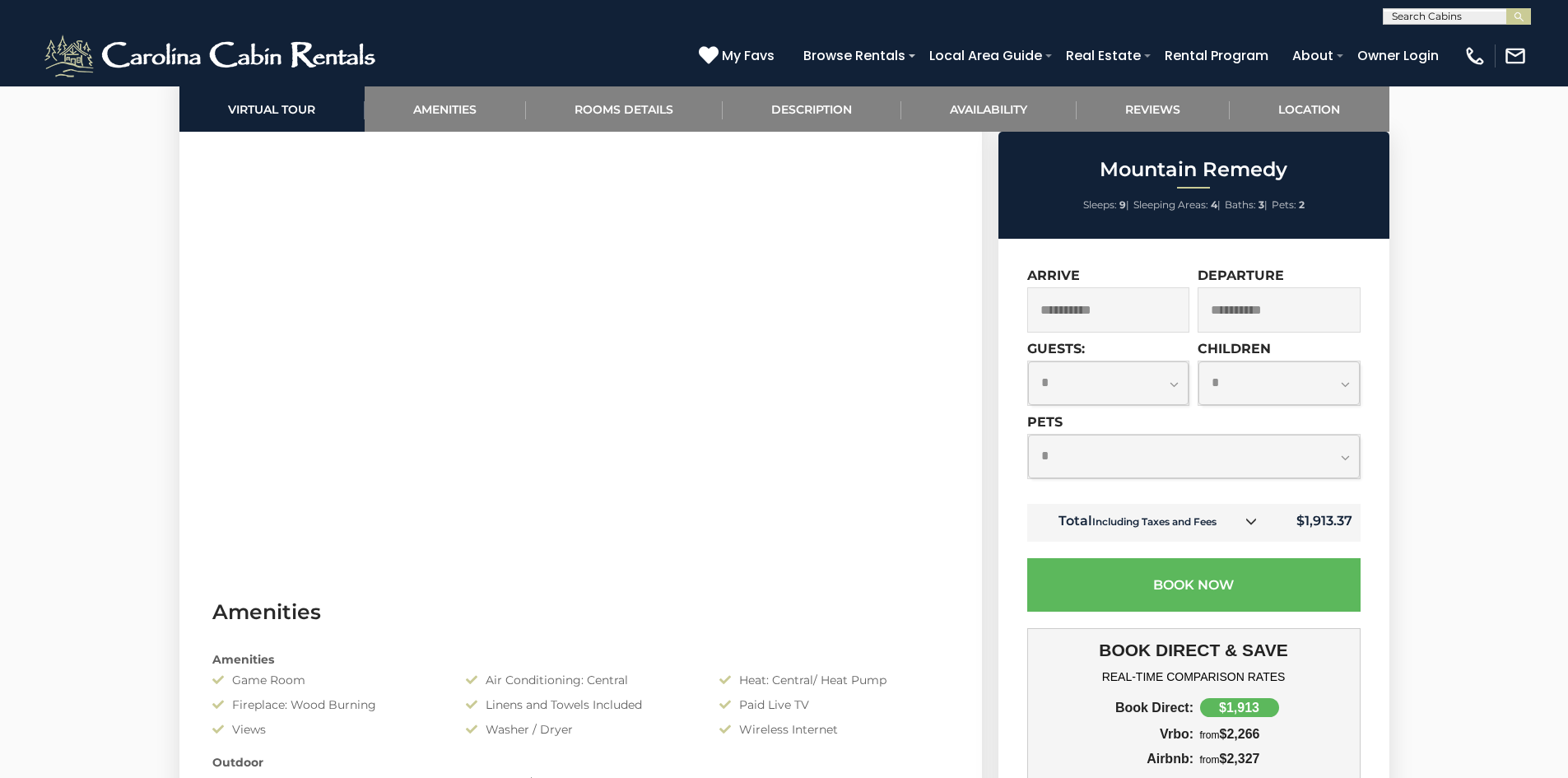
click at [1139, 316] on input "**********" at bounding box center [1108, 310] width 163 height 46
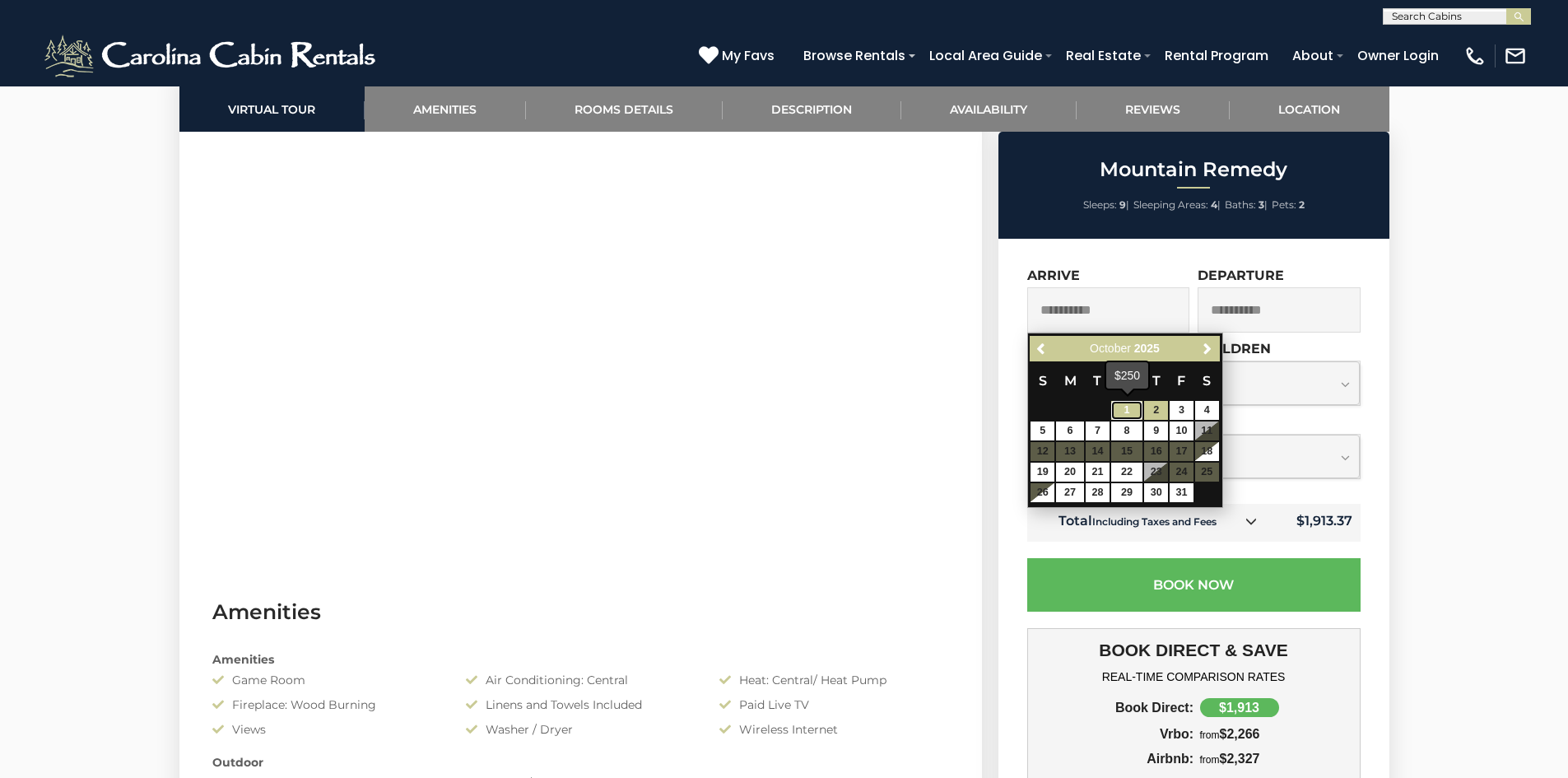
click at [1125, 407] on link "1" at bounding box center [1126, 410] width 31 height 19
type input "**********"
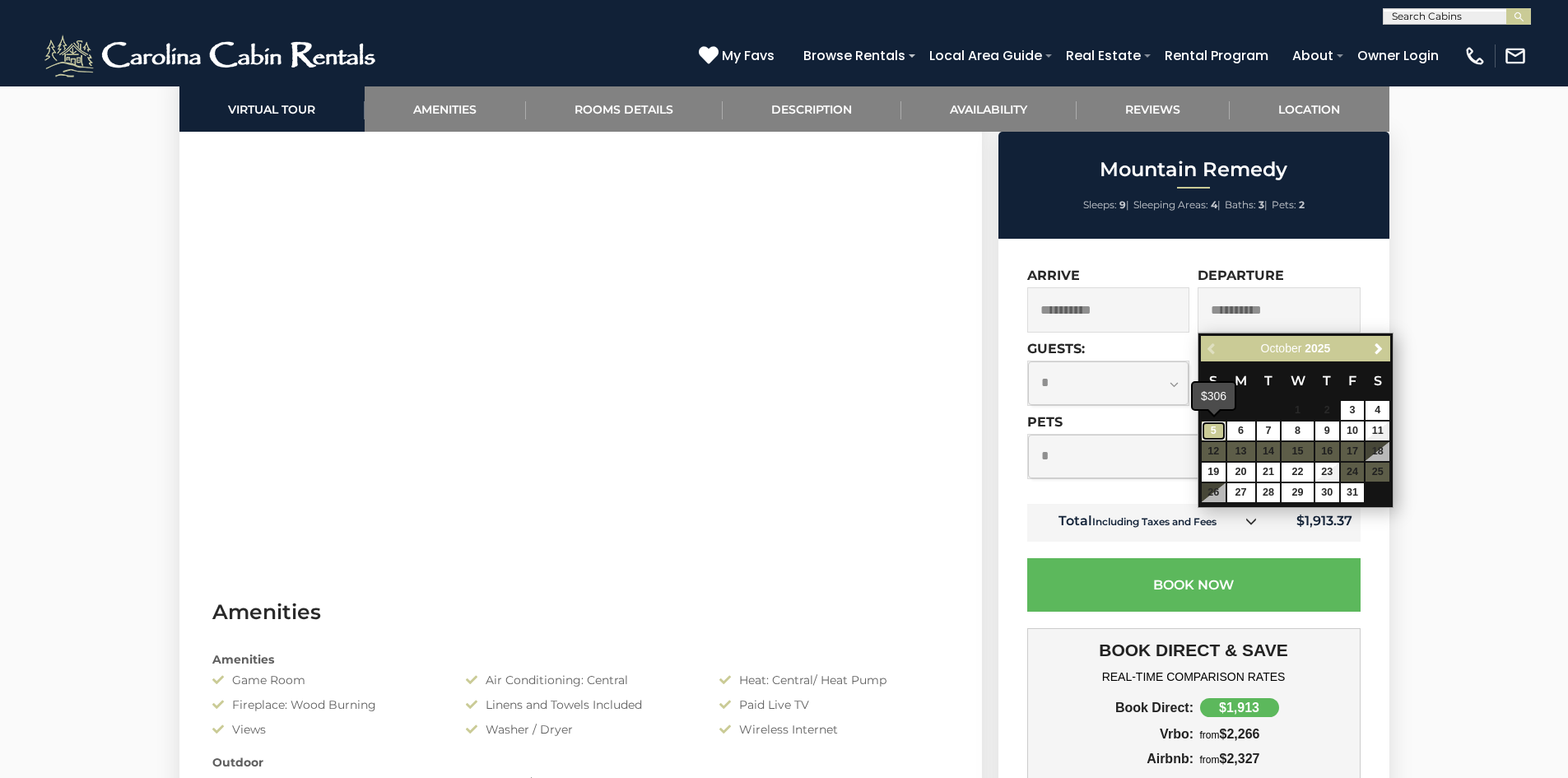
click at [1213, 428] on link "5" at bounding box center [1213, 431] width 24 height 19
type input "**********"
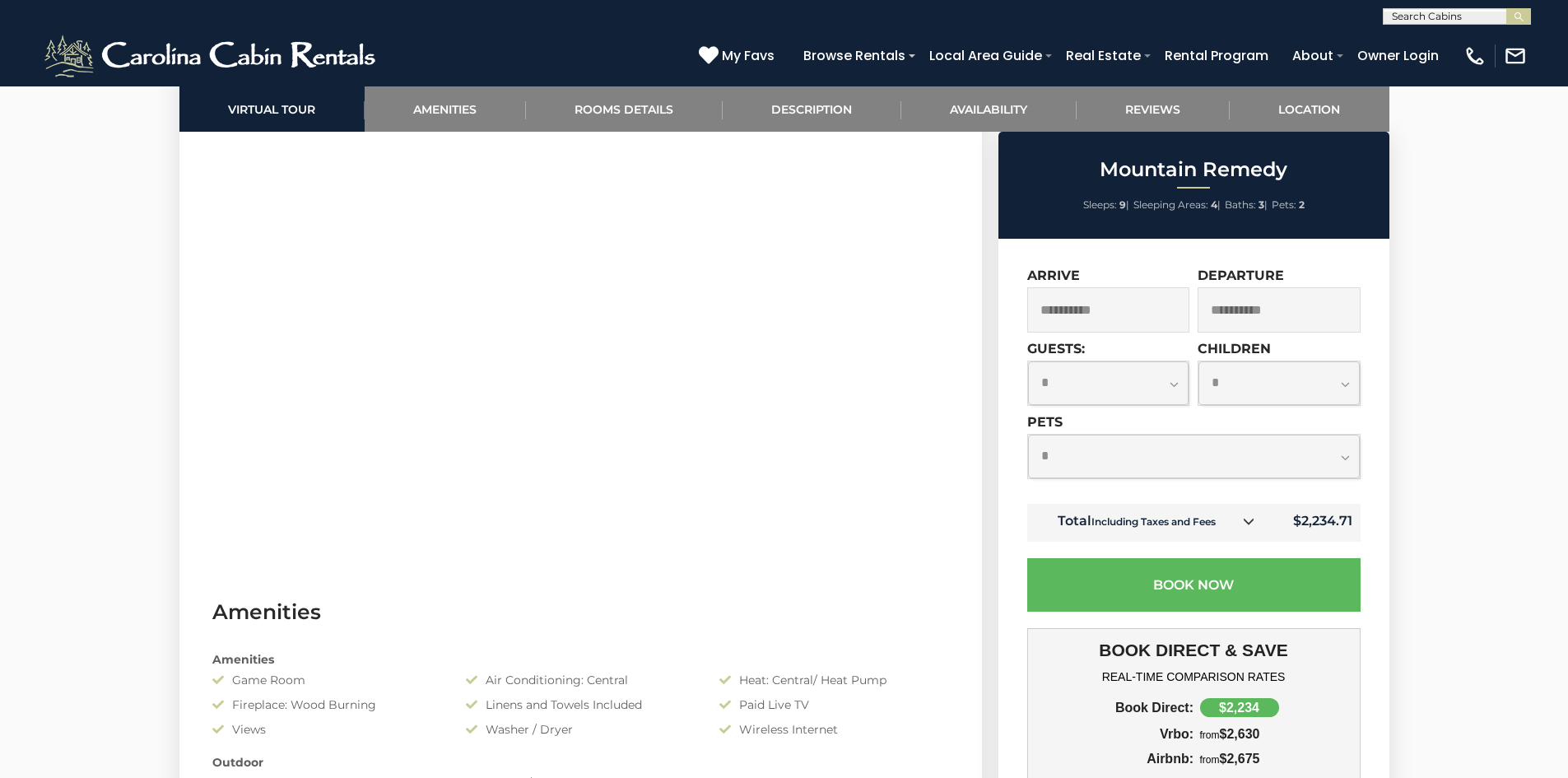
click at [1132, 329] on input "**********" at bounding box center [1108, 310] width 163 height 46
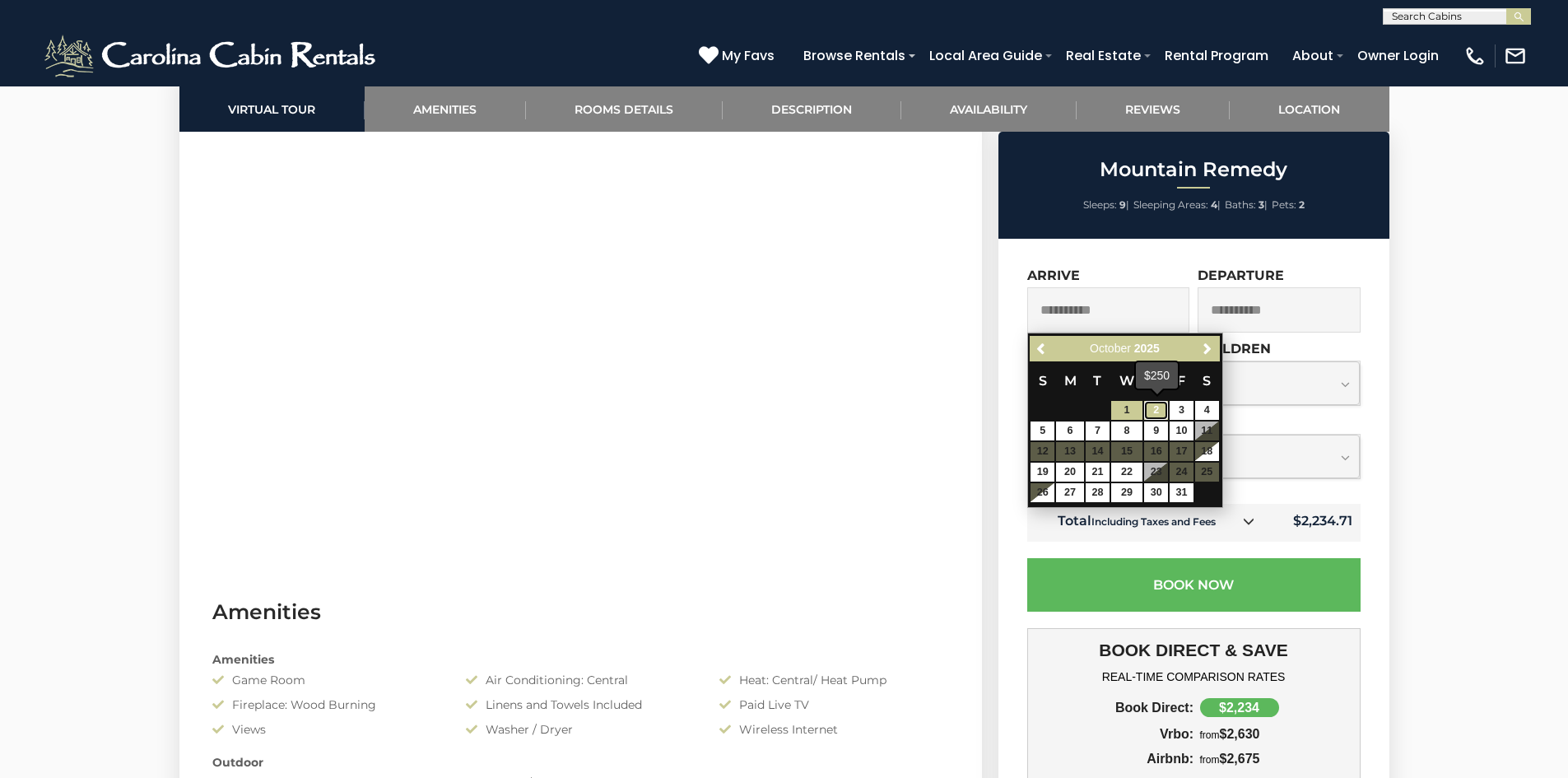
click at [1157, 408] on link "2" at bounding box center [1155, 410] width 24 height 19
type input "**********"
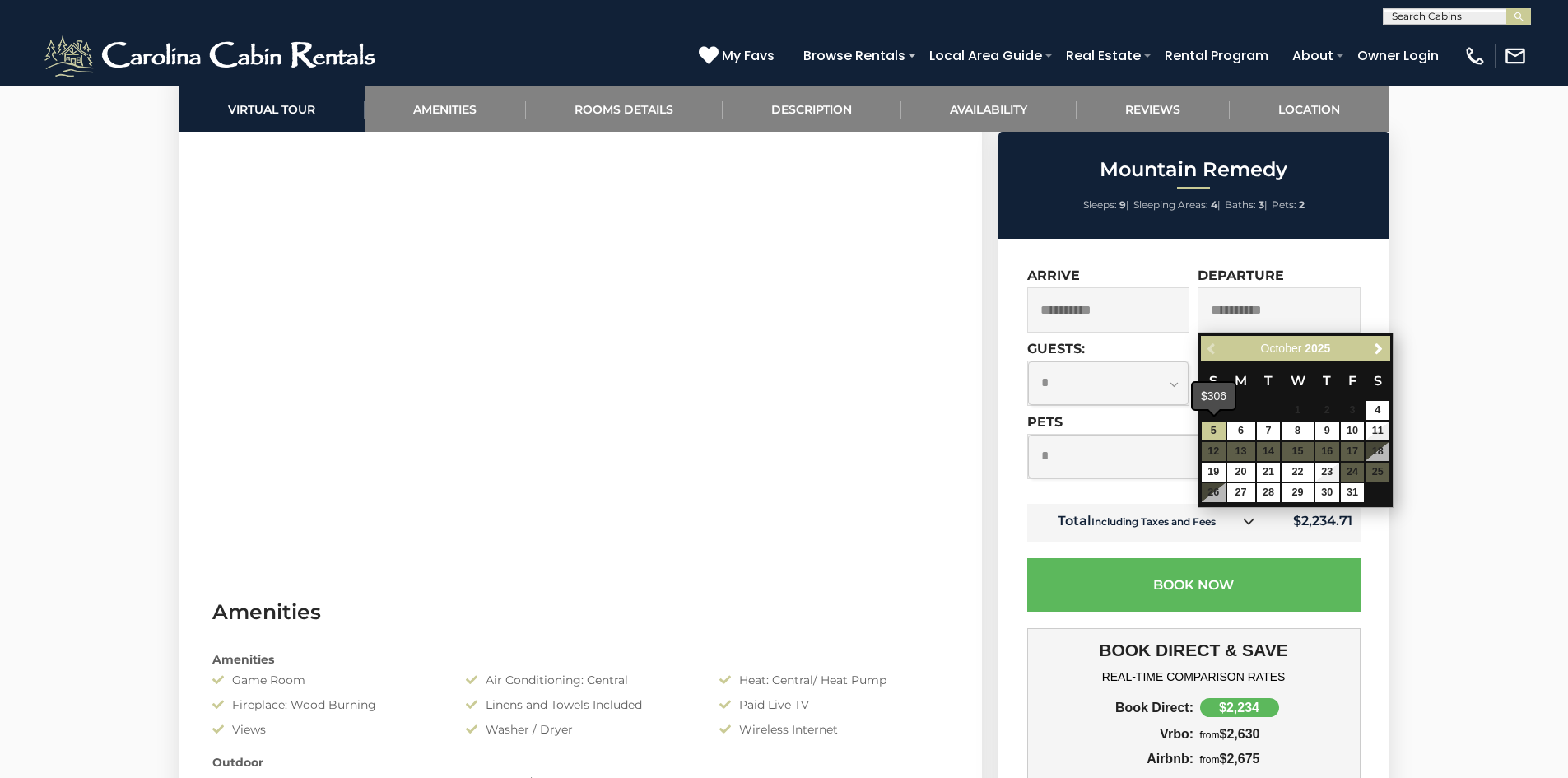
click at [1214, 421] on td "5" at bounding box center [1213, 431] width 26 height 21
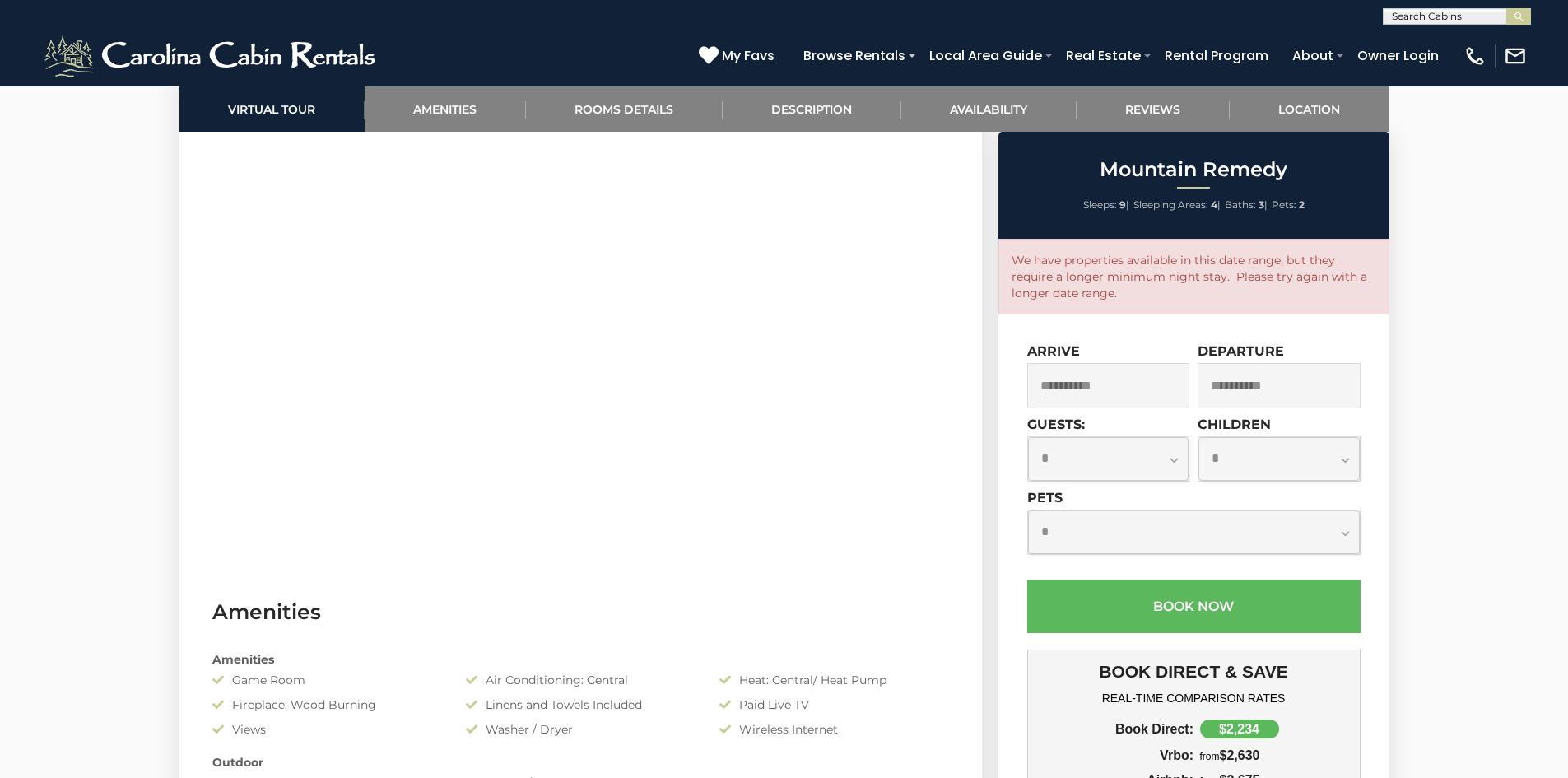
click at [1257, 383] on input "**********" at bounding box center [1279, 386] width 163 height 46
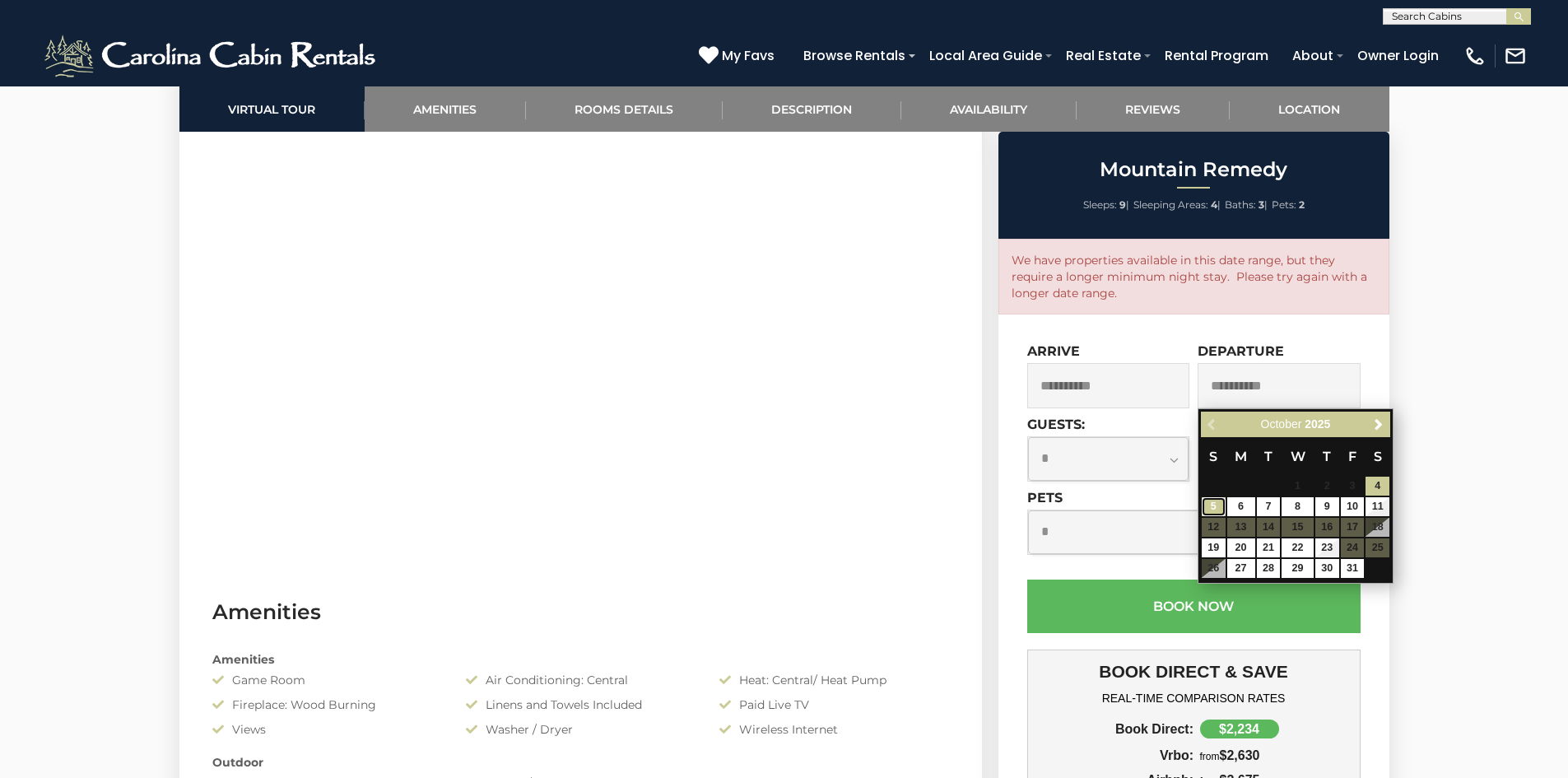
click at [1210, 501] on link "5" at bounding box center [1213, 506] width 24 height 19
type input "**********"
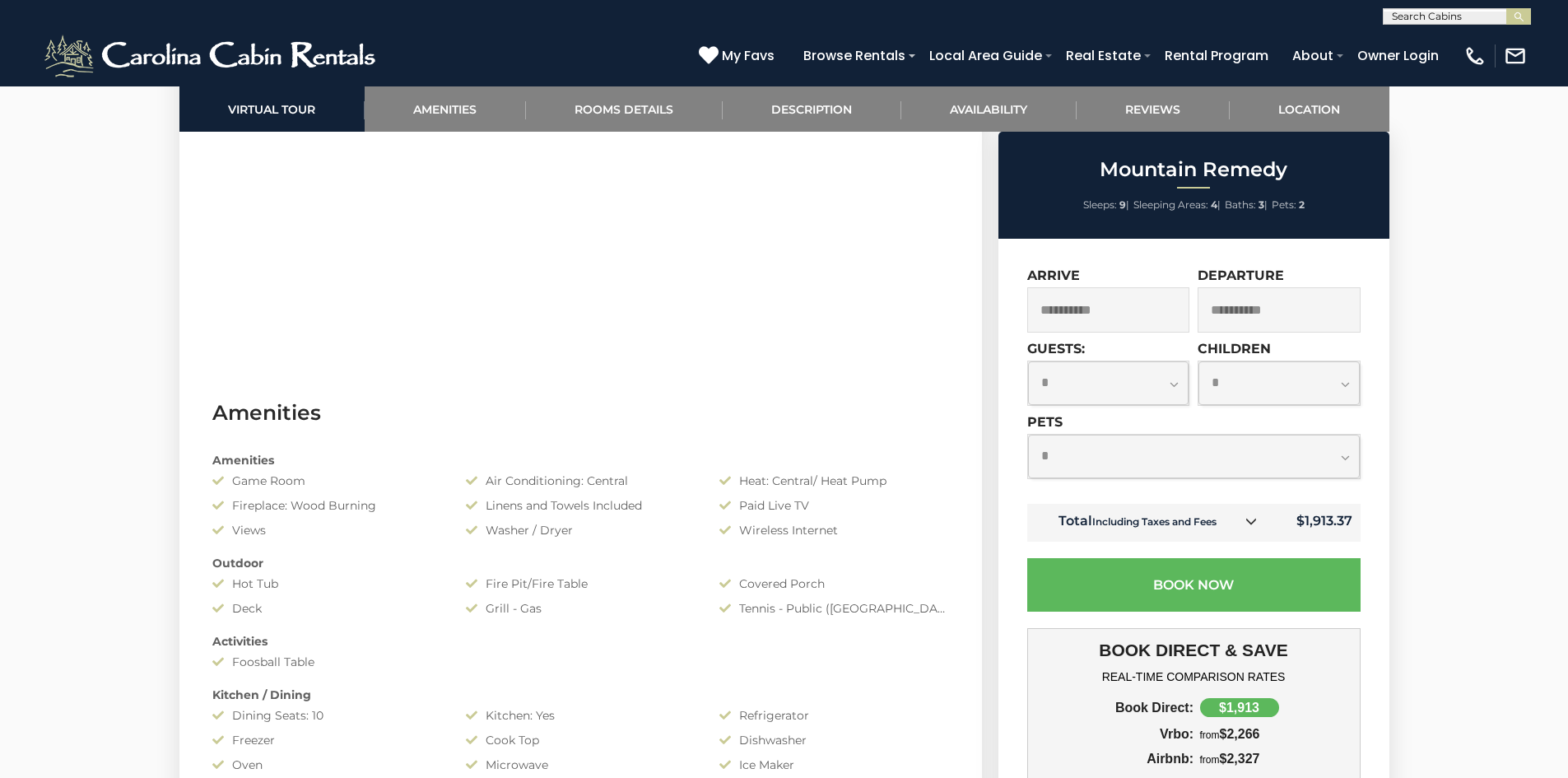
scroll to position [1060, 0]
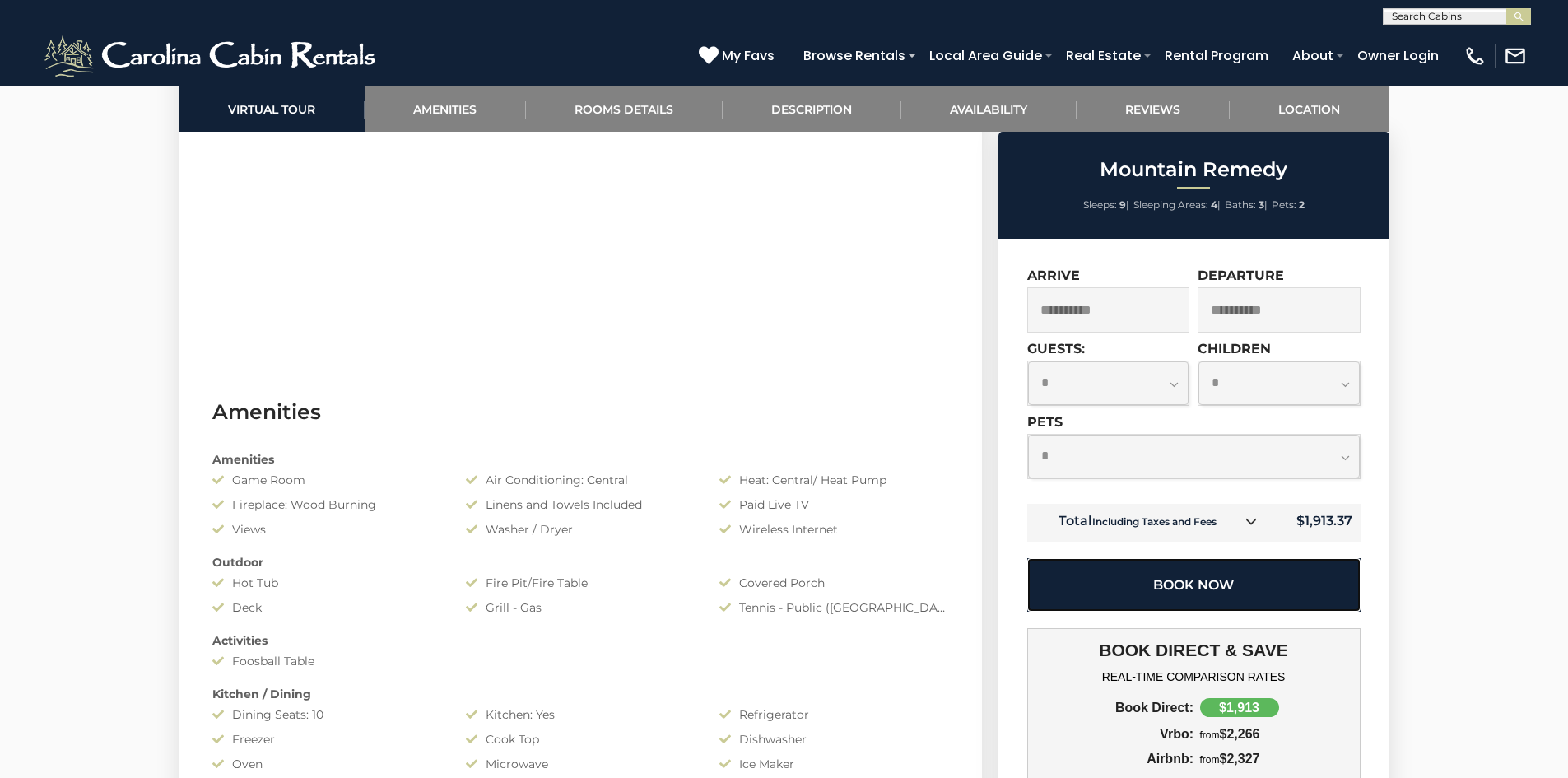
click at [1237, 599] on button "Book Now" at bounding box center [1193, 584] width 333 height 53
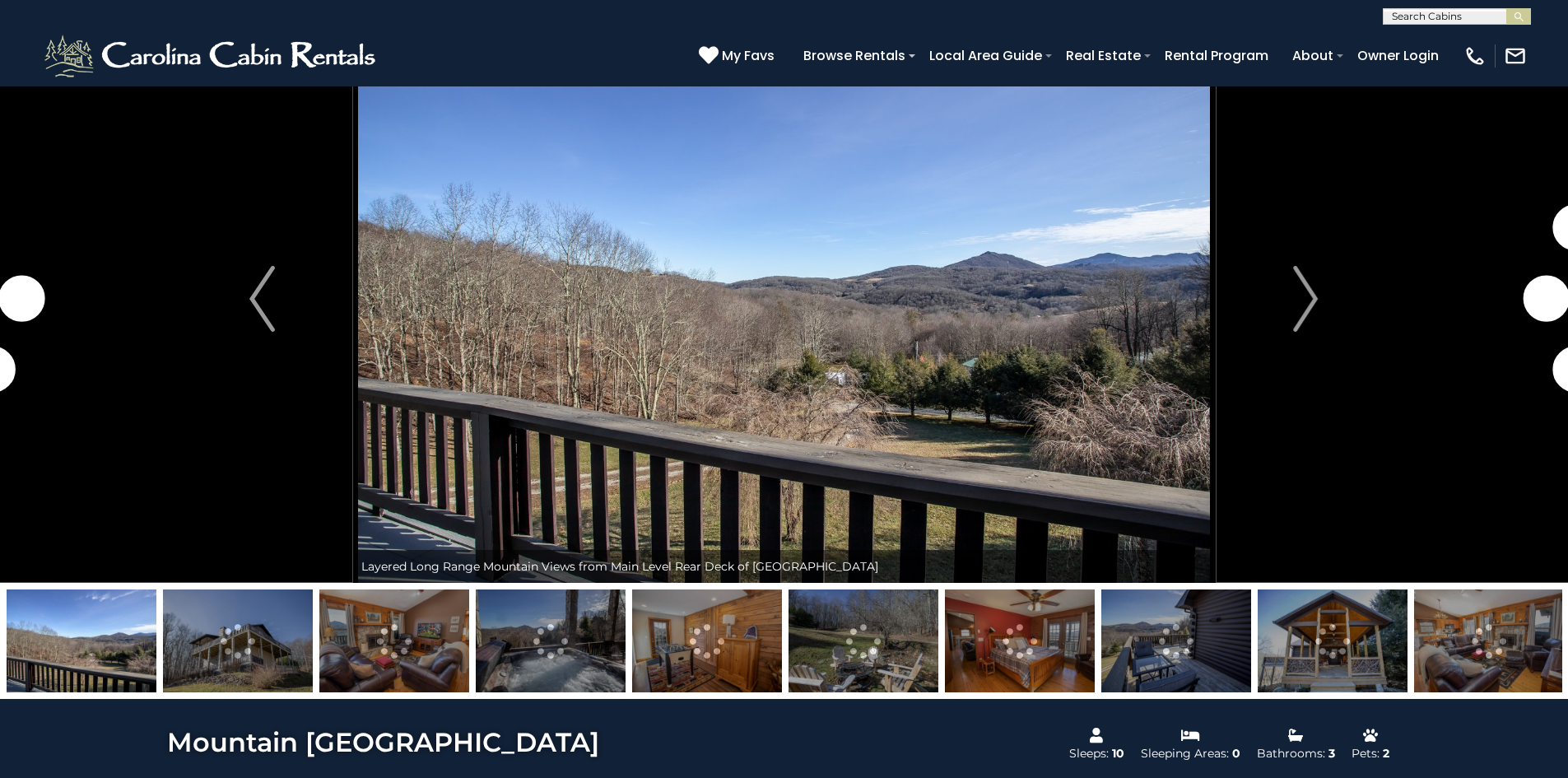
scroll to position [76, 0]
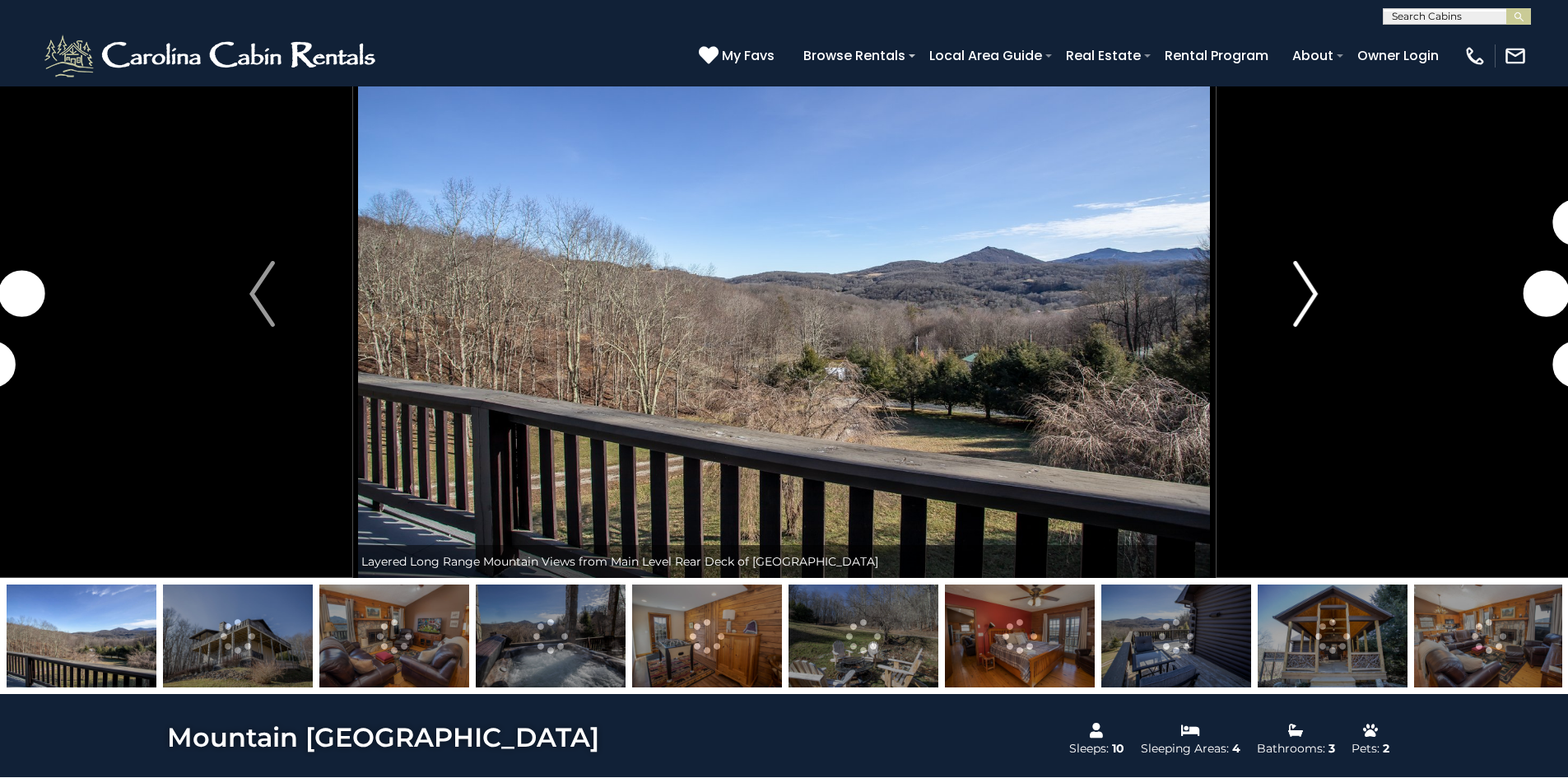
click at [1316, 301] on img "Next" at bounding box center [1305, 294] width 25 height 66
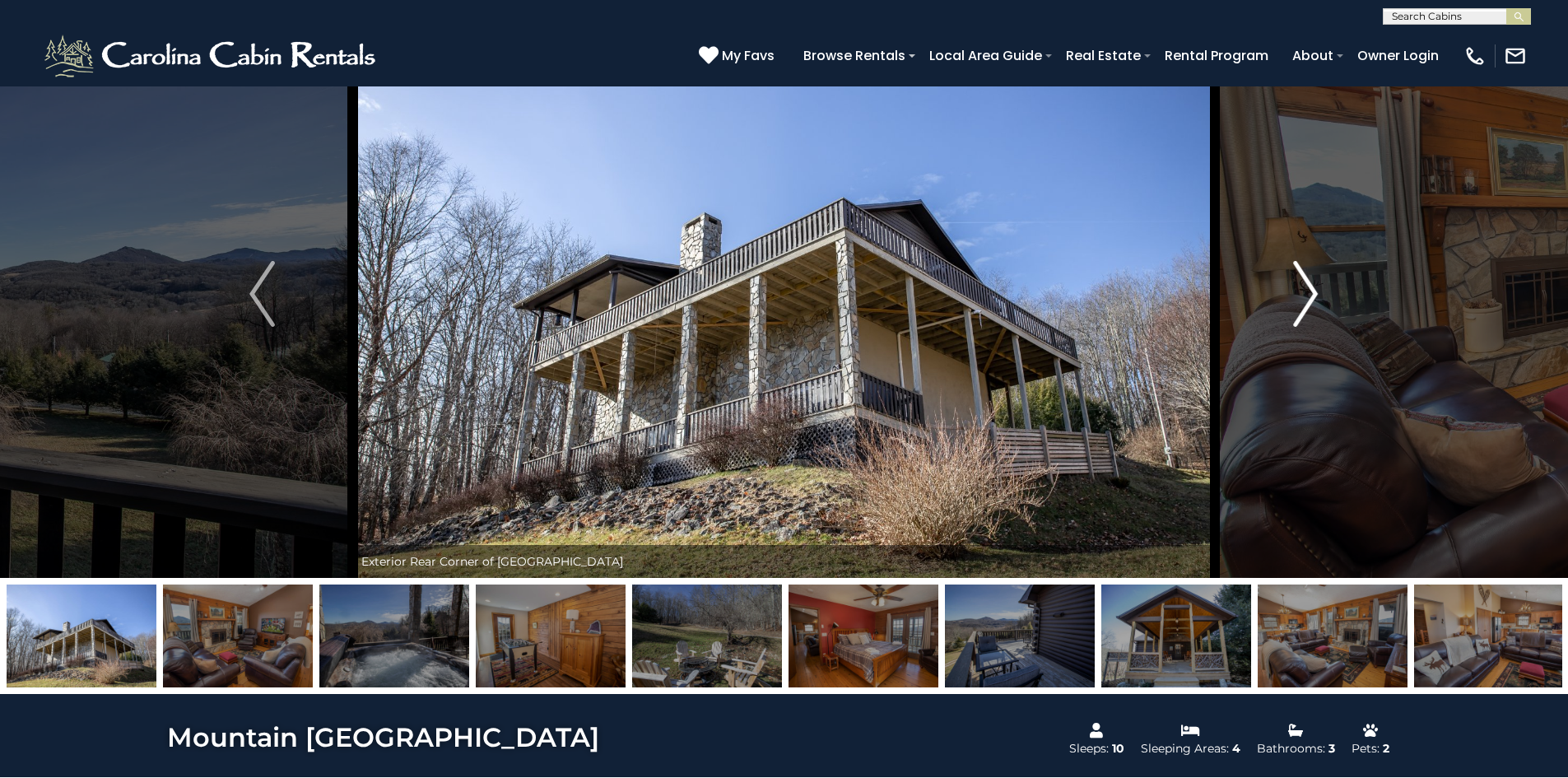
click at [1316, 301] on img "Next" at bounding box center [1305, 294] width 25 height 66
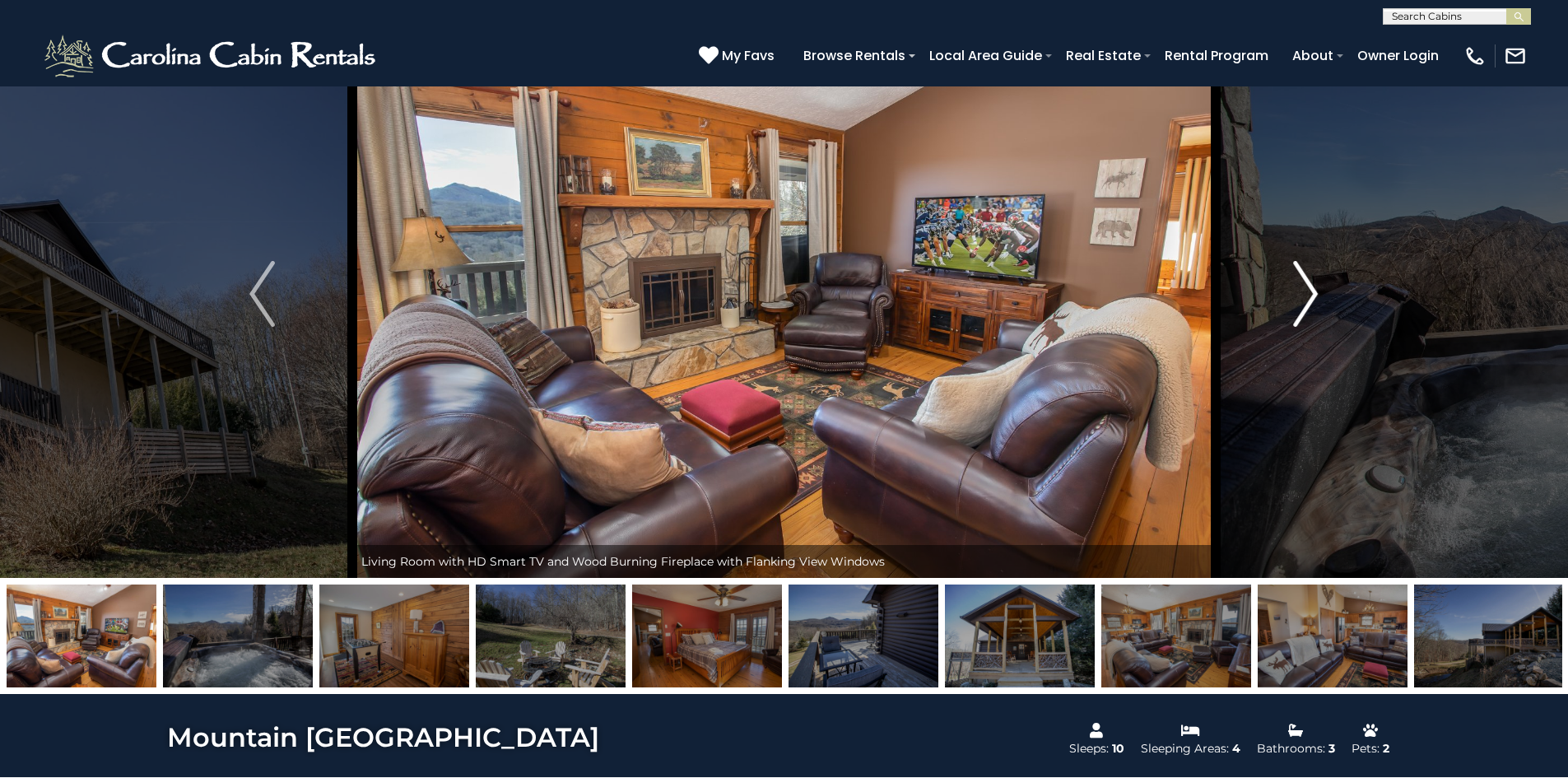
click at [1316, 301] on img "Next" at bounding box center [1305, 294] width 25 height 66
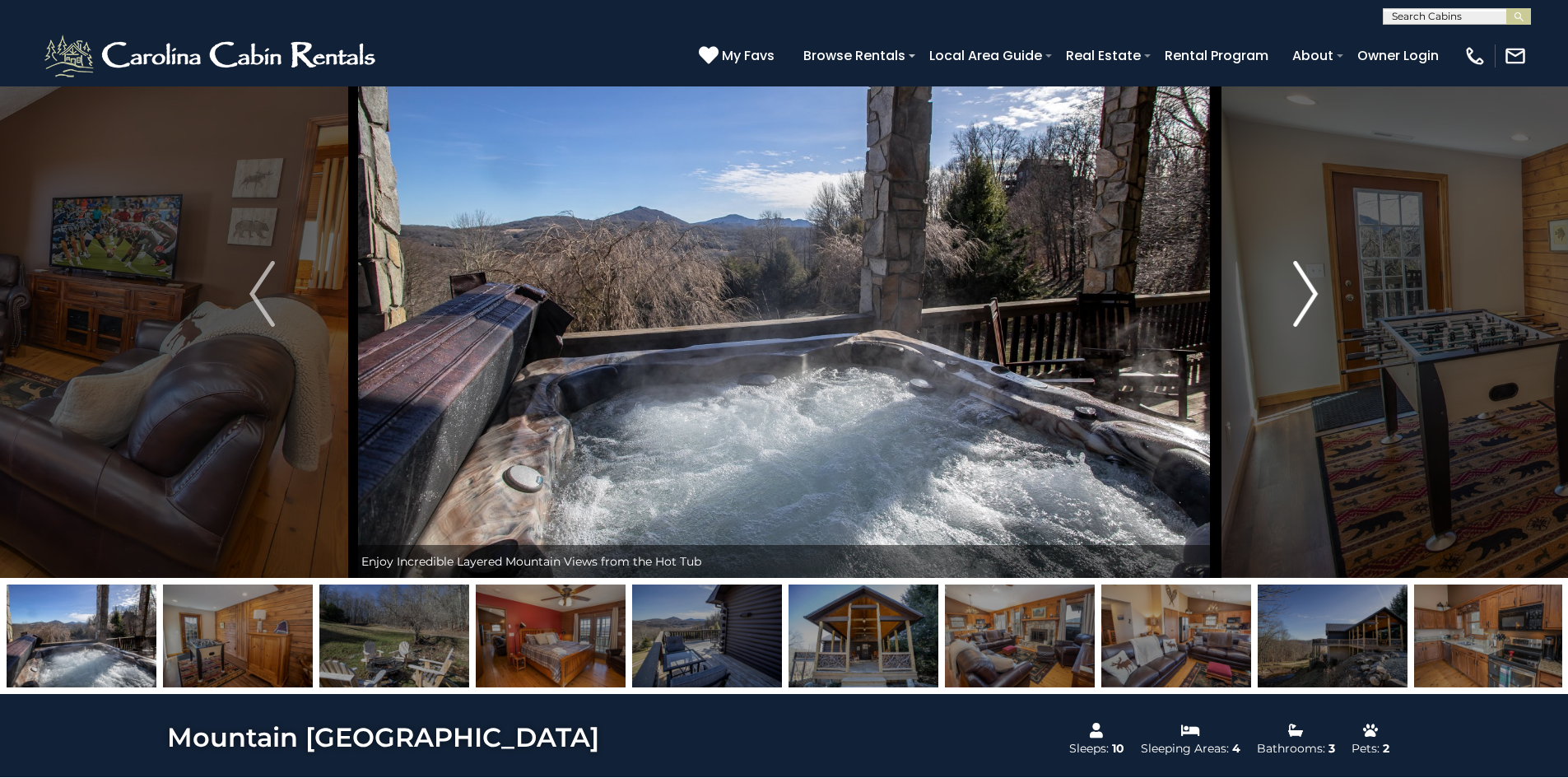
click at [1316, 301] on img "Next" at bounding box center [1305, 294] width 25 height 66
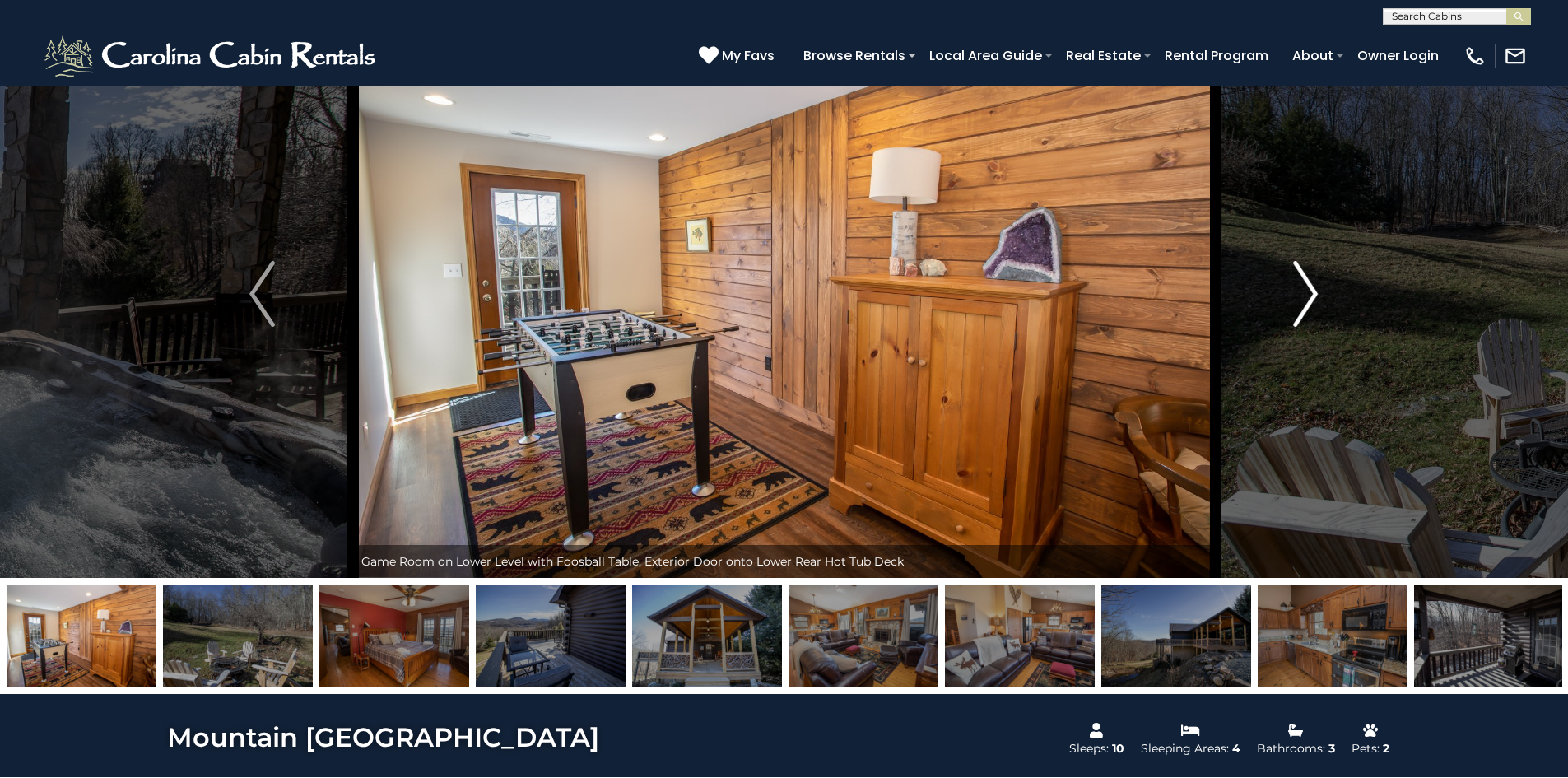
click at [1316, 301] on img "Next" at bounding box center [1305, 294] width 25 height 66
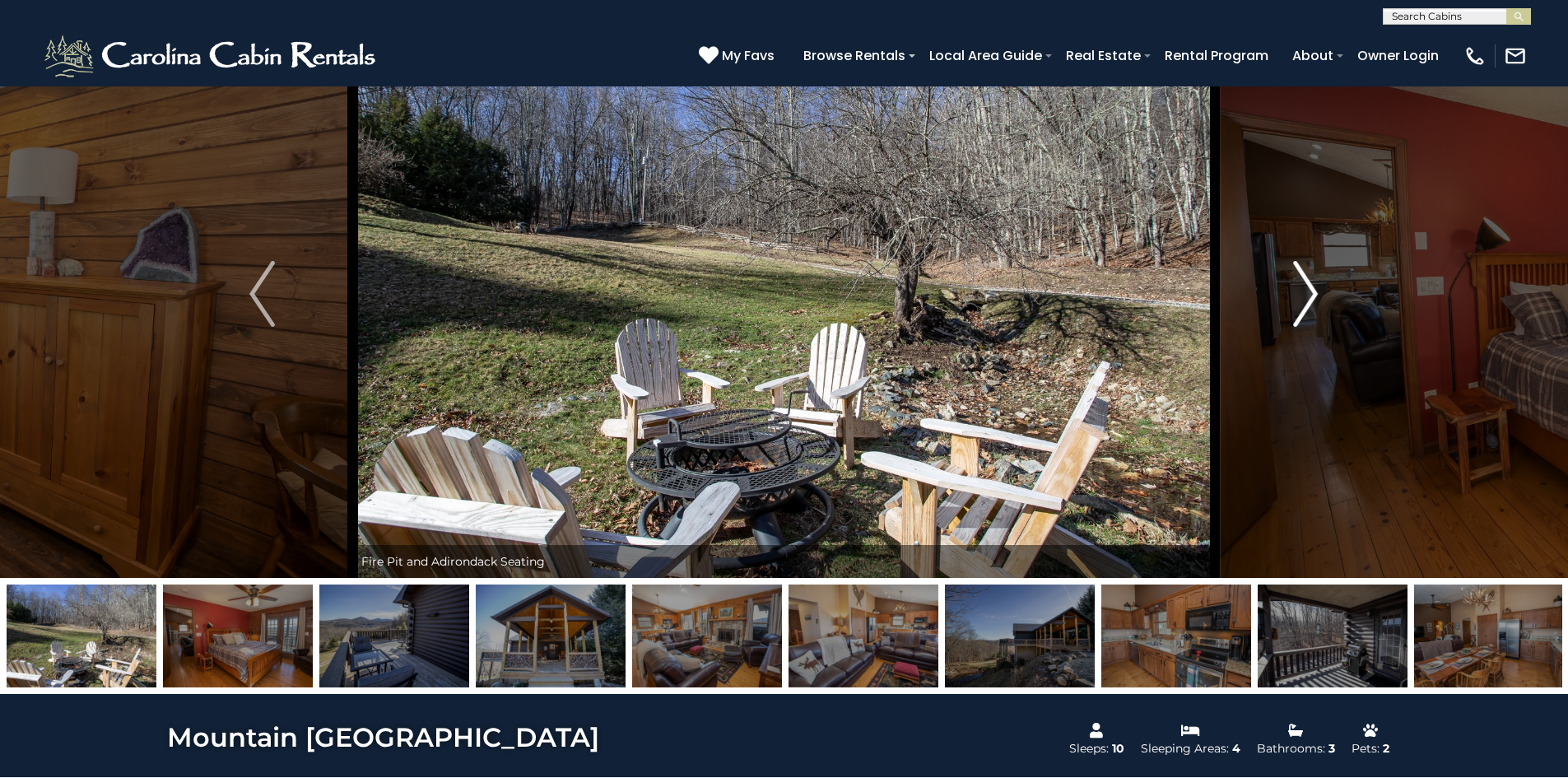
click at [1316, 301] on img "Next" at bounding box center [1305, 294] width 25 height 66
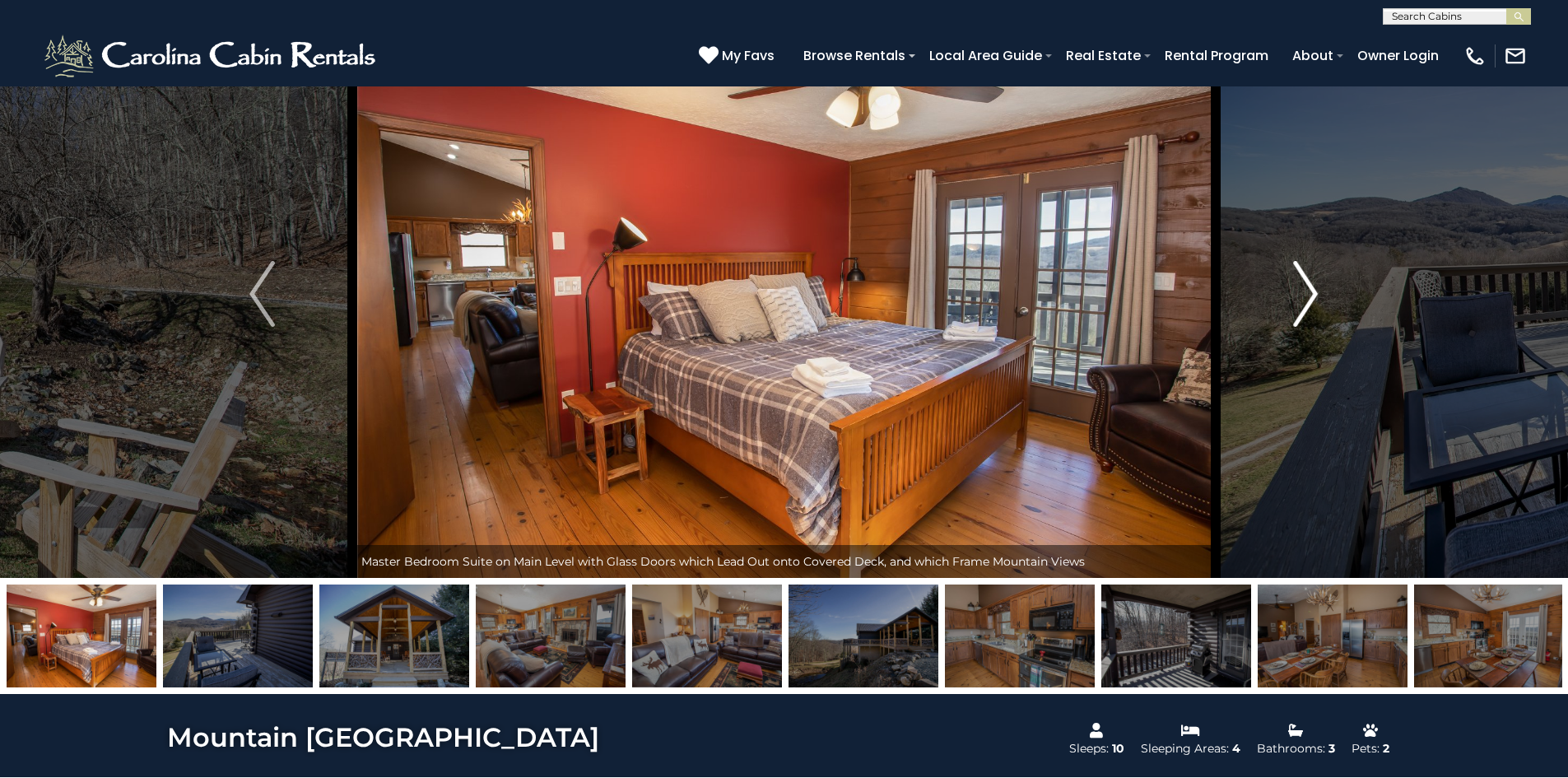
click at [1316, 301] on img "Next" at bounding box center [1305, 294] width 25 height 66
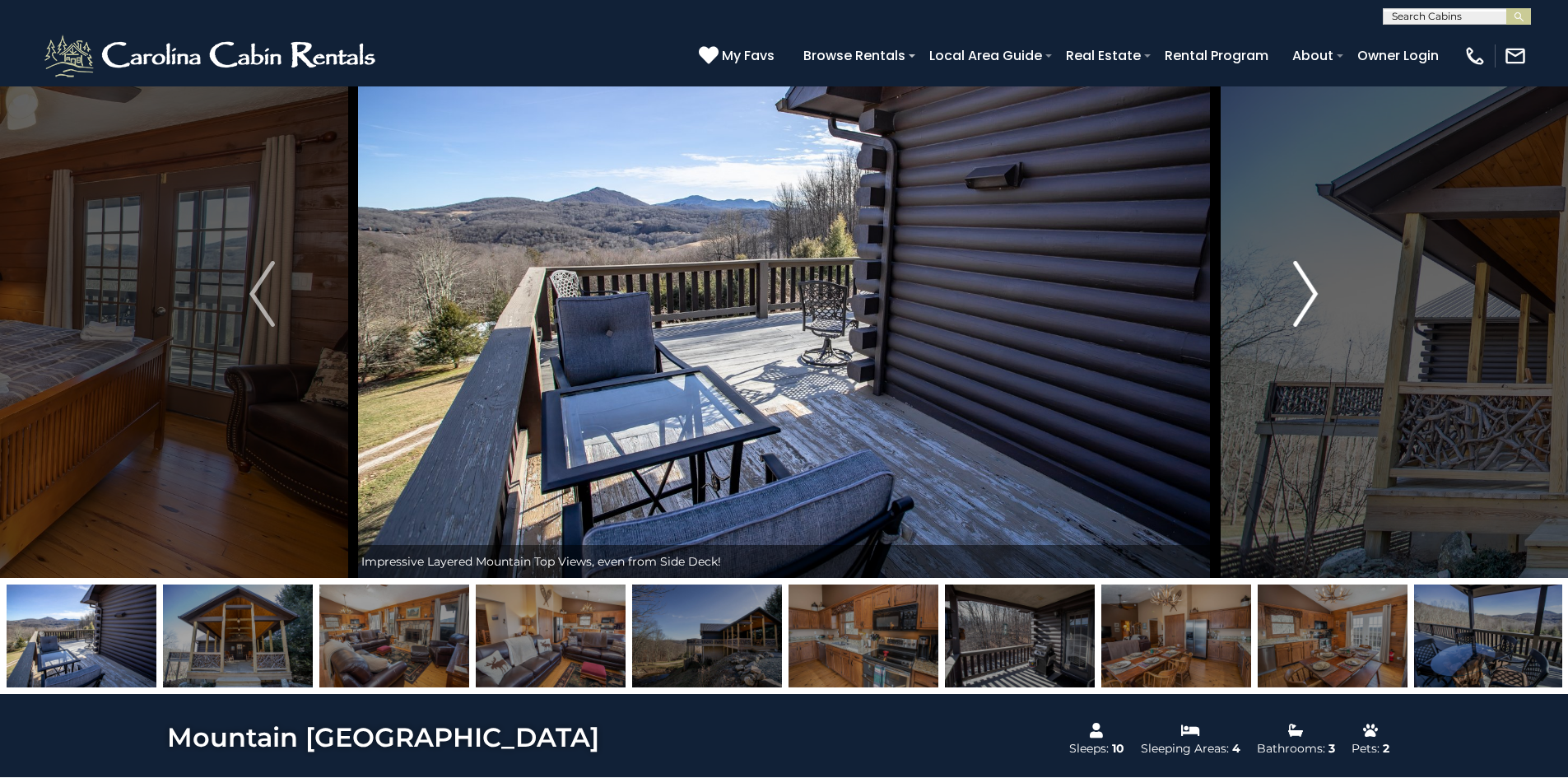
click at [1316, 301] on img "Next" at bounding box center [1305, 294] width 25 height 66
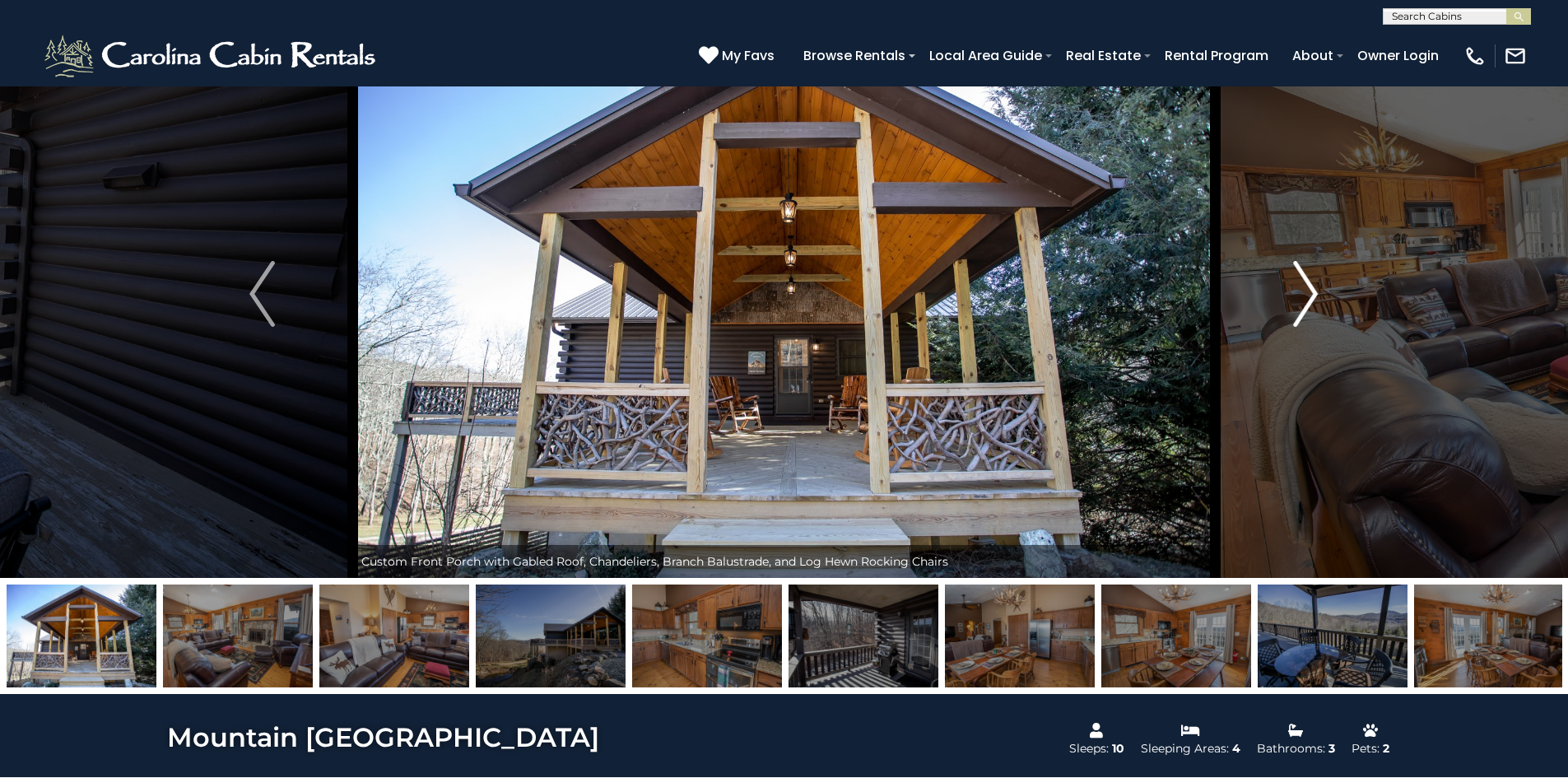
click at [1316, 301] on img "Next" at bounding box center [1305, 294] width 25 height 66
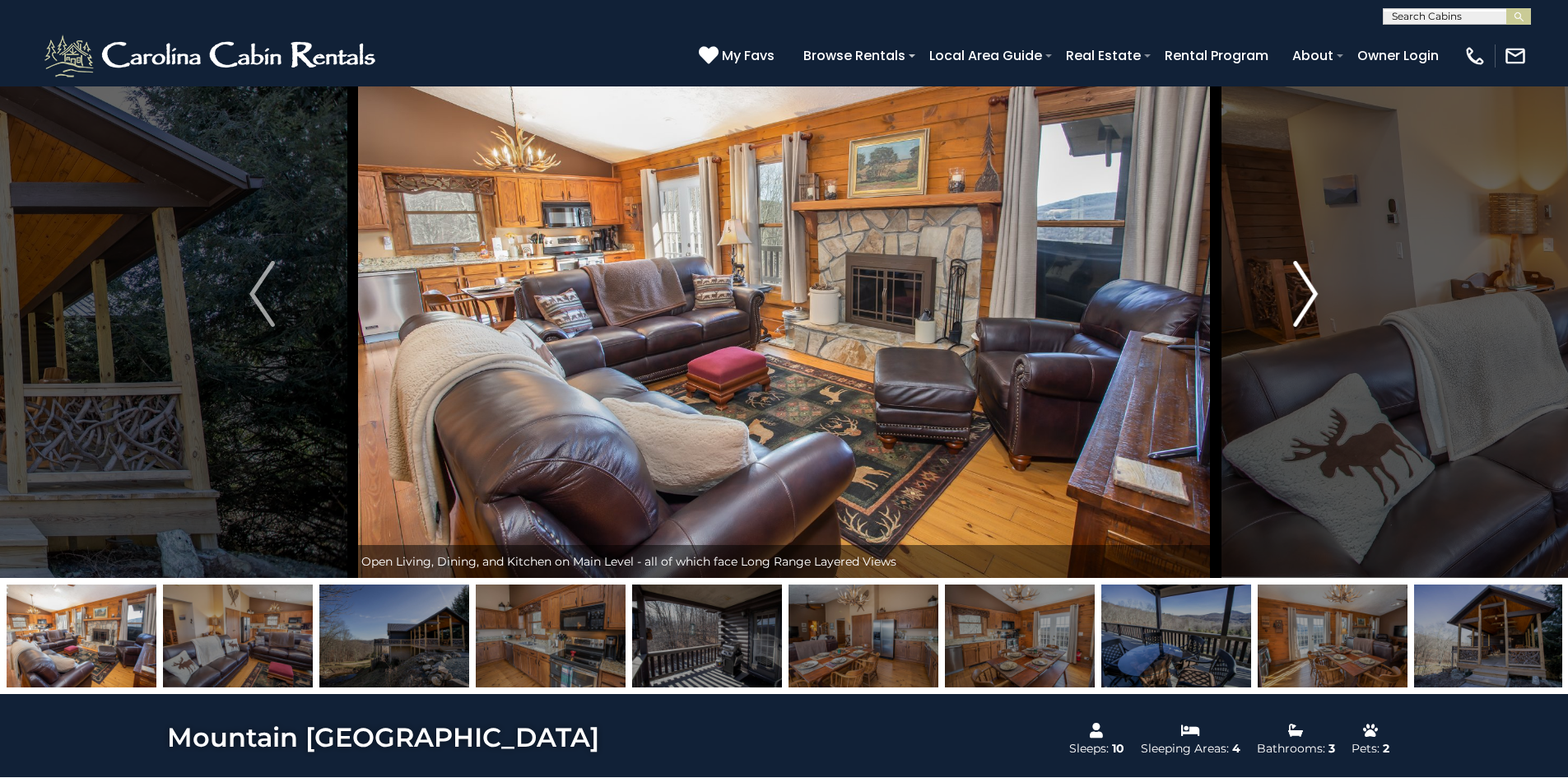
click at [1316, 301] on img "Next" at bounding box center [1305, 294] width 25 height 66
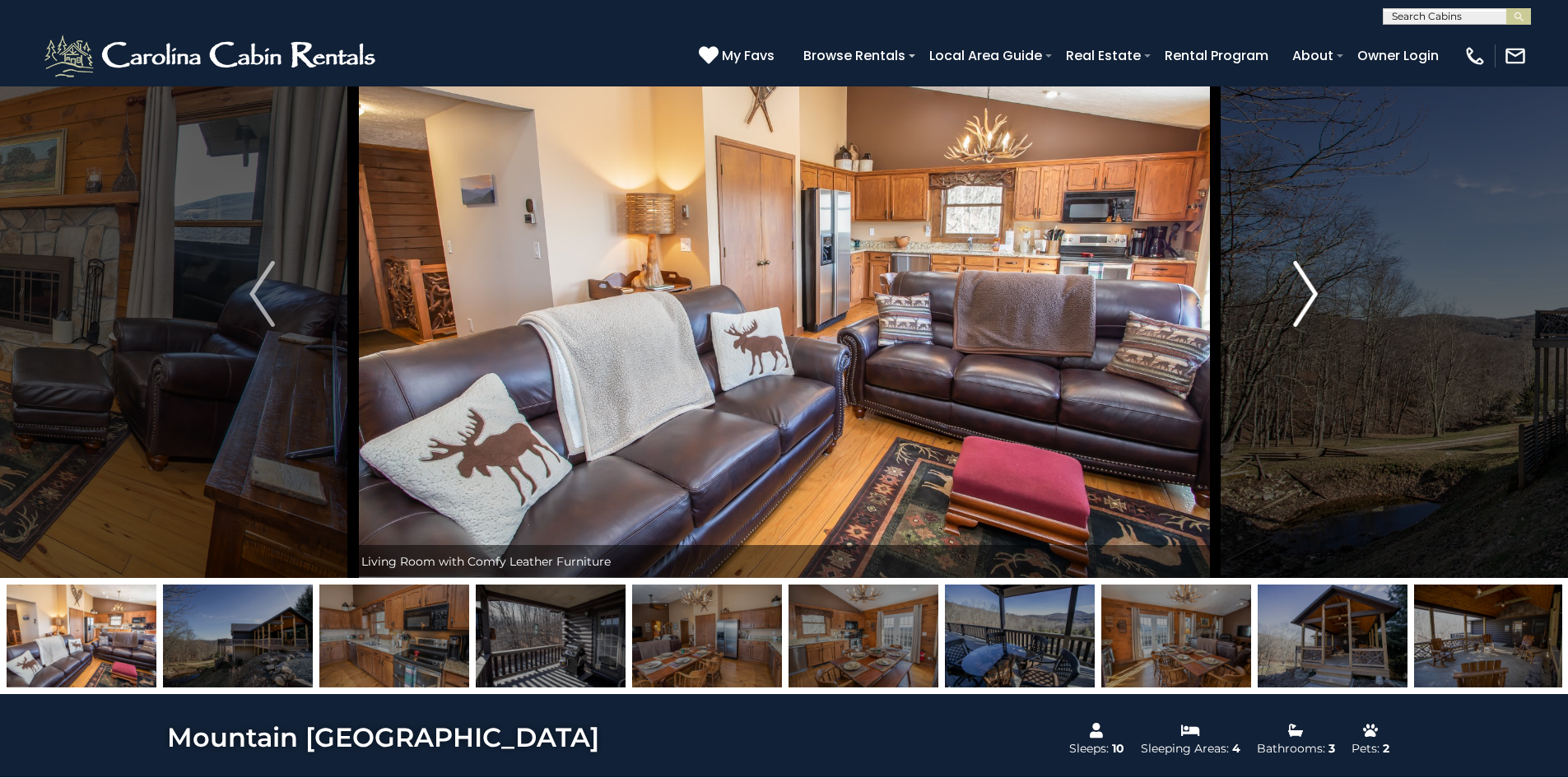
click at [1316, 301] on img "Next" at bounding box center [1305, 294] width 25 height 66
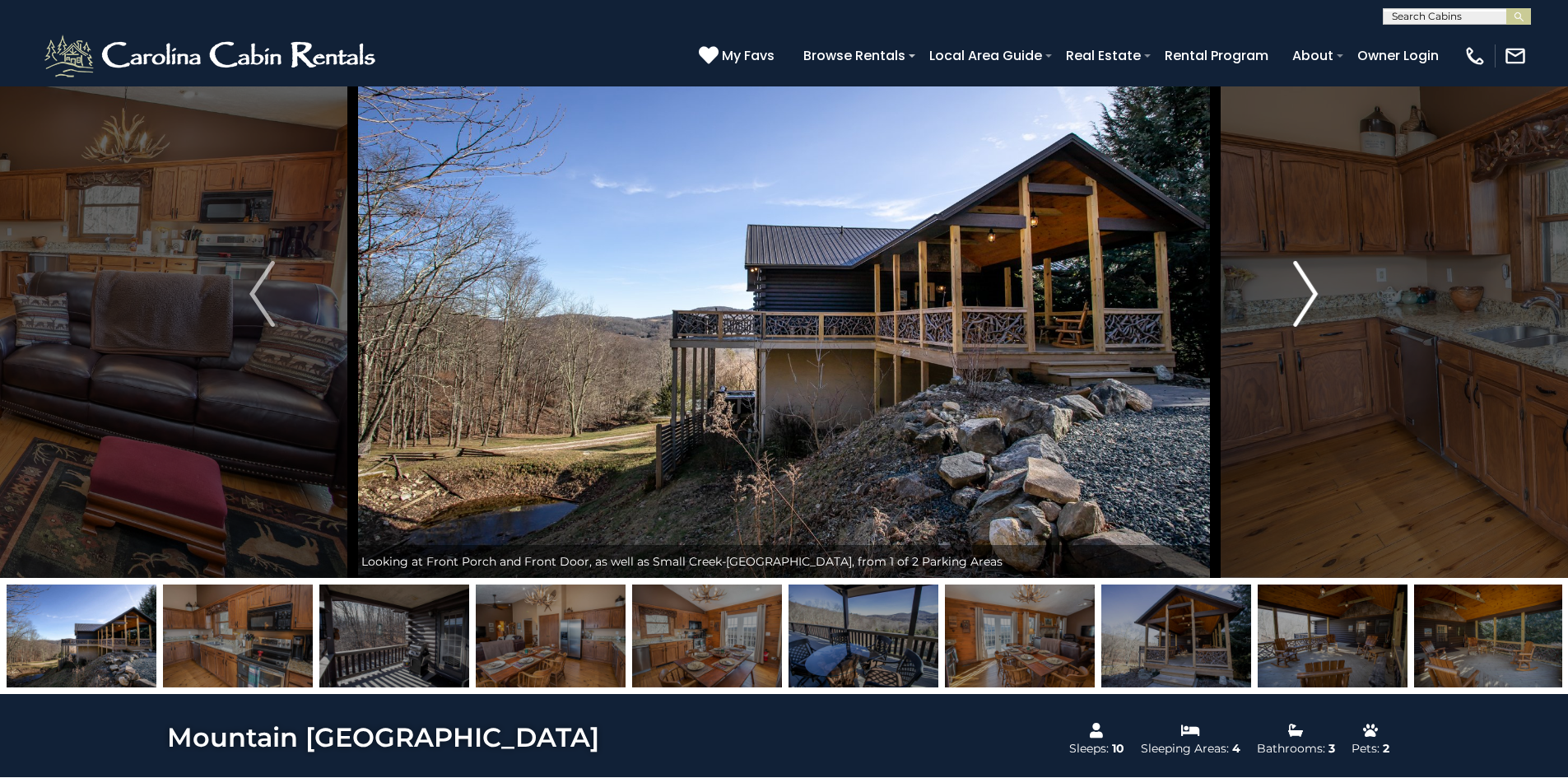
click at [1316, 301] on img "Next" at bounding box center [1305, 294] width 25 height 66
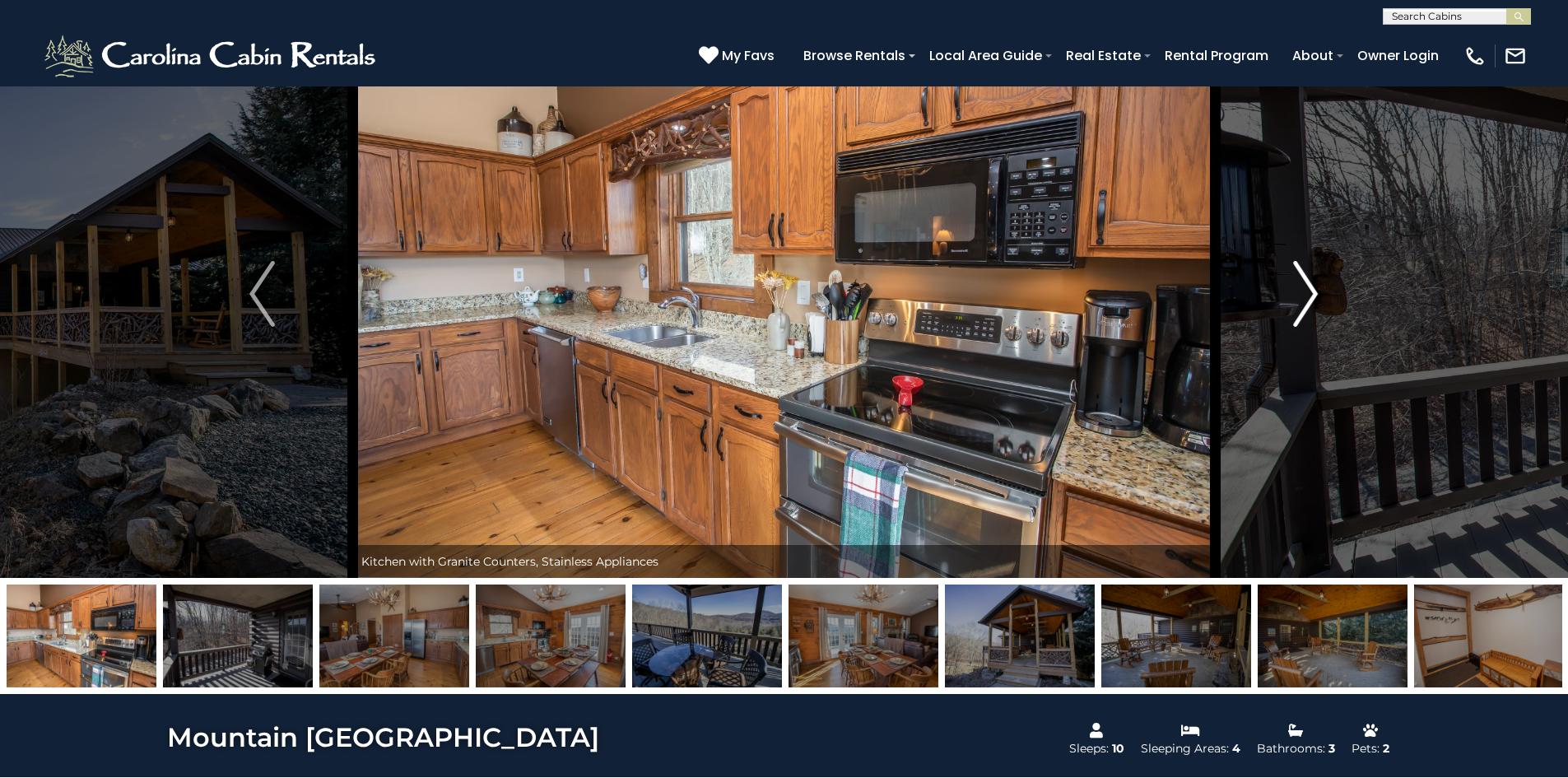
click at [1316, 301] on img "Next" at bounding box center [1305, 294] width 25 height 66
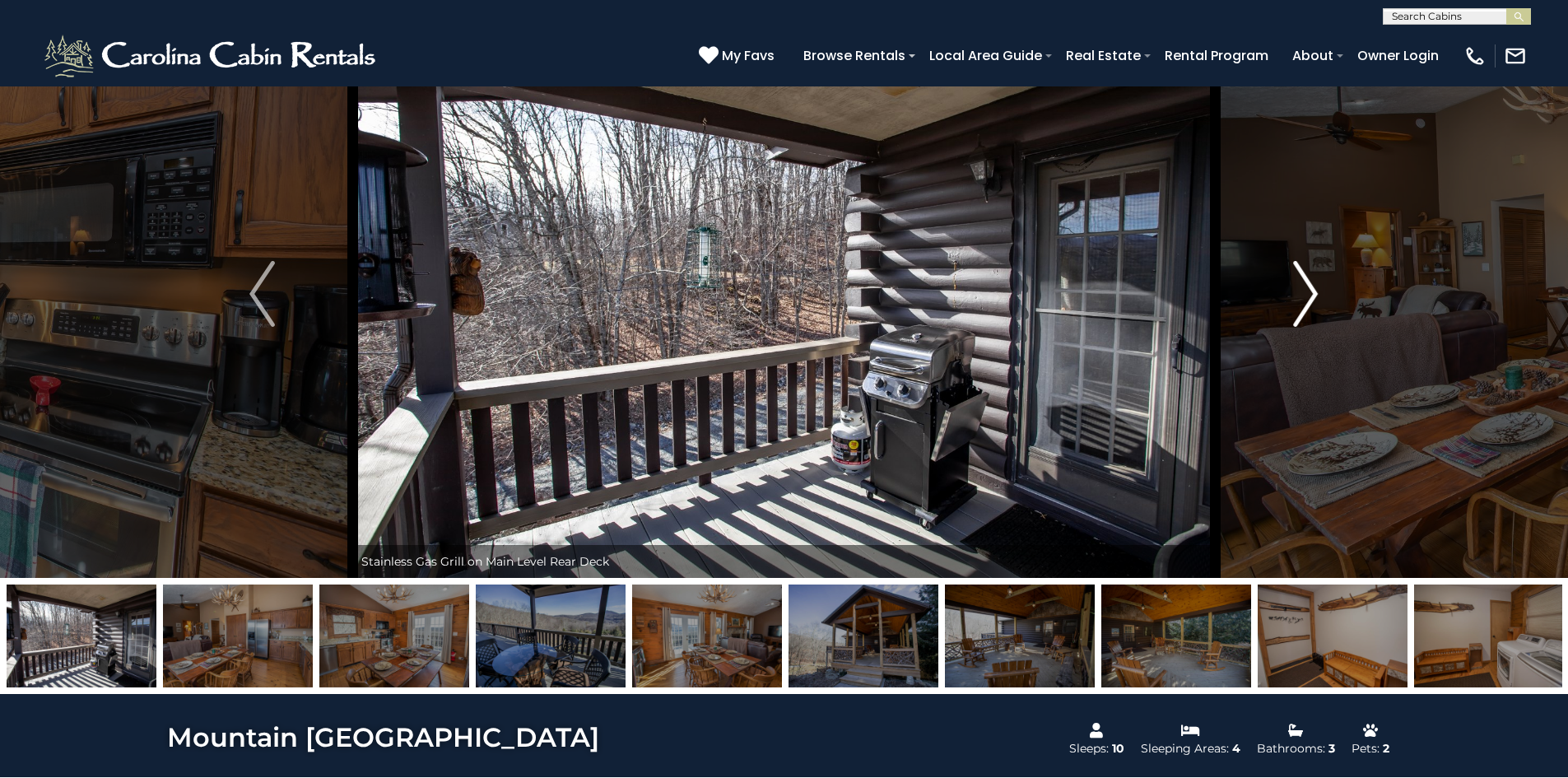
click at [1316, 301] on img "Next" at bounding box center [1305, 294] width 25 height 66
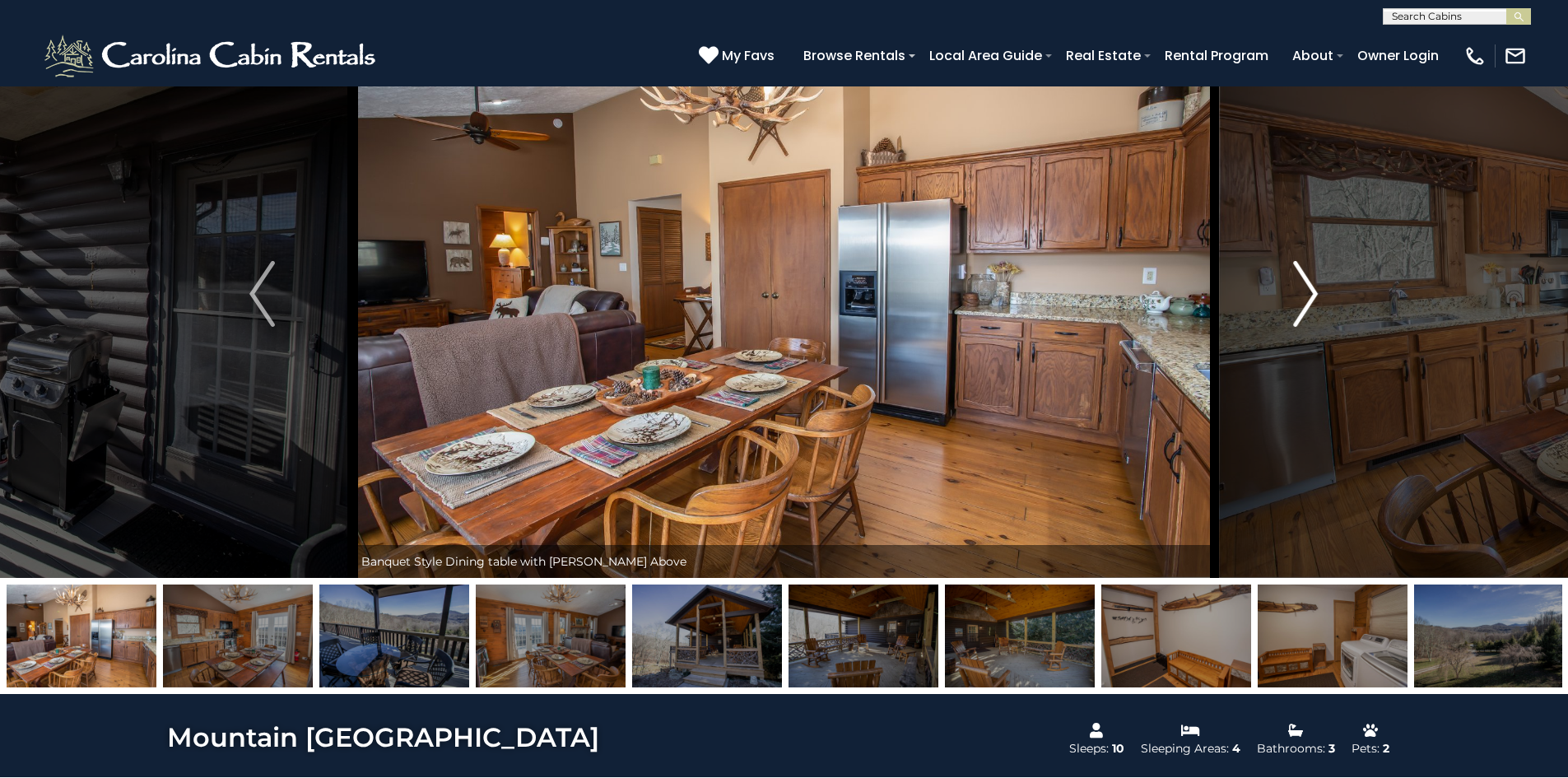
click at [1316, 301] on img "Next" at bounding box center [1305, 294] width 25 height 66
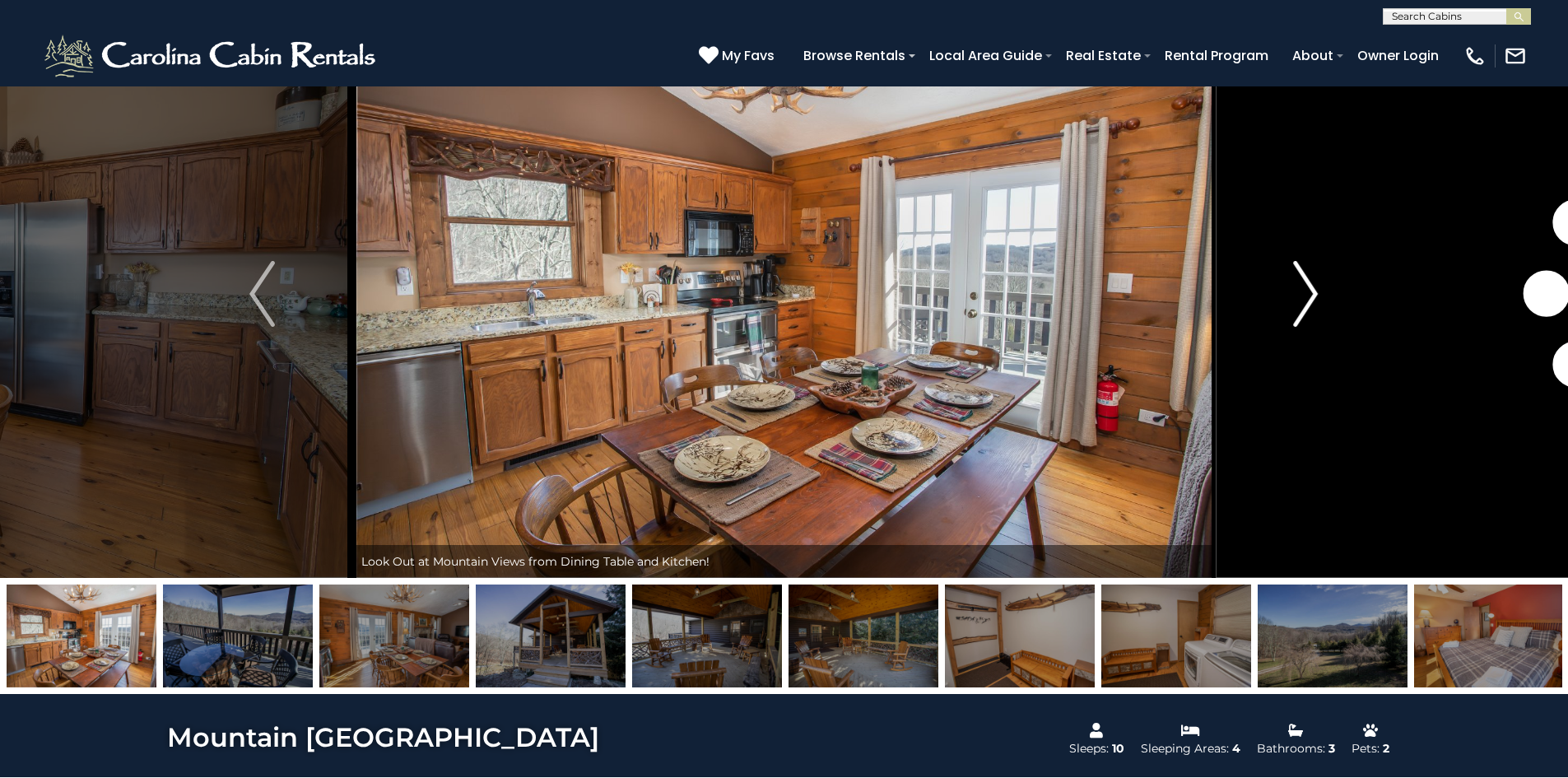
click at [1316, 301] on img "Next" at bounding box center [1305, 294] width 25 height 66
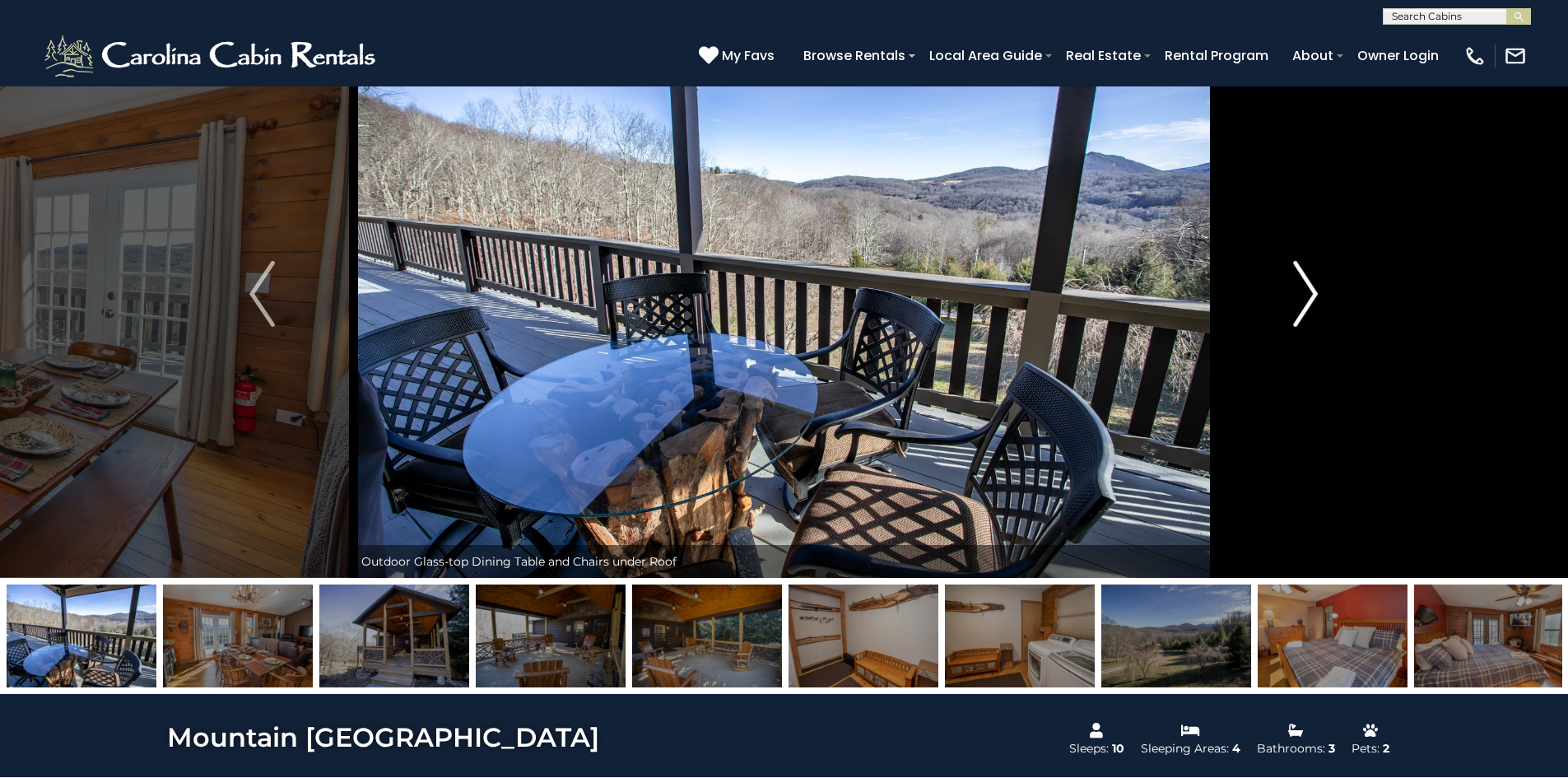
click at [1316, 301] on img "Next" at bounding box center [1305, 294] width 25 height 66
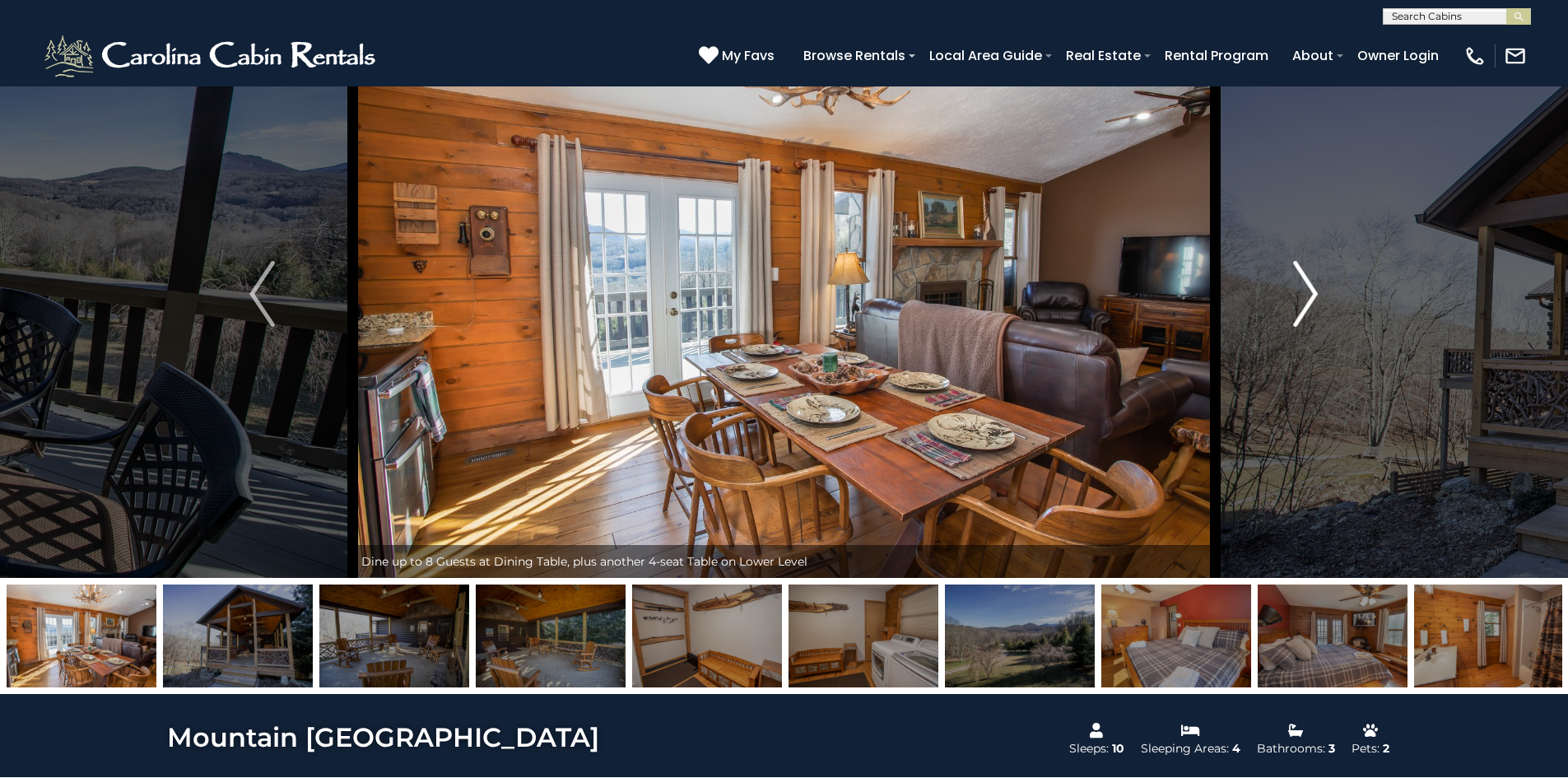
click at [1316, 301] on img "Next" at bounding box center [1305, 294] width 25 height 66
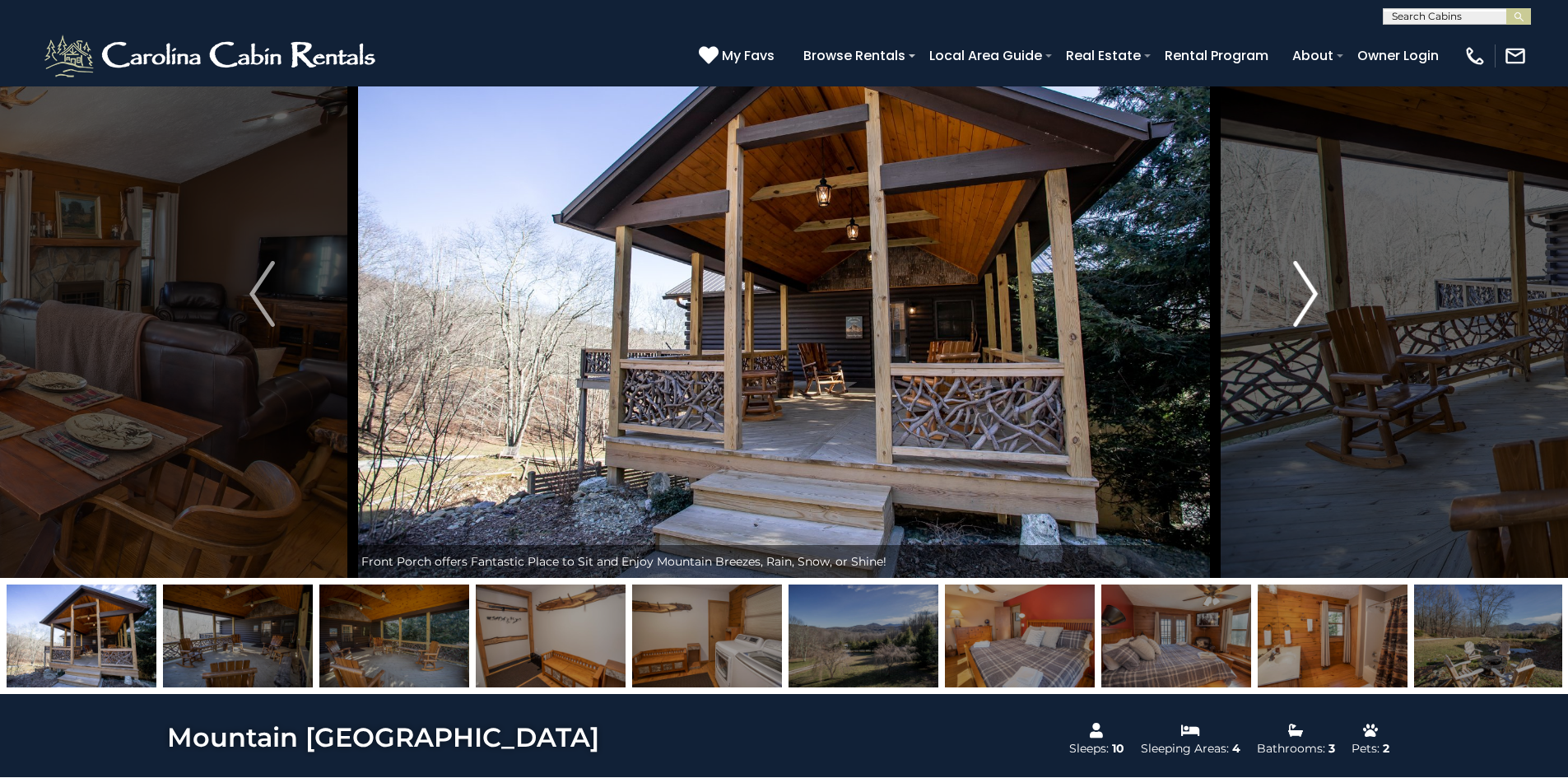
click at [1316, 301] on img "Next" at bounding box center [1305, 294] width 25 height 66
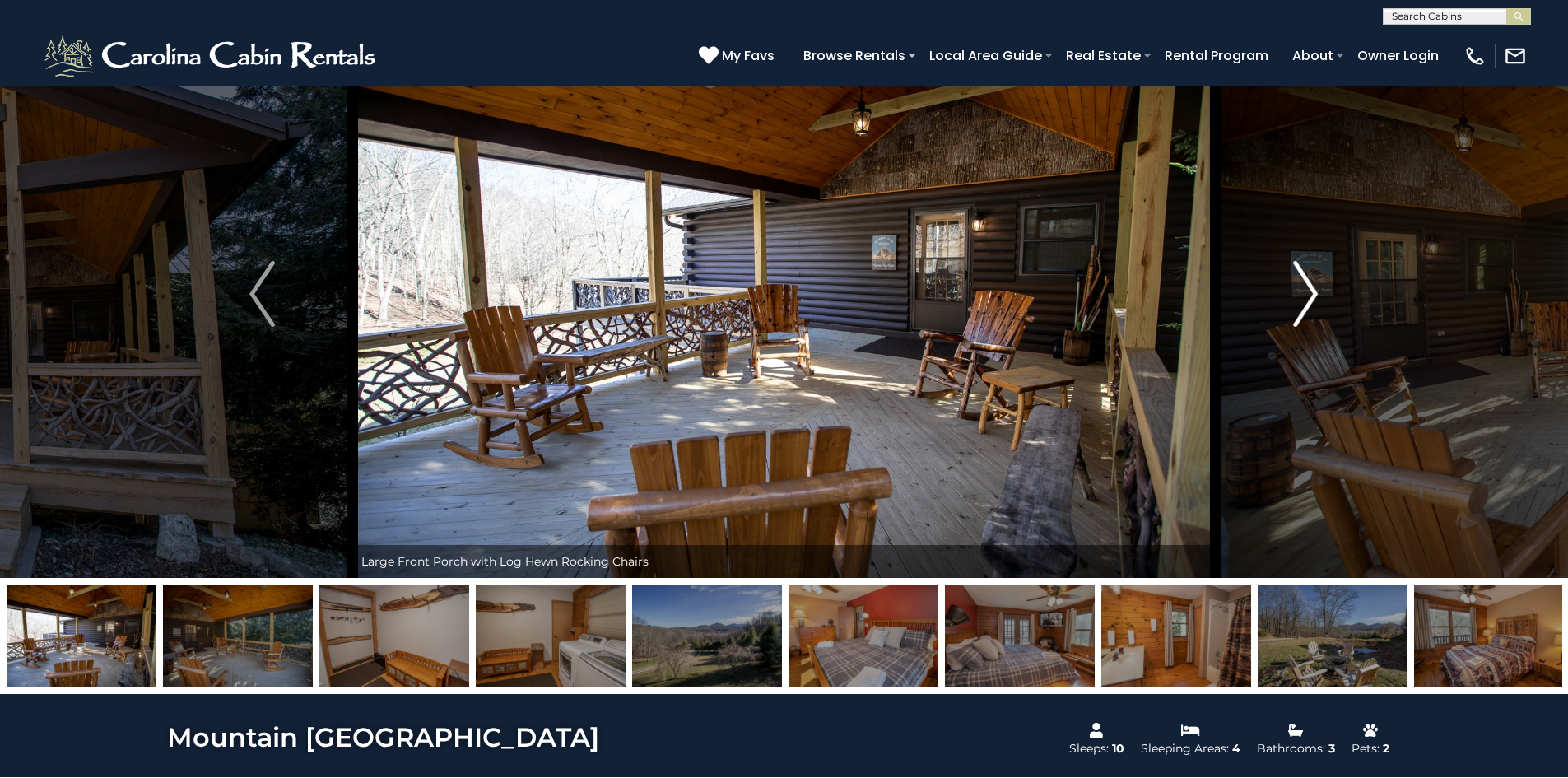
click at [1316, 301] on img "Next" at bounding box center [1305, 294] width 25 height 66
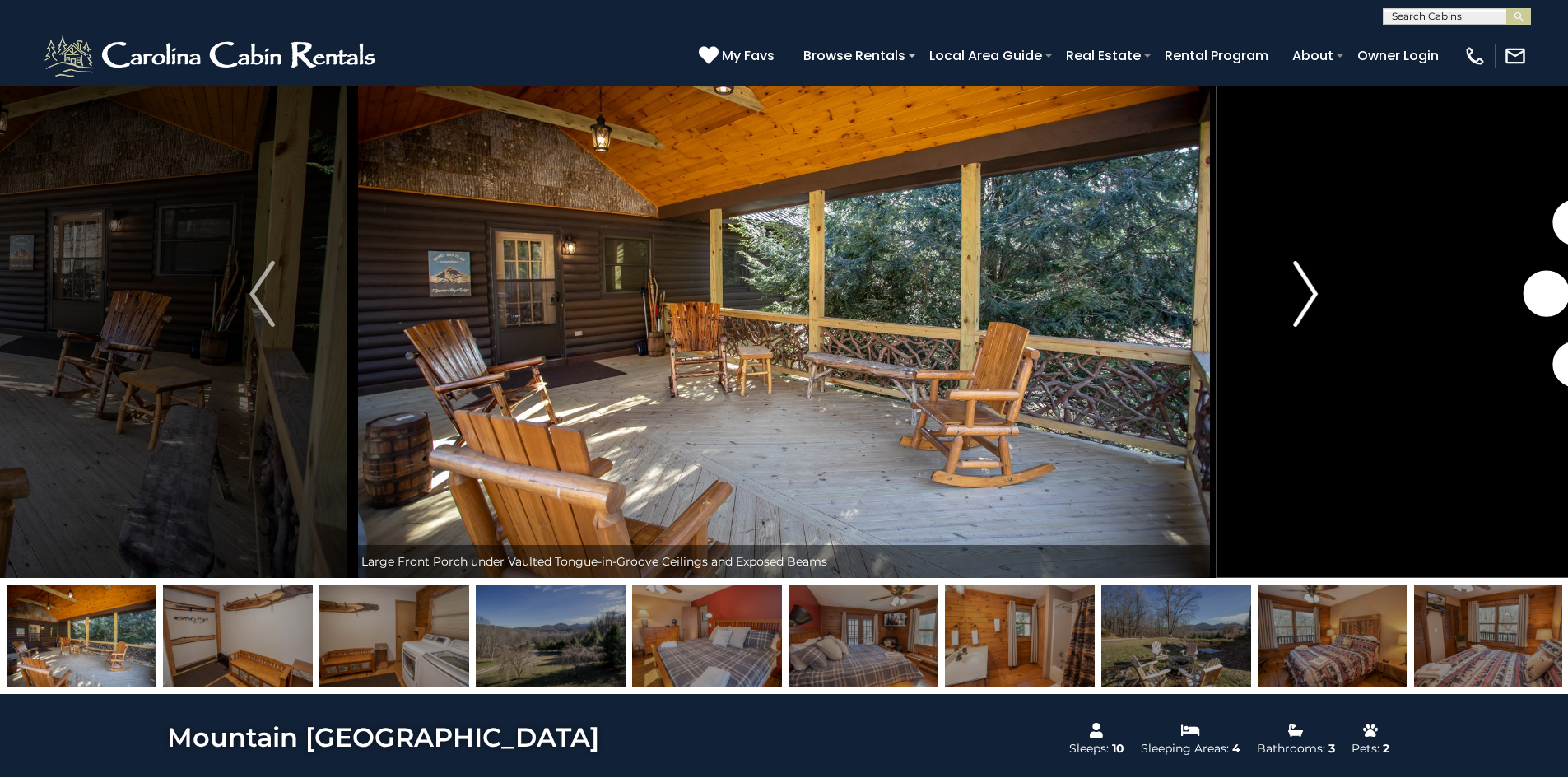
click at [1316, 301] on img "Next" at bounding box center [1305, 294] width 25 height 66
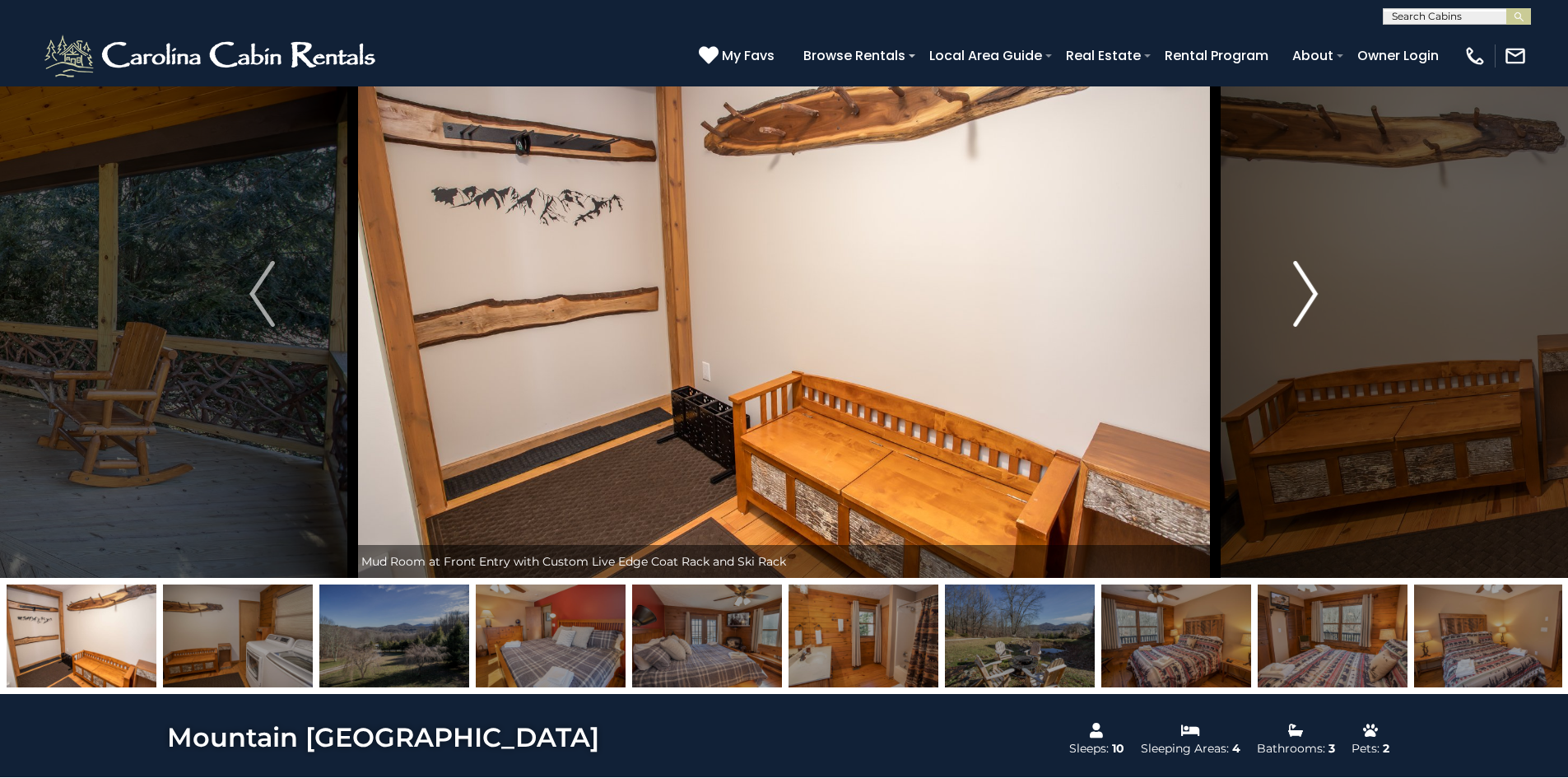
click at [1316, 301] on img "Next" at bounding box center [1305, 294] width 25 height 66
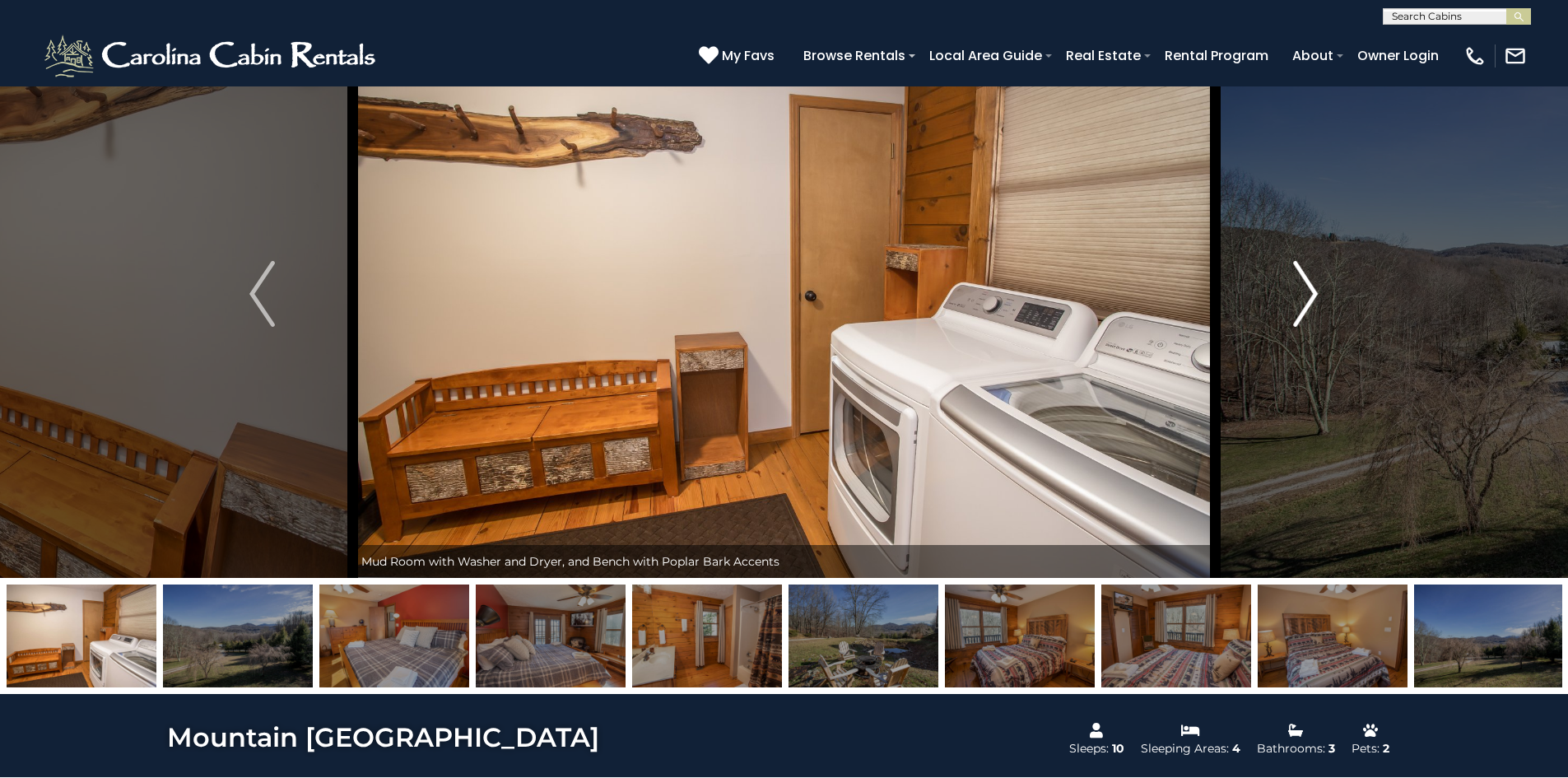
click at [1316, 301] on img "Next" at bounding box center [1305, 294] width 25 height 66
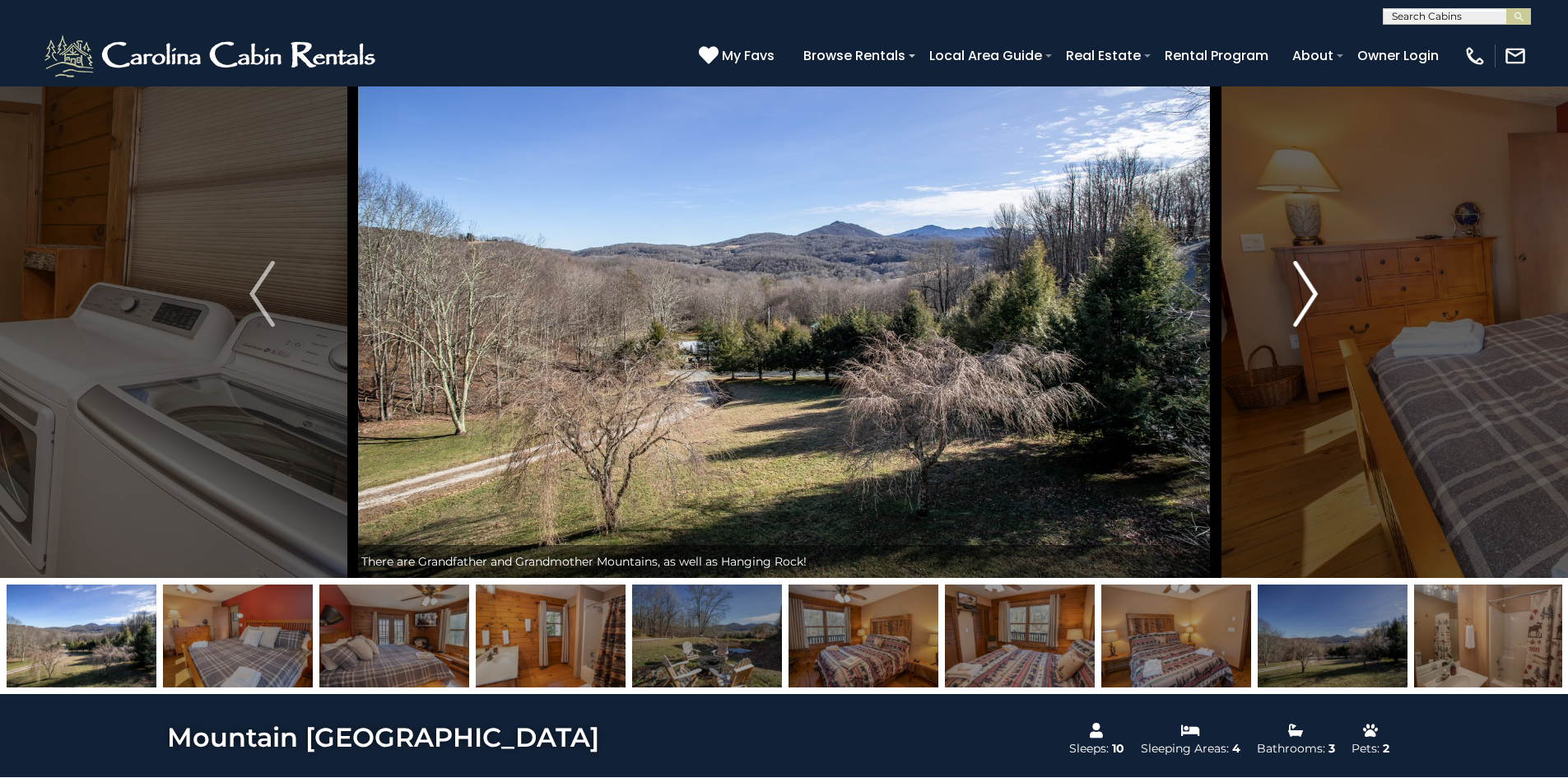
click at [1316, 301] on img "Next" at bounding box center [1305, 294] width 25 height 66
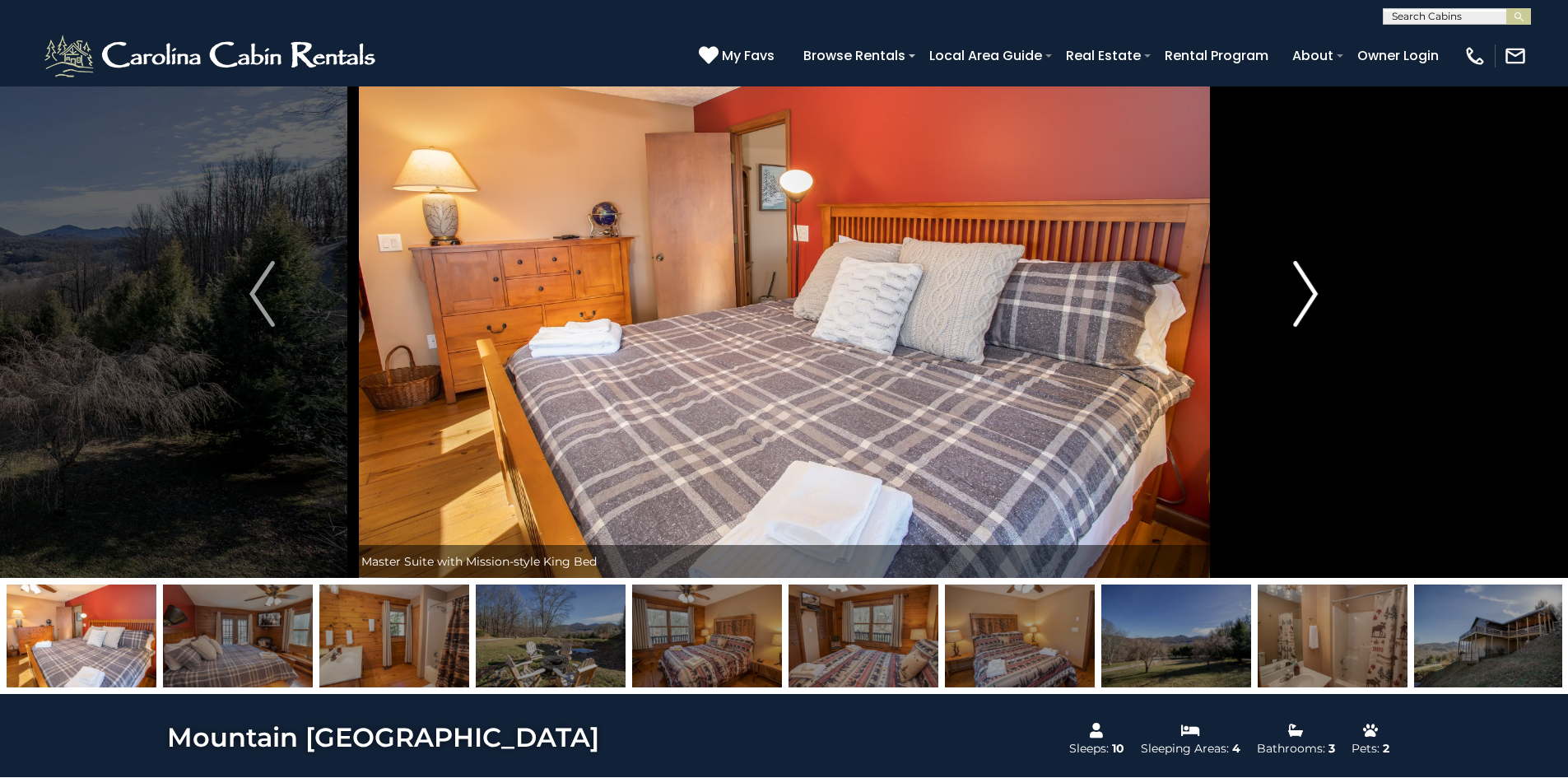
click at [1316, 301] on img "Next" at bounding box center [1305, 294] width 25 height 66
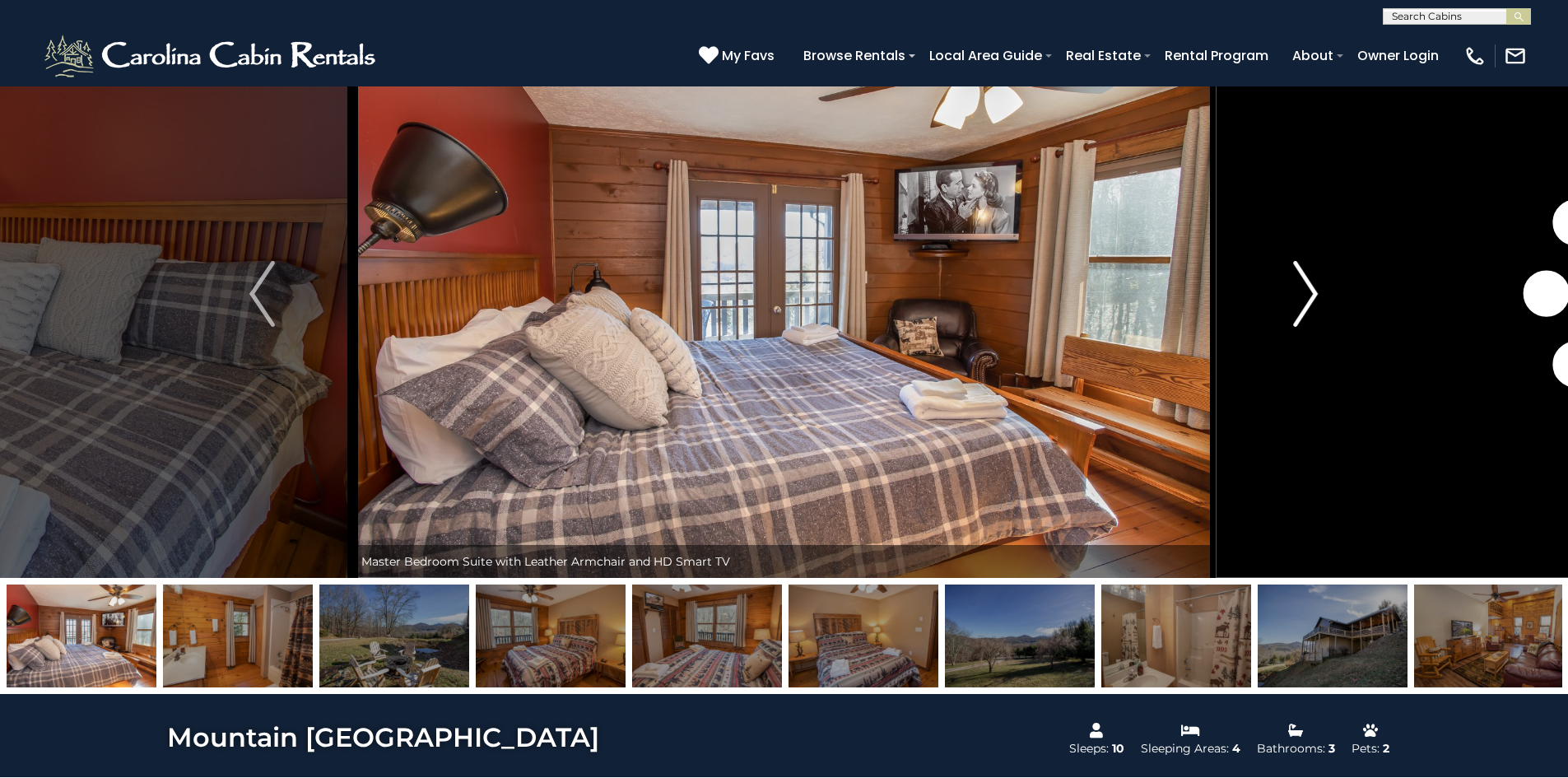
click at [1316, 301] on img "Next" at bounding box center [1305, 294] width 25 height 66
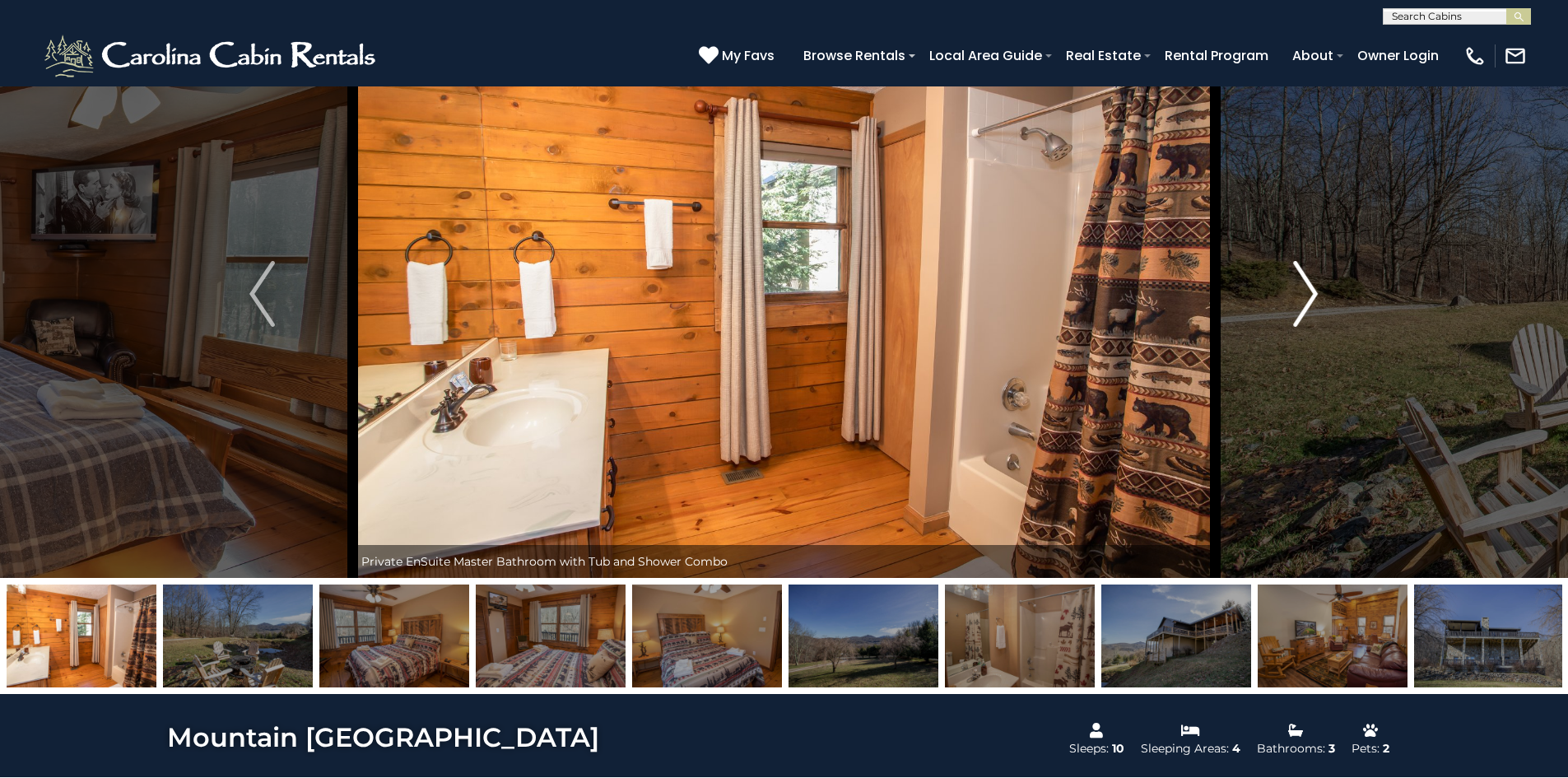
click at [1316, 301] on img "Next" at bounding box center [1305, 294] width 25 height 66
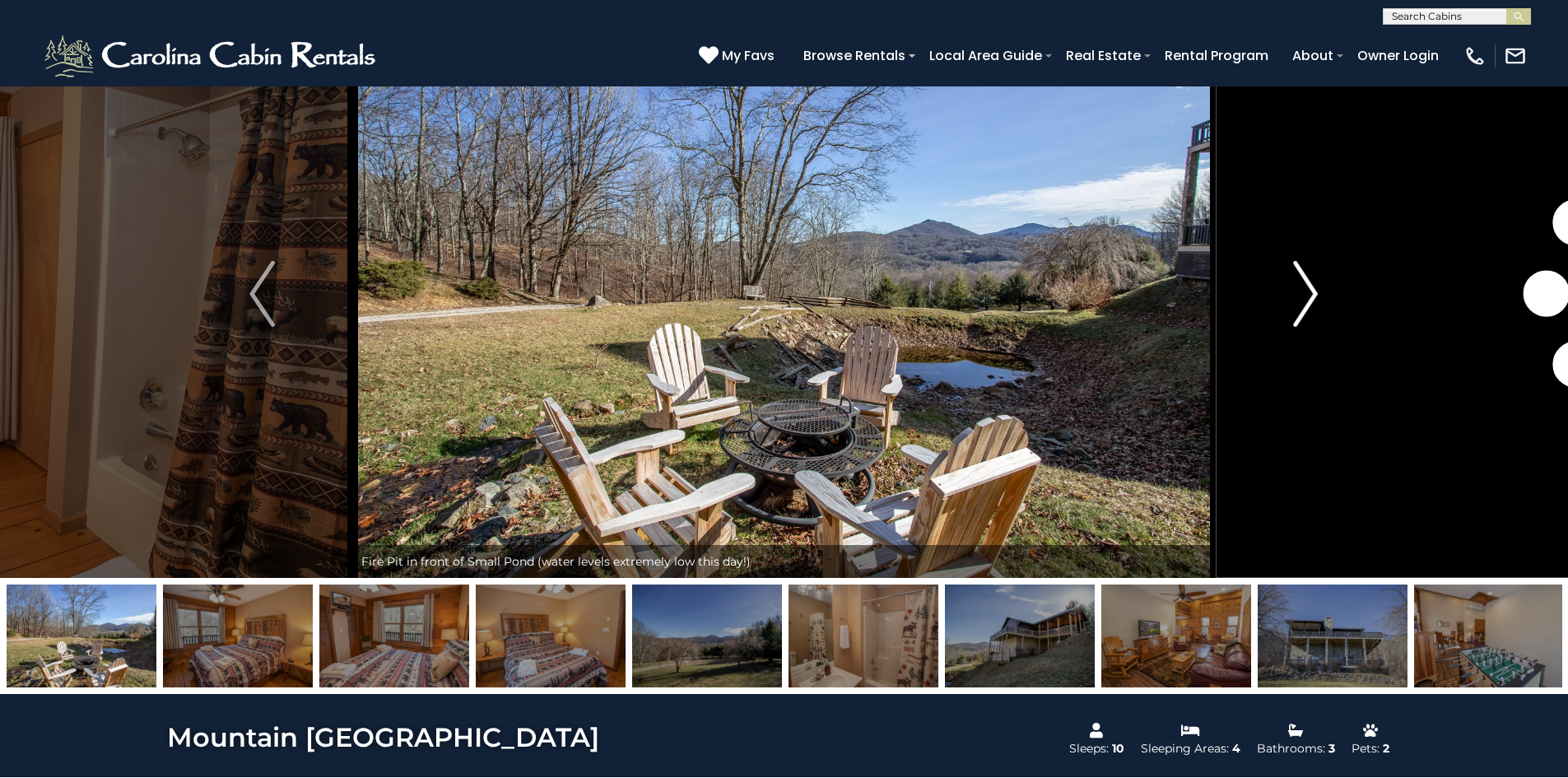
click at [1316, 301] on img "Next" at bounding box center [1305, 294] width 25 height 66
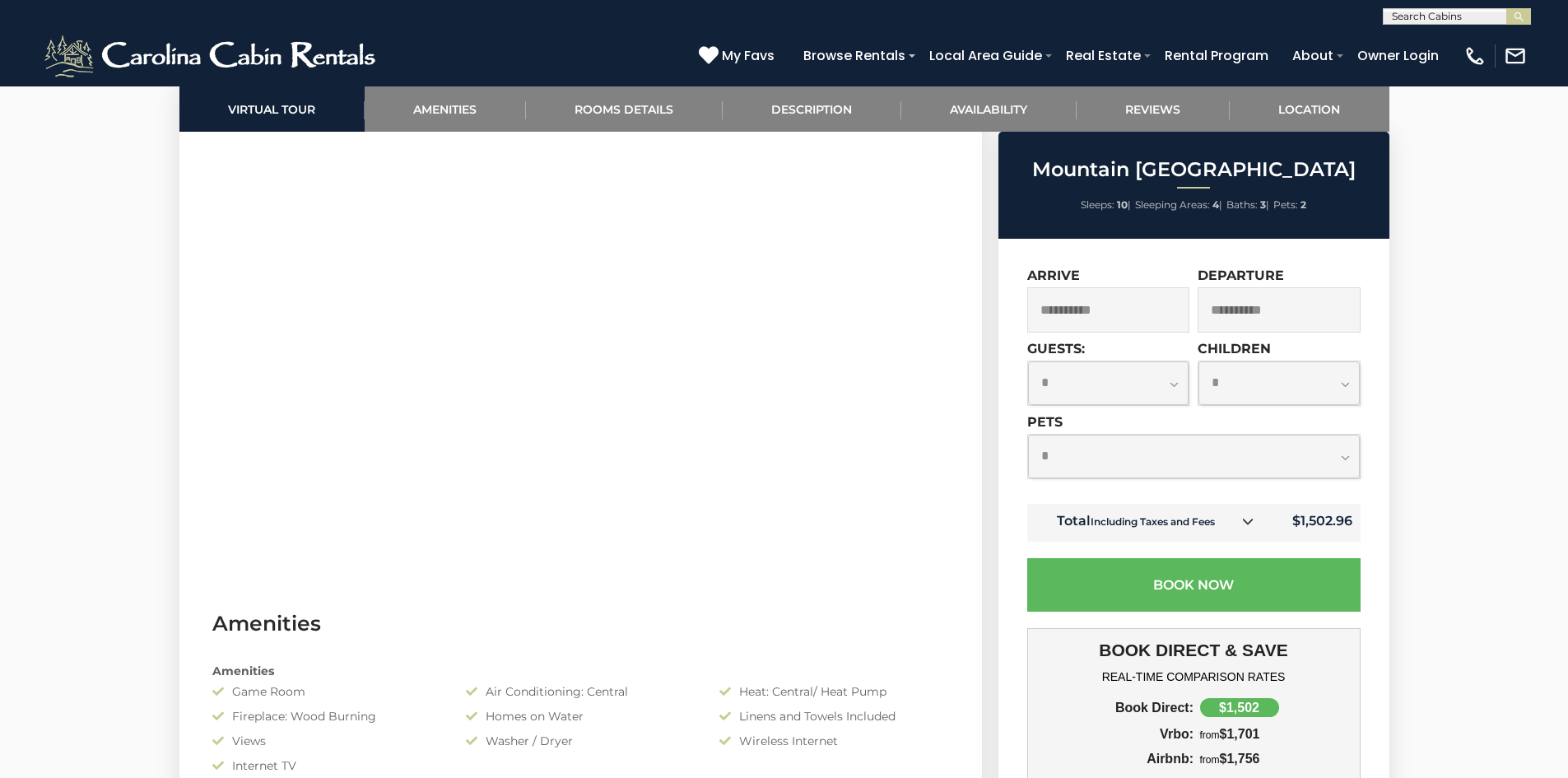
scroll to position [849, 0]
click at [1304, 450] on select "**********" at bounding box center [1193, 457] width 331 height 44
select select "*"
click at [1028, 435] on select "**********" at bounding box center [1193, 457] width 331 height 44
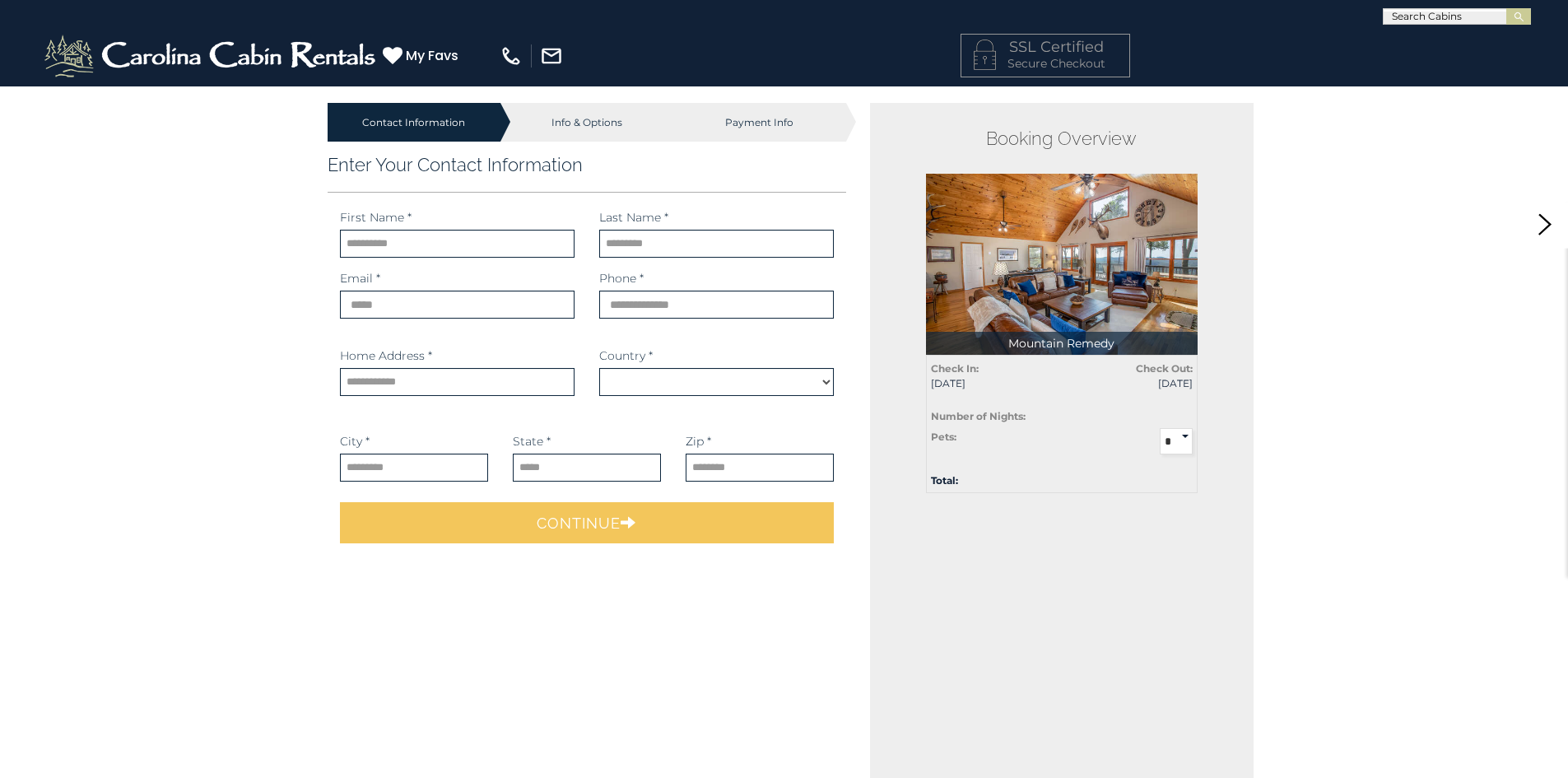
click at [382, 225] on label "First Name *" at bounding box center [375, 217] width 71 height 16
click at [364, 256] on input "text" at bounding box center [457, 243] width 235 height 28
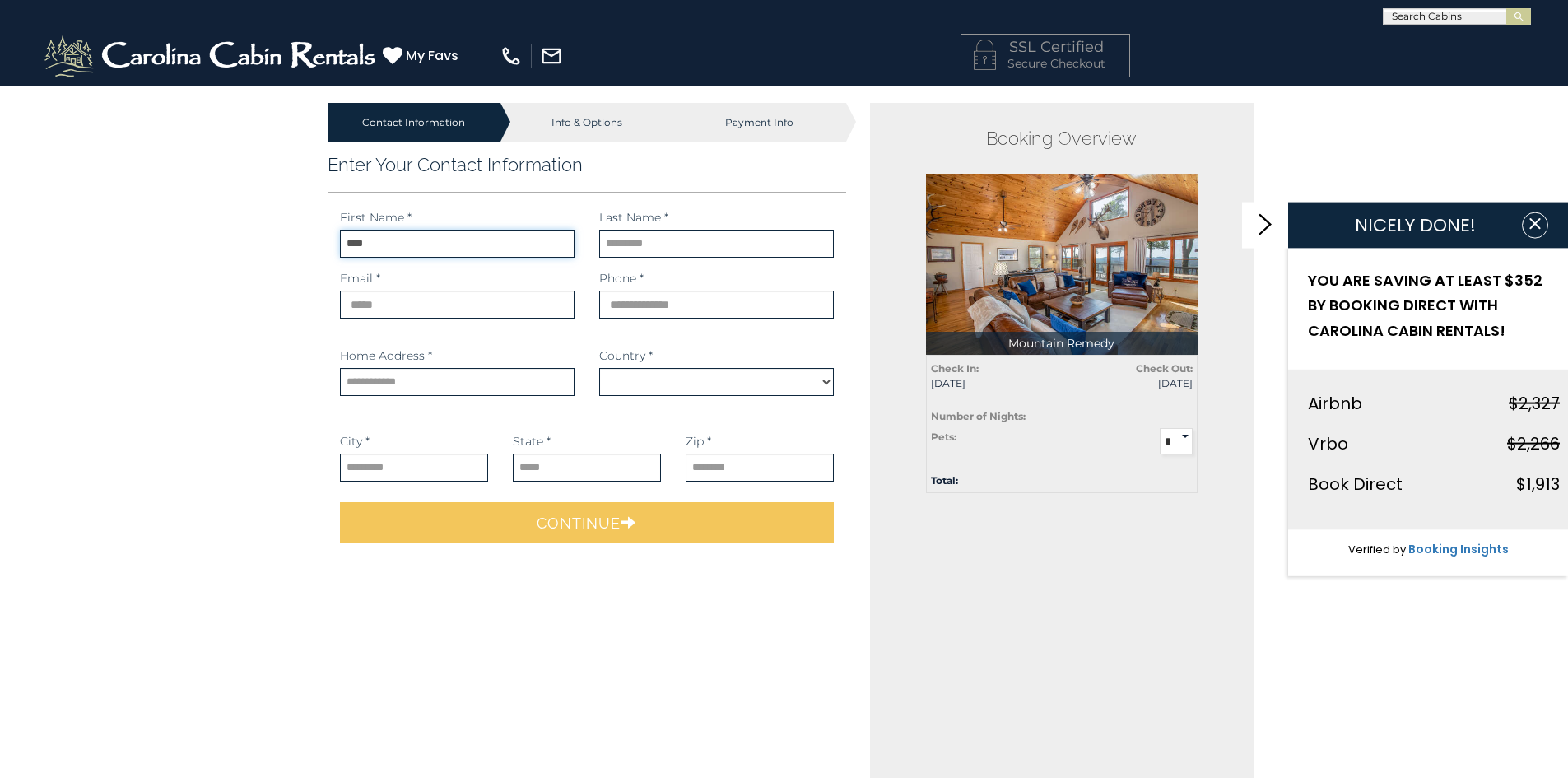
type input "****"
click at [636, 244] on input "text" at bounding box center [716, 243] width 235 height 28
type input "*******"
click at [527, 313] on input "email" at bounding box center [457, 304] width 235 height 28
type input "*"
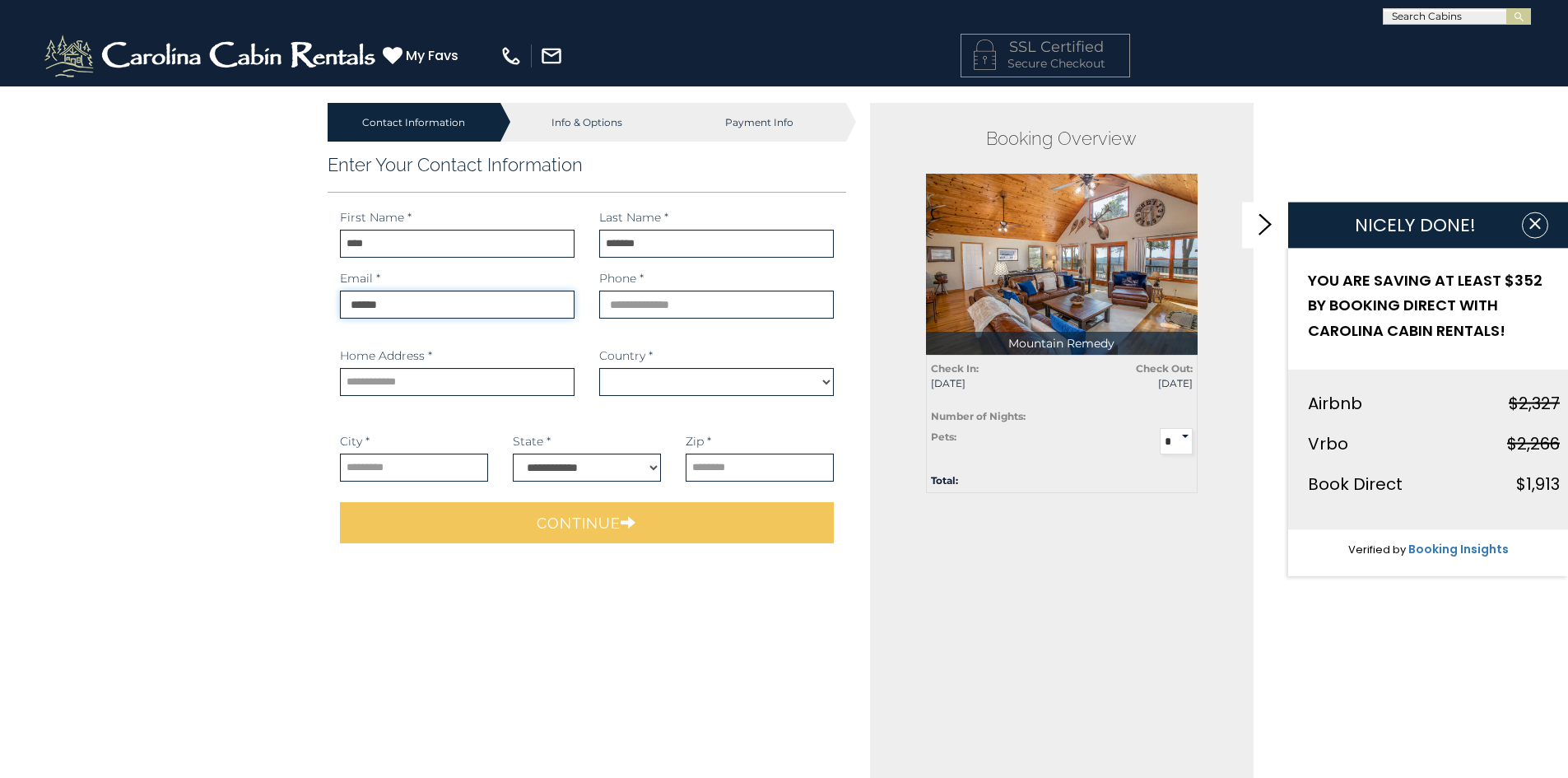
type input "*******"
select select "*********"
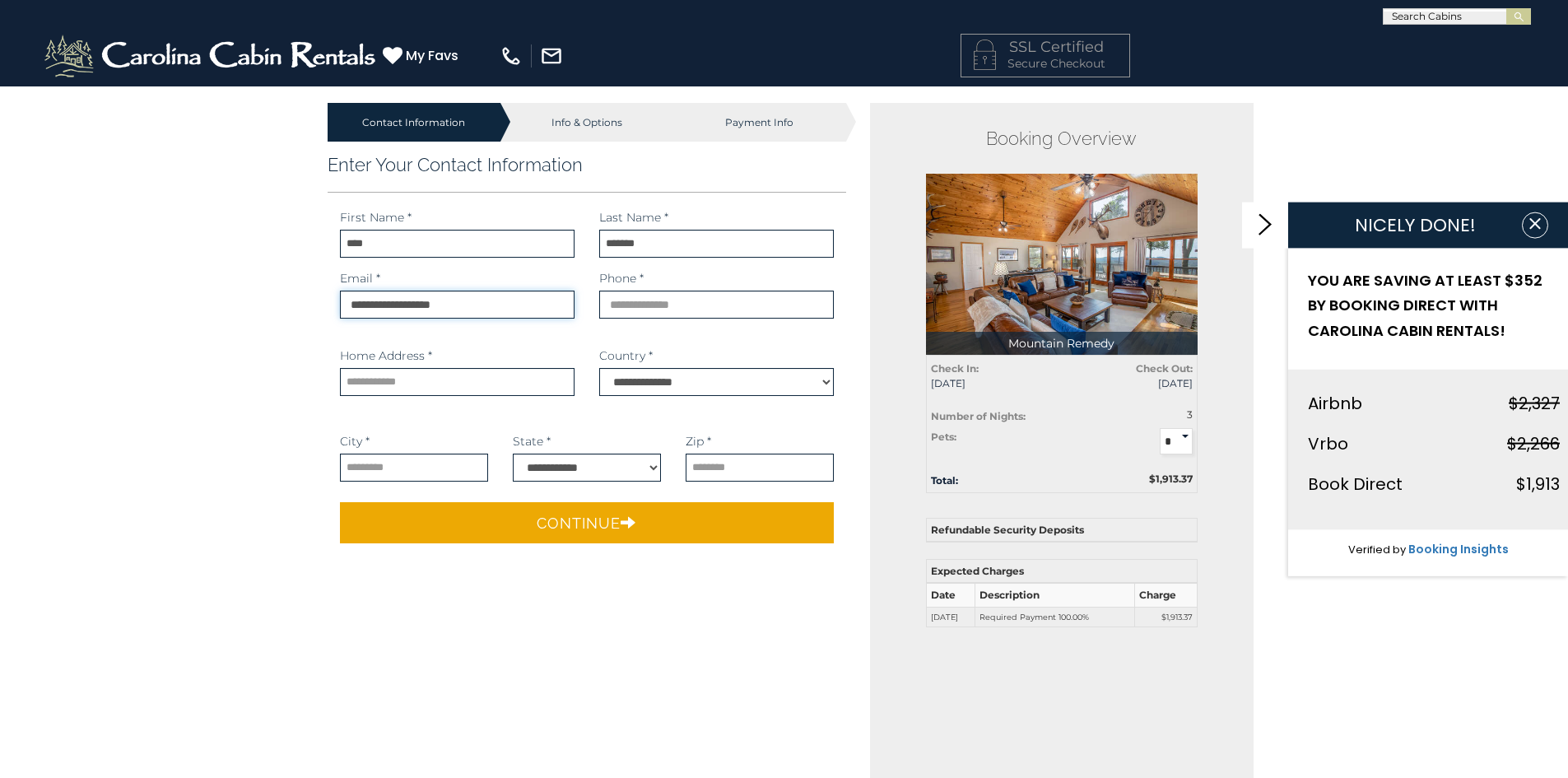
type input "**********"
click at [652, 295] on input "phone" at bounding box center [716, 304] width 235 height 28
type input "**********"
click at [531, 373] on input "text" at bounding box center [457, 381] width 235 height 28
click at [419, 379] on input "**********" at bounding box center [457, 381] width 235 height 28
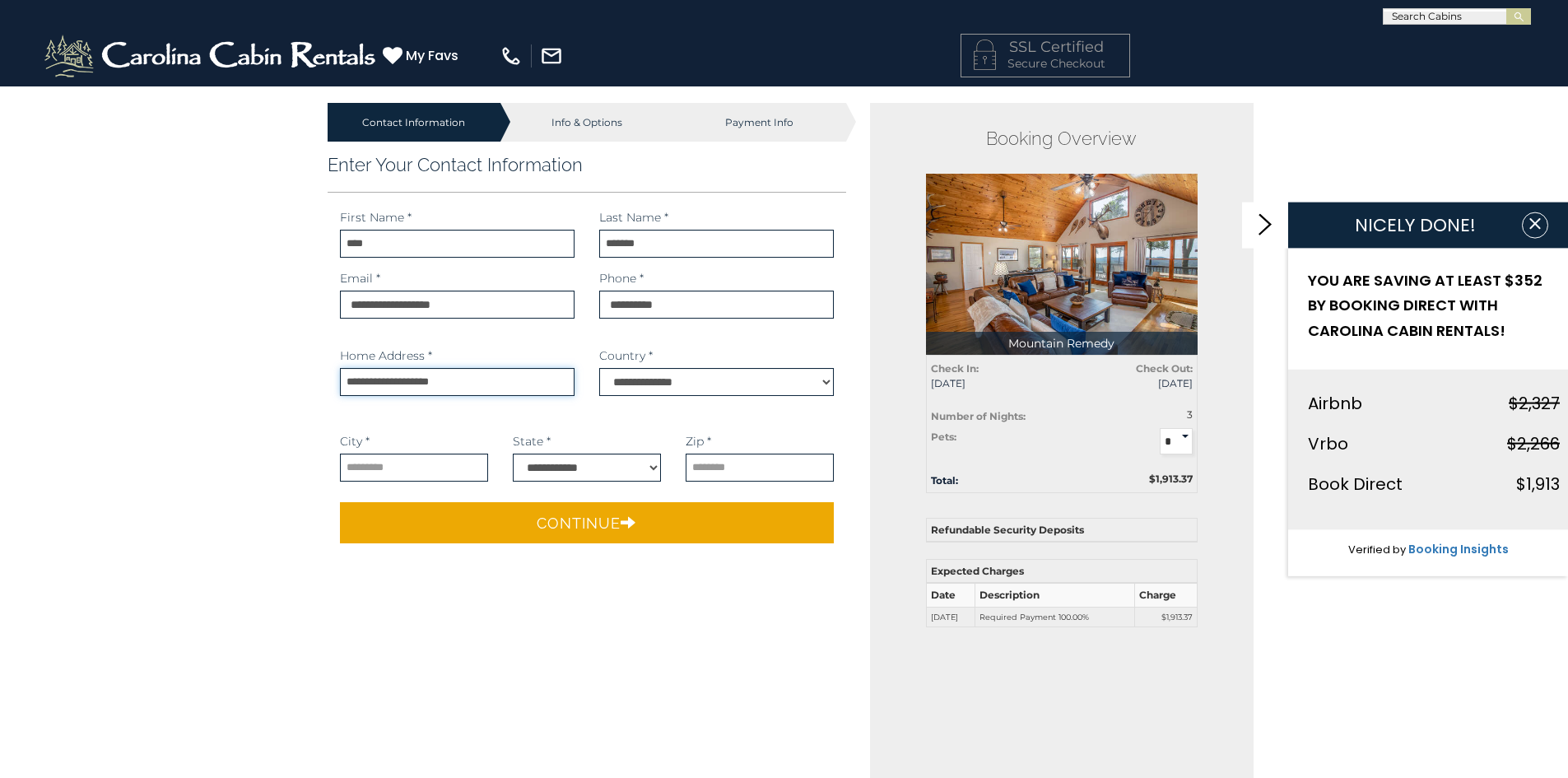
type input "**********"
click at [447, 494] on div "City * City is required." at bounding box center [414, 464] width 173 height 61
click at [415, 454] on input "text" at bounding box center [414, 466] width 148 height 28
type input "**********"
click at [584, 465] on select "**********" at bounding box center [587, 466] width 148 height 28
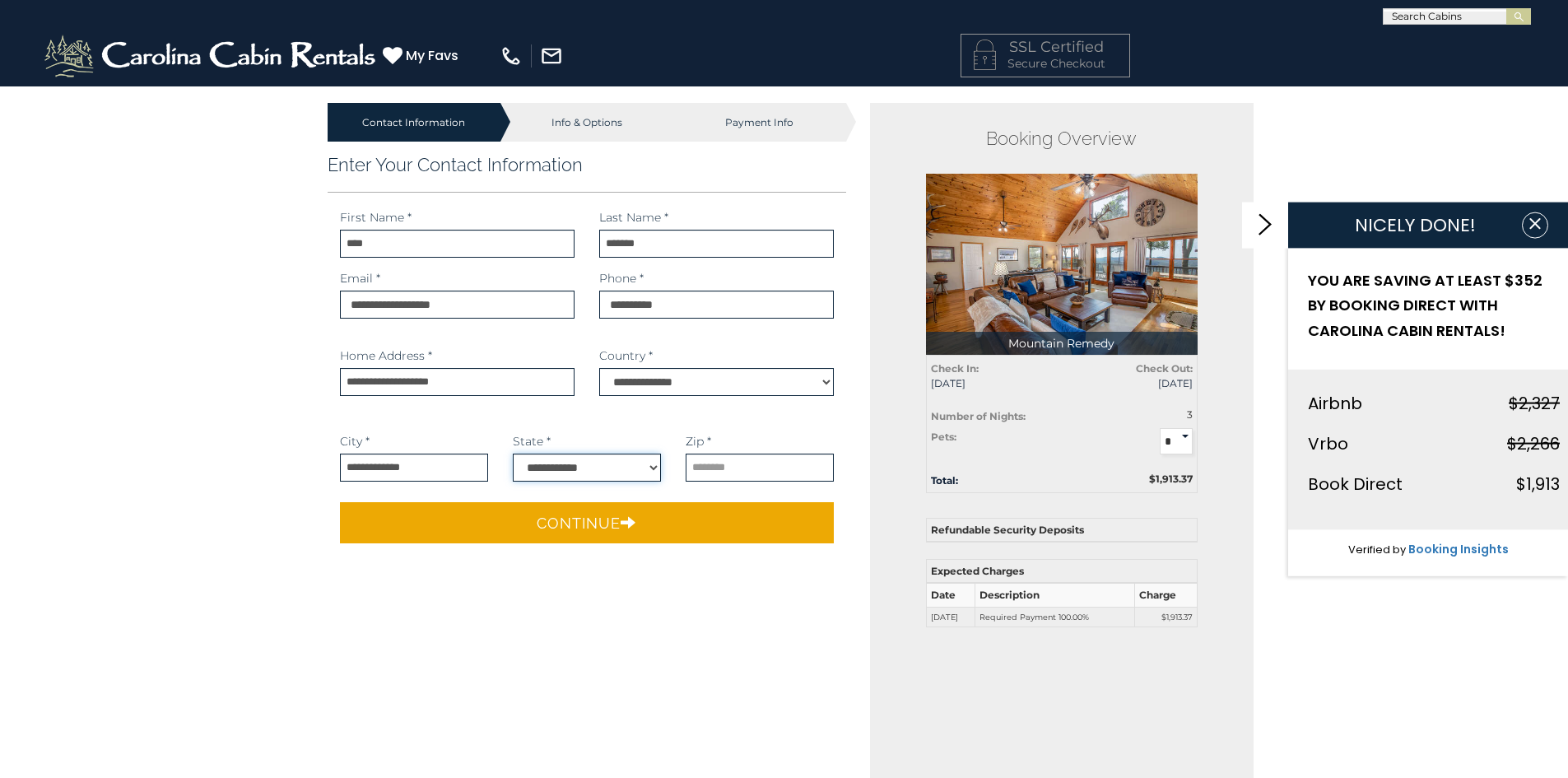
select select "**"
click at [513, 453] on select "**********" at bounding box center [587, 466] width 148 height 28
click at [727, 463] on input "text" at bounding box center [760, 466] width 148 height 28
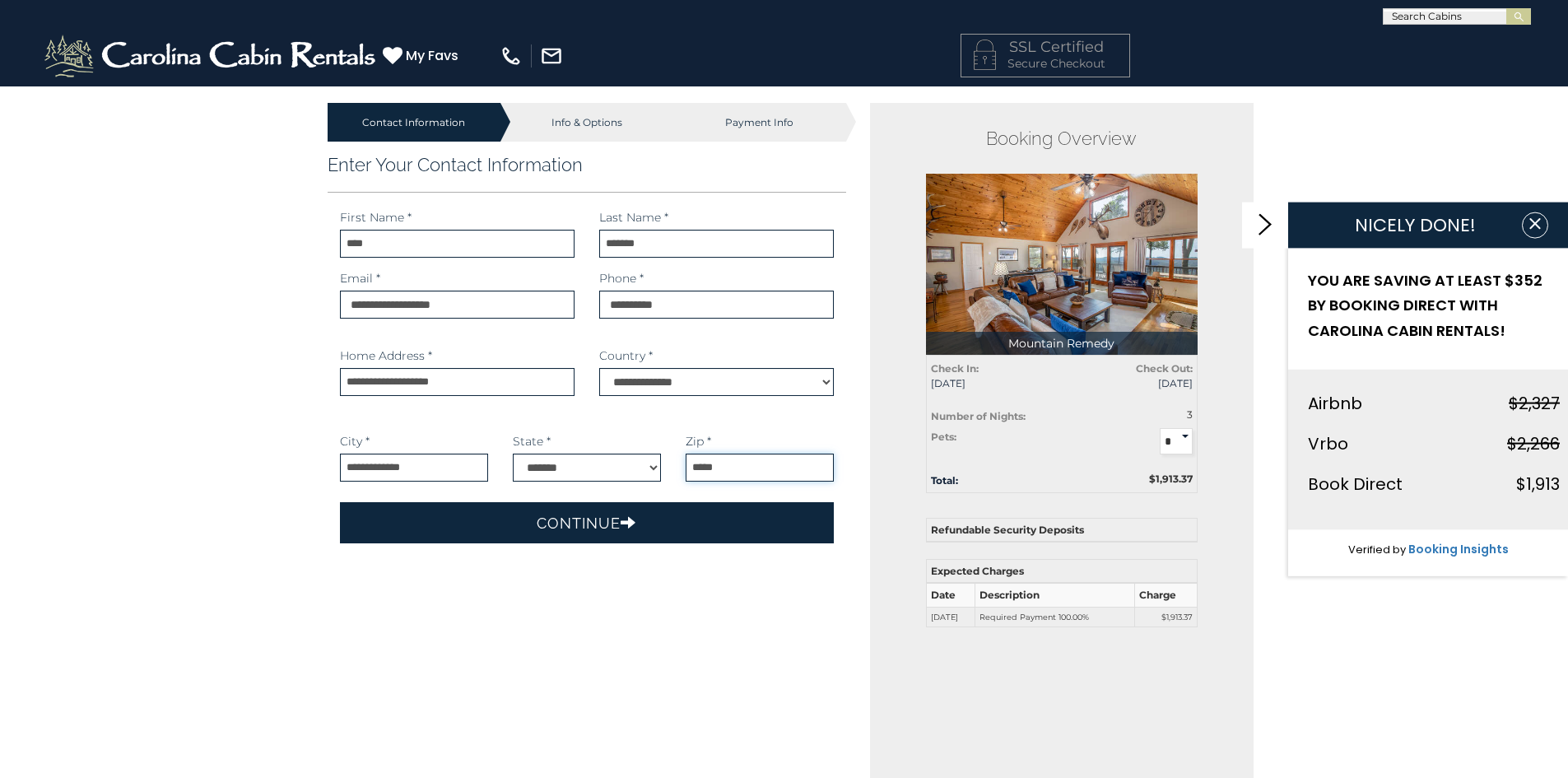
type input "*****"
click at [637, 519] on button "Continue" at bounding box center [587, 522] width 495 height 41
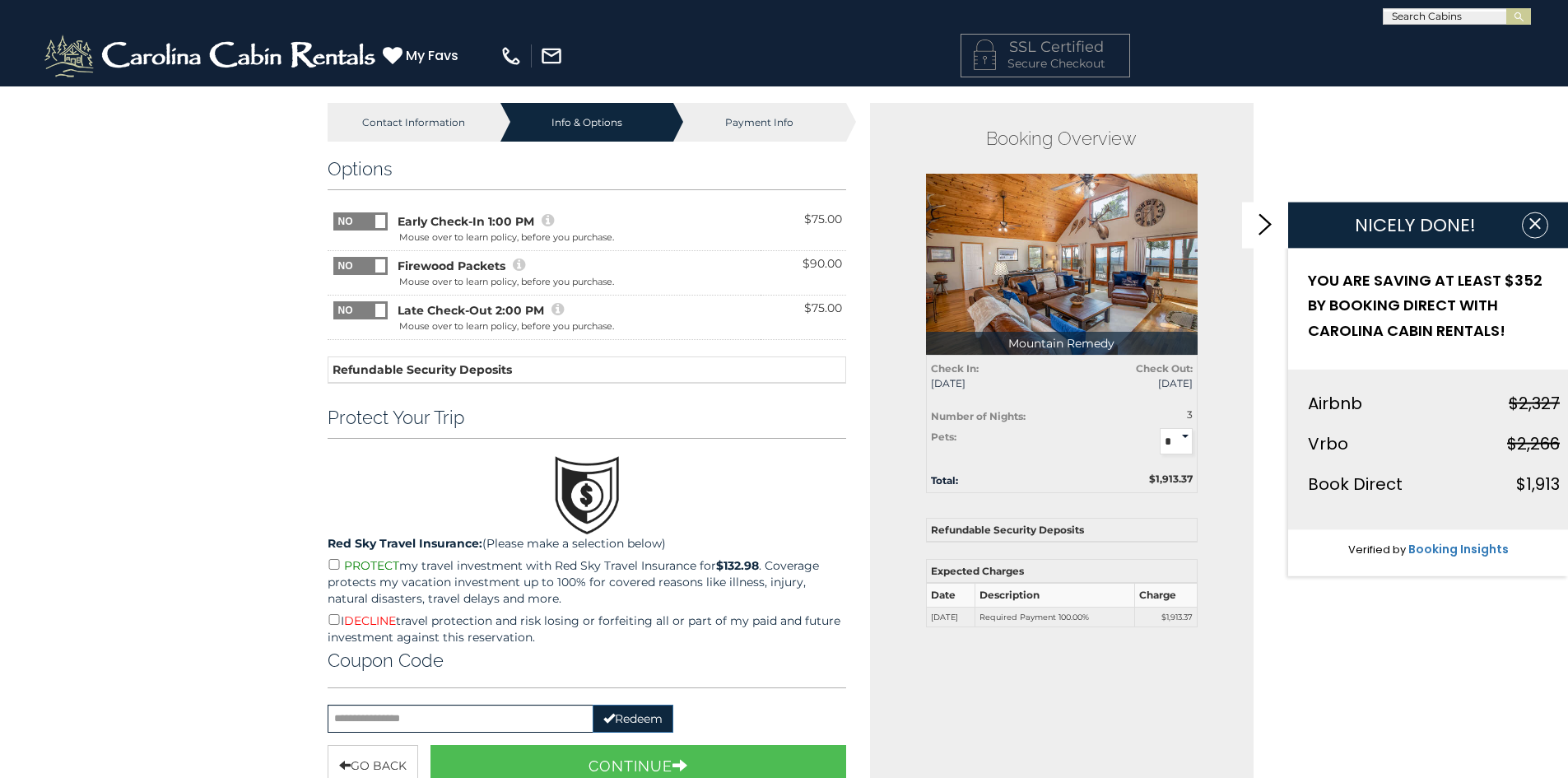
click at [548, 222] on icon at bounding box center [547, 220] width 12 height 15
click at [546, 221] on icon at bounding box center [547, 220] width 12 height 15
click at [366, 301] on span at bounding box center [387, 301] width 108 height 0
click at [274, 361] on div "Contact Information Info & Options Payment Info 1. Guest Information Enter Your…" at bounding box center [784, 679] width 1568 height 1187
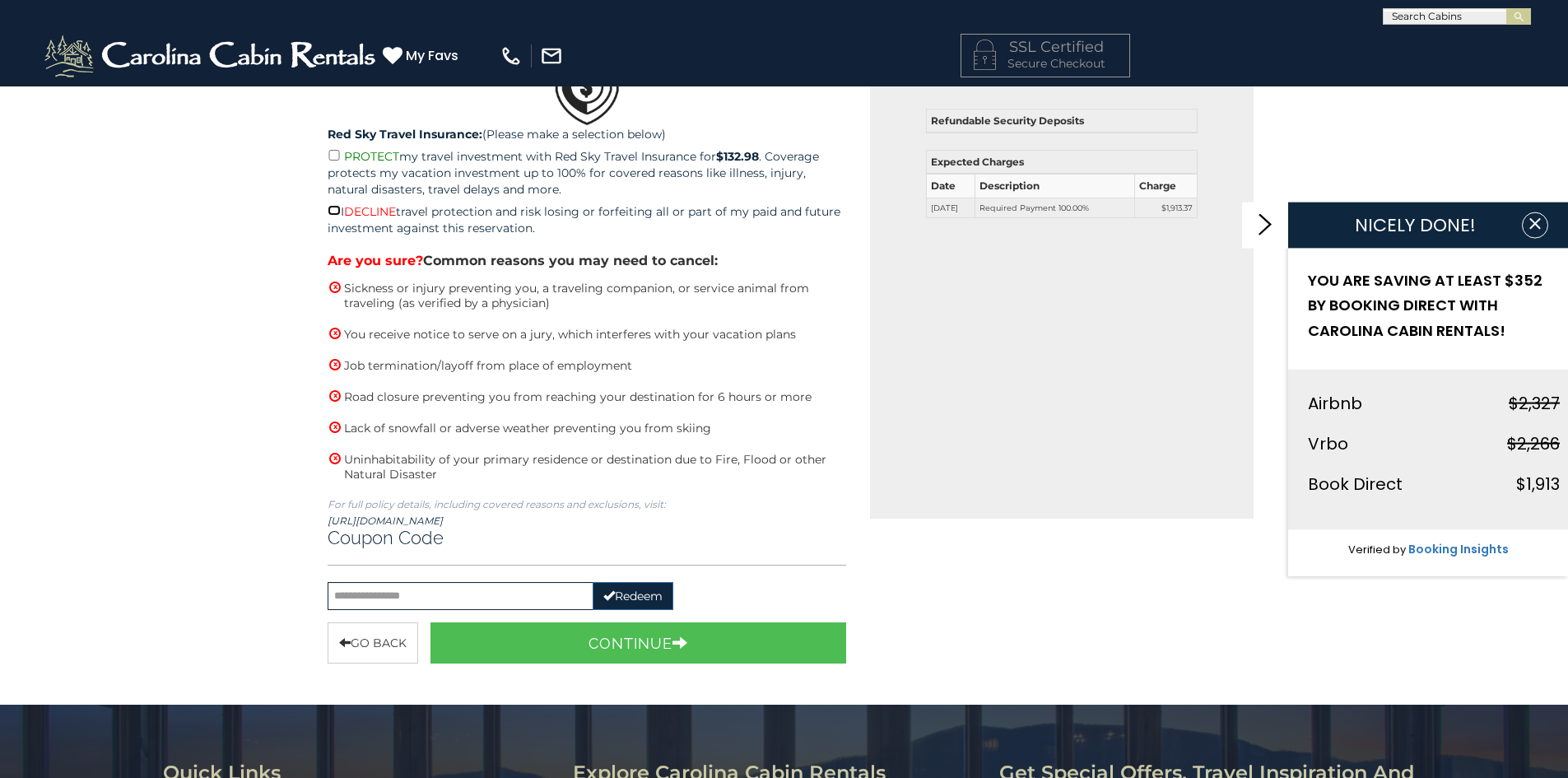
scroll to position [410, 0]
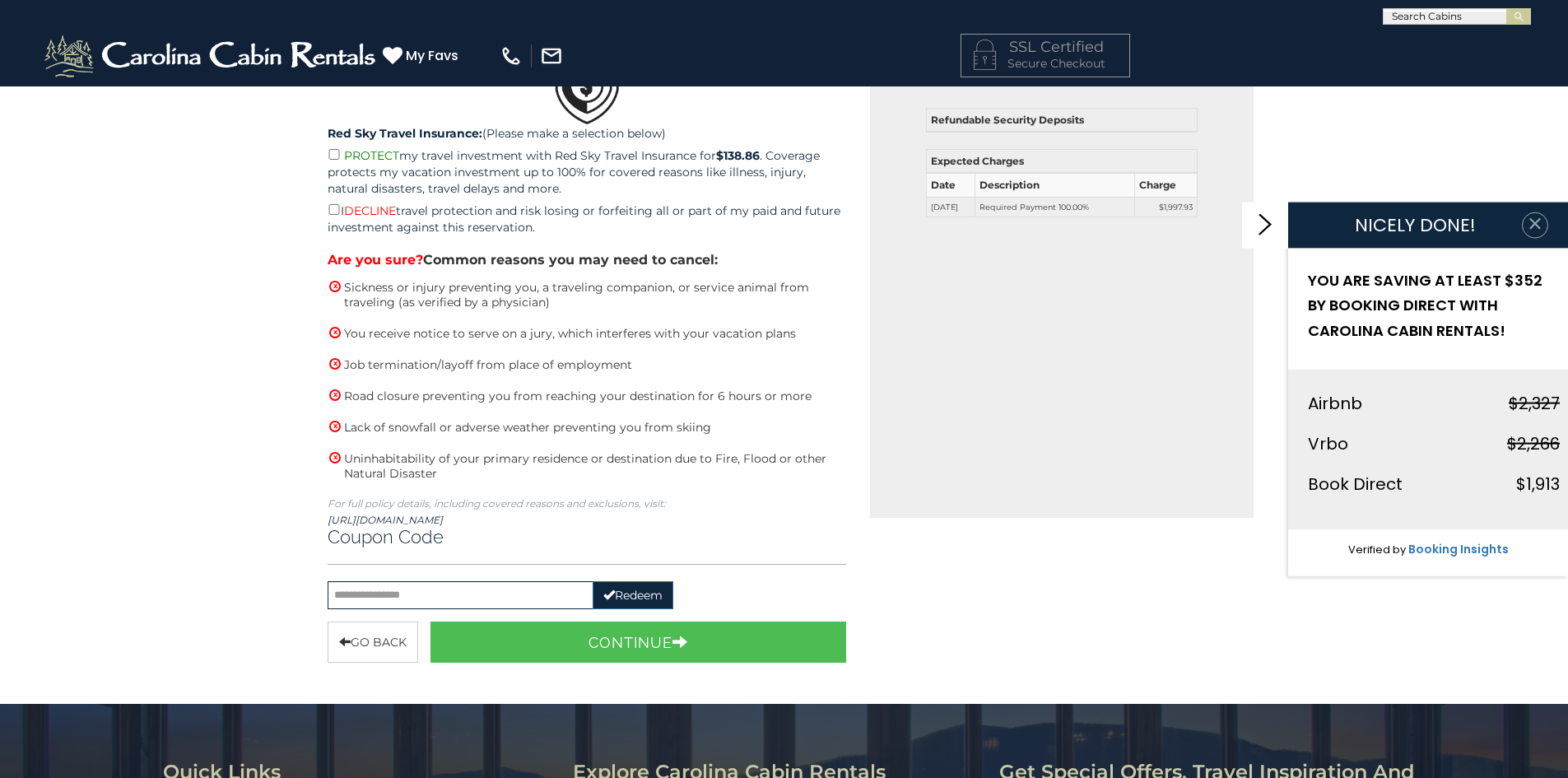
click at [1536, 218] on icon "button" at bounding box center [1534, 222] width 16 height 16
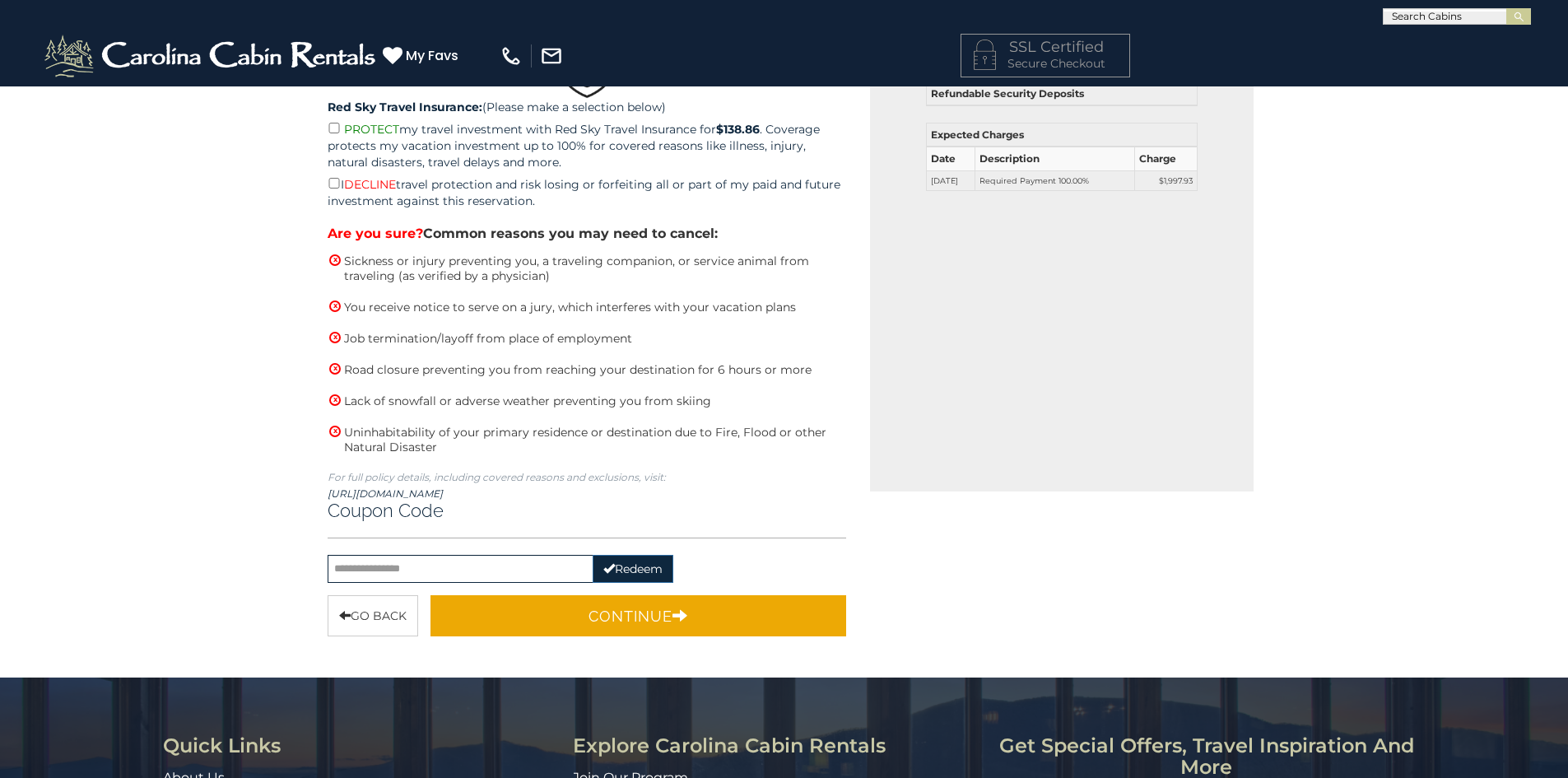
scroll to position [489, 0]
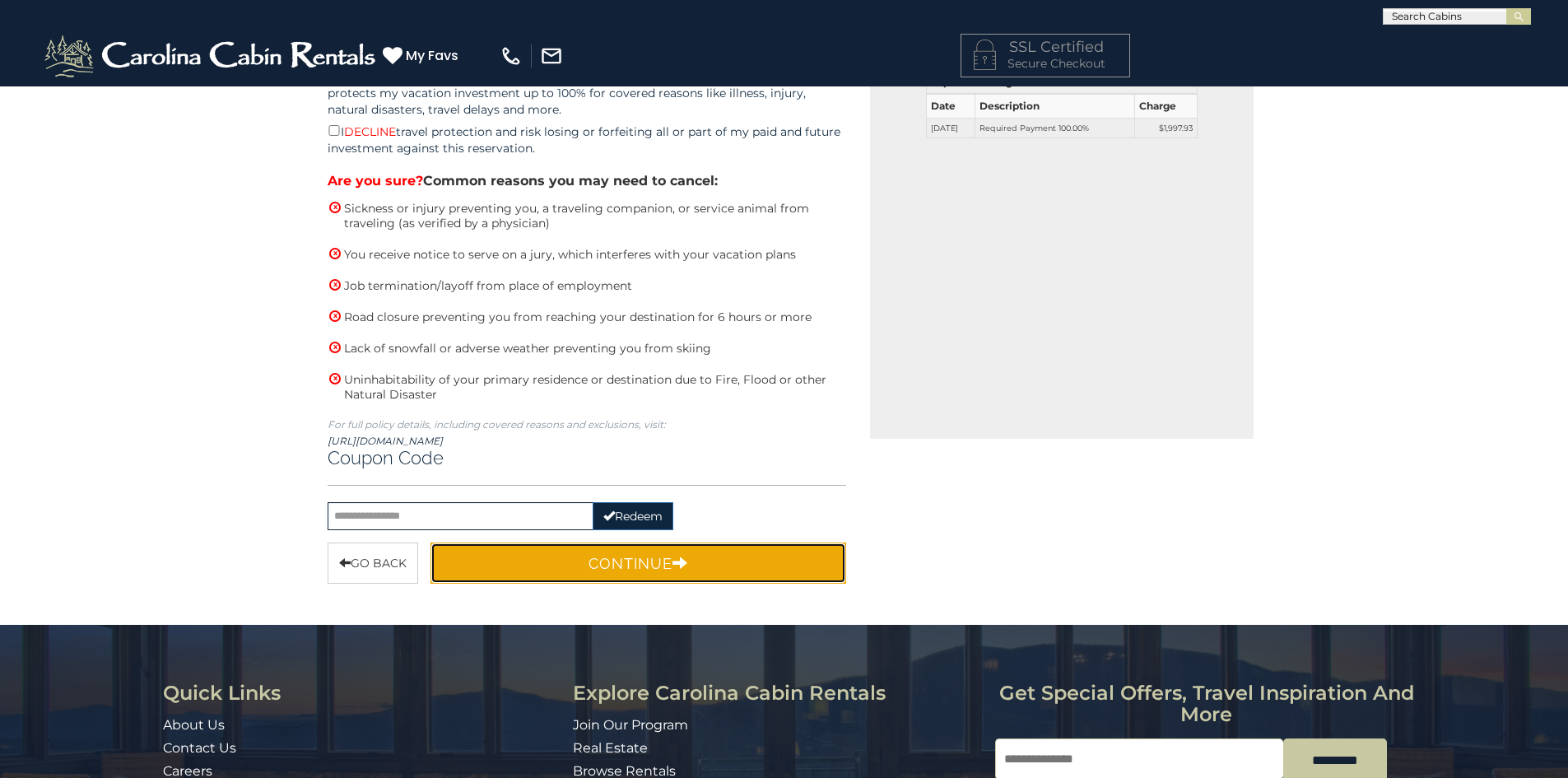
click at [626, 570] on button "Continue" at bounding box center [638, 562] width 416 height 41
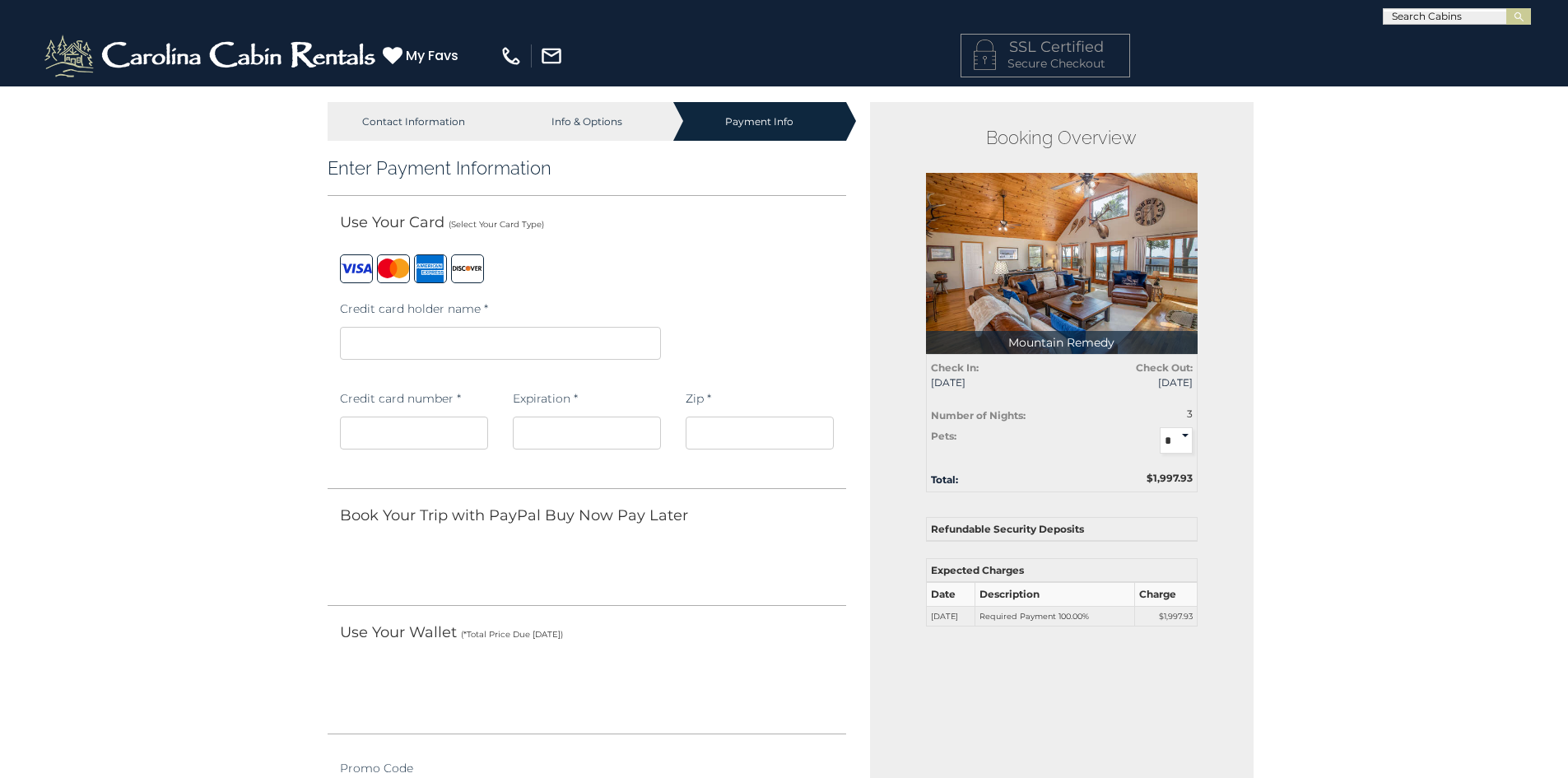
scroll to position [0, 0]
click at [361, 359] on iframe at bounding box center [501, 344] width 321 height 33
click at [361, 354] on iframe at bounding box center [501, 344] width 321 height 33
click at [368, 332] on iframe at bounding box center [501, 344] width 321 height 33
click at [542, 426] on iframe at bounding box center [587, 433] width 148 height 33
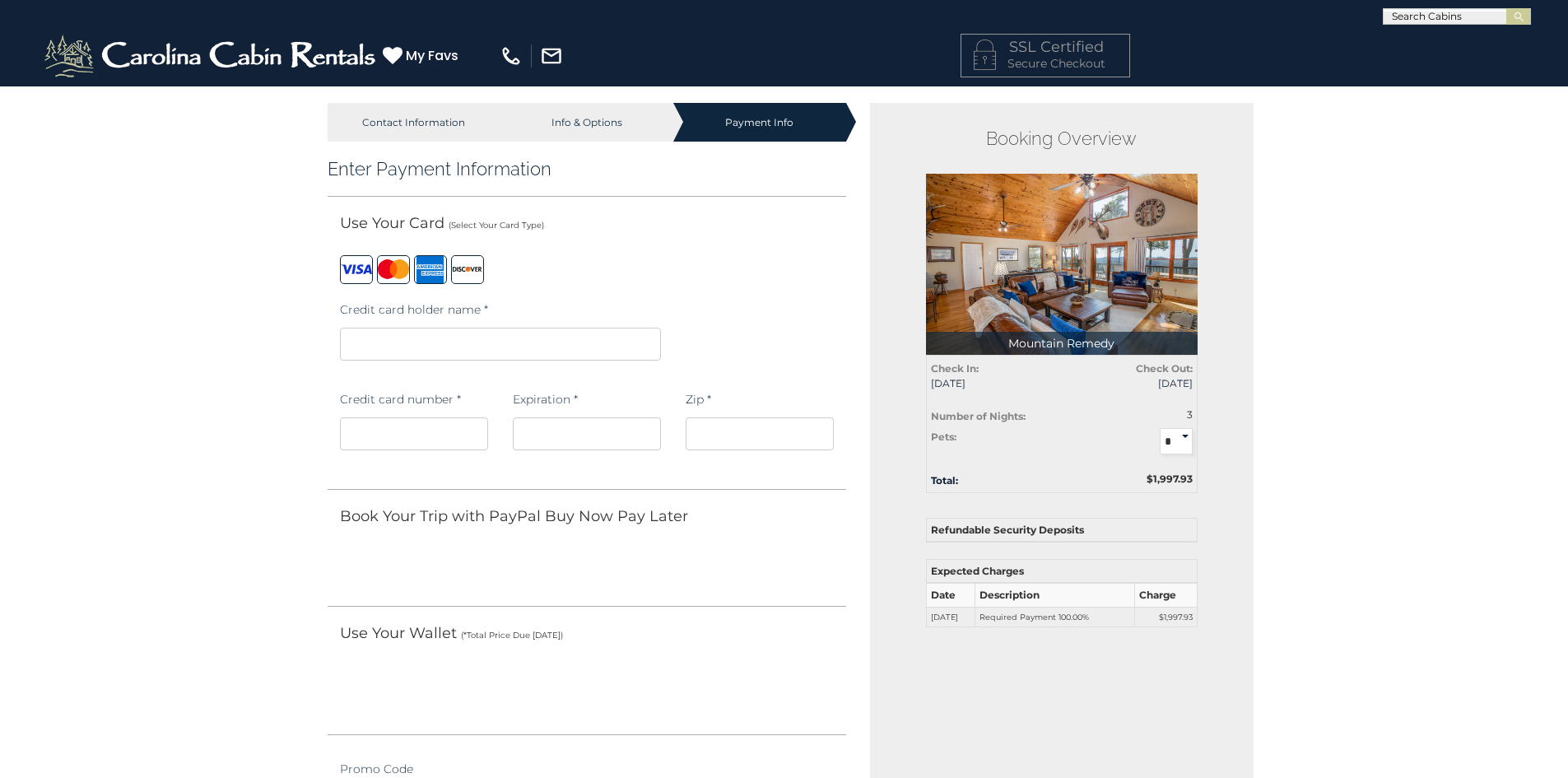
click at [221, 458] on div "Contact Information Info & Options Payment Info 1. Guest Information Enter Your…" at bounding box center [784, 776] width 1568 height 1381
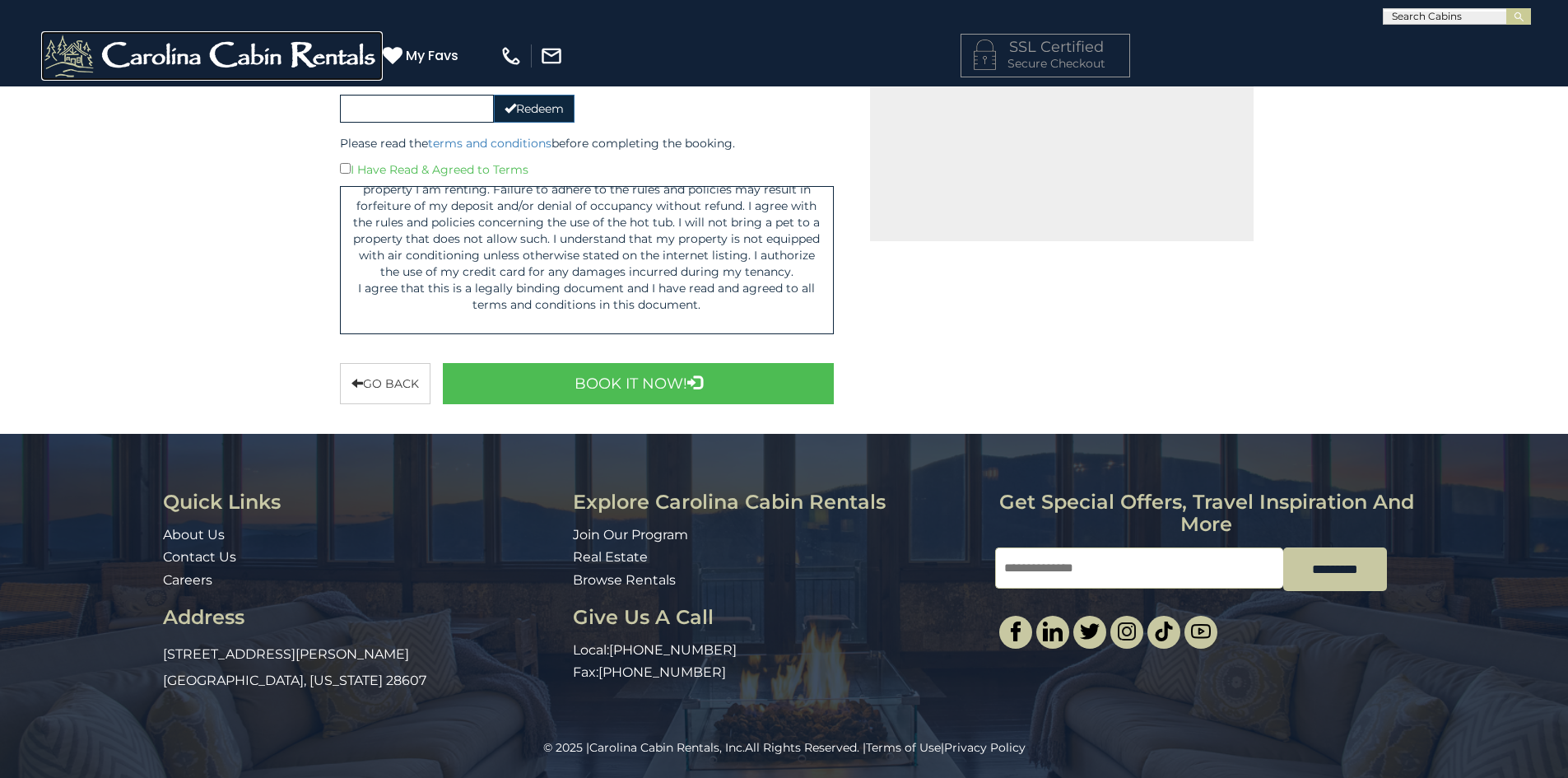
scroll to position [689, 0]
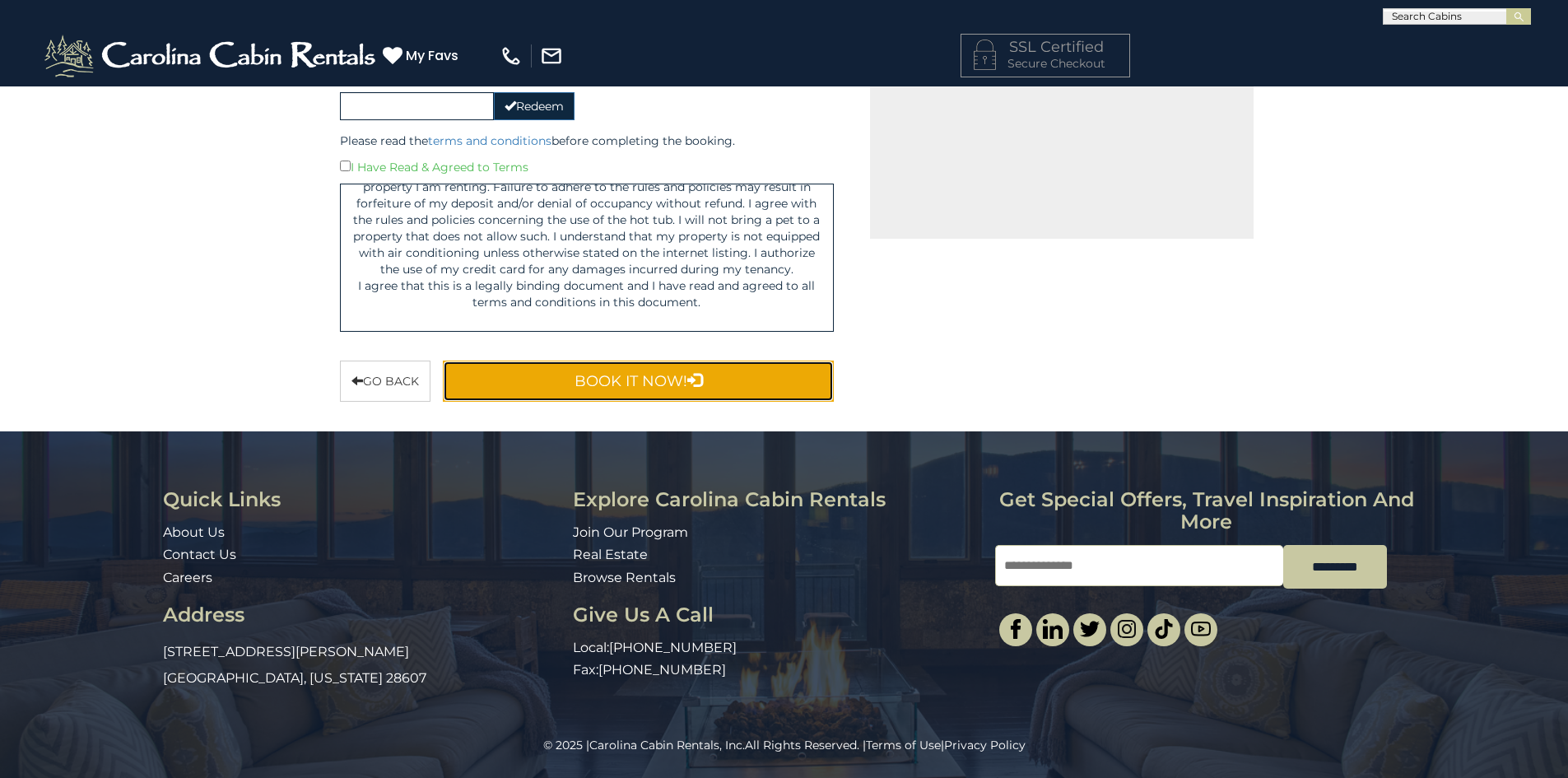
click at [552, 380] on button "Book It Now!" at bounding box center [638, 381] width 391 height 41
click at [560, 388] on button "Book It Now!" at bounding box center [638, 381] width 391 height 41
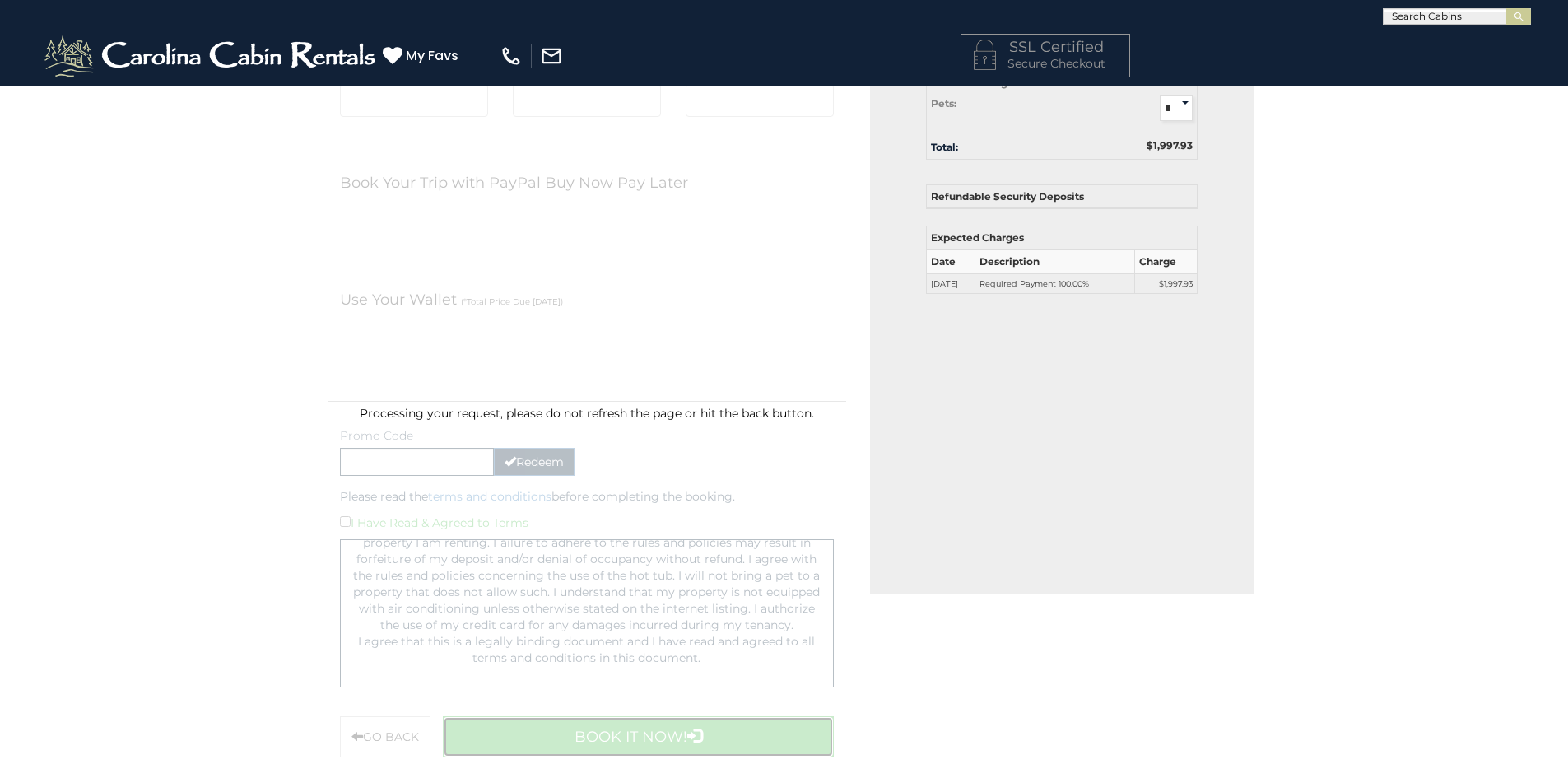
scroll to position [0, 0]
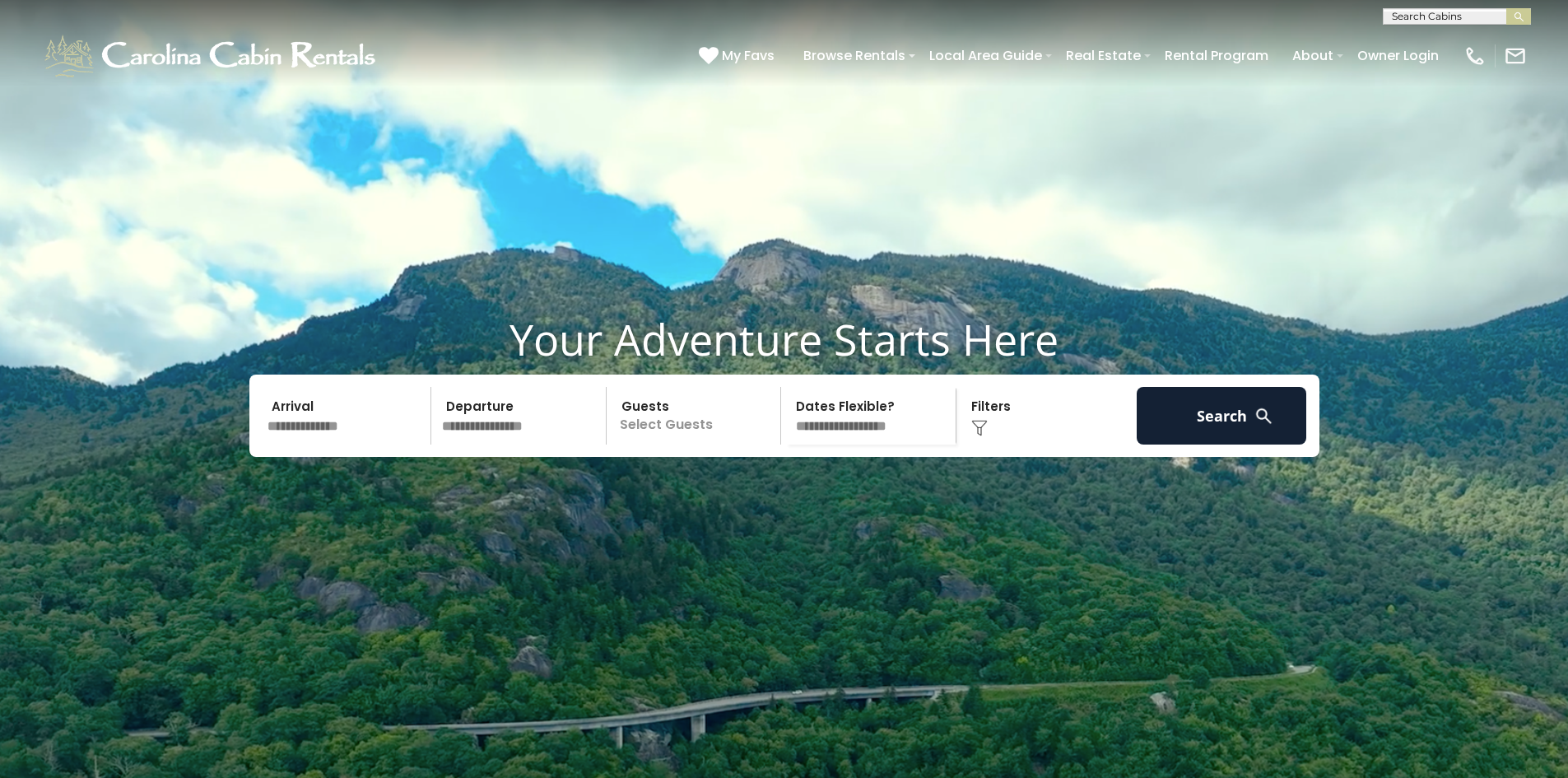
click at [381, 445] on input "text" at bounding box center [347, 415] width 170 height 58
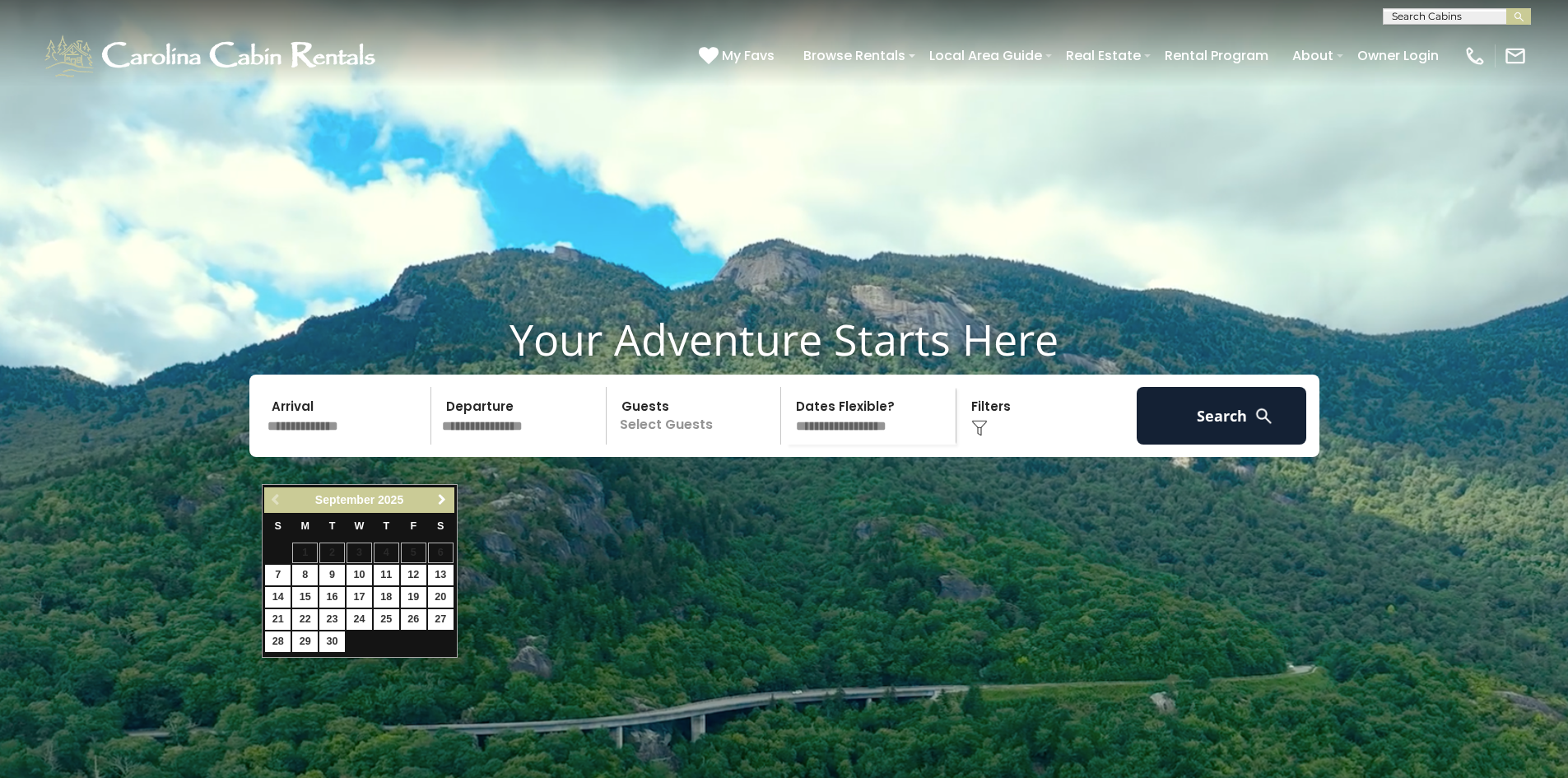
click at [447, 503] on span "Next" at bounding box center [442, 500] width 13 height 13
click at [388, 557] on link "2" at bounding box center [386, 553] width 26 height 21
type input "*******"
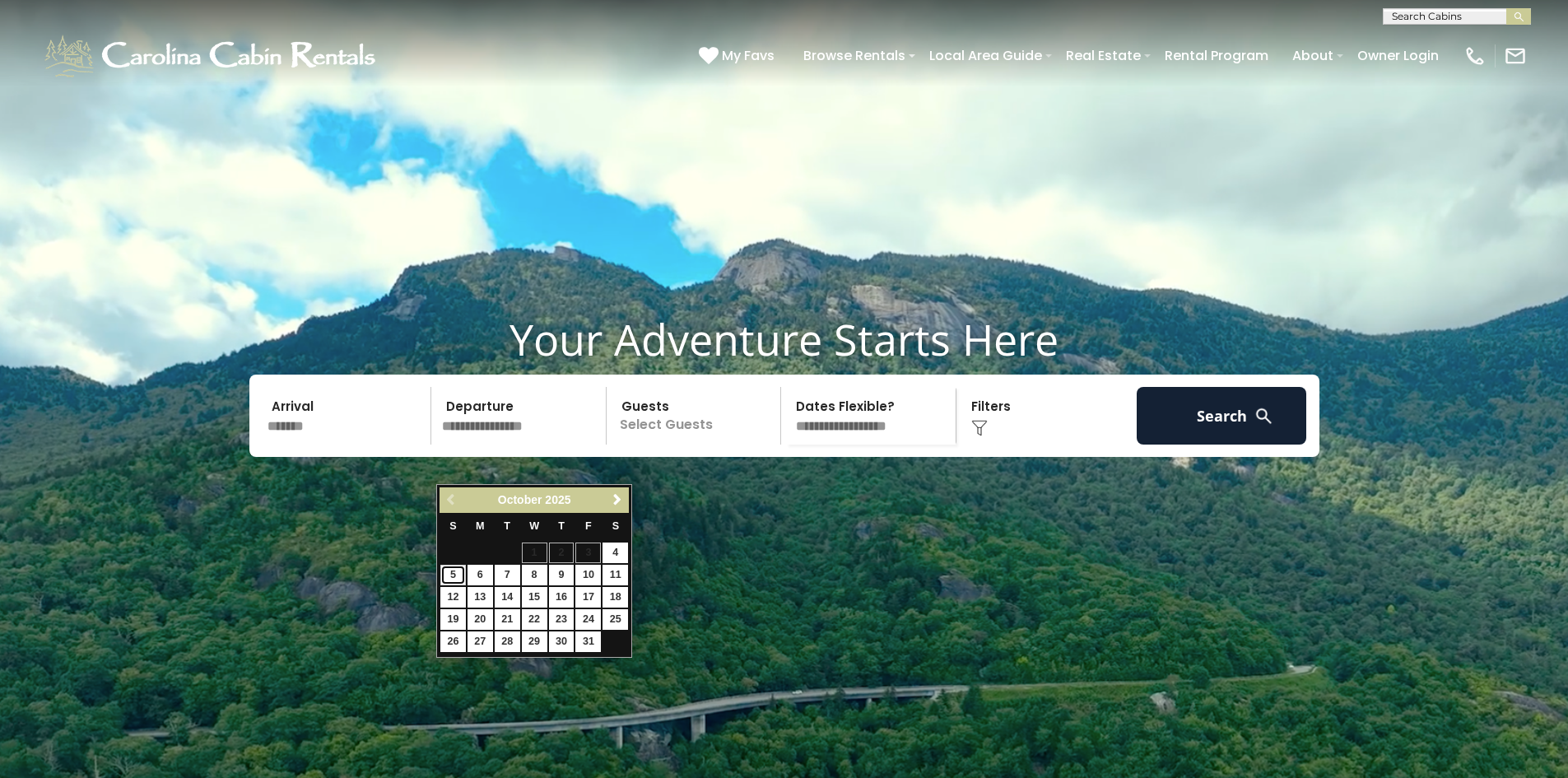
click at [453, 577] on link "5" at bounding box center [453, 575] width 26 height 21
type input "*******"
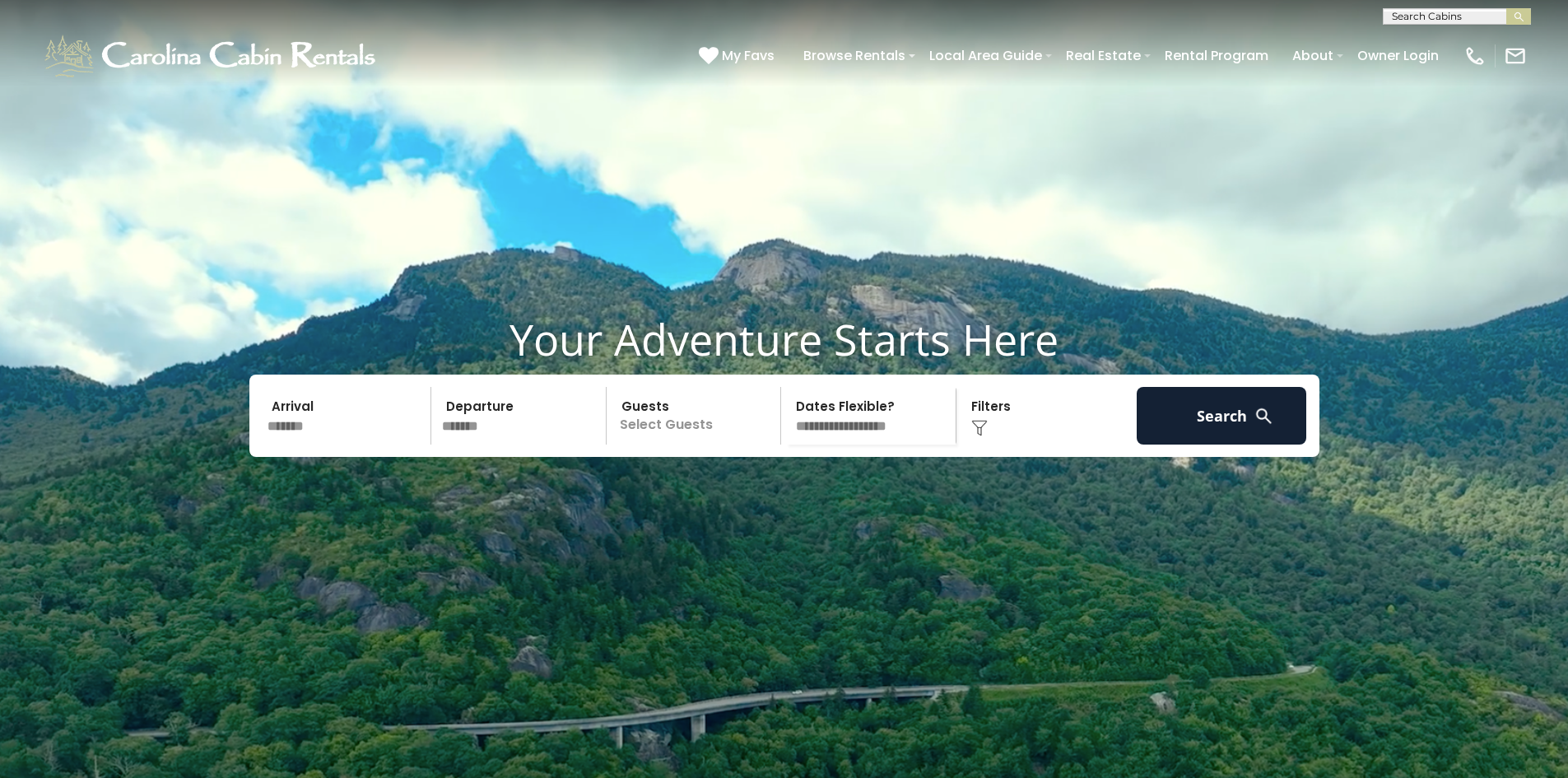
click at [671, 445] on p "Select Guests" at bounding box center [696, 415] width 170 height 58
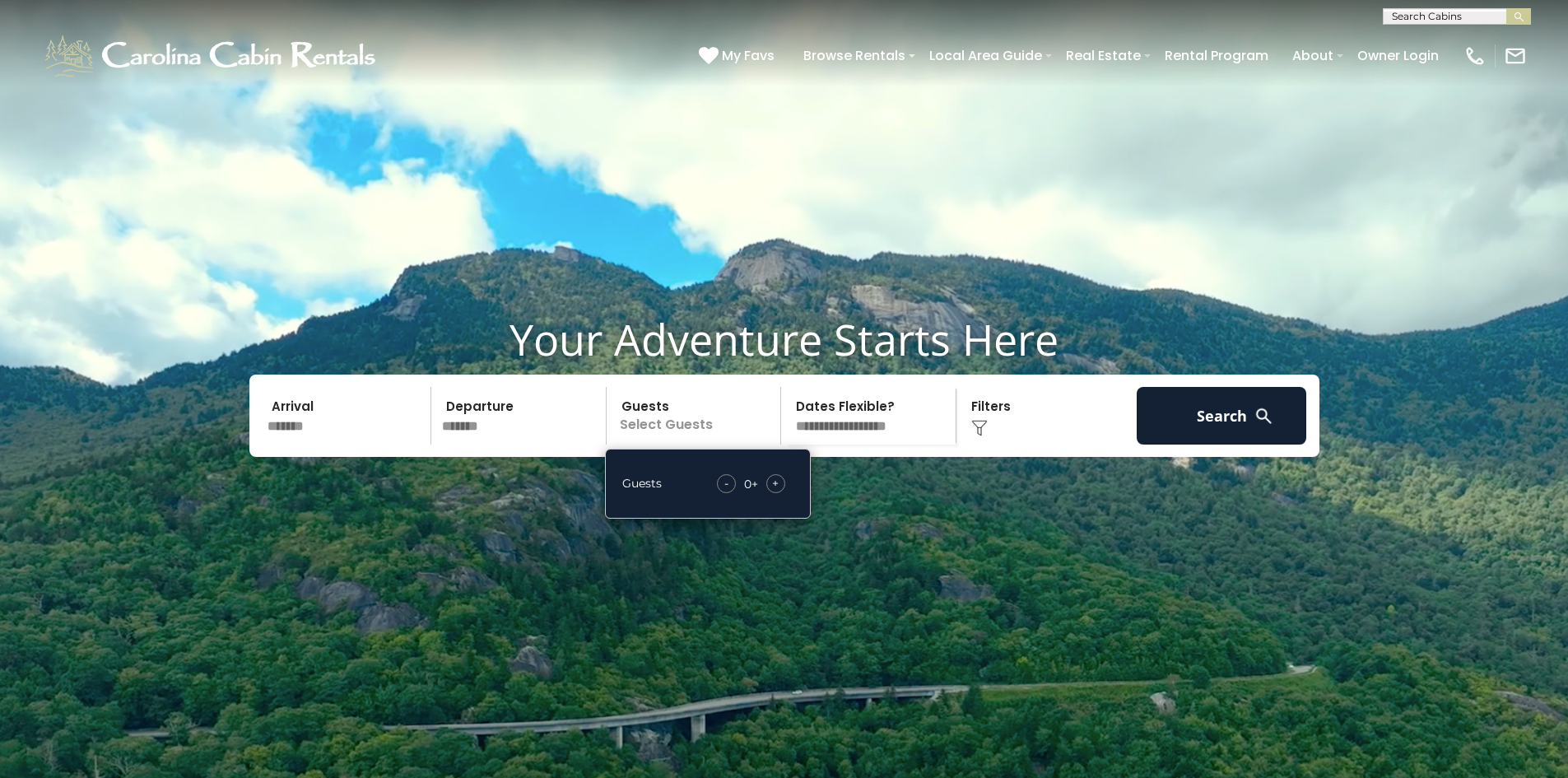
click at [779, 491] on span "+" at bounding box center [775, 483] width 7 height 16
click at [977, 436] on img at bounding box center [978, 427] width 16 height 16
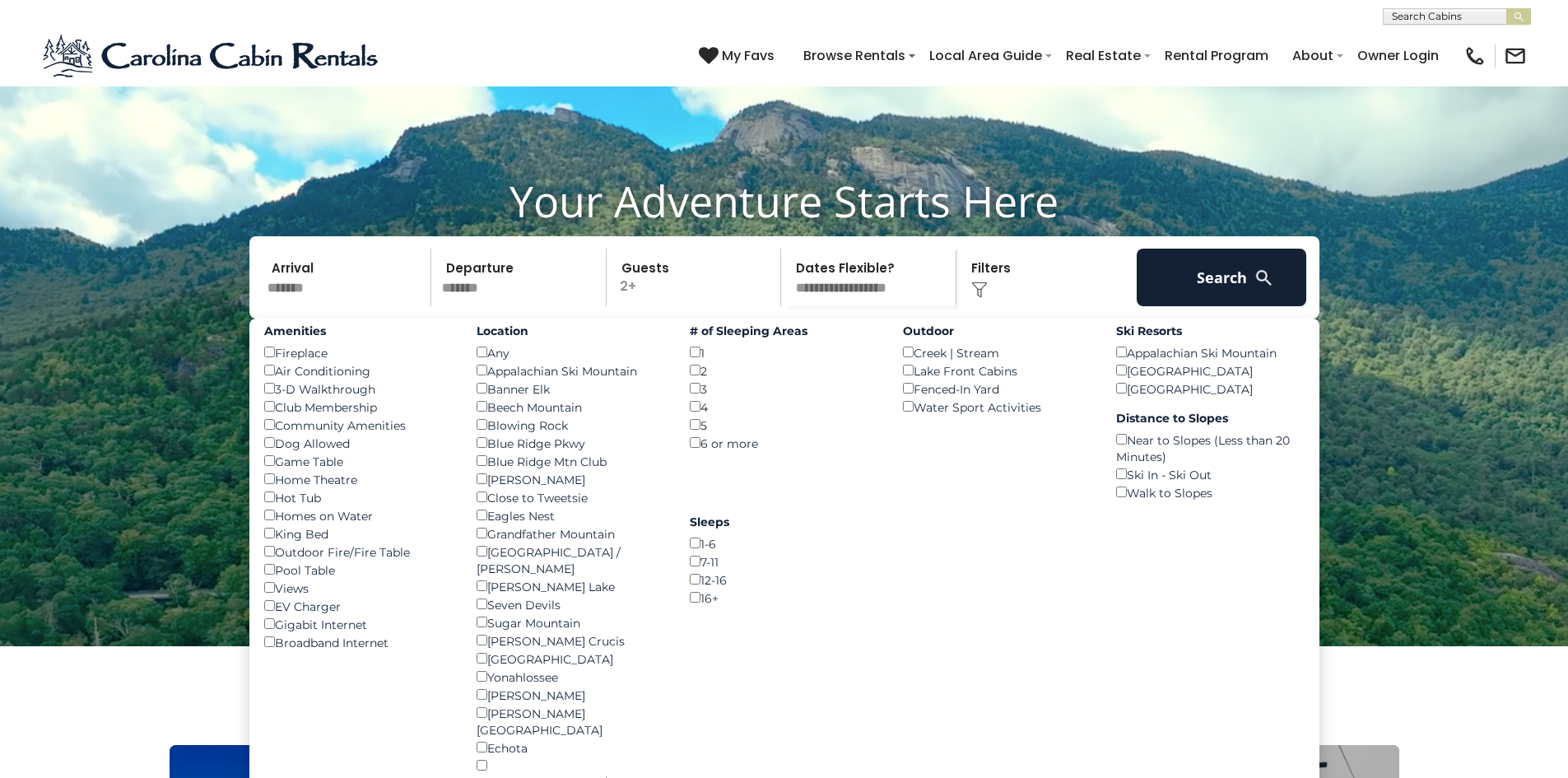
scroll to position [161, 0]
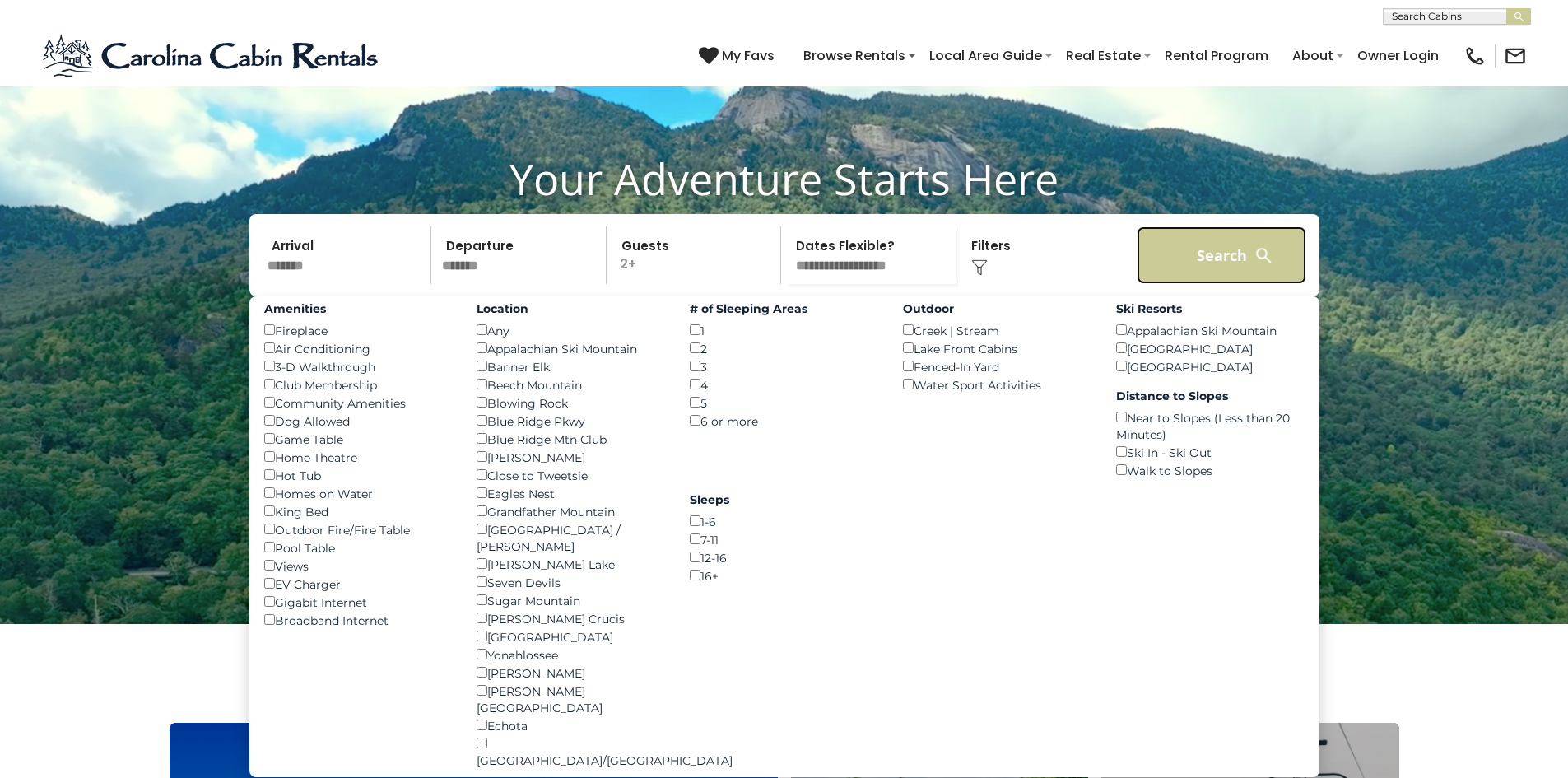
click at [1168, 284] on button "Search" at bounding box center [1221, 255] width 170 height 58
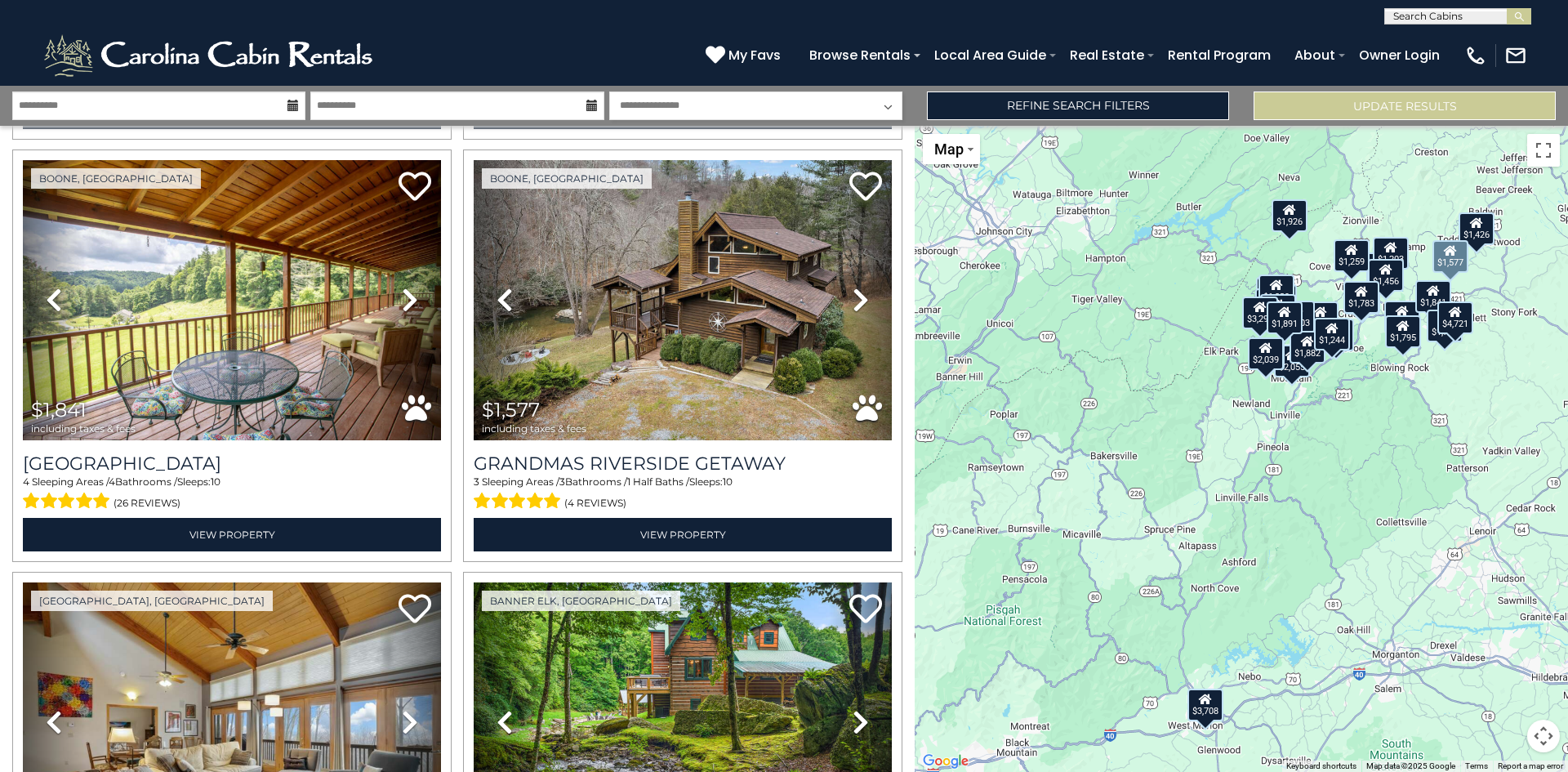
scroll to position [3411, 0]
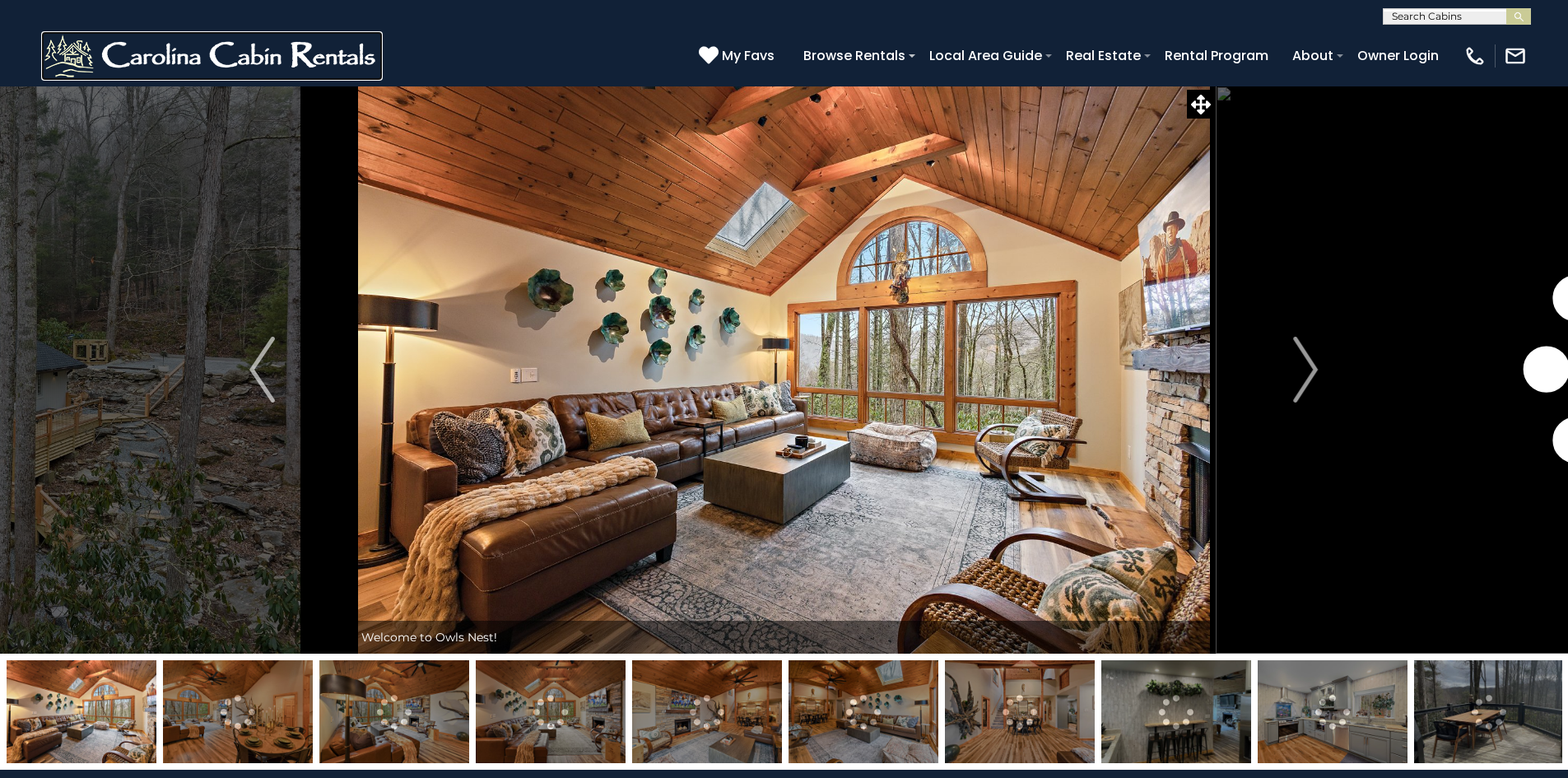
click at [181, 54] on img at bounding box center [212, 56] width 342 height 49
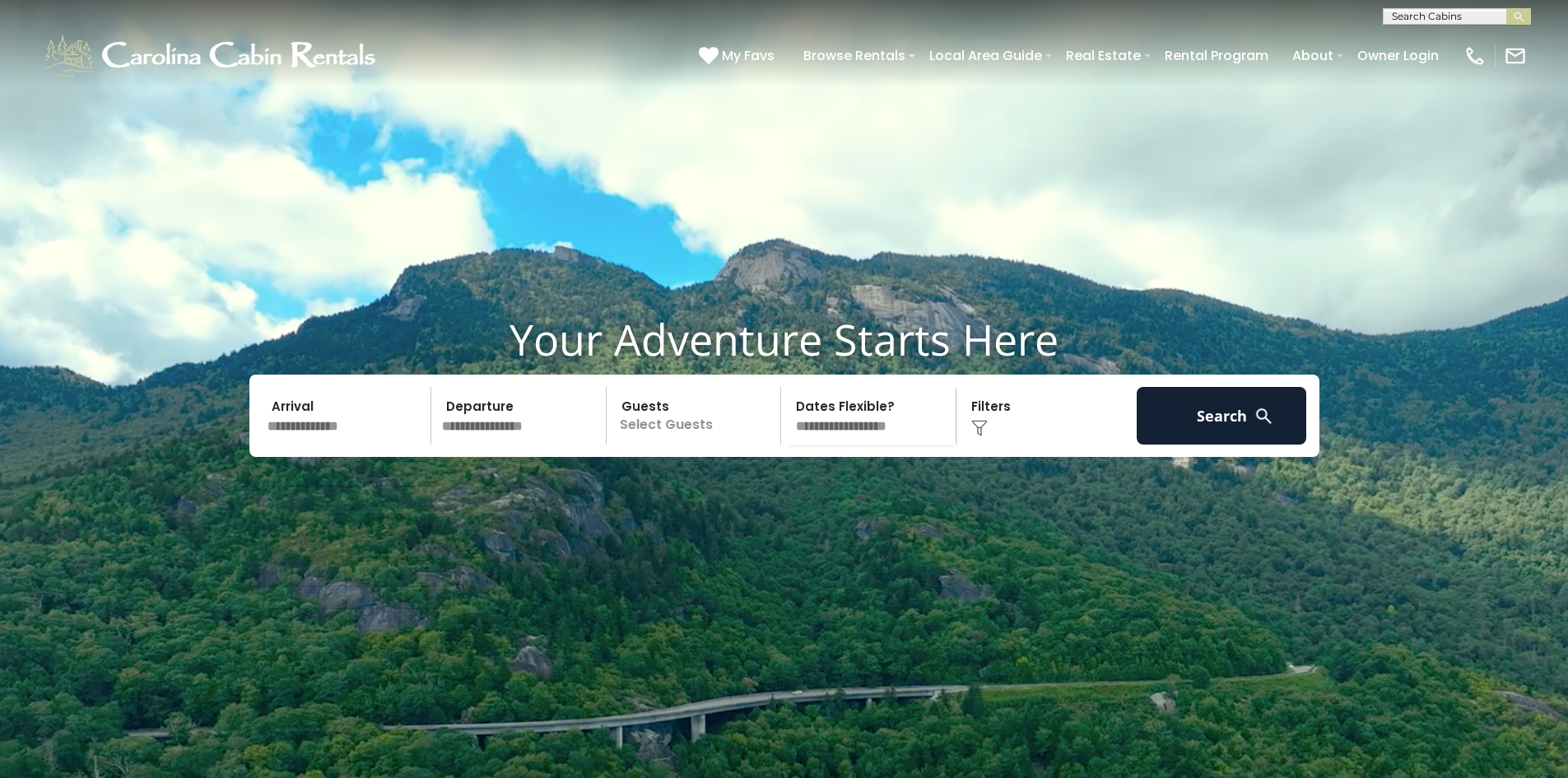
click at [344, 441] on input "text" at bounding box center [347, 415] width 170 height 58
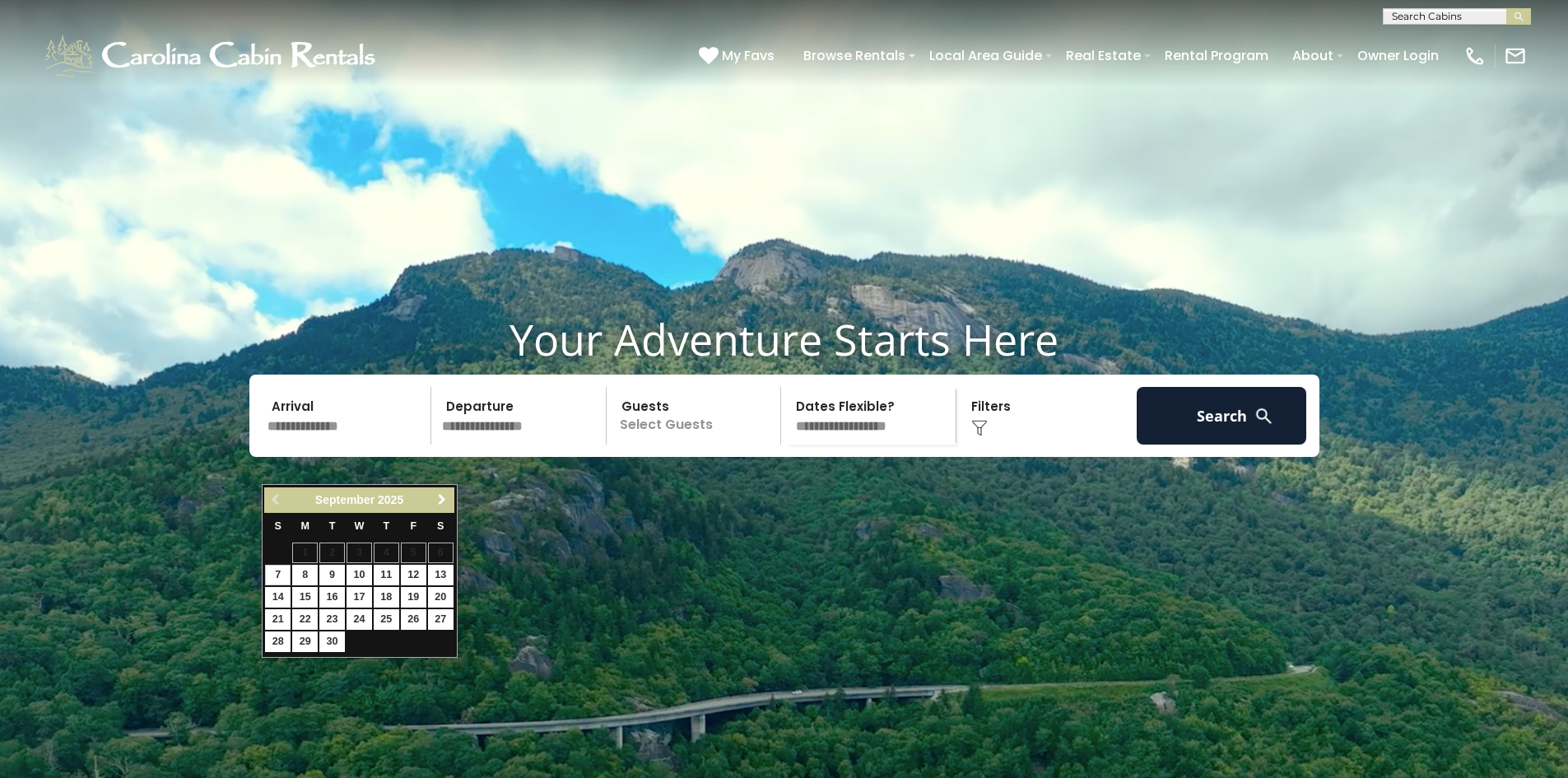
click at [448, 504] on span "Next" at bounding box center [442, 500] width 13 height 13
click at [360, 622] on link "22" at bounding box center [359, 619] width 26 height 21
type input "********"
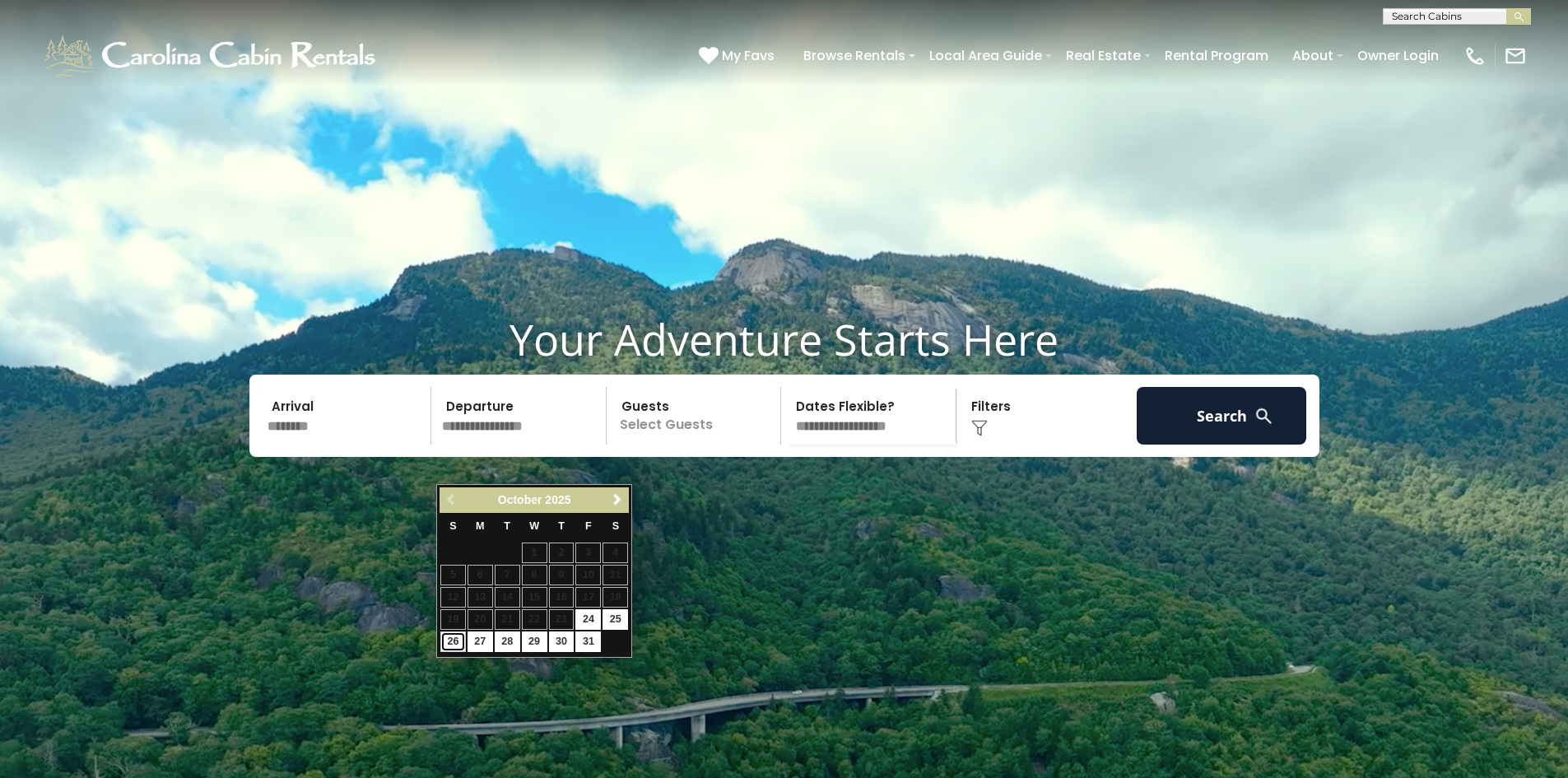
click at [444, 645] on link "26" at bounding box center [453, 642] width 26 height 21
type input "********"
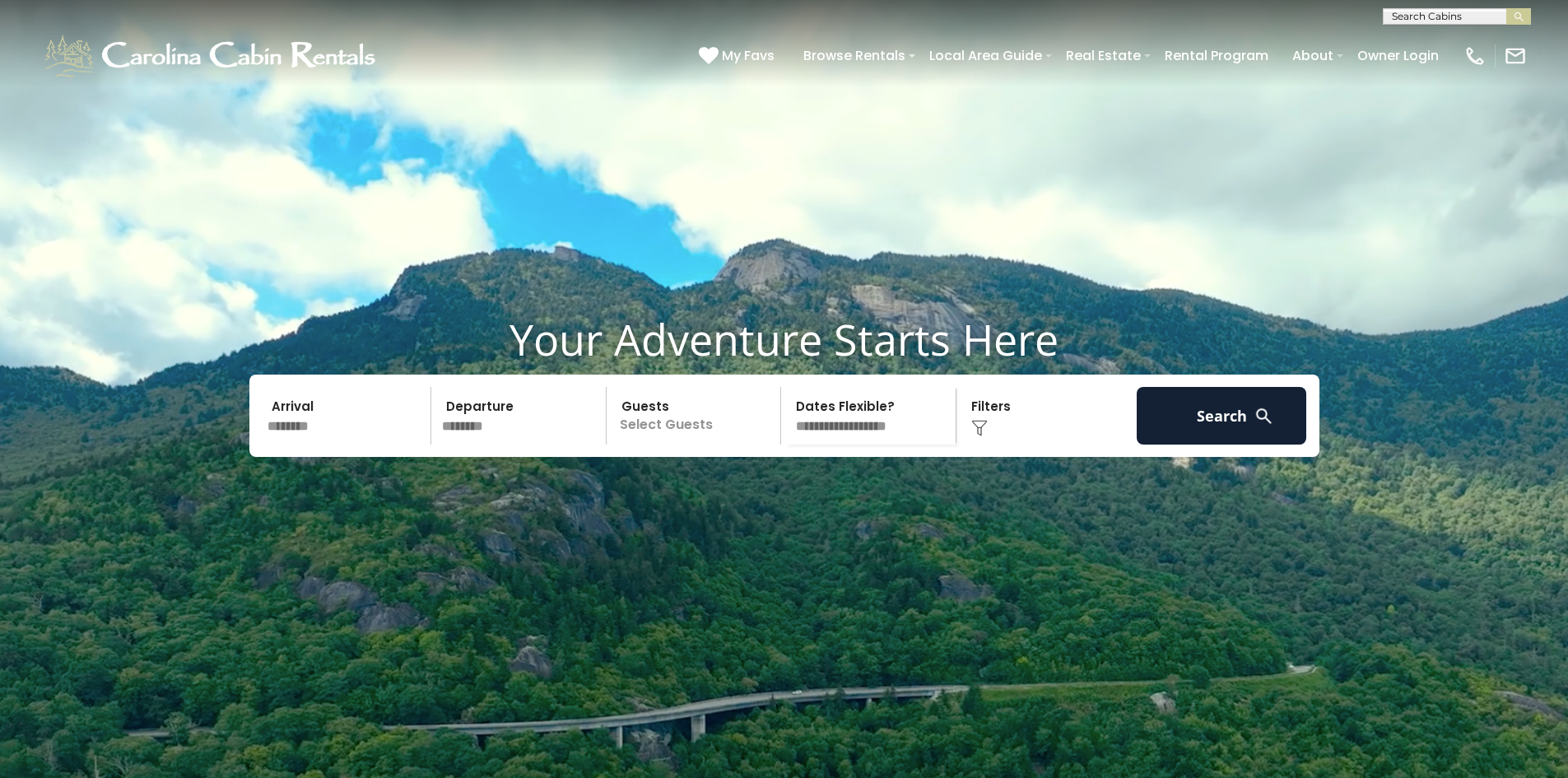
click at [716, 445] on p "Select Guests" at bounding box center [696, 415] width 170 height 58
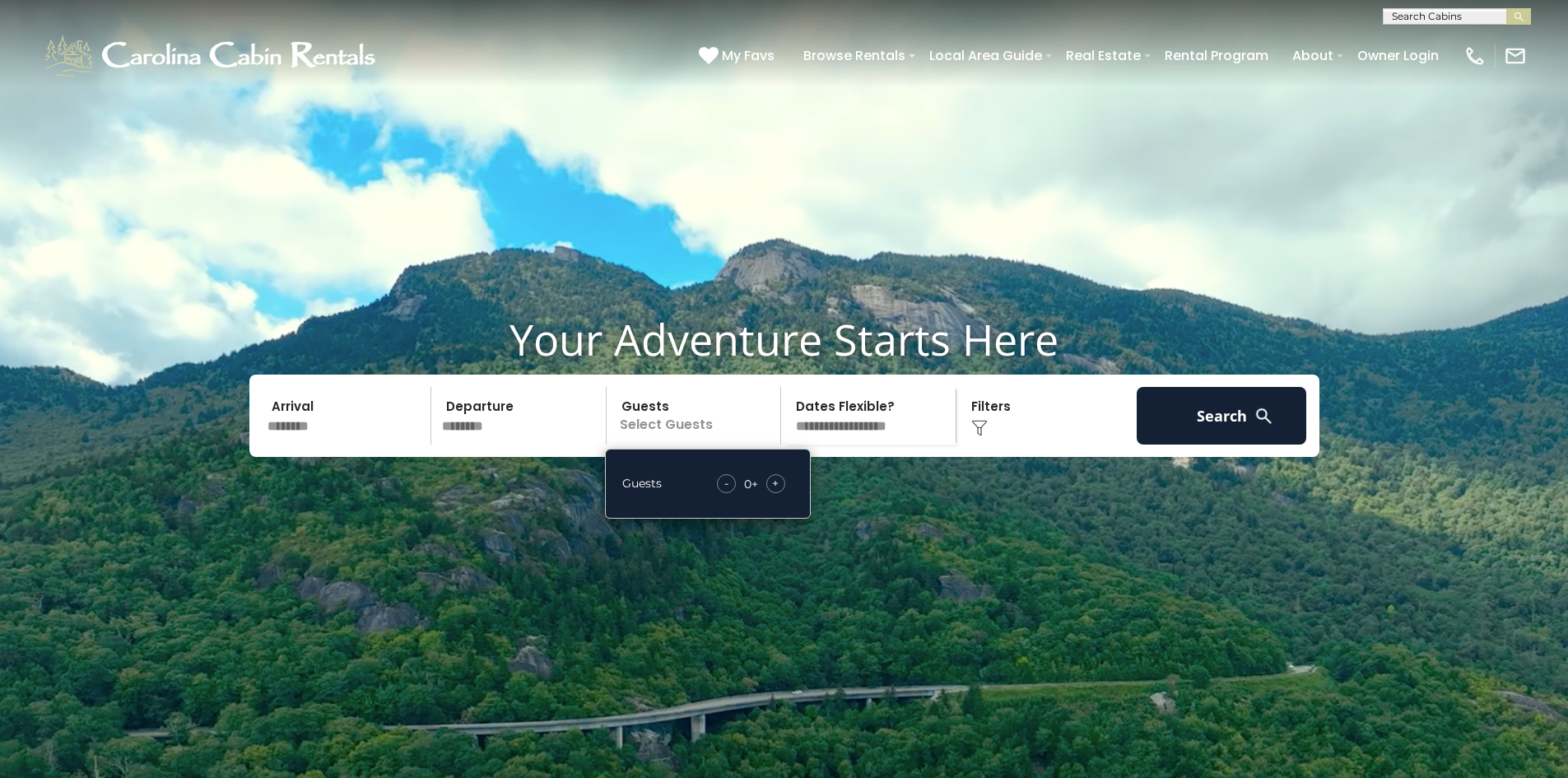
click at [783, 493] on div "+" at bounding box center [776, 484] width 19 height 19
click at [1027, 445] on div "Click to Choose" at bounding box center [1046, 415] width 170 height 58
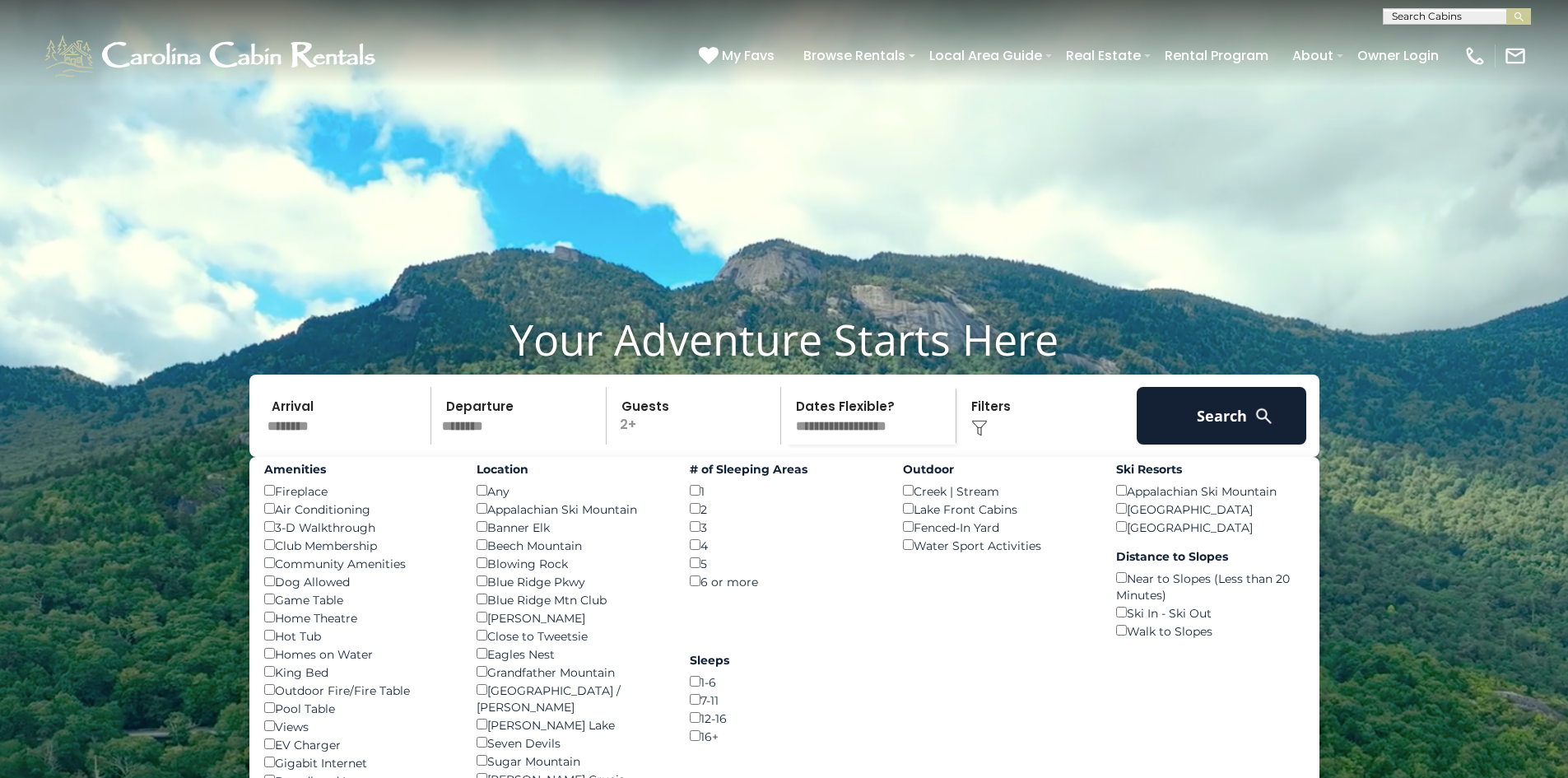
click at [274, 500] on div "Fireplace ()" at bounding box center [358, 490] width 188 height 18
click at [276, 445] on input "********" at bounding box center [347, 415] width 170 height 58
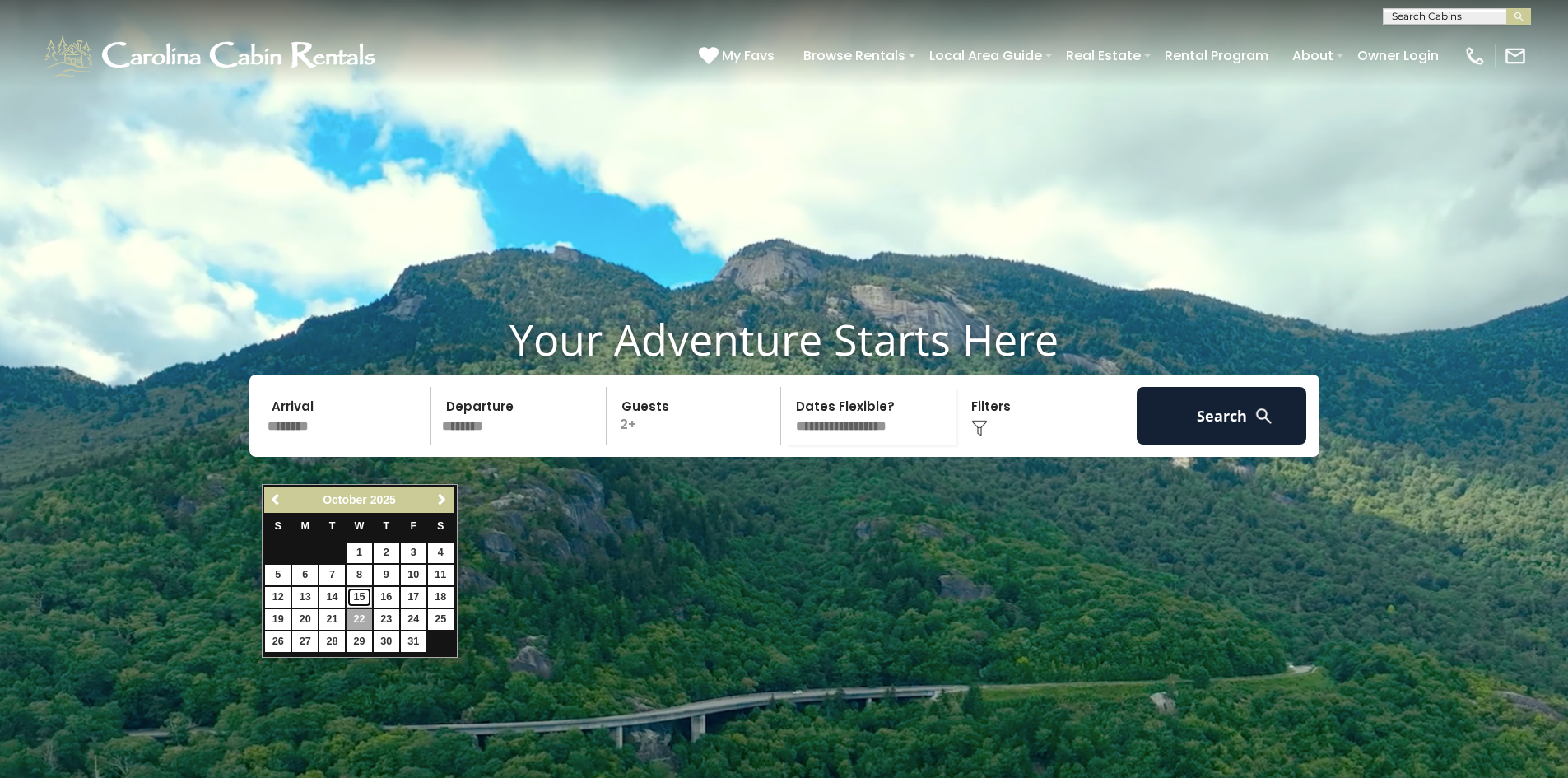
click at [361, 598] on link "15" at bounding box center [359, 598] width 26 height 21
type input "********"
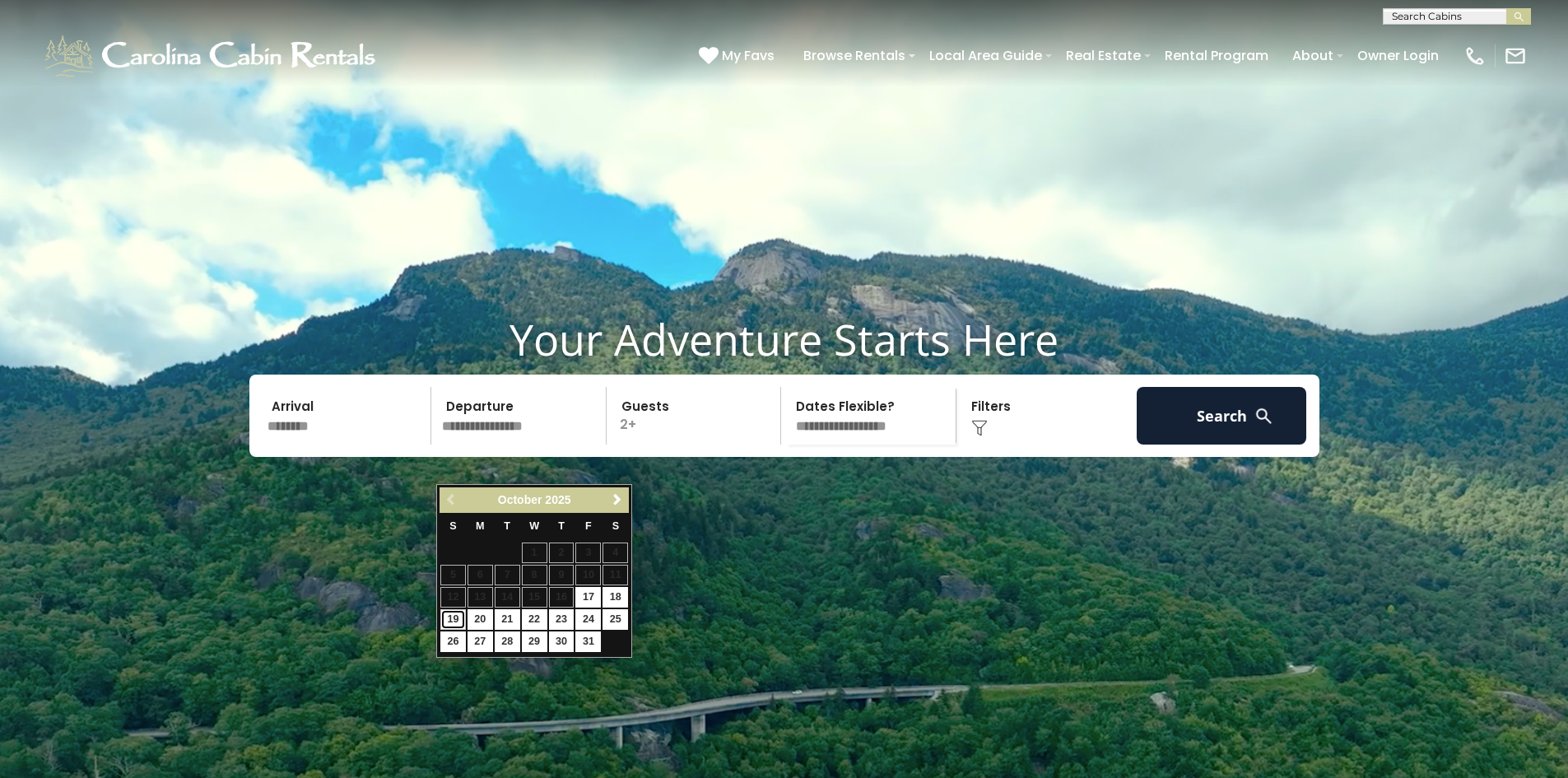
click at [444, 623] on link "19" at bounding box center [453, 619] width 26 height 21
type input "********"
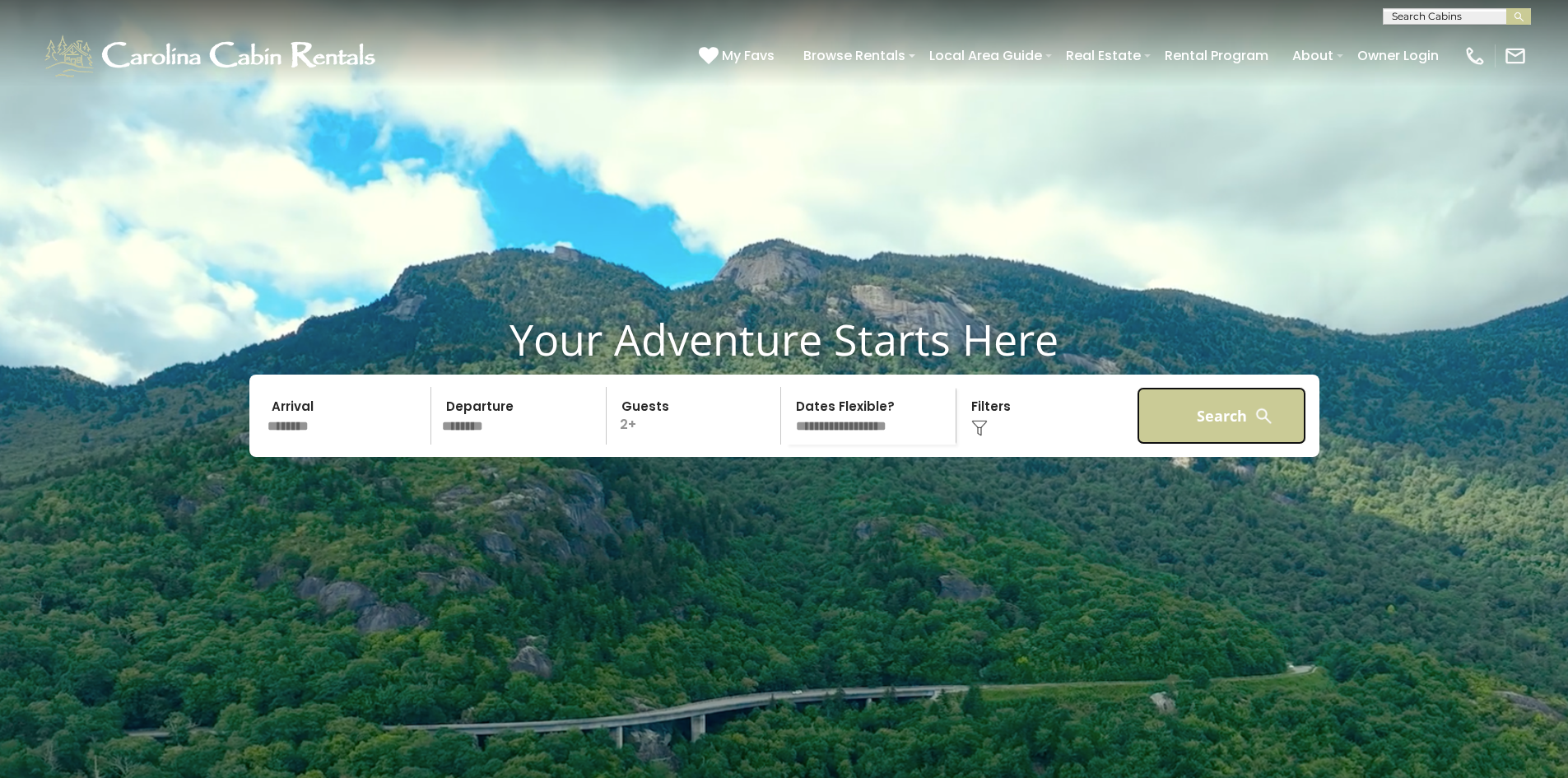
click at [1174, 445] on button "Search" at bounding box center [1221, 415] width 170 height 58
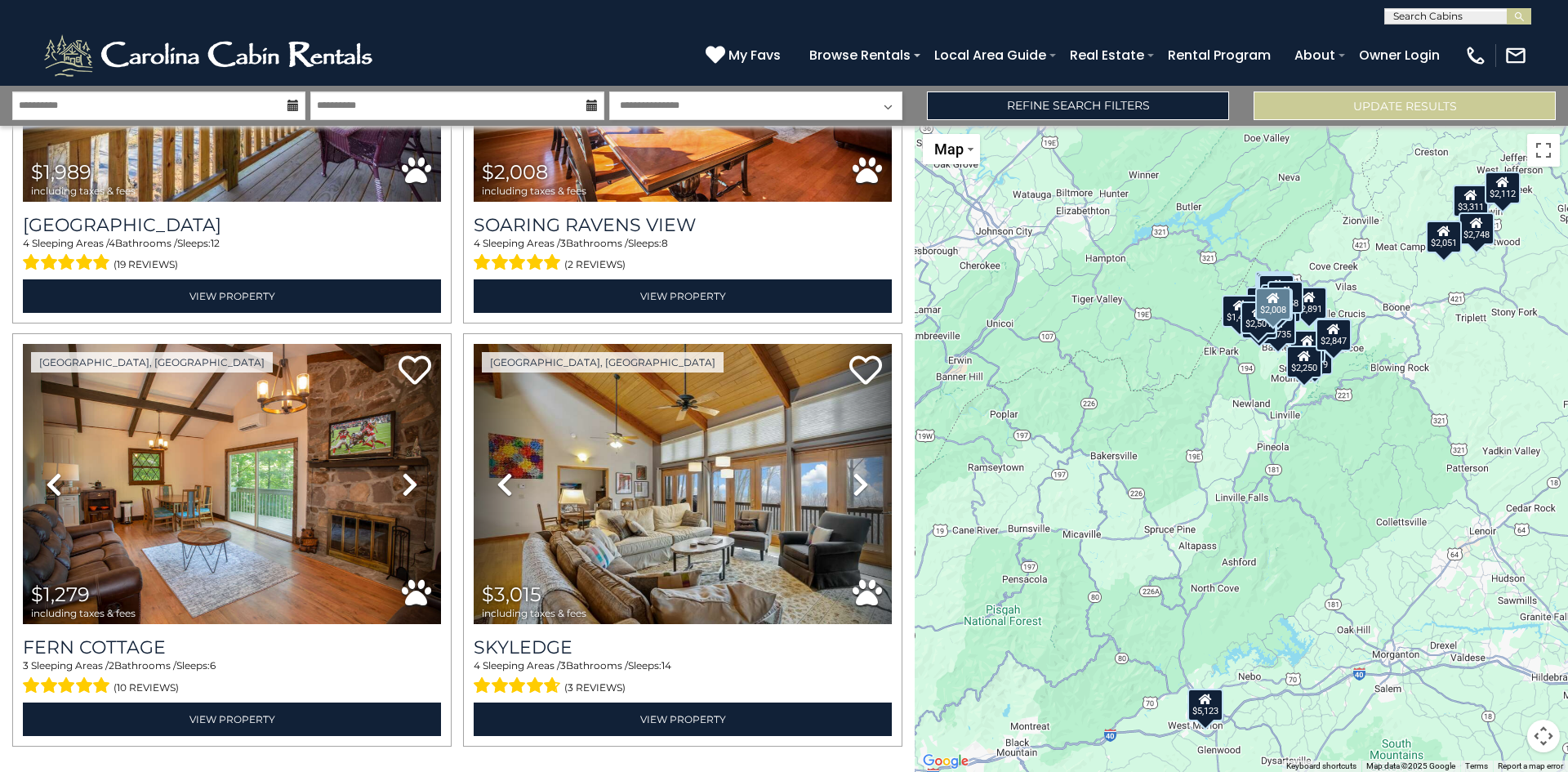
scroll to position [5762, 0]
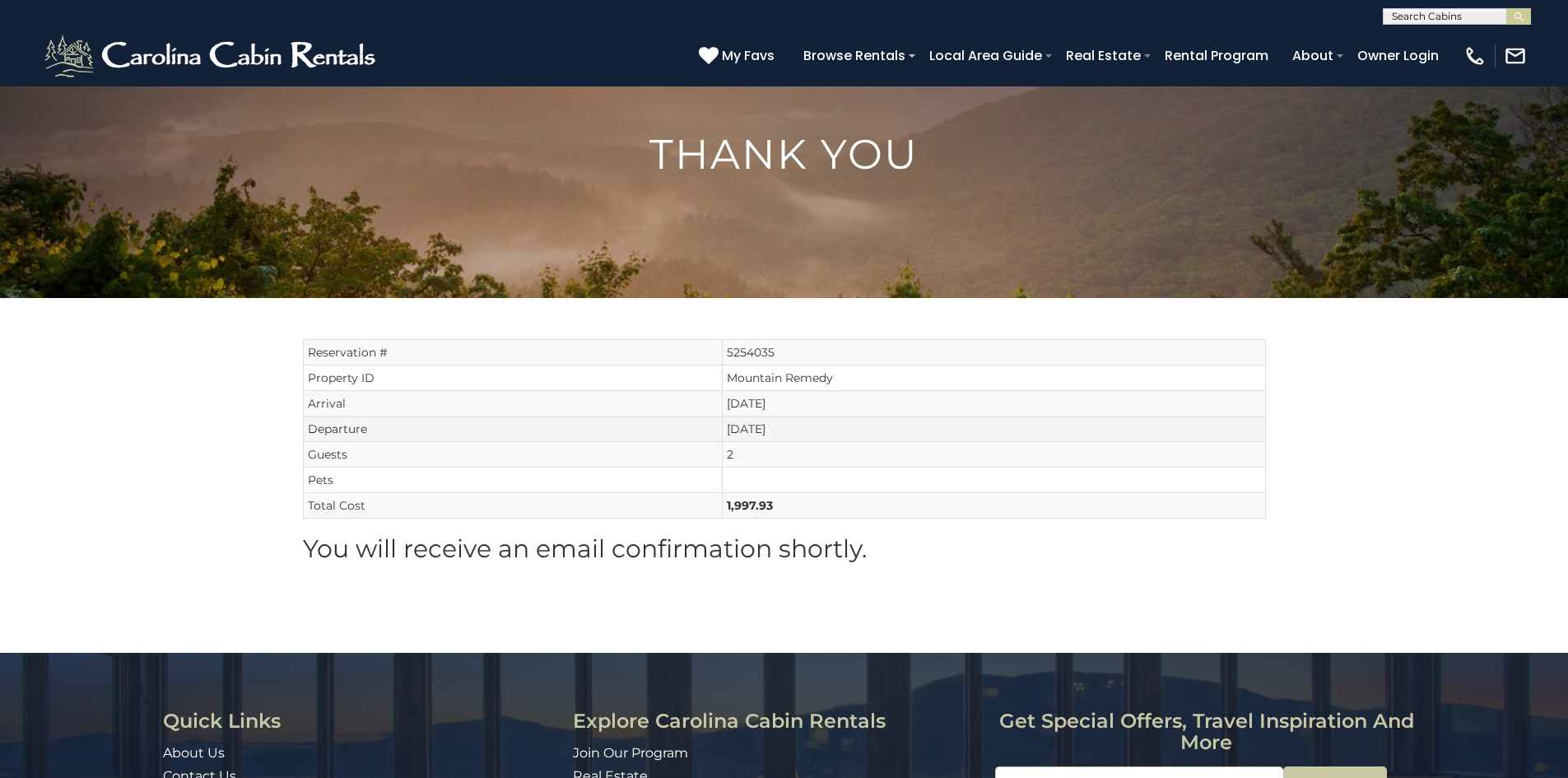
scroll to position [77, 0]
